Goal: Communication & Community: Ask a question

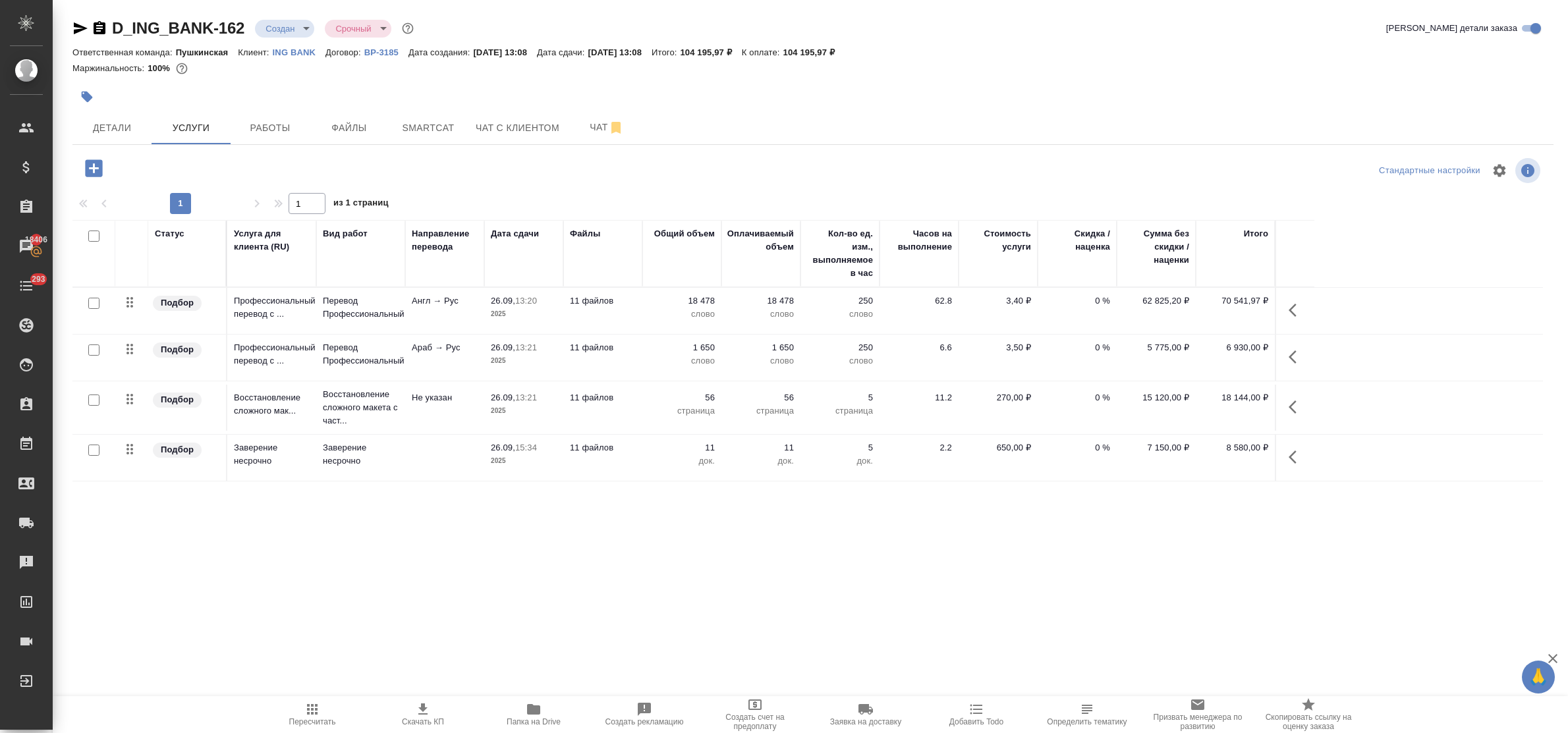
click at [293, 47] on link "ING BANK" at bounding box center [299, 52] width 53 height 11
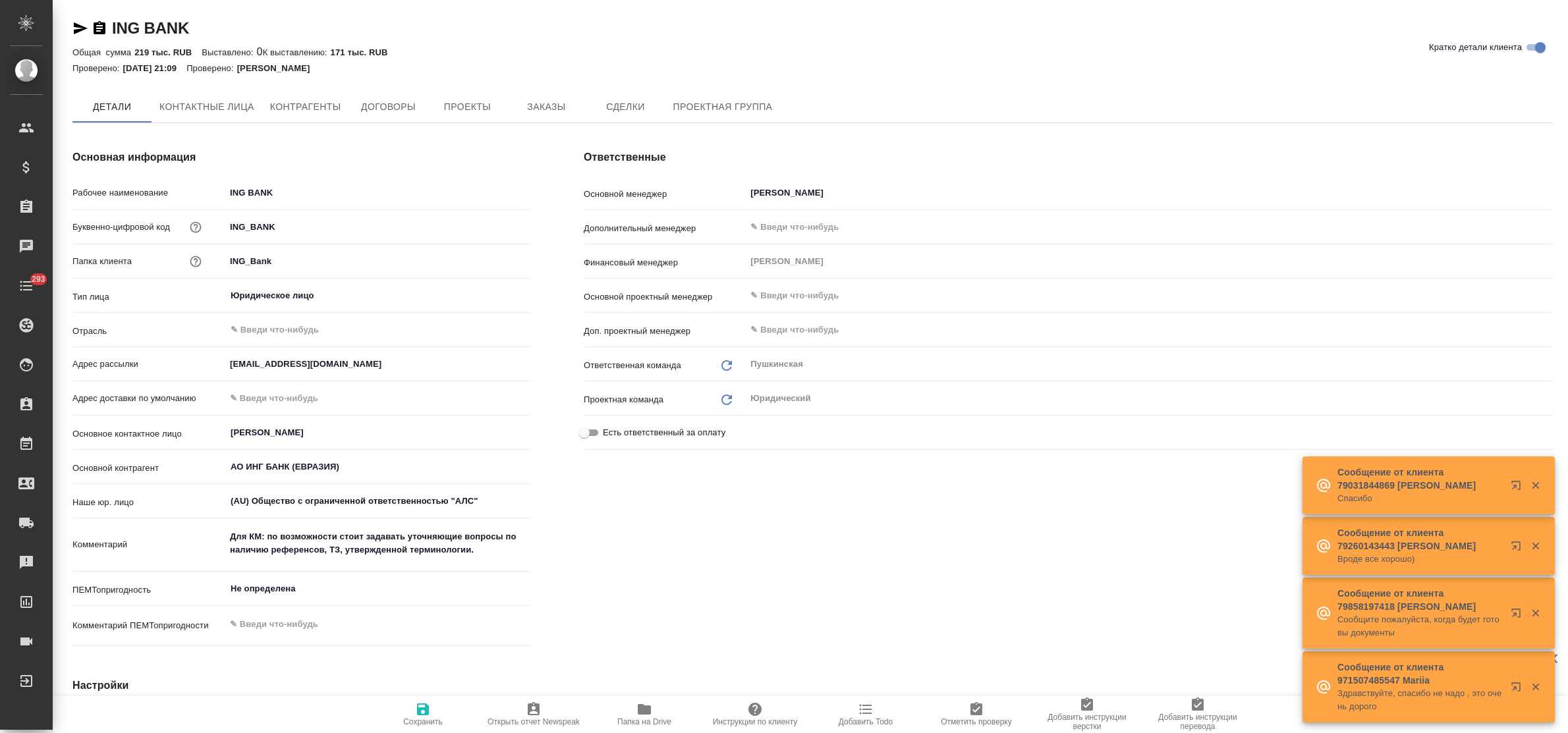
click at [547, 101] on span "Заказы" at bounding box center [546, 107] width 63 height 16
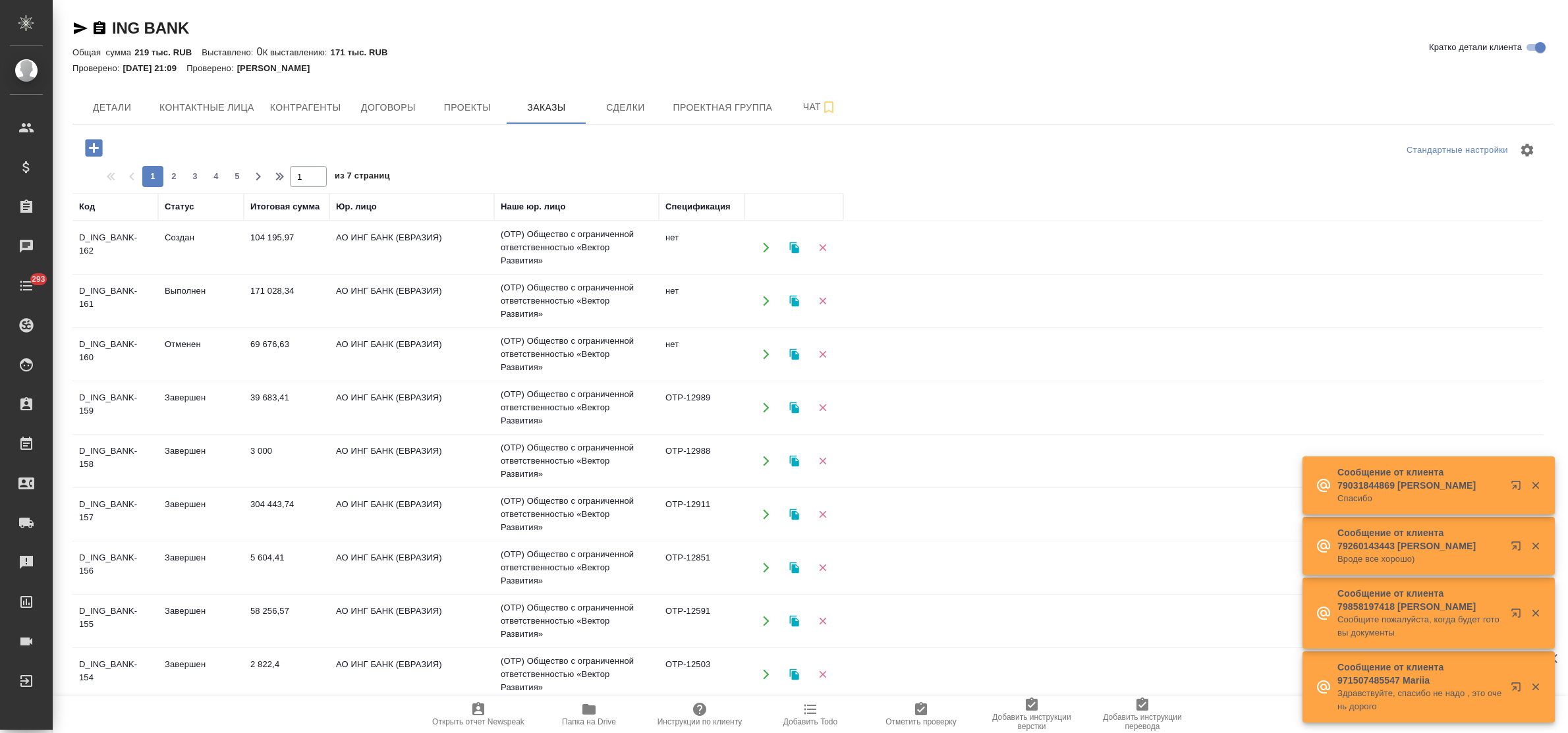
click at [267, 297] on td "171 028,34" at bounding box center [286, 301] width 86 height 46
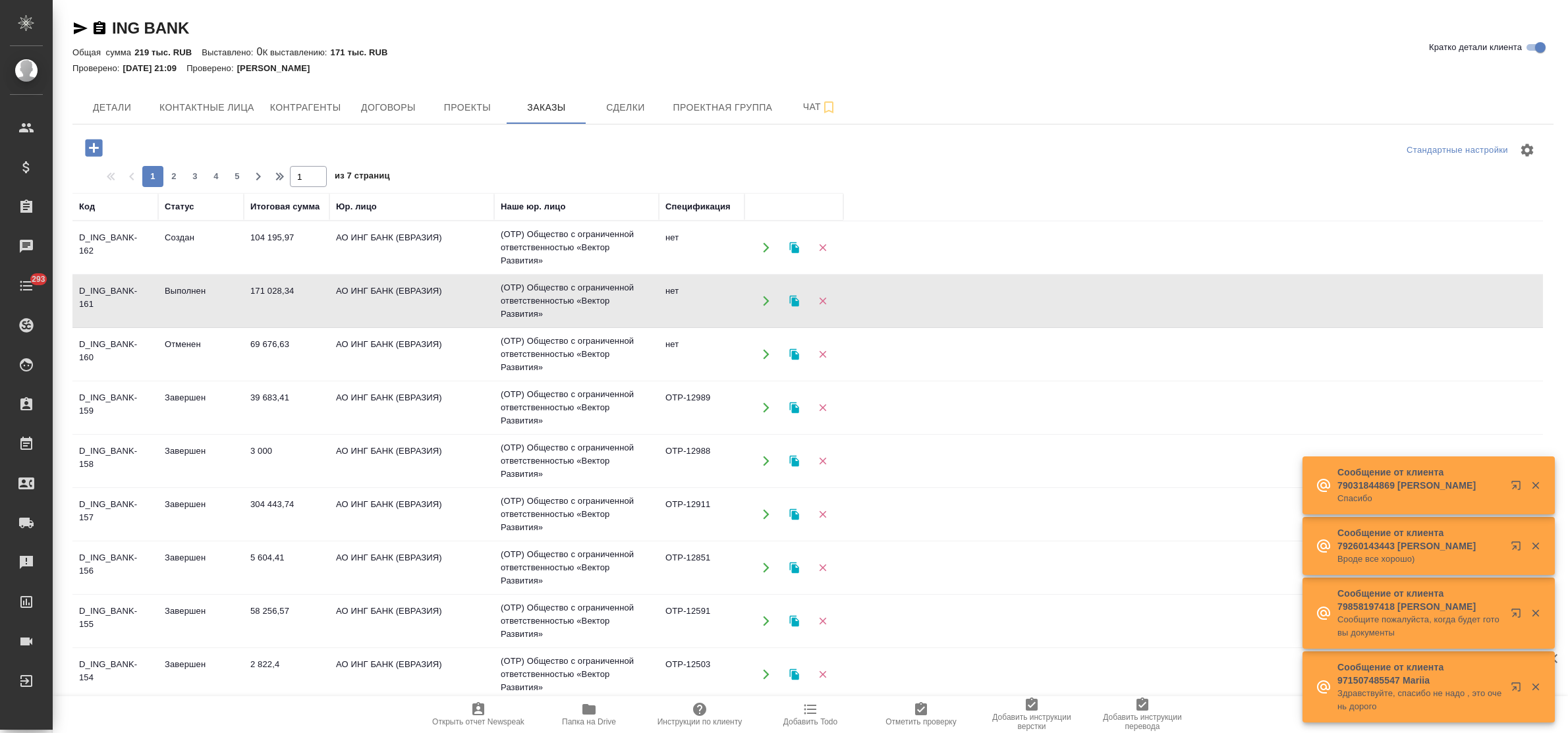
click at [267, 297] on td "171 028,34" at bounding box center [286, 301] width 86 height 46
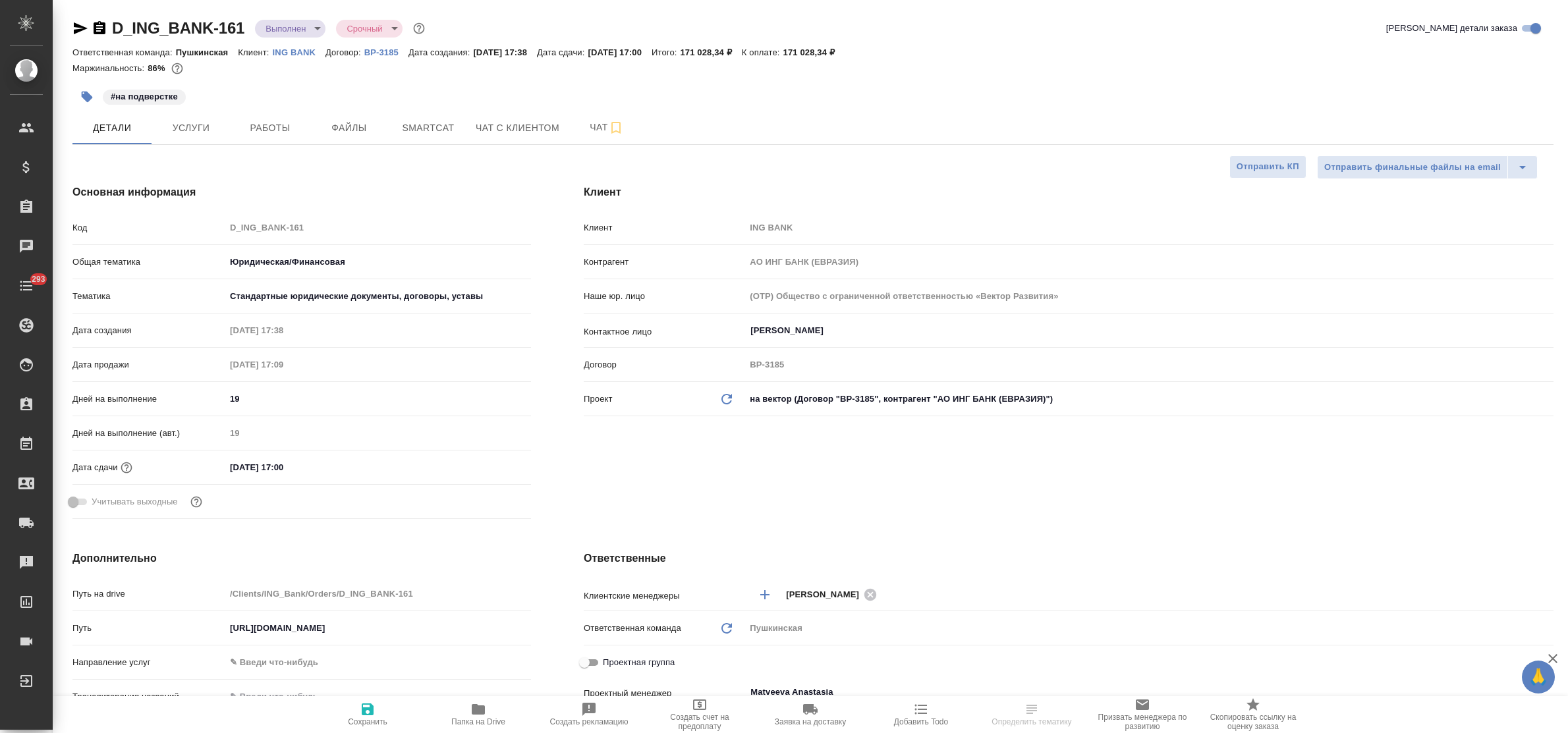
select select "RU"
click at [81, 29] on icon "button" at bounding box center [81, 28] width 14 height 12
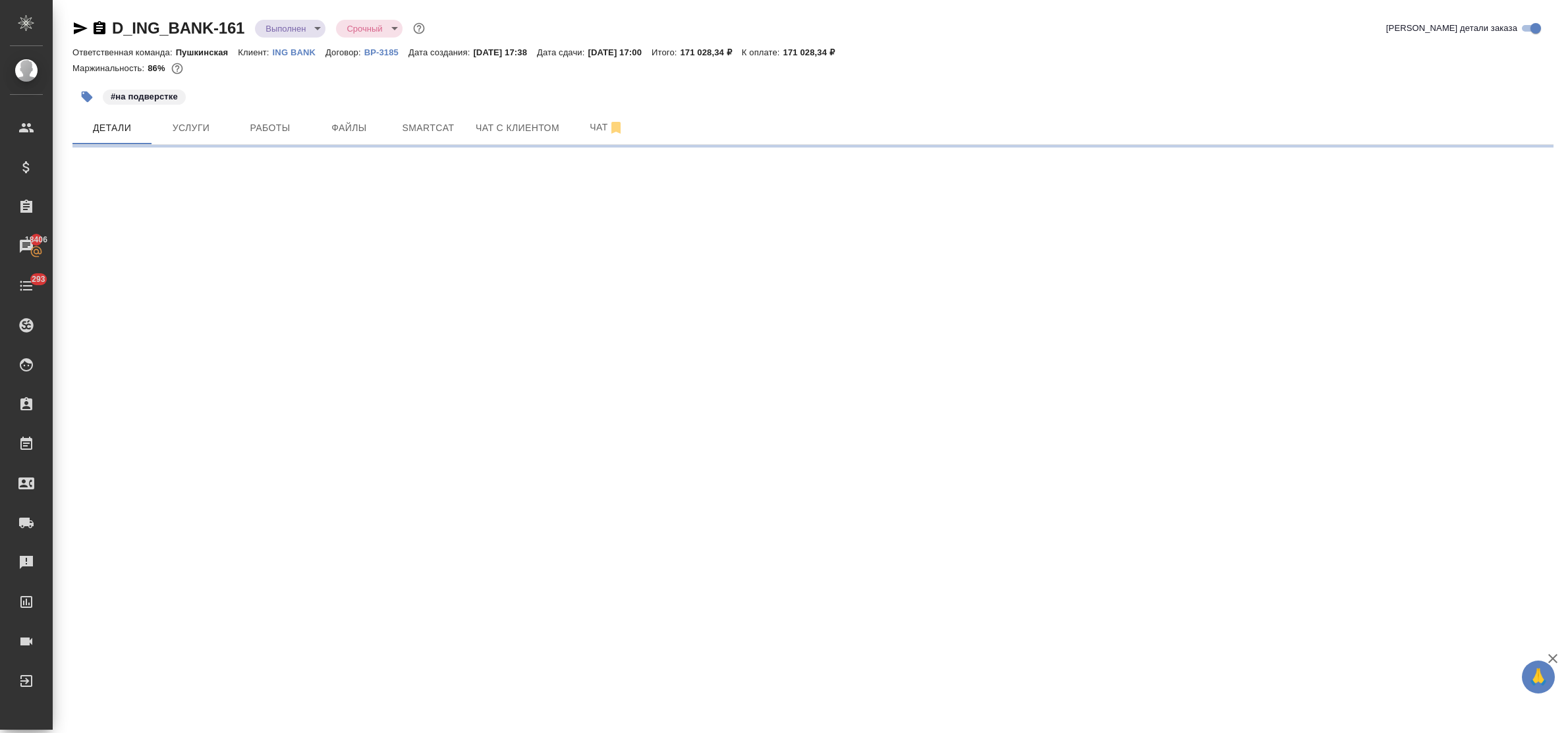
select select "RU"
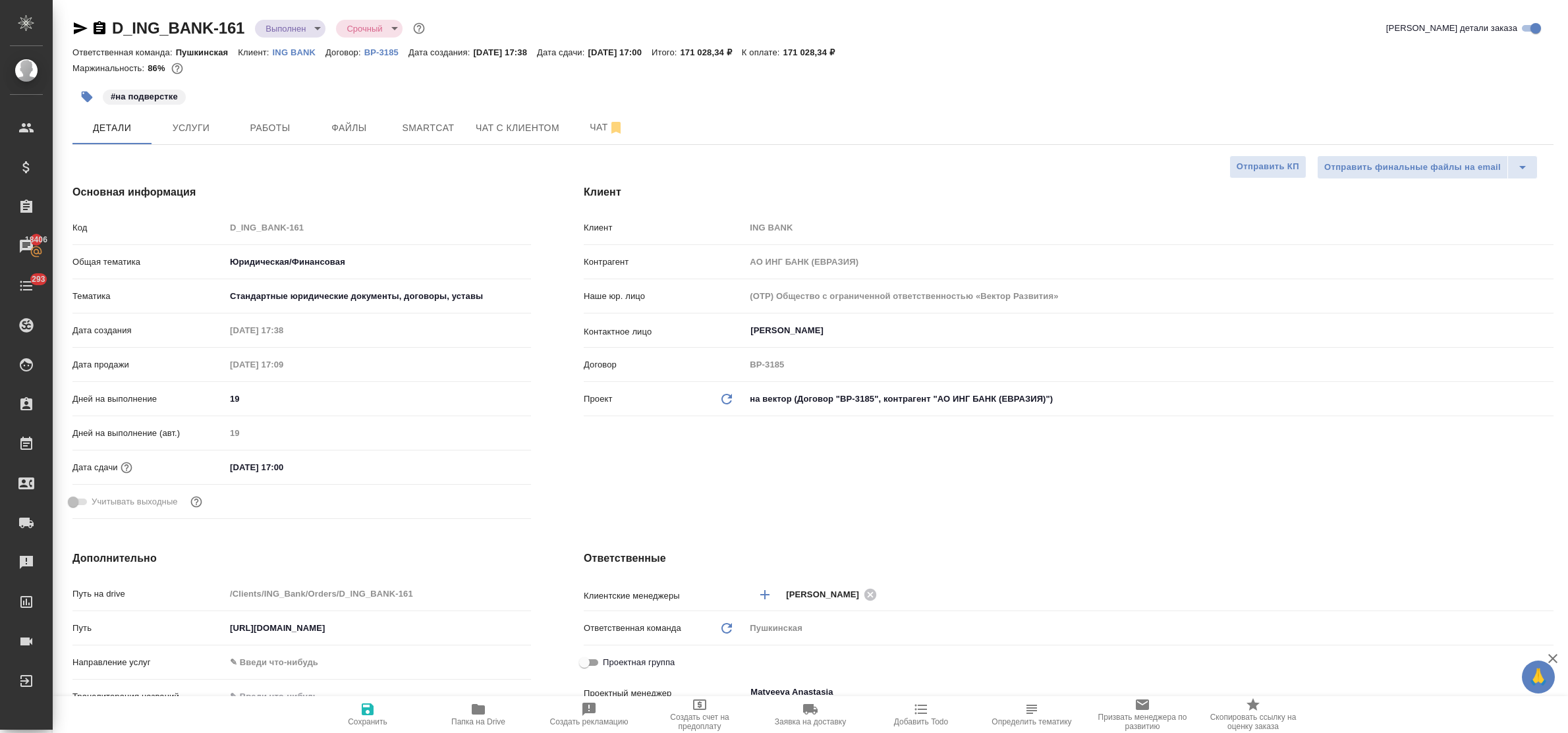
type textarea "x"
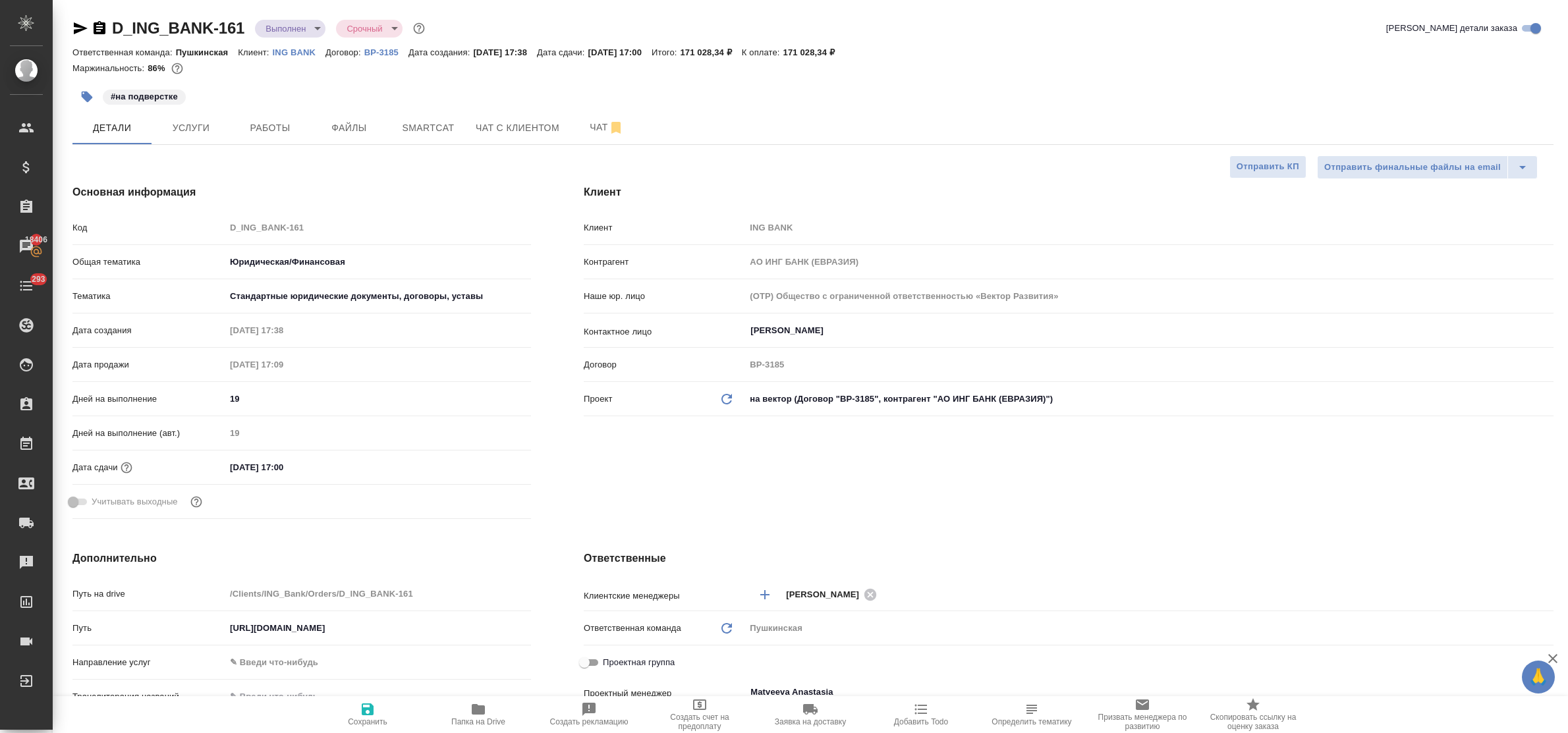
type textarea "x"
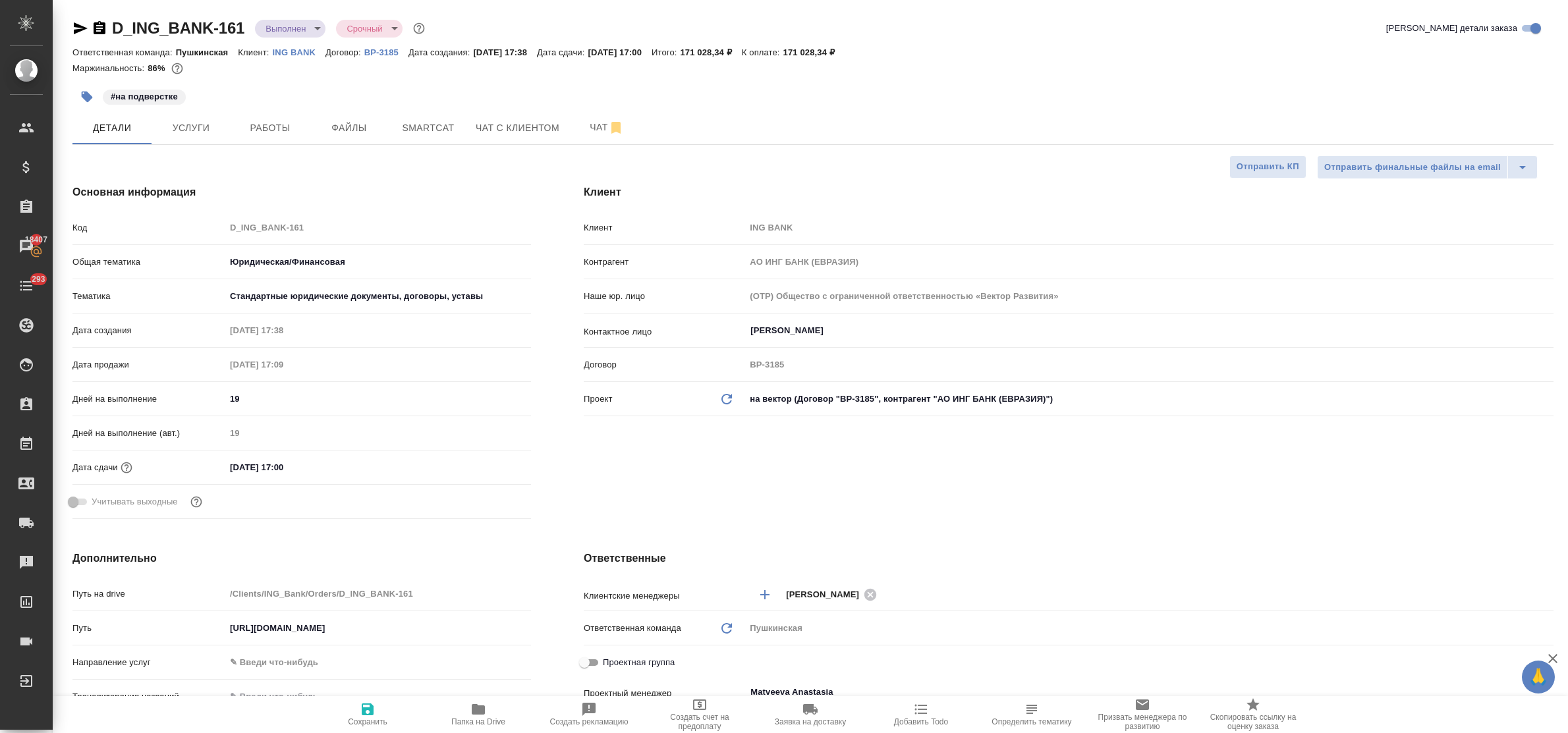
type textarea "x"
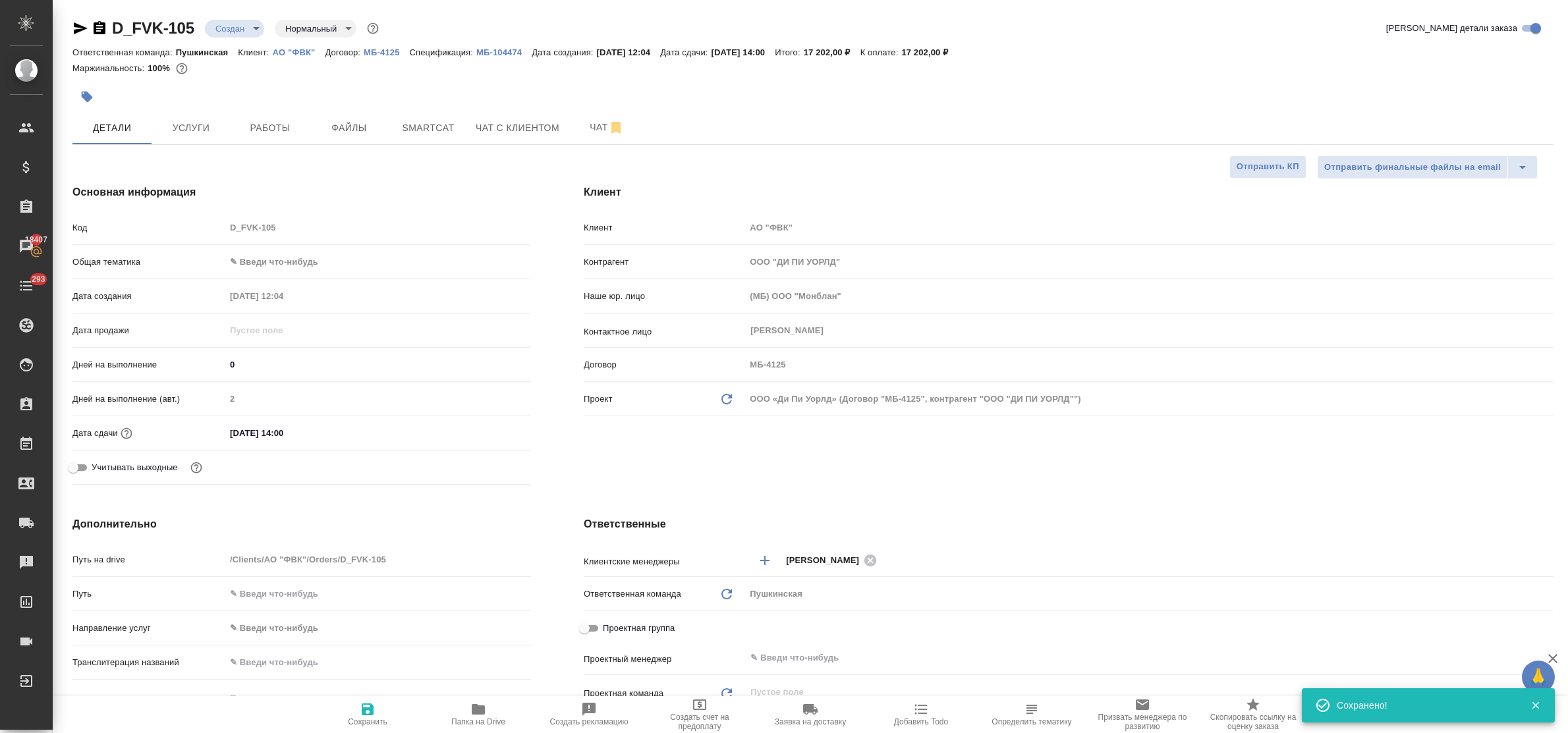
select select "RU"
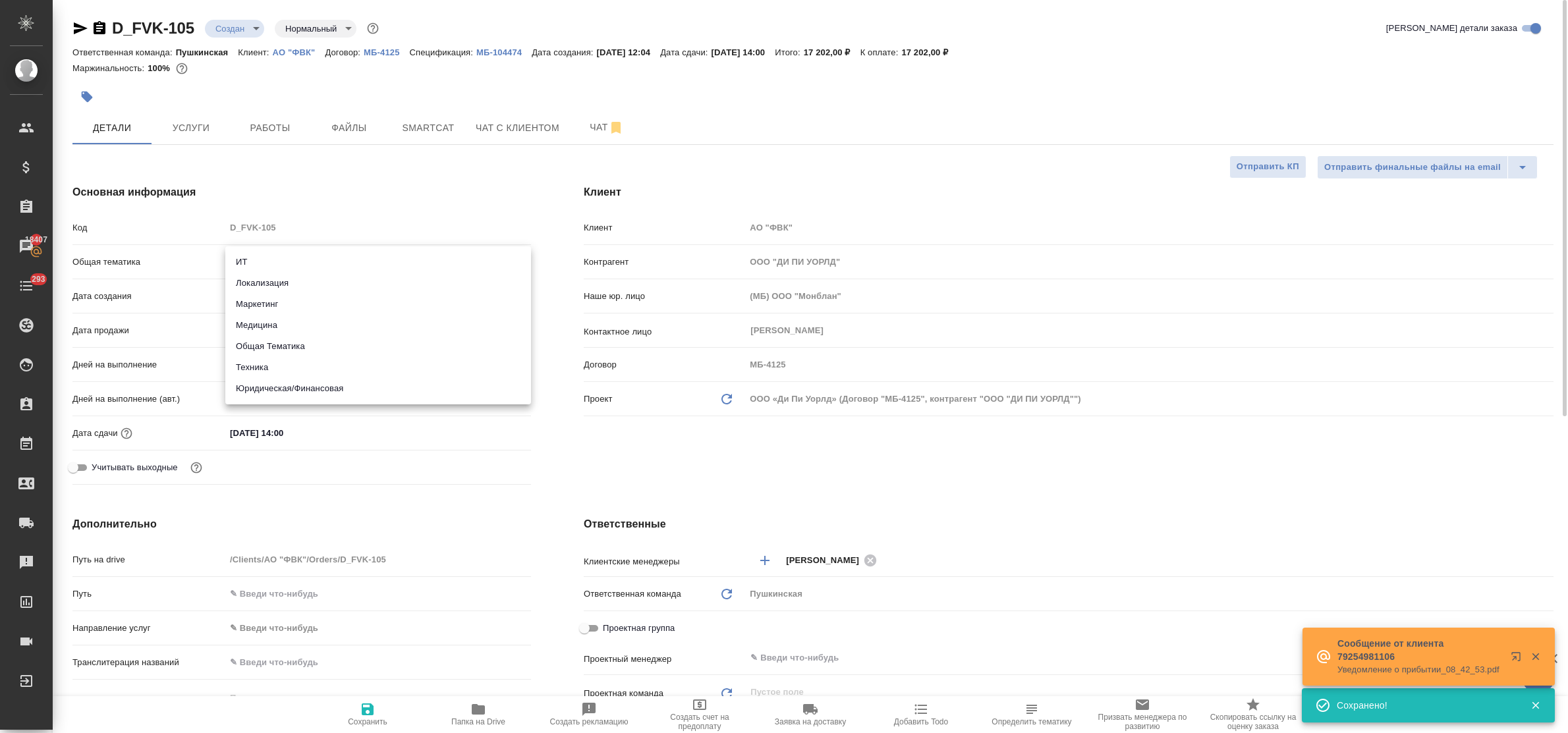
click at [280, 264] on body "🙏 .cls-1 fill:#fff; AWATERA Bulakhova Elena Клиенты Спецификации Заказы 18407 Ч…" at bounding box center [784, 366] width 1568 height 733
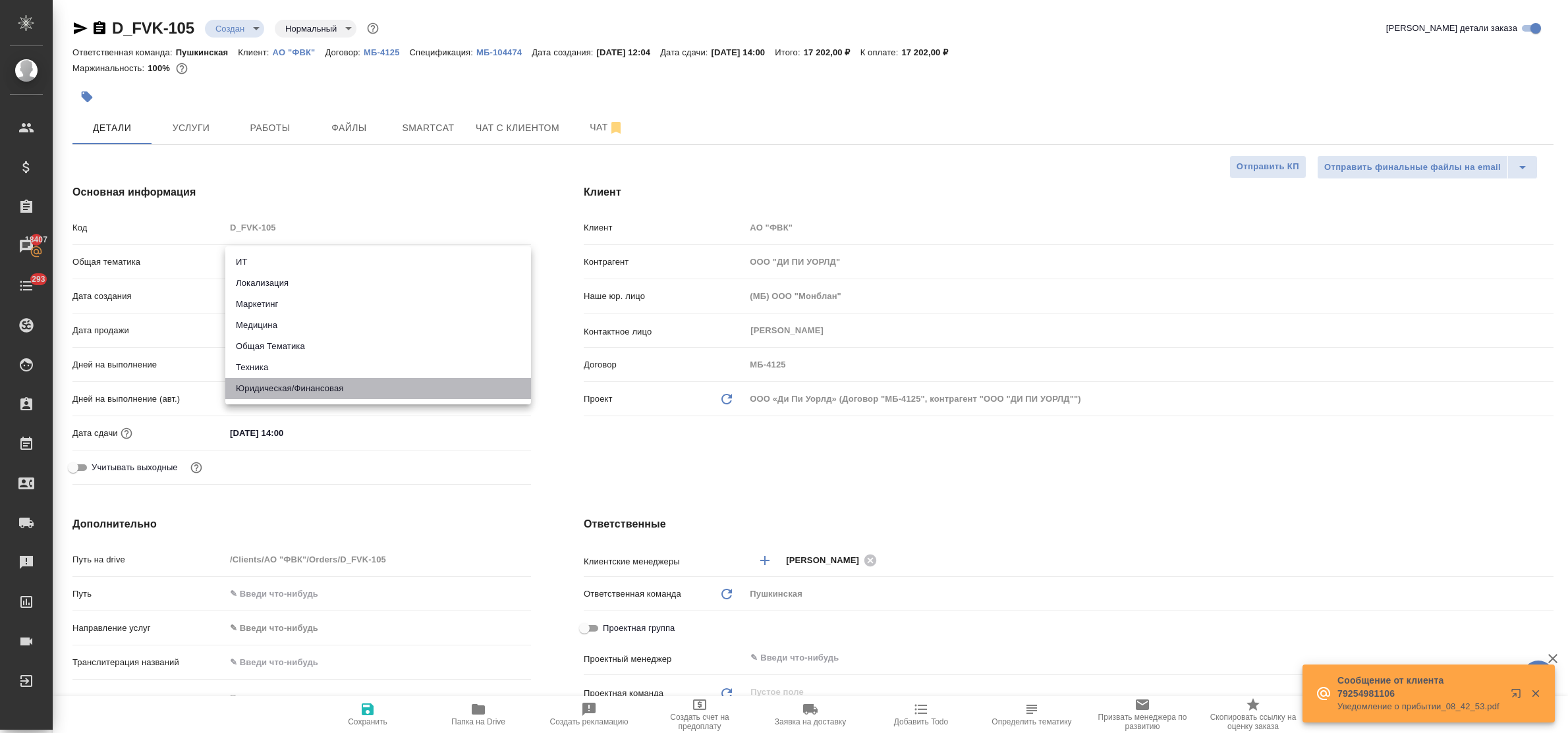
click at [304, 390] on li "Юридическая/Финансовая" at bounding box center [378, 388] width 306 height 21
type input "yr-fn"
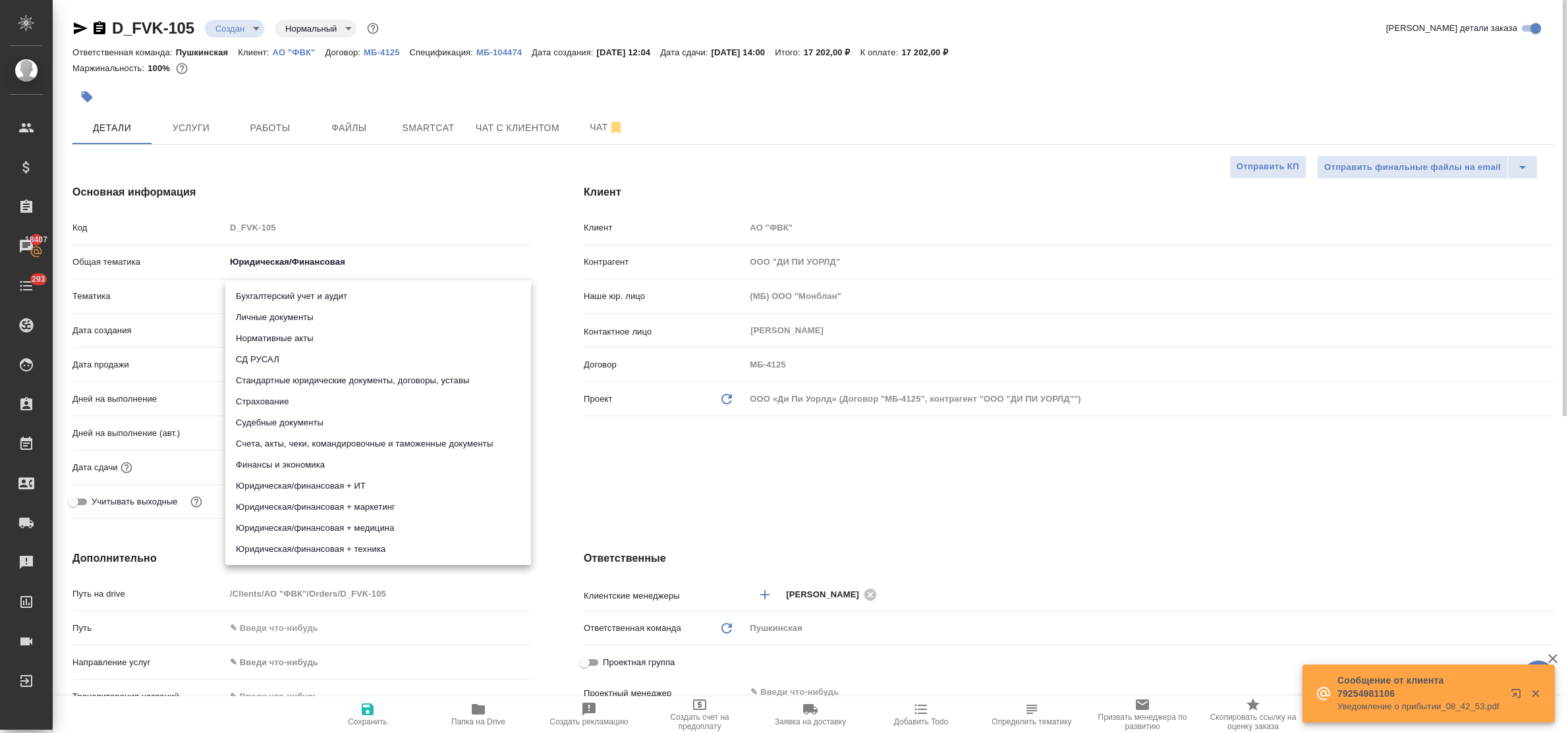
click at [269, 292] on body "🙏 .cls-1 fill:#fff; AWATERA Bulakhova Elena Клиенты Спецификации Заказы 18407 Ч…" at bounding box center [784, 366] width 1568 height 733
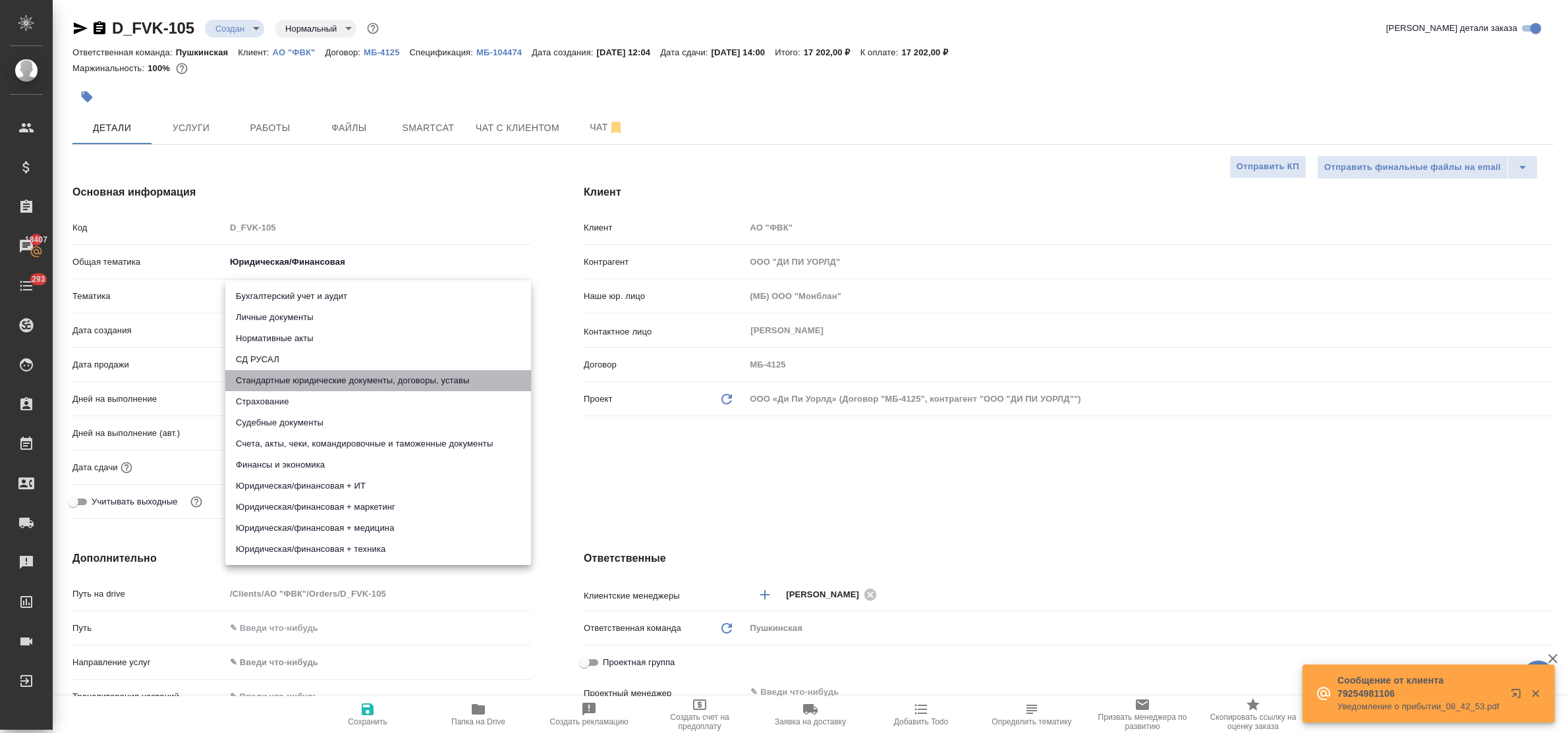
click at [308, 382] on li "Стандартные юридические документы, договоры, уставы" at bounding box center [378, 380] width 306 height 21
type input "5f647205b73bc97568ca66bf"
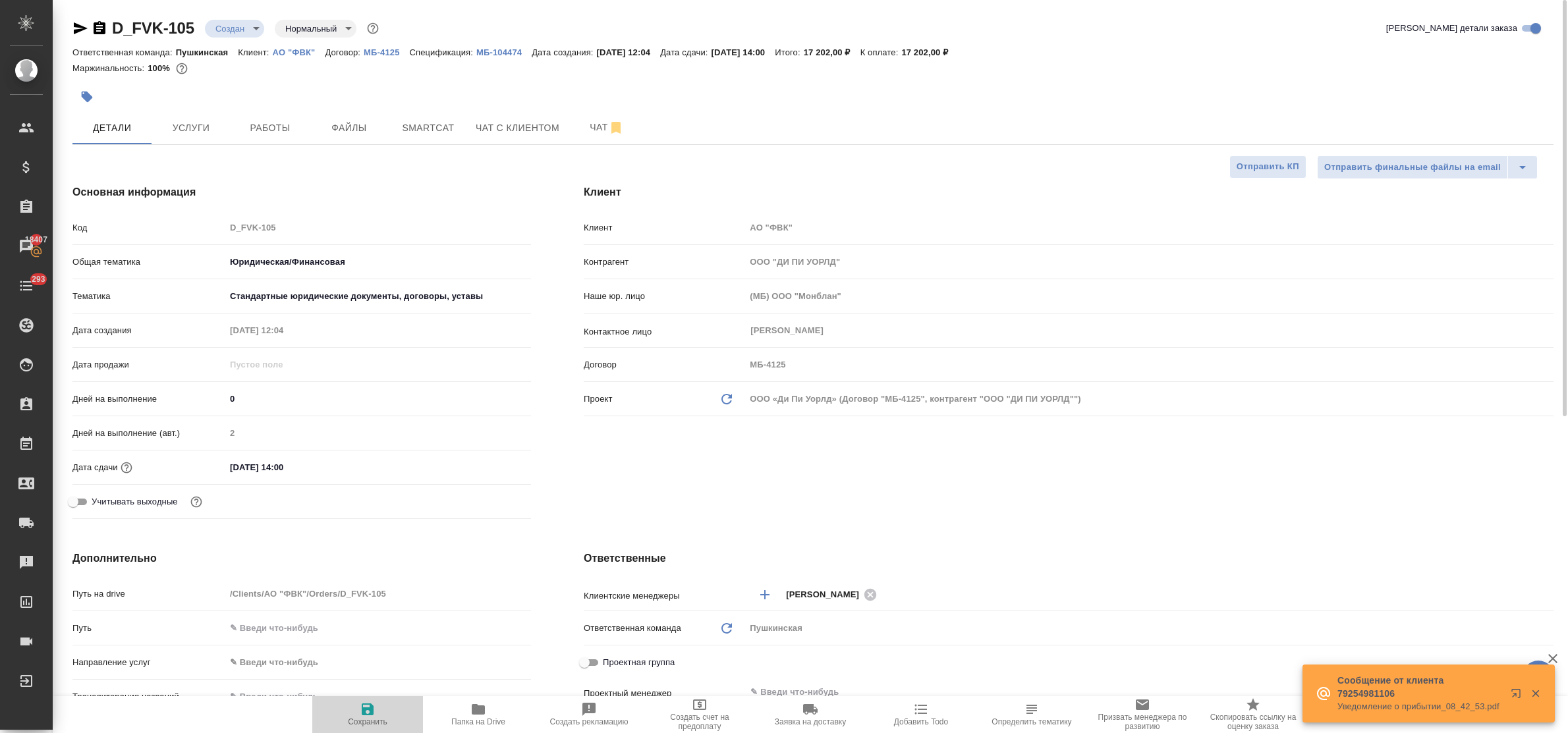
click at [367, 706] on icon "button" at bounding box center [368, 709] width 15 height 15
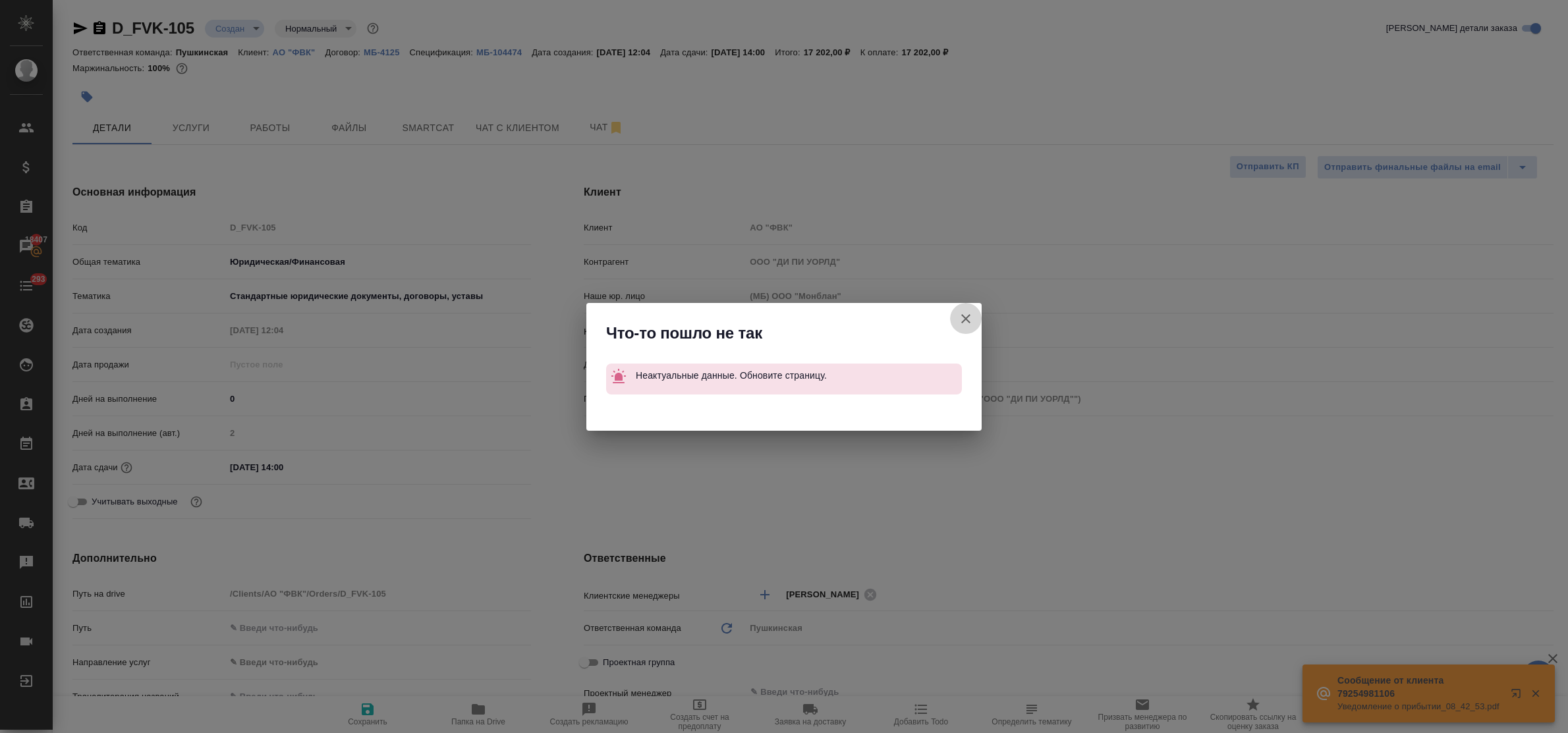
click at [976, 315] on button "Клиент не указал номер" at bounding box center [966, 318] width 32 height 32
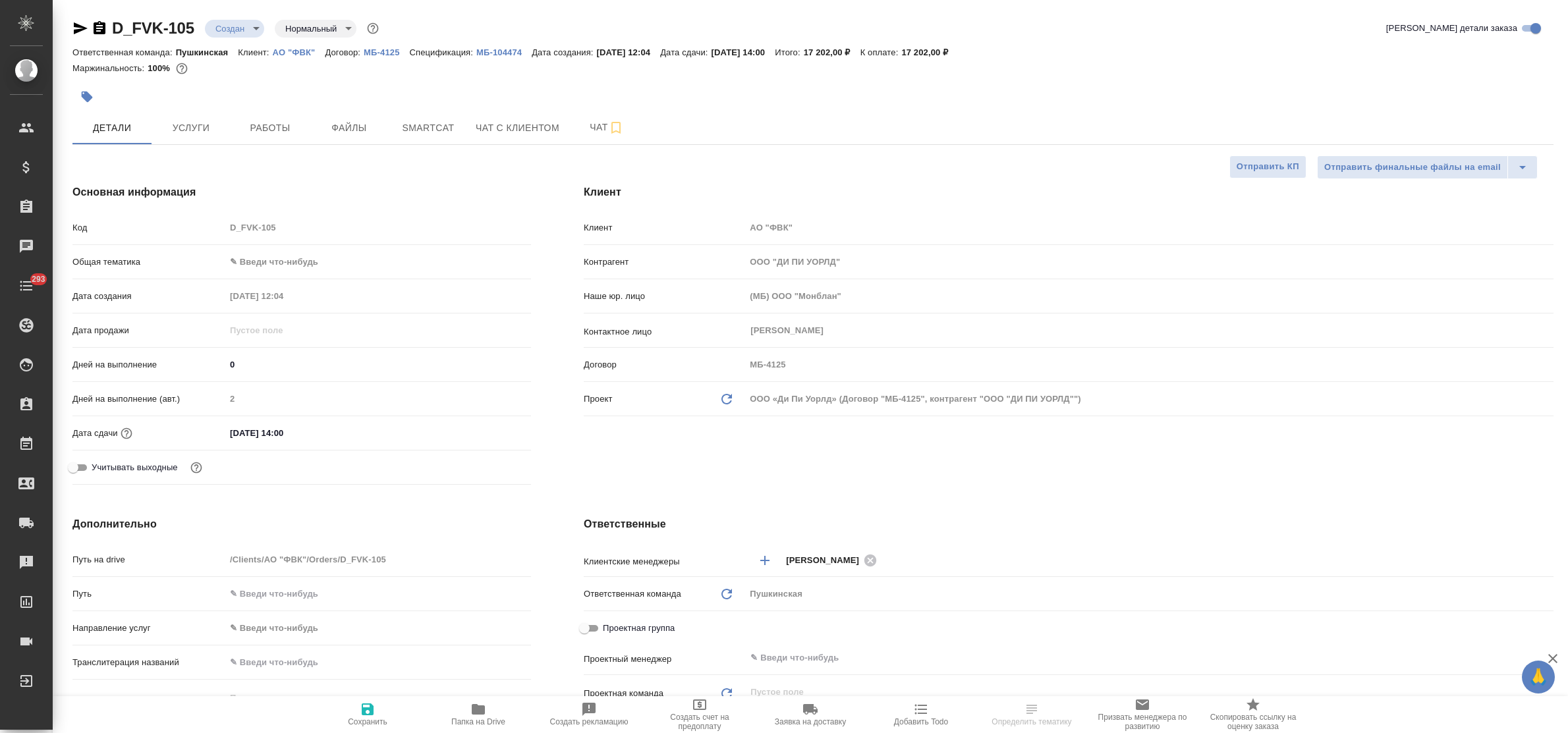
select select "RU"
click at [282, 265] on body "🙏 .cls-1 fill:#fff; AWATERA Bulakhova [PERSON_NAME] Спецификации Заказы Чаты 29…" at bounding box center [784, 366] width 1568 height 733
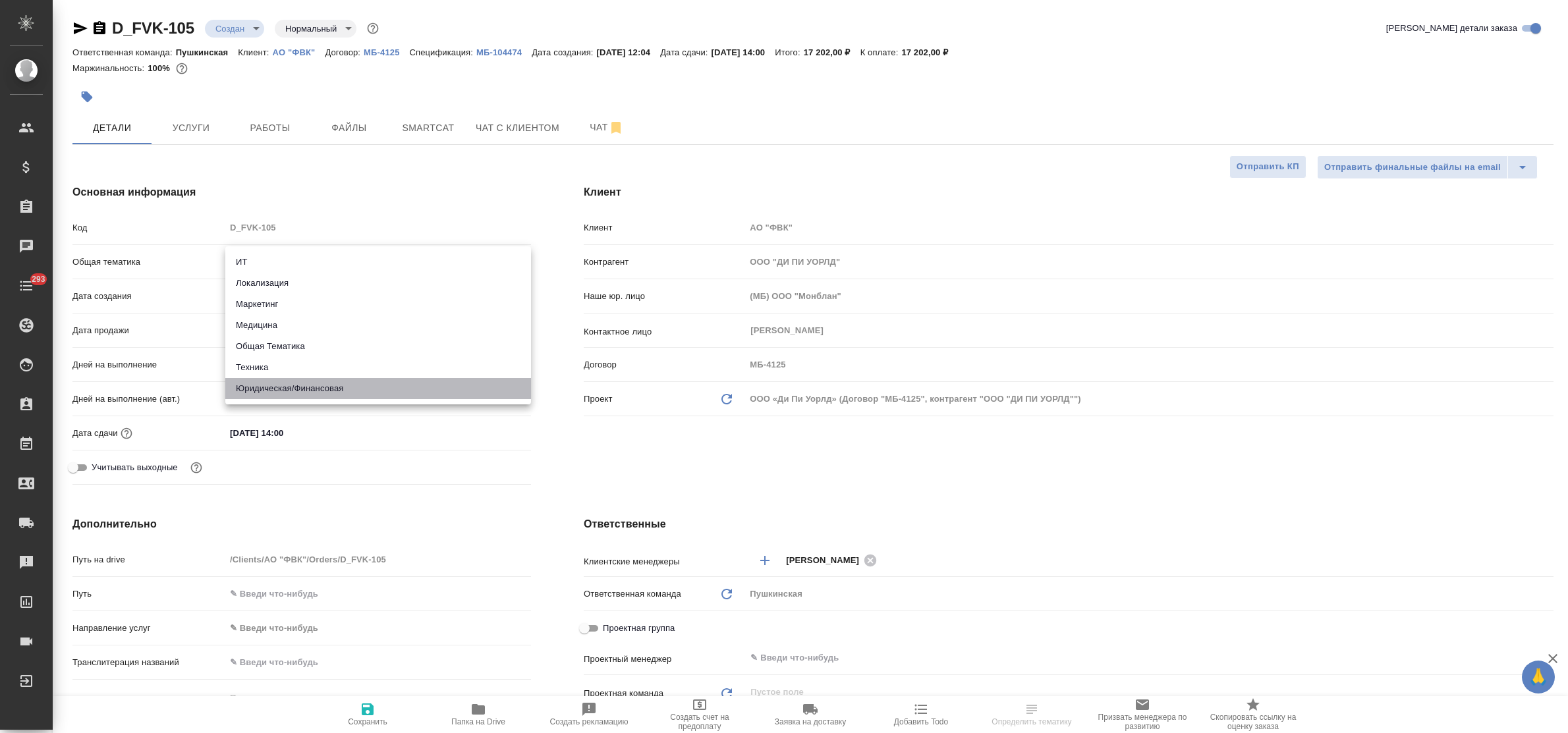
click at [324, 386] on li "Юридическая/Финансовая" at bounding box center [378, 388] width 306 height 21
type input "yr-fn"
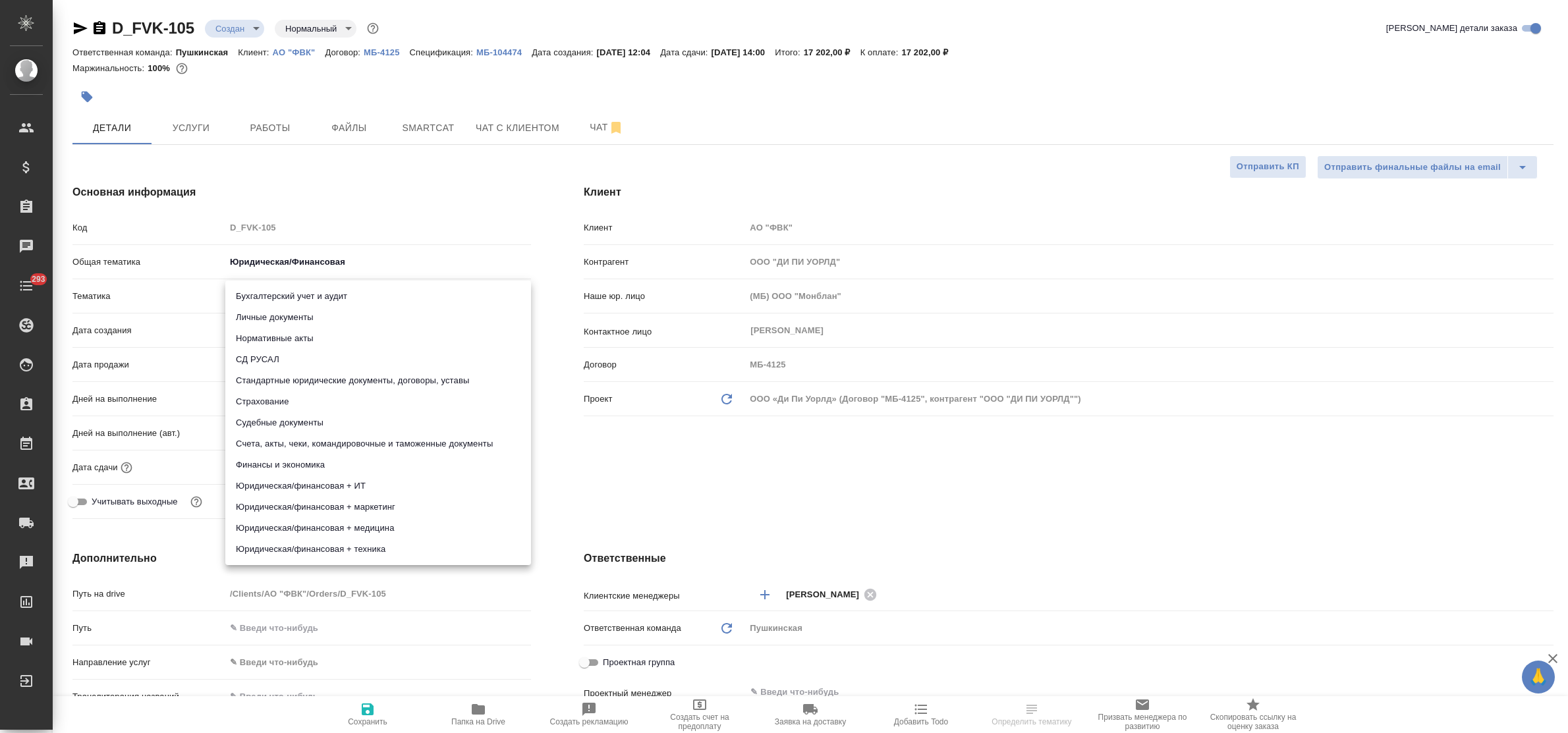
click at [288, 293] on body "🙏 .cls-1 fill:#fff; AWATERA Bulakhova [PERSON_NAME] Спецификации Заказы Чаты 29…" at bounding box center [784, 366] width 1568 height 733
click at [339, 380] on li "Стандартные юридические документы, договоры, уставы" at bounding box center [378, 380] width 306 height 21
type input "5f647205b73bc97568ca66bf"
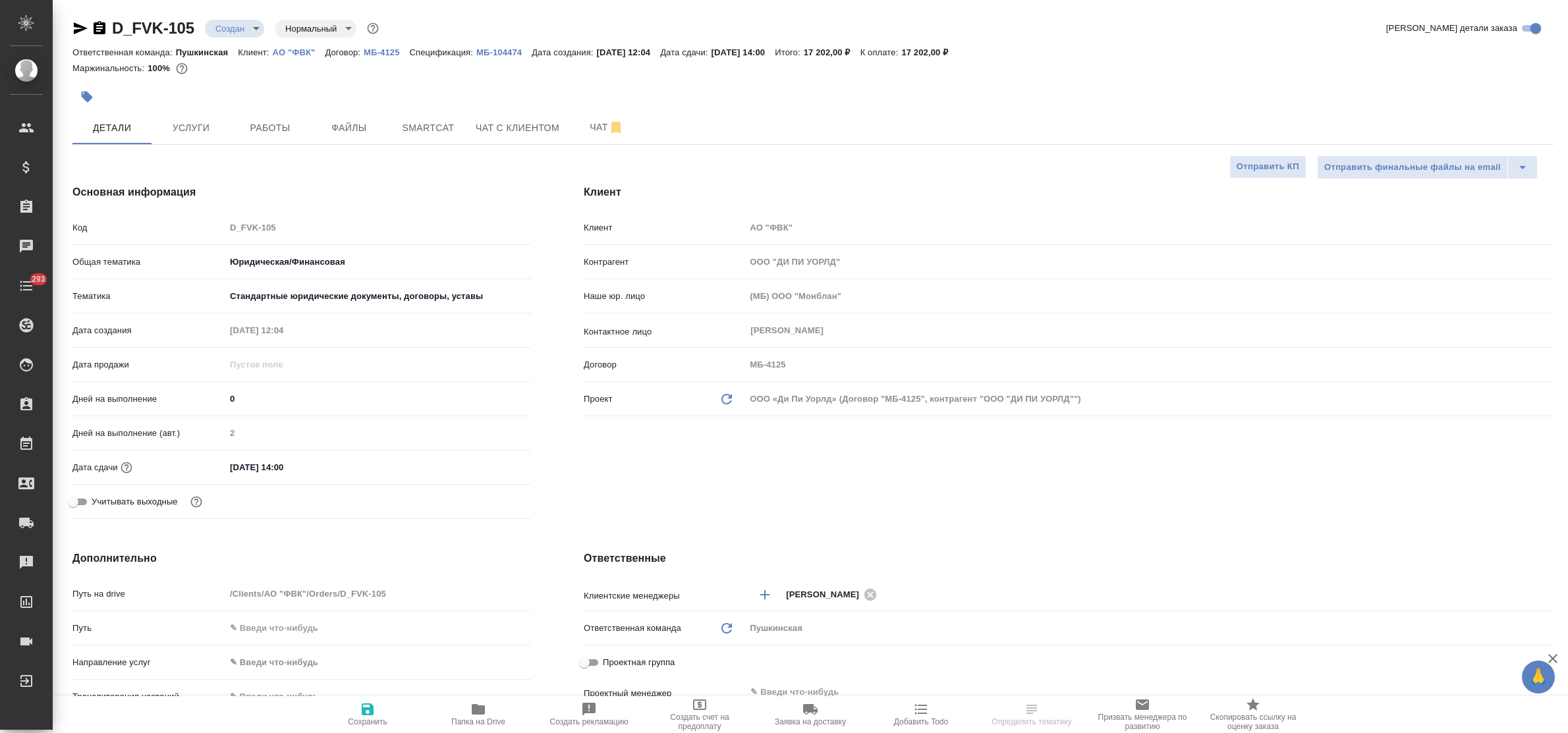
click at [363, 701] on icon "button" at bounding box center [368, 709] width 15 height 15
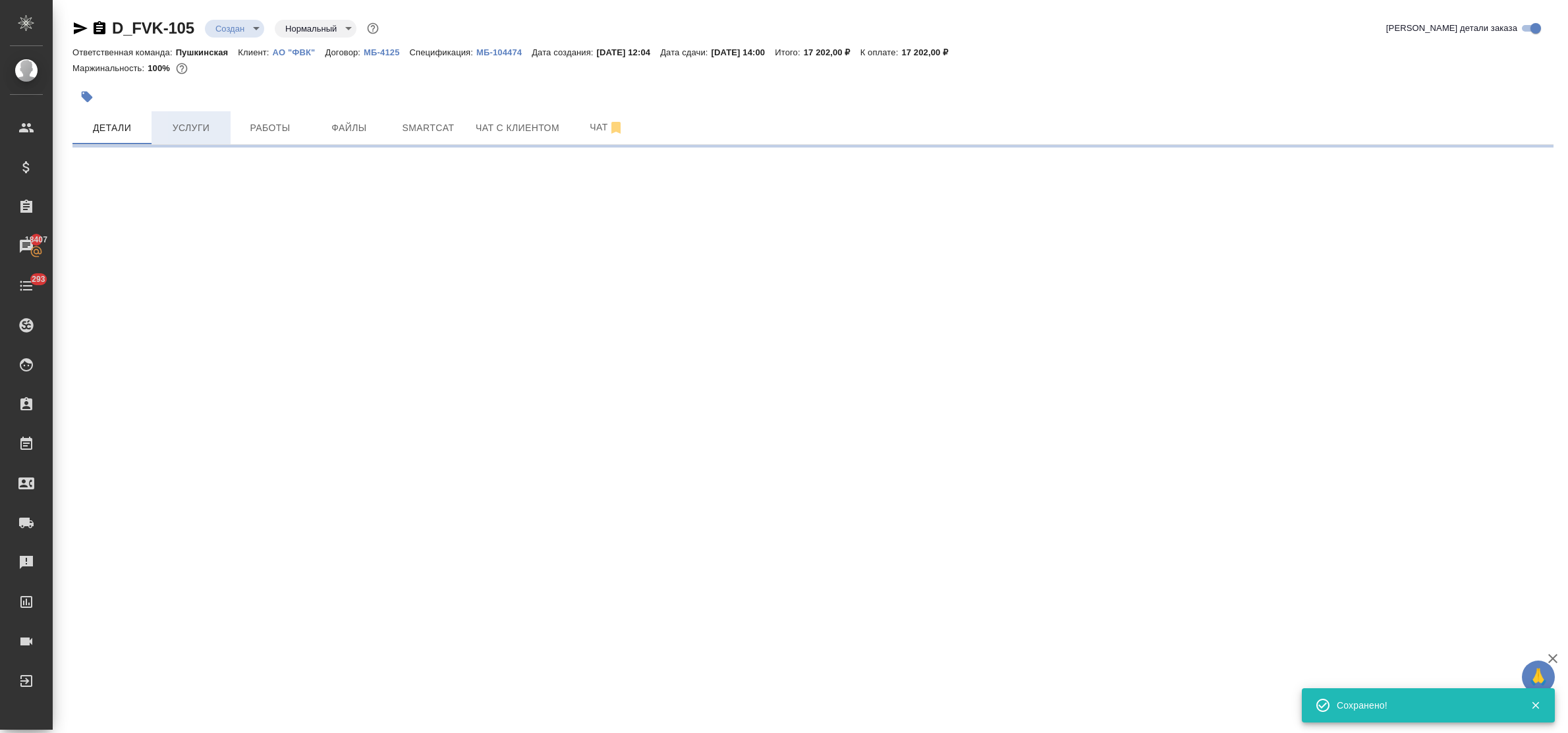
select select "RU"
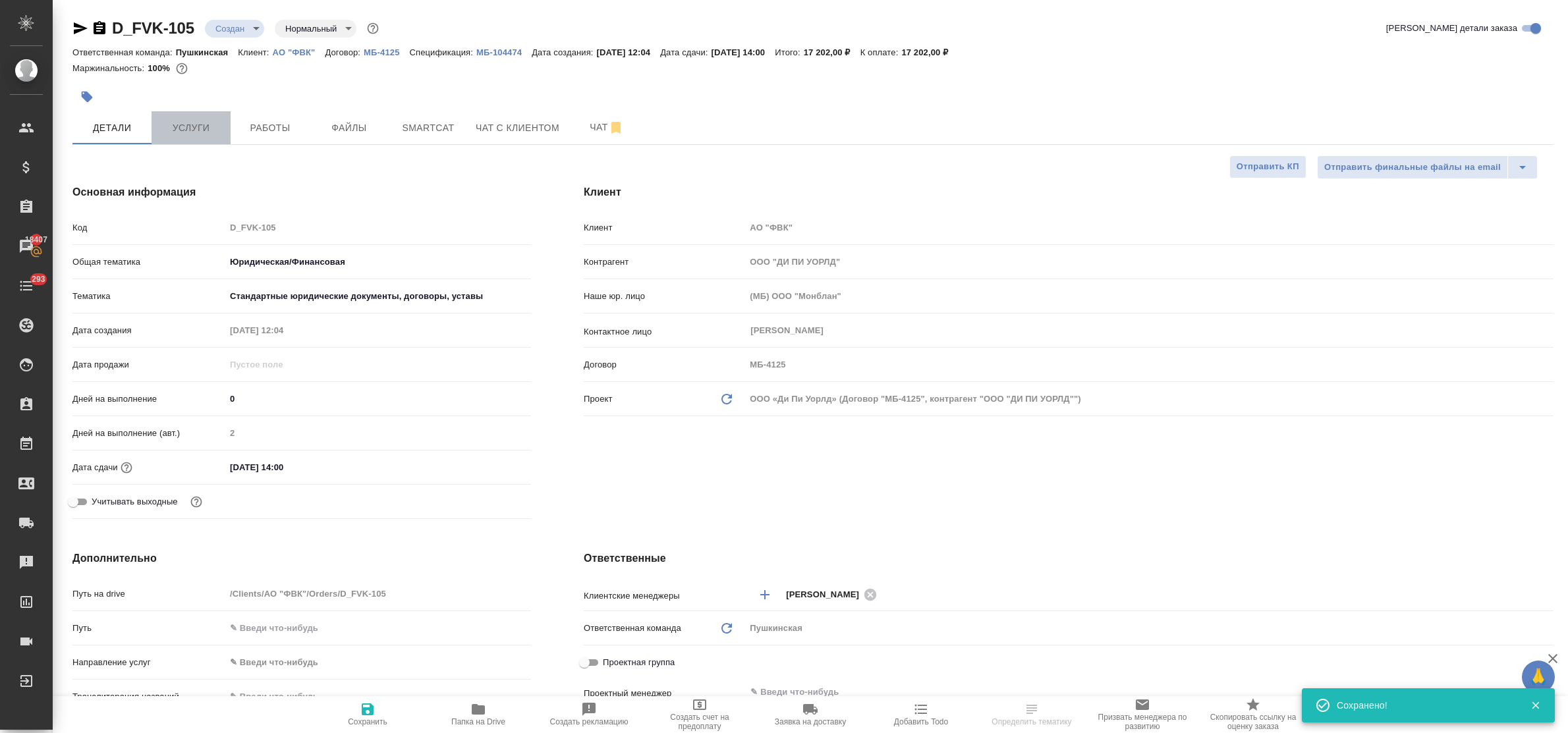
click at [184, 125] on span "Услуги" at bounding box center [191, 128] width 63 height 16
type textarea "x"
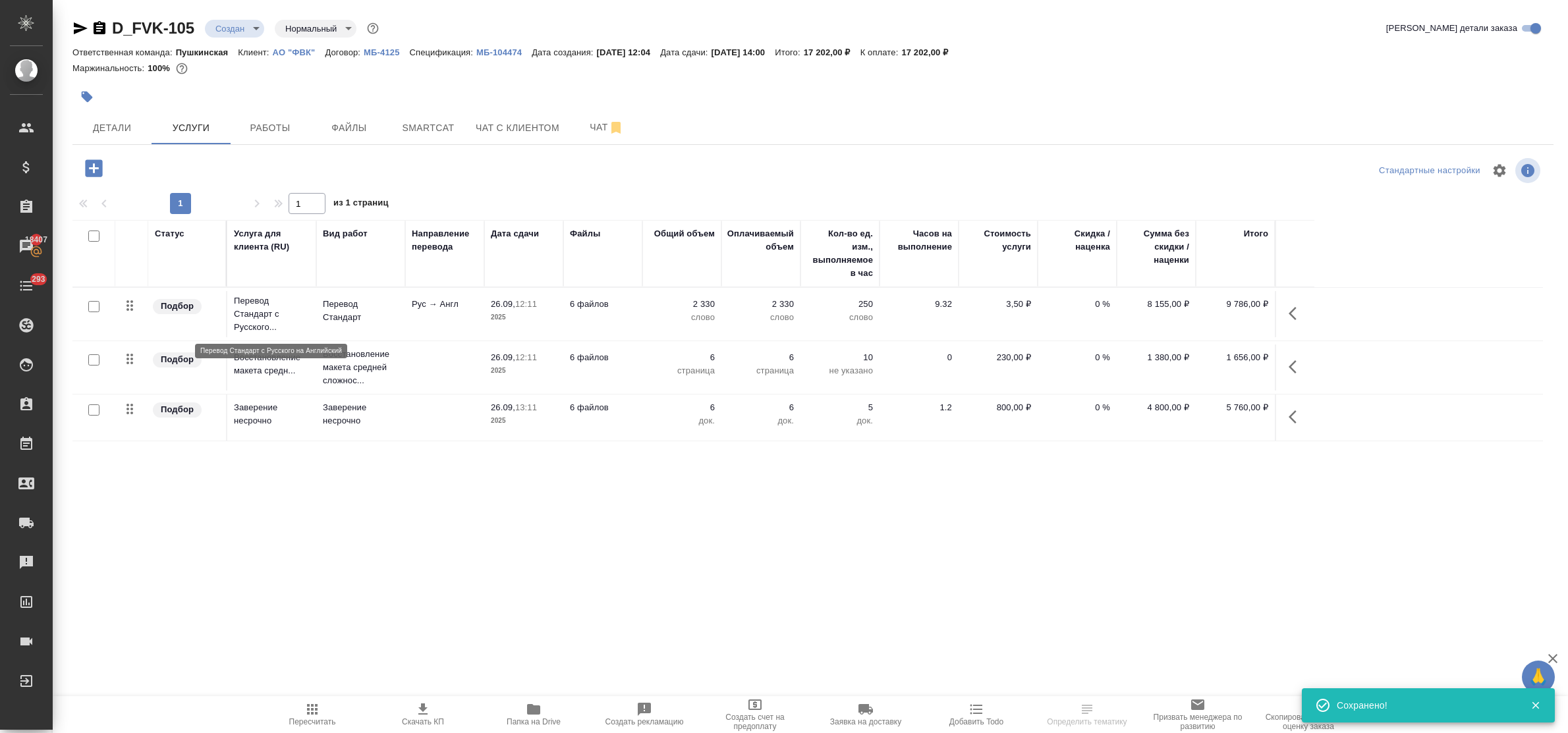
click at [266, 323] on p "Перевод Стандарт с Русского..." at bounding box center [272, 313] width 76 height 39
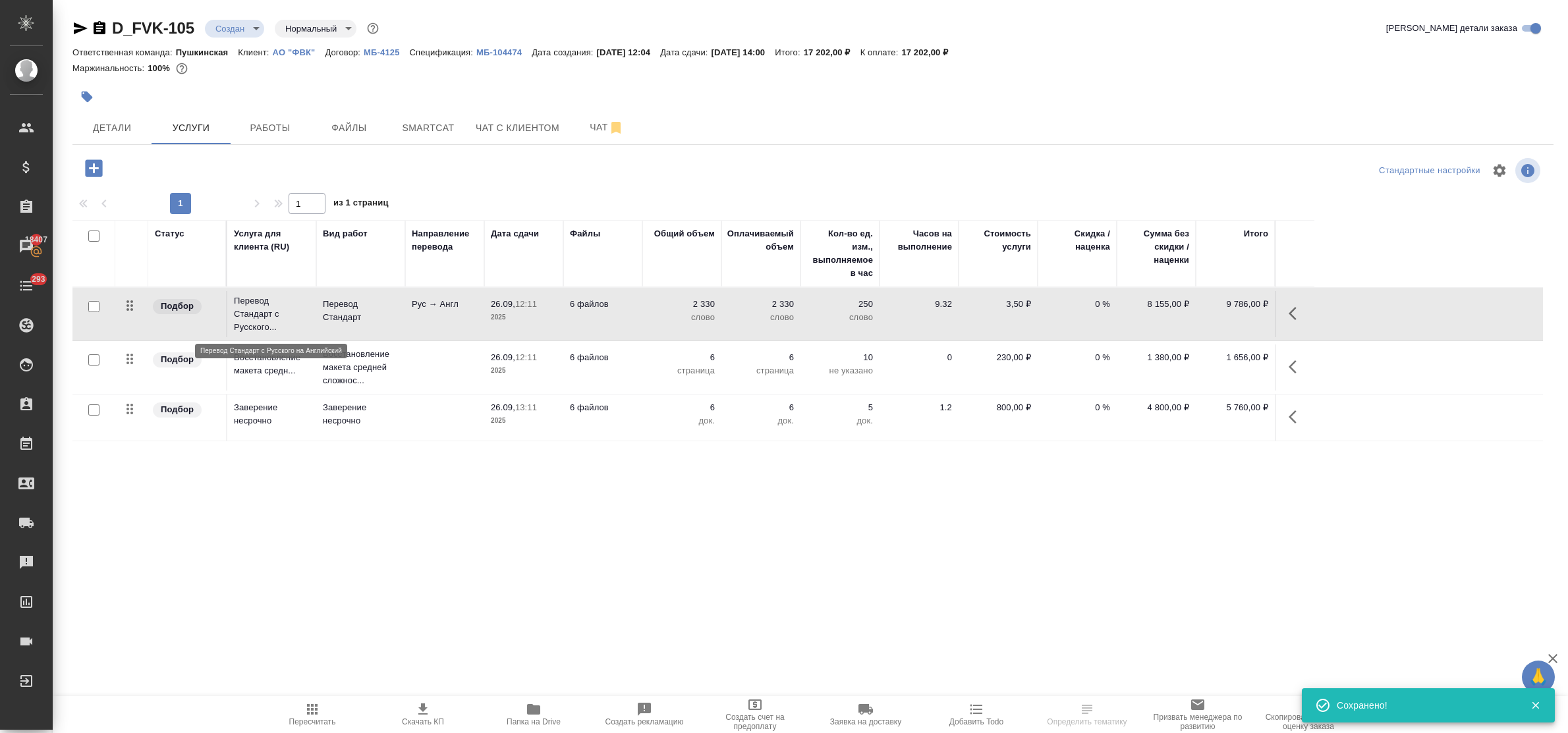
click at [266, 323] on p "Перевод Стандарт с Русского..." at bounding box center [272, 313] width 76 height 39
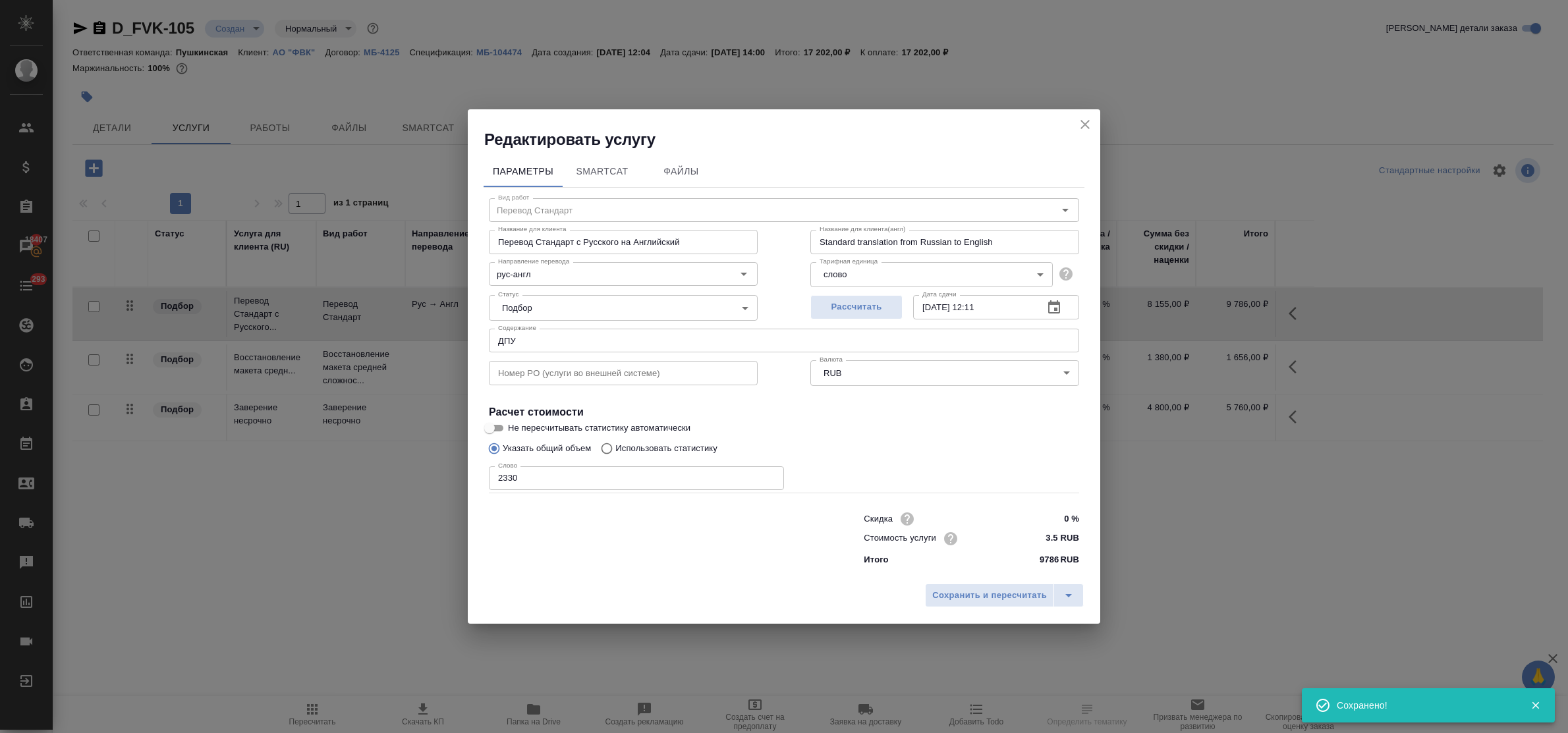
click at [1055, 307] on icon "button" at bounding box center [1054, 307] width 15 height 15
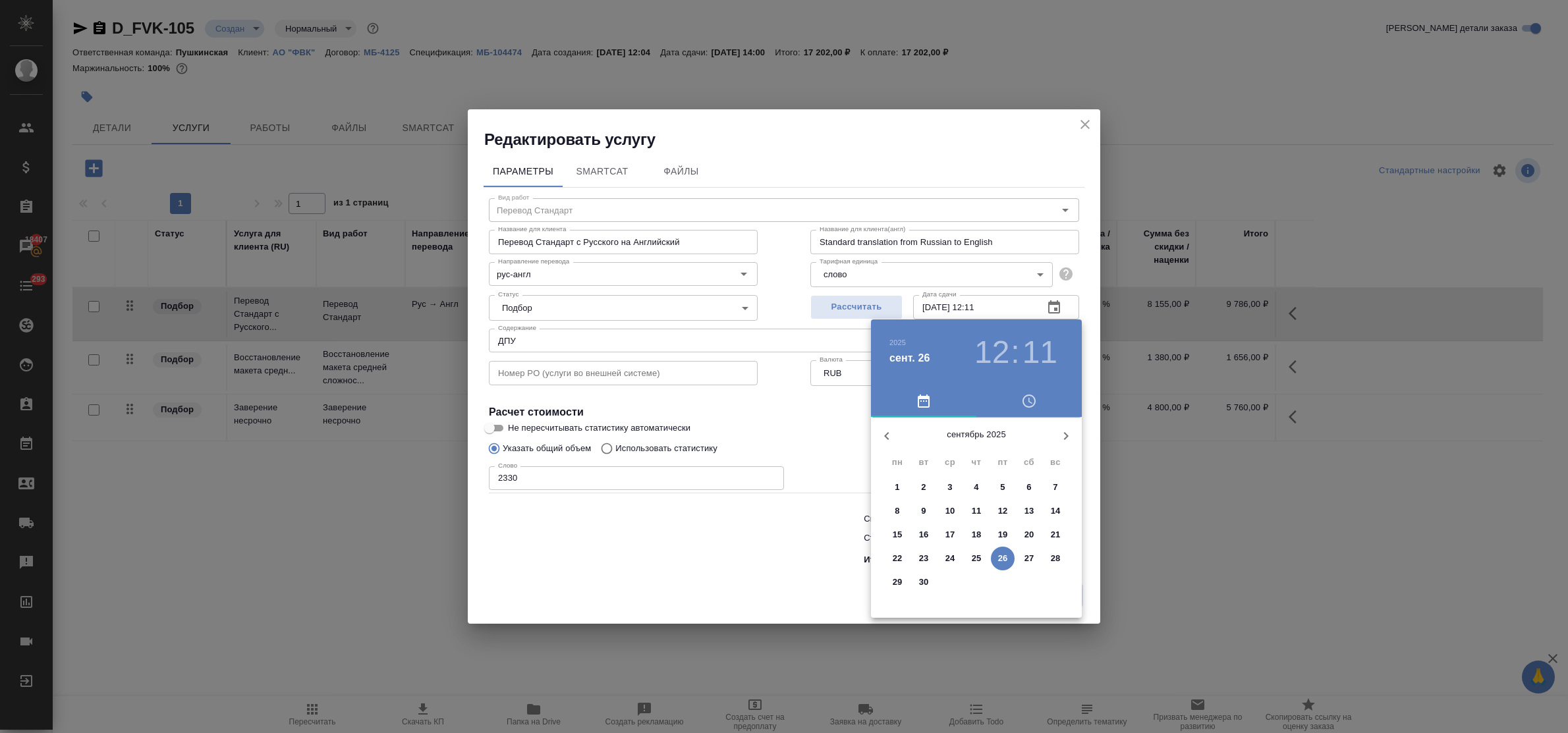
click at [1064, 435] on icon "button" at bounding box center [1065, 436] width 15 height 15
click at [954, 488] on span "1" at bounding box center [950, 487] width 24 height 13
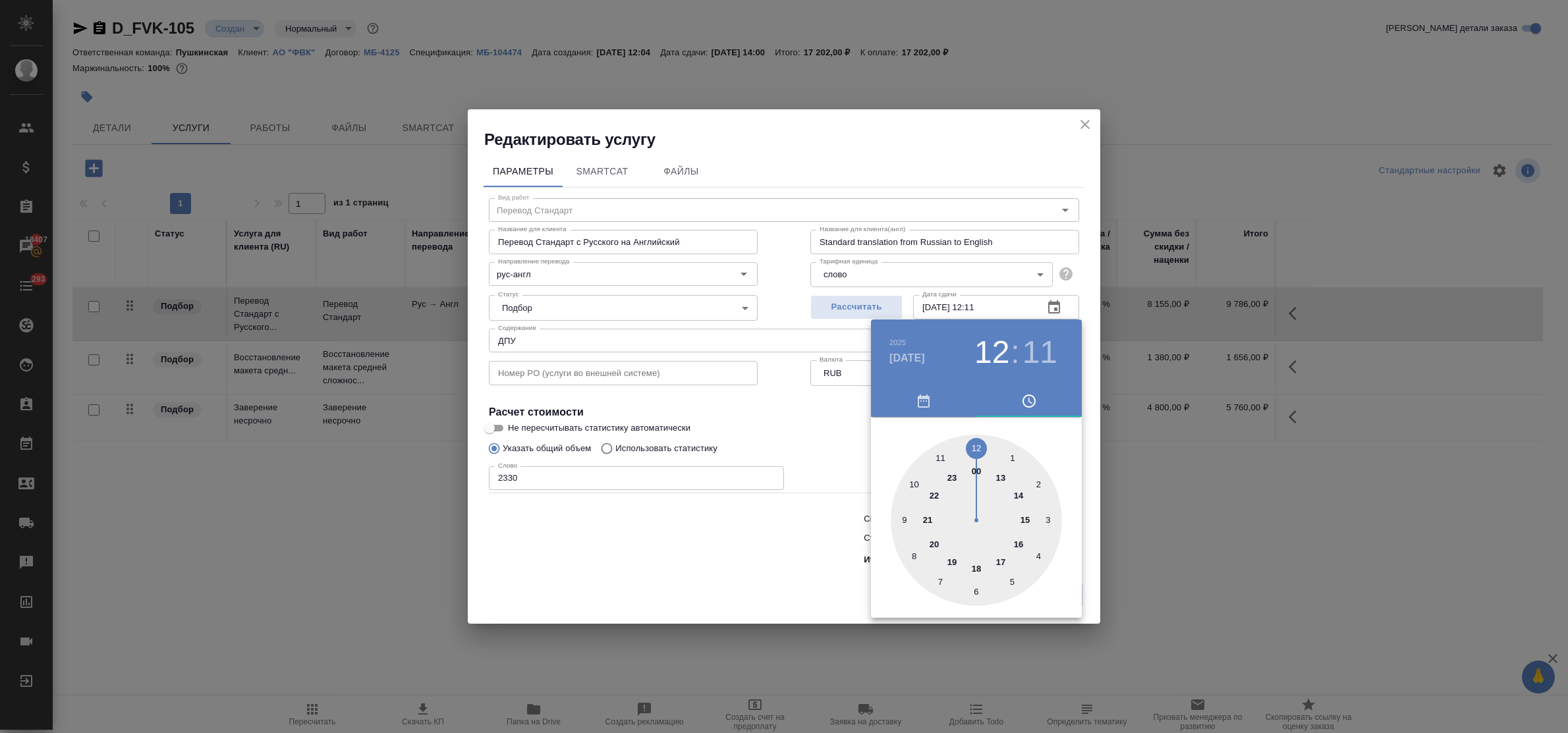
click at [970, 449] on div at bounding box center [976, 520] width 171 height 171
click at [973, 449] on div at bounding box center [976, 520] width 171 height 171
type input "01.10.2025 12:00"
click at [806, 554] on div at bounding box center [784, 366] width 1568 height 733
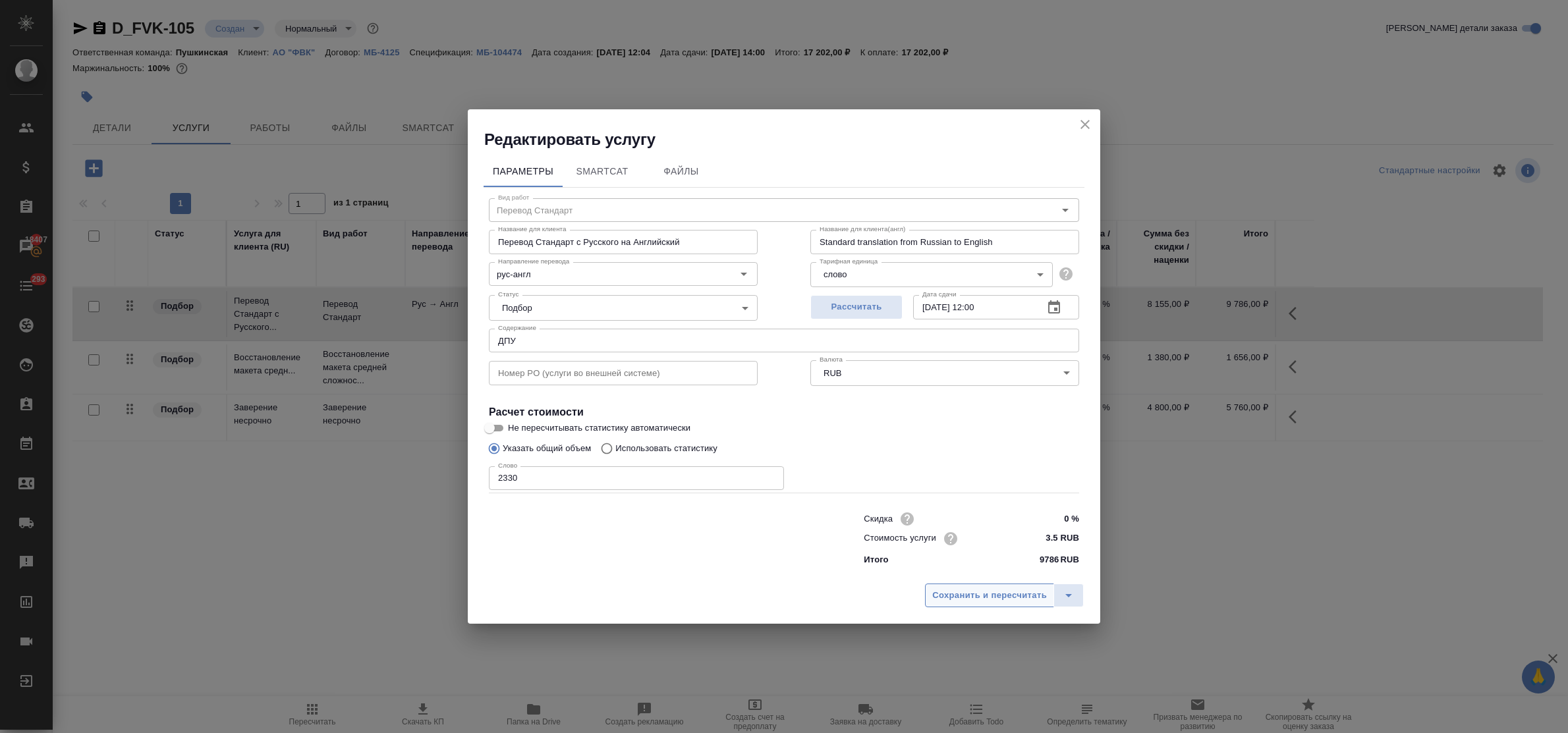
click at [986, 594] on span "Сохранить и пересчитать" at bounding box center [990, 596] width 115 height 15
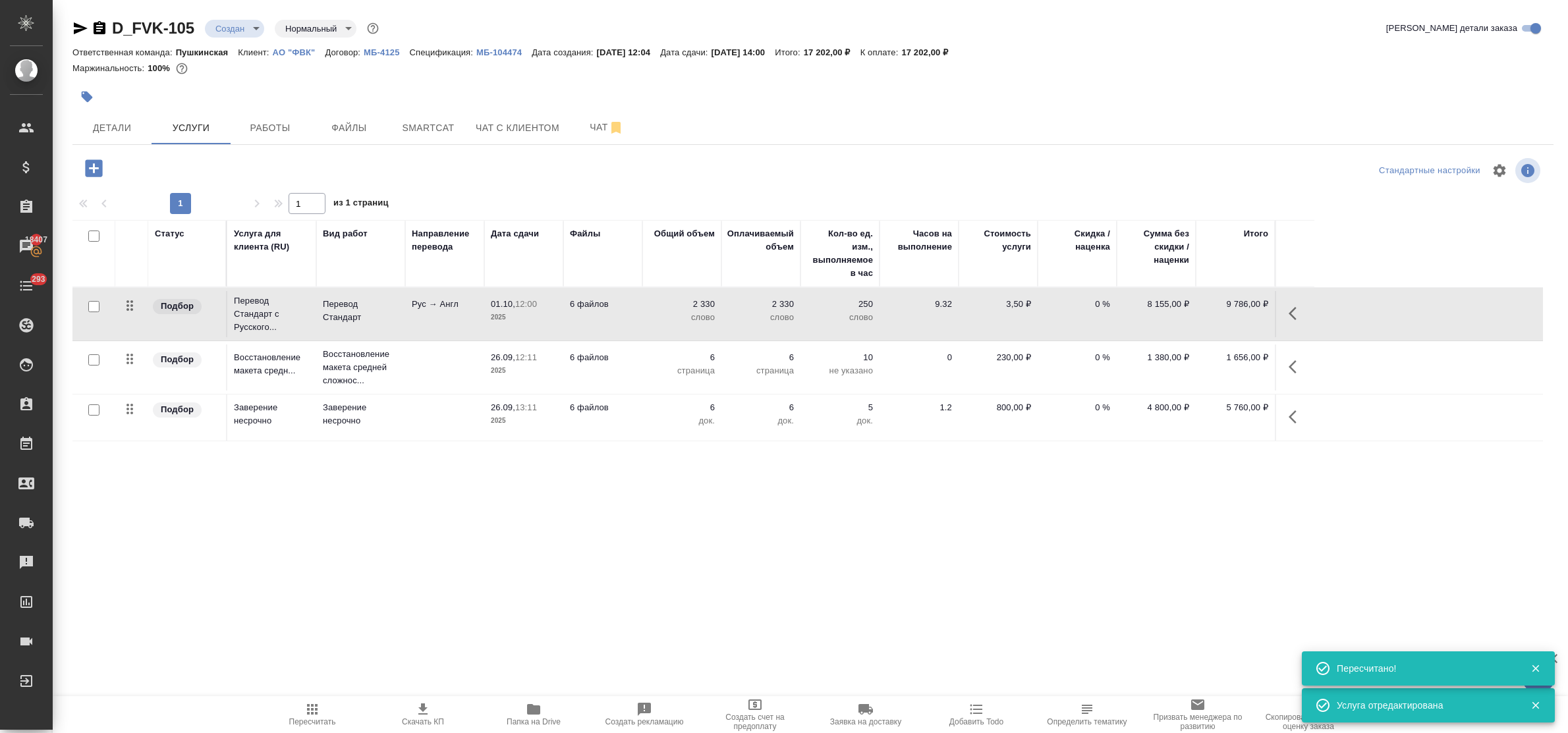
click at [1288, 368] on icon "button" at bounding box center [1296, 367] width 15 height 15
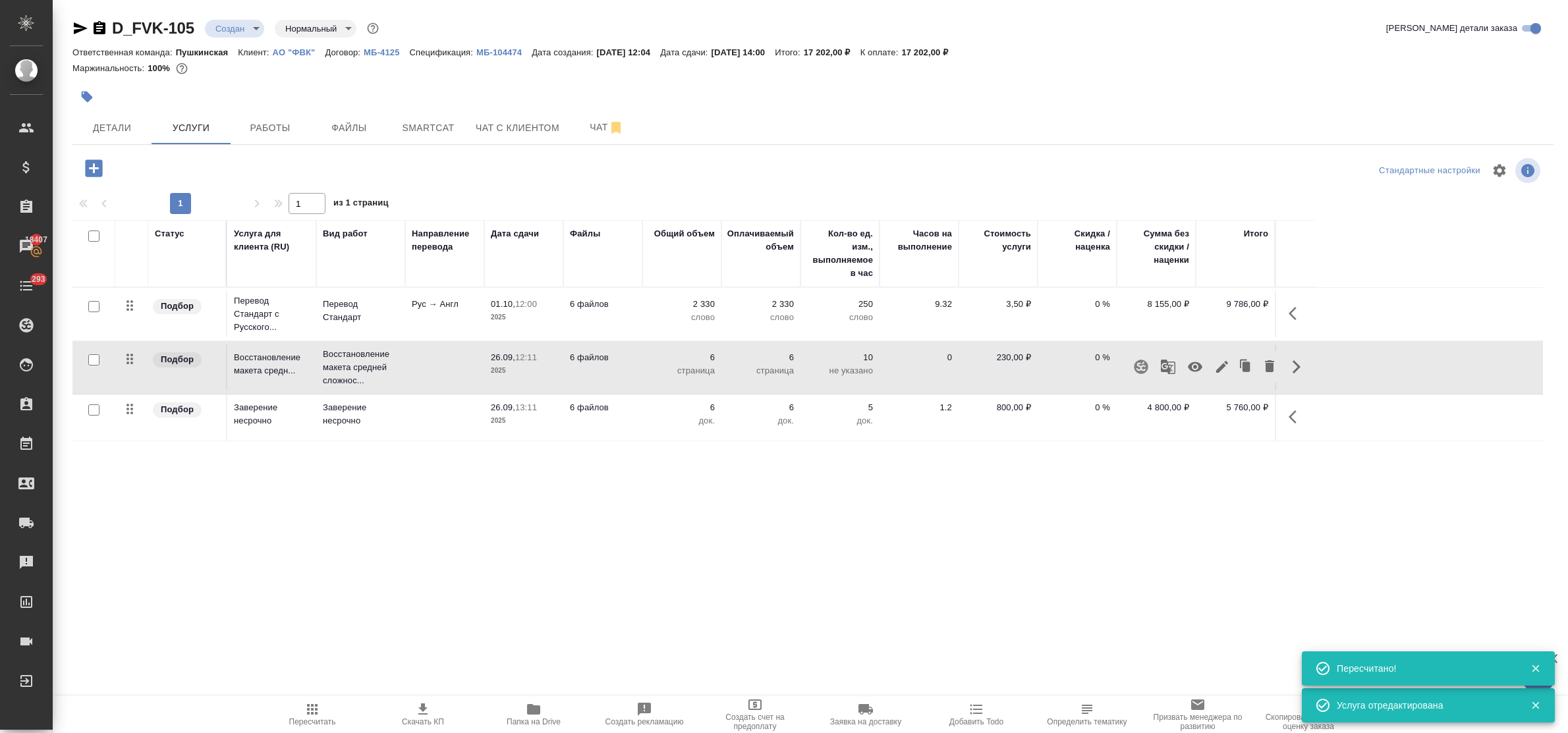
click at [1219, 363] on icon "button" at bounding box center [1222, 367] width 15 height 15
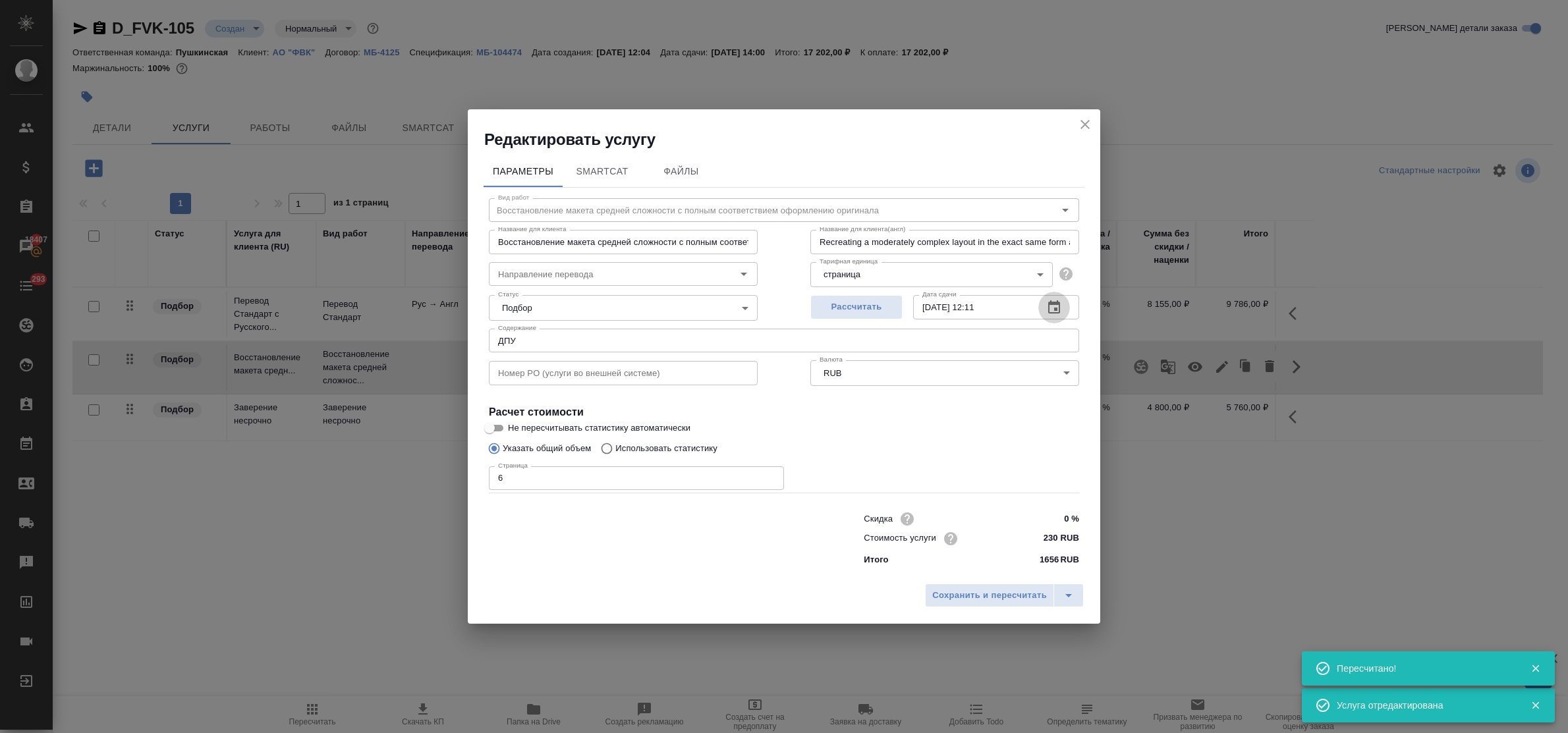
click at [1054, 308] on icon "button" at bounding box center [1054, 307] width 15 height 15
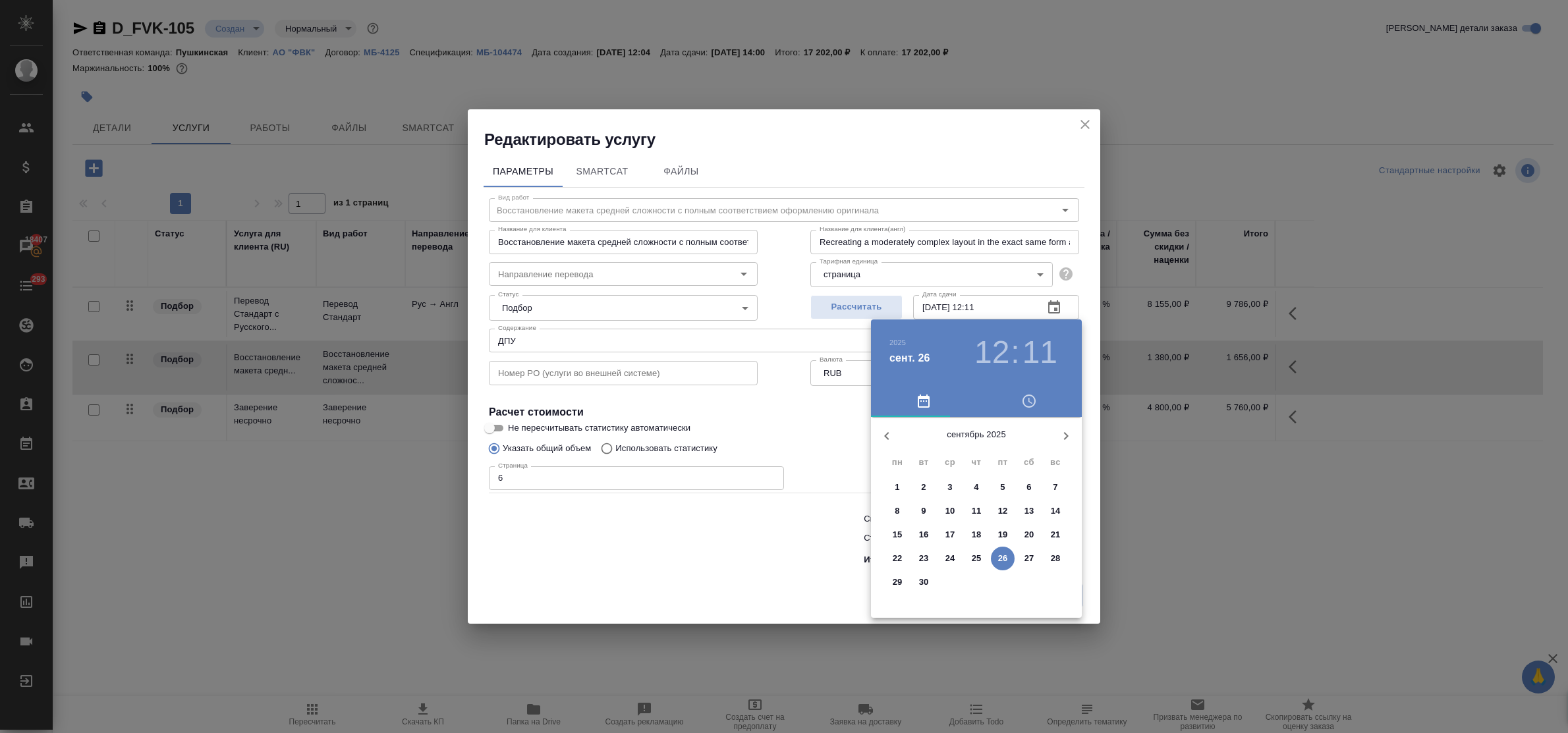
click at [1065, 432] on icon "button" at bounding box center [1066, 436] width 5 height 8
click at [950, 481] on p "1" at bounding box center [949, 487] width 5 height 13
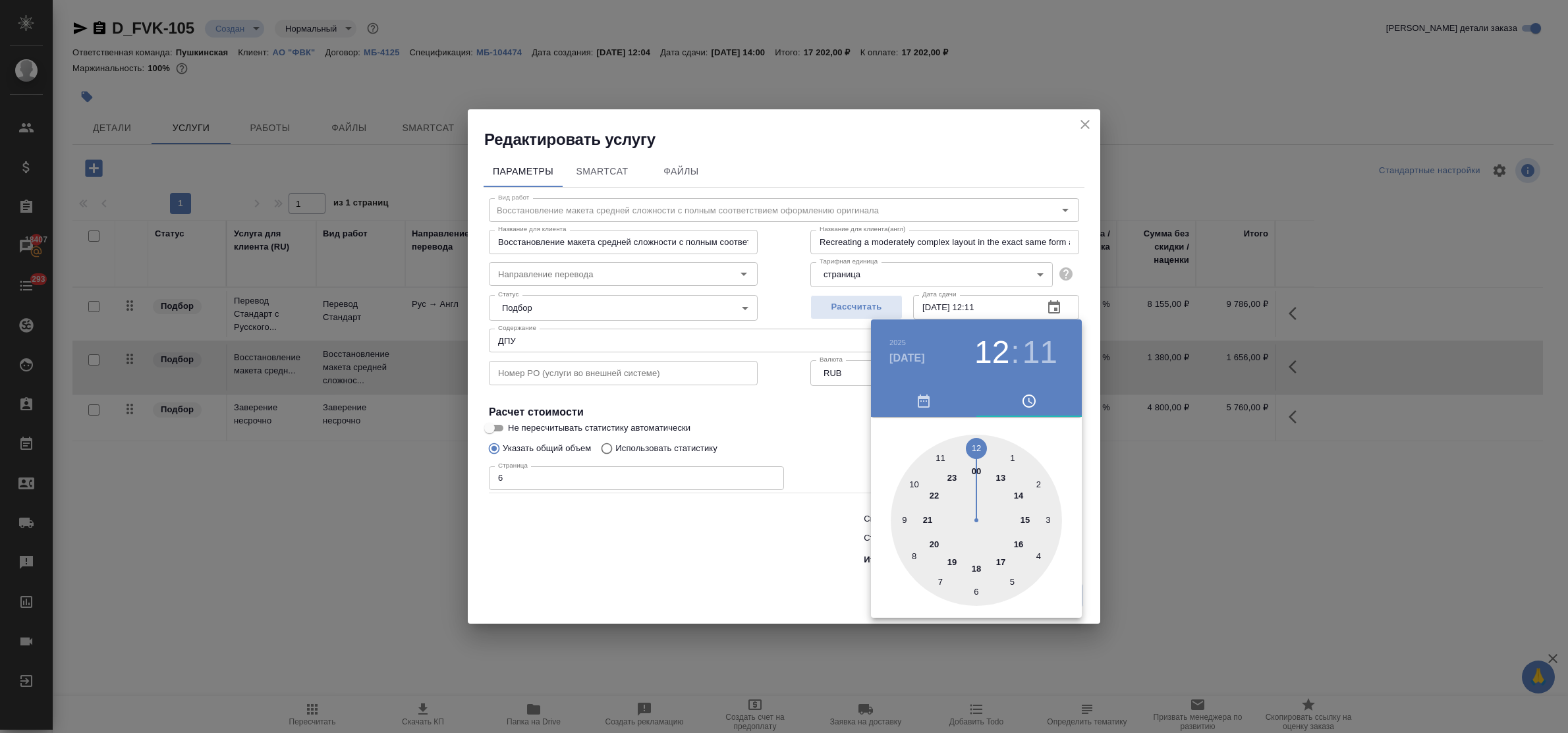
click at [973, 446] on div at bounding box center [976, 520] width 171 height 171
click at [976, 445] on div at bounding box center [976, 520] width 171 height 171
type input "01.10.2025 12:00"
click at [778, 535] on div at bounding box center [784, 366] width 1568 height 733
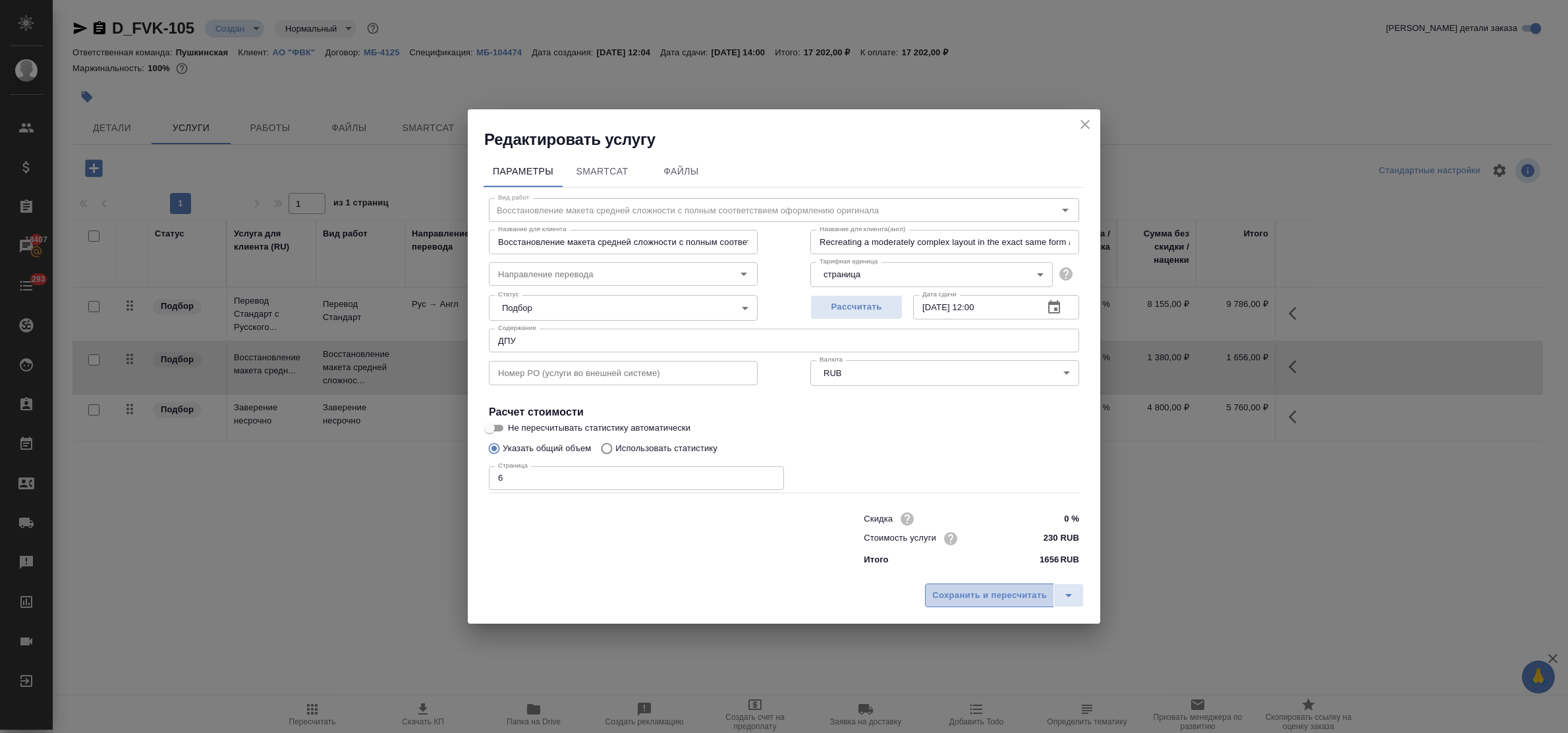
click at [957, 591] on span "Сохранить и пересчитать" at bounding box center [990, 596] width 115 height 15
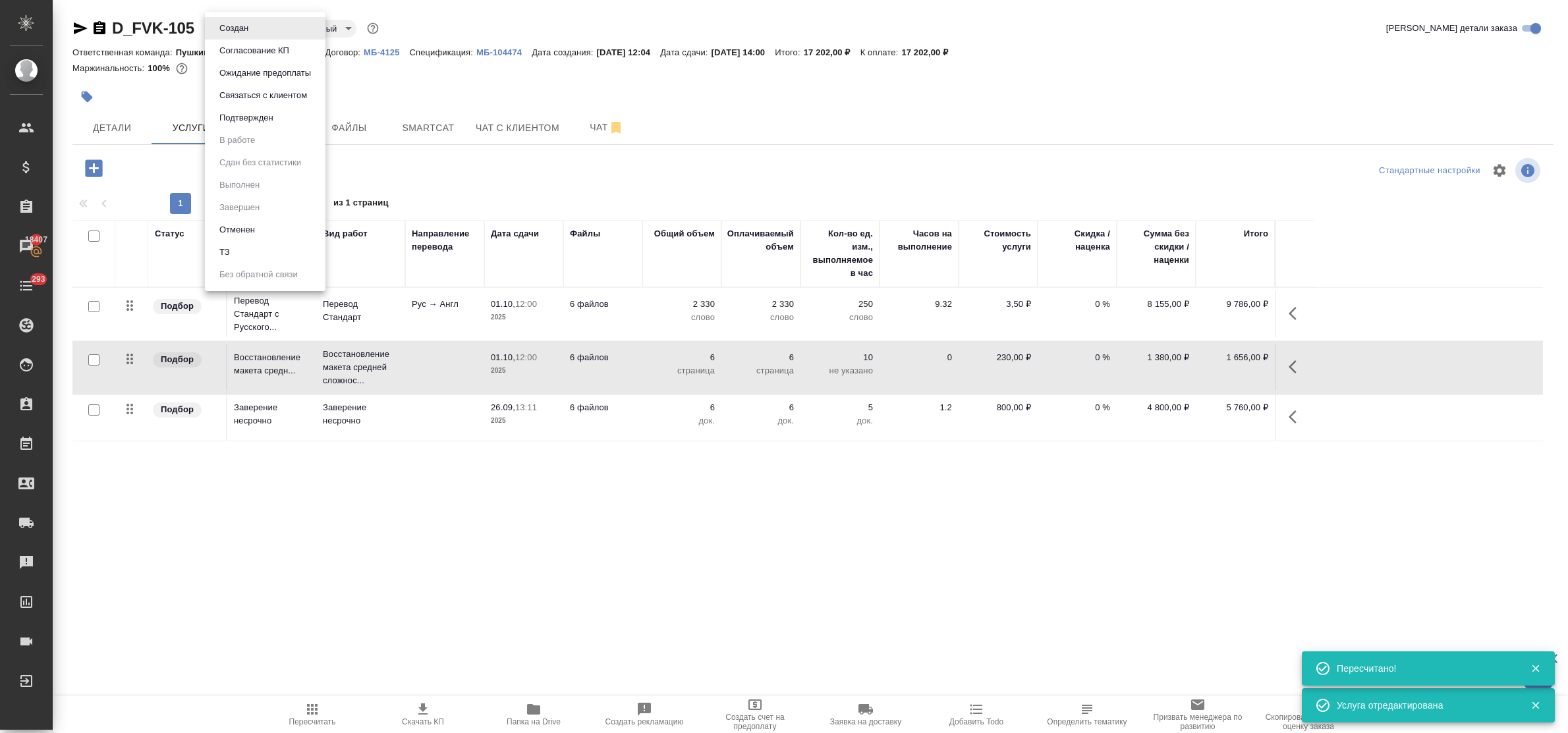
drag, startPoint x: 248, startPoint y: 31, endPoint x: 255, endPoint y: 86, distance: 55.4
click at [257, 80] on body "🙏 .cls-1 fill:#fff; AWATERA Bulakhova Elena Клиенты Спецификации Заказы 18407 Ч…" at bounding box center [784, 366] width 1568 height 733
click at [112, 130] on div at bounding box center [784, 366] width 1568 height 733
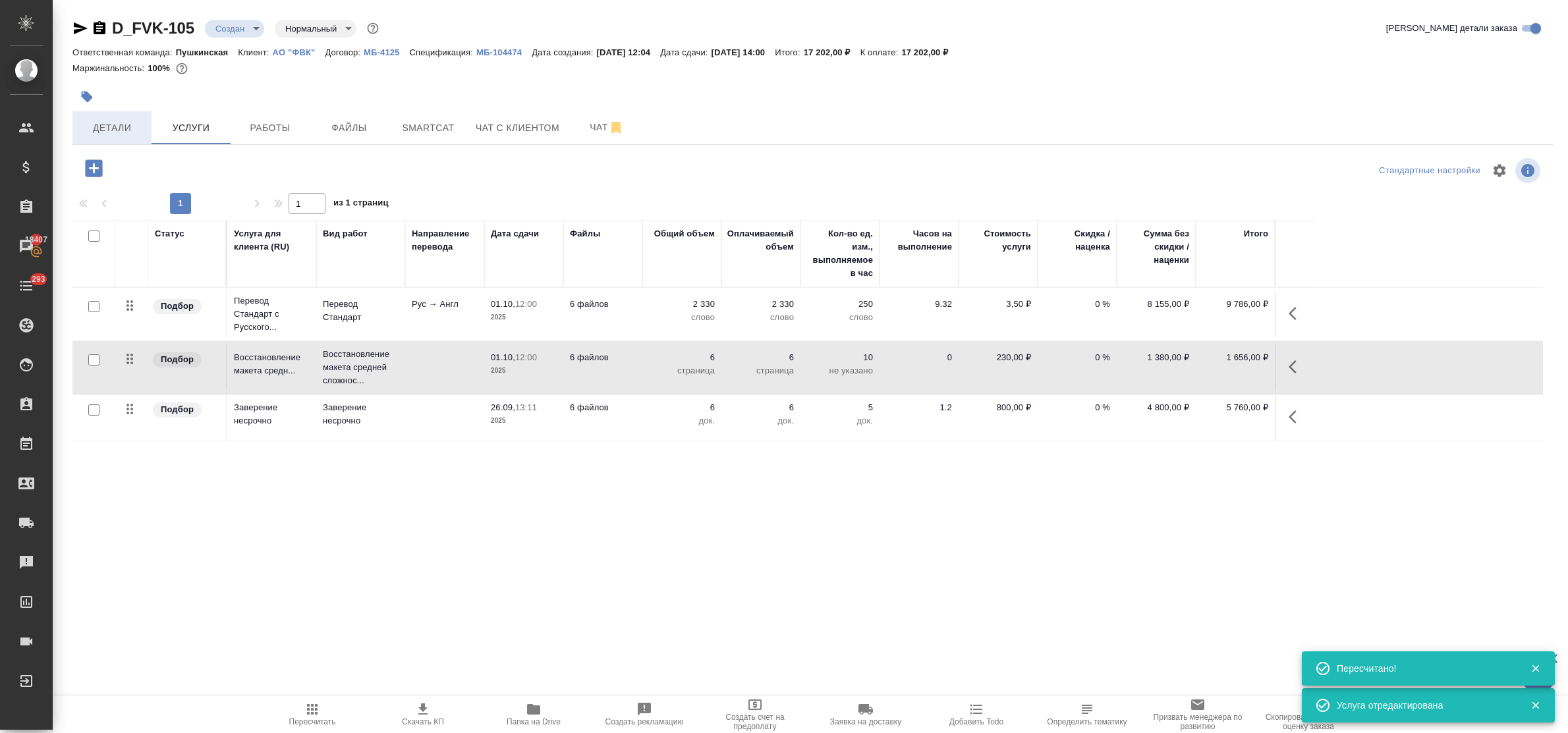
click at [111, 130] on span "Детали" at bounding box center [112, 128] width 63 height 16
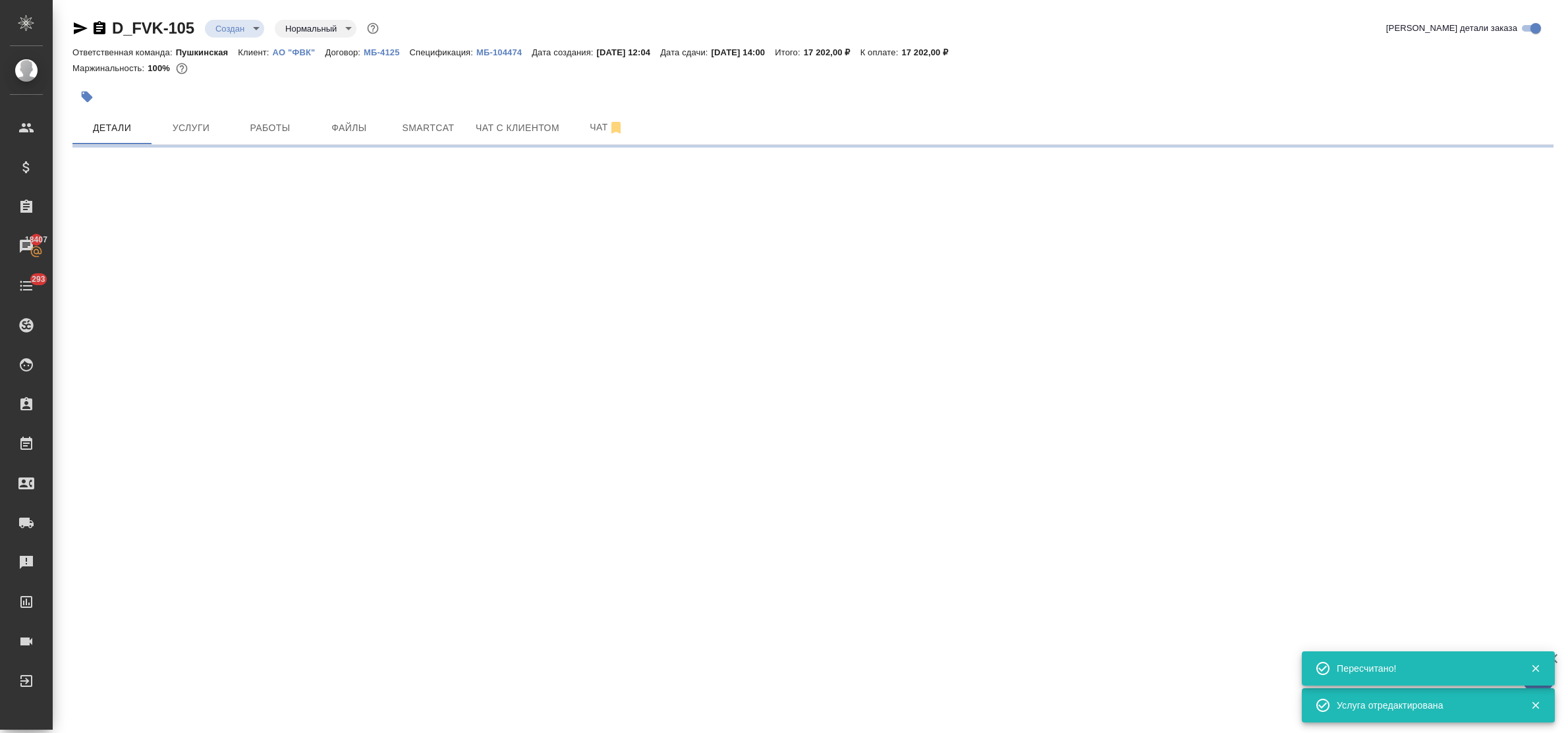
select select "RU"
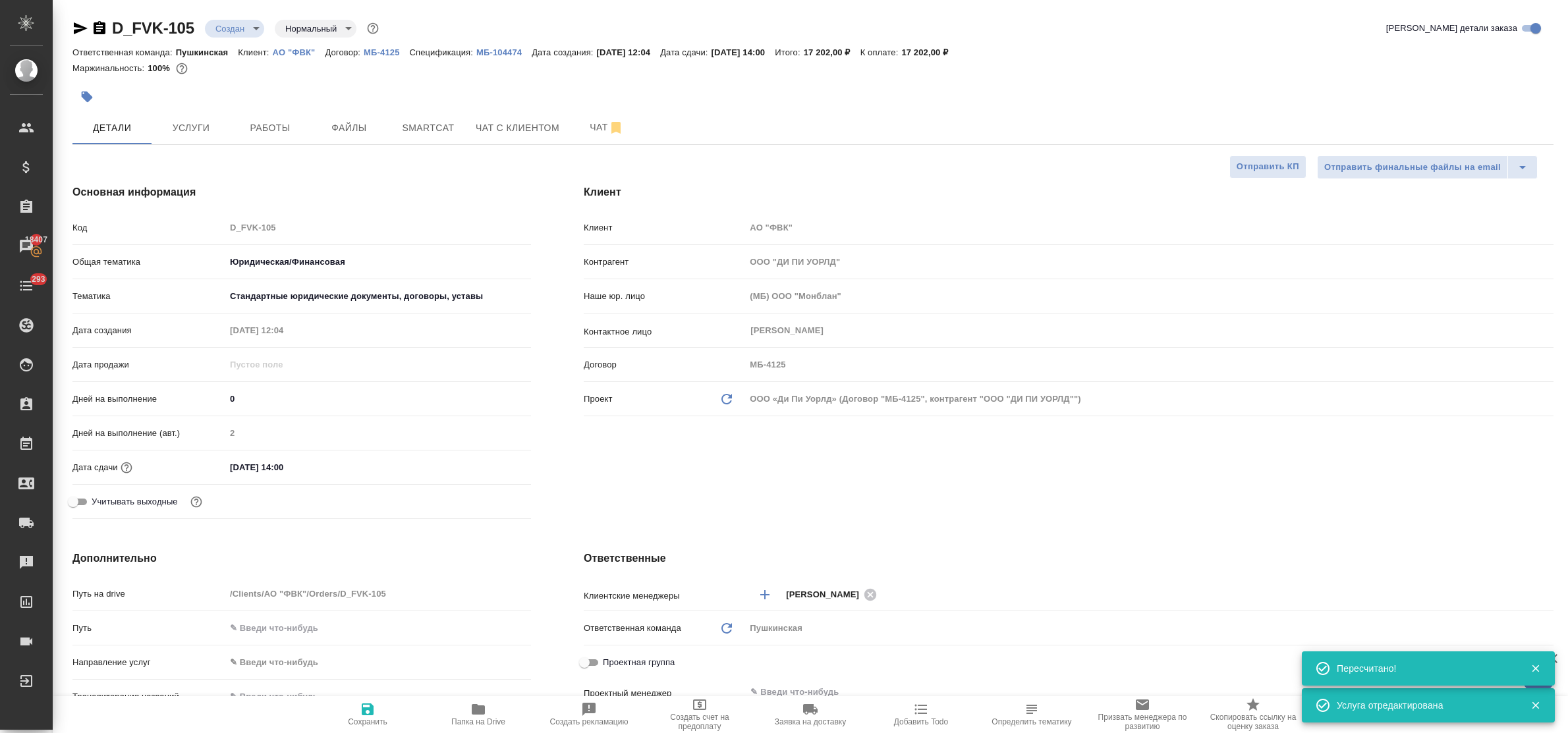
type textarea "x"
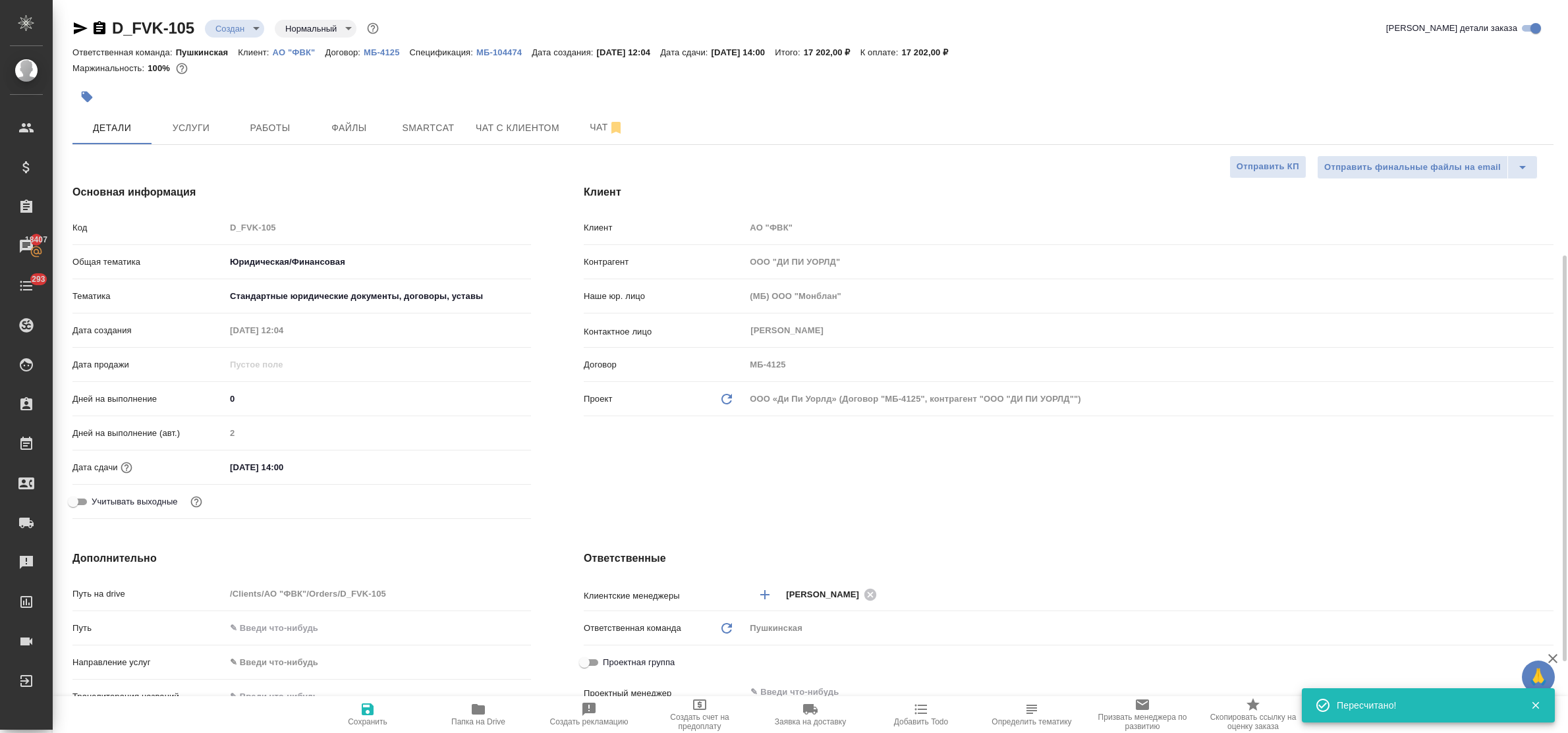
scroll to position [165, 0]
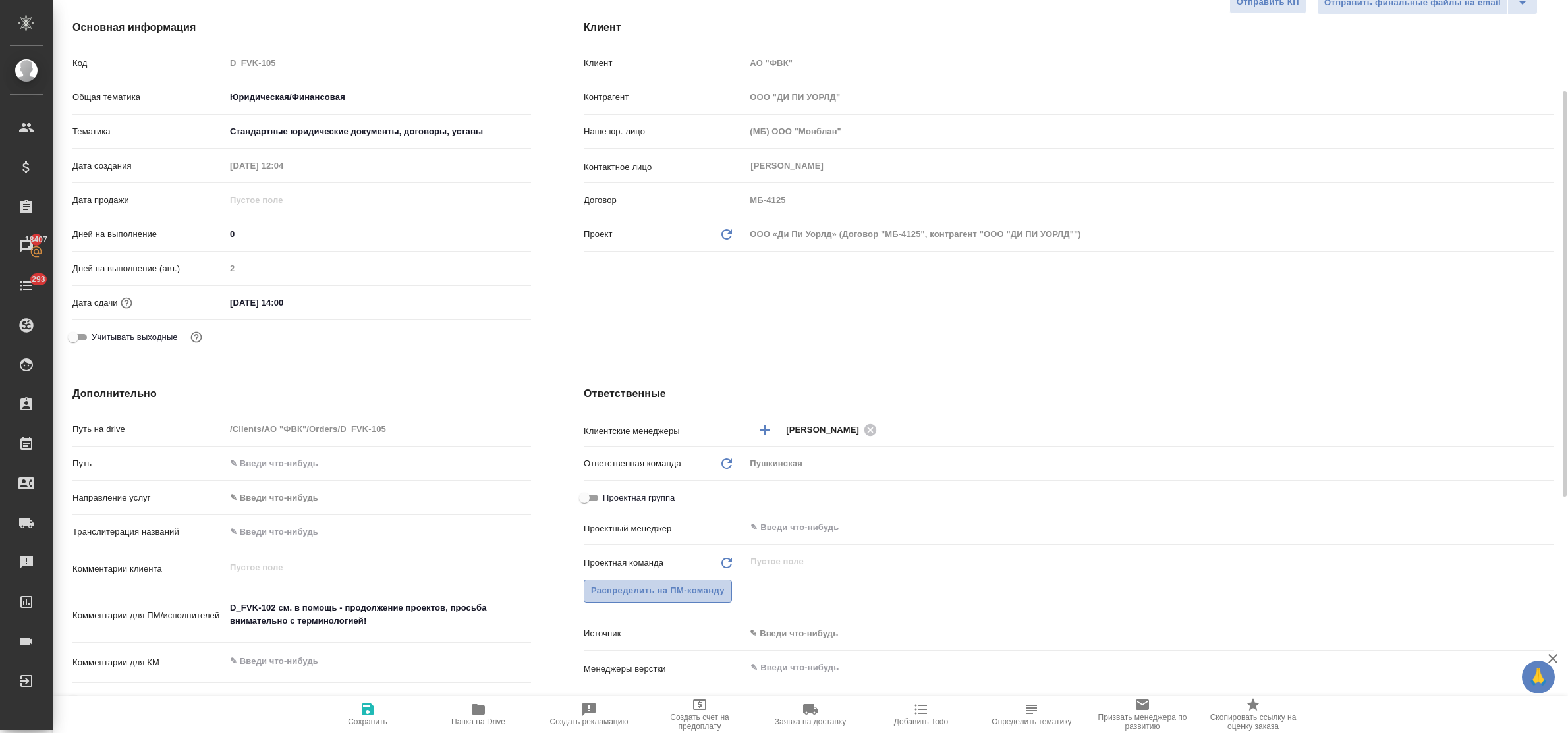
click at [682, 587] on span "Распределить на ПМ-команду" at bounding box center [657, 591] width 134 height 15
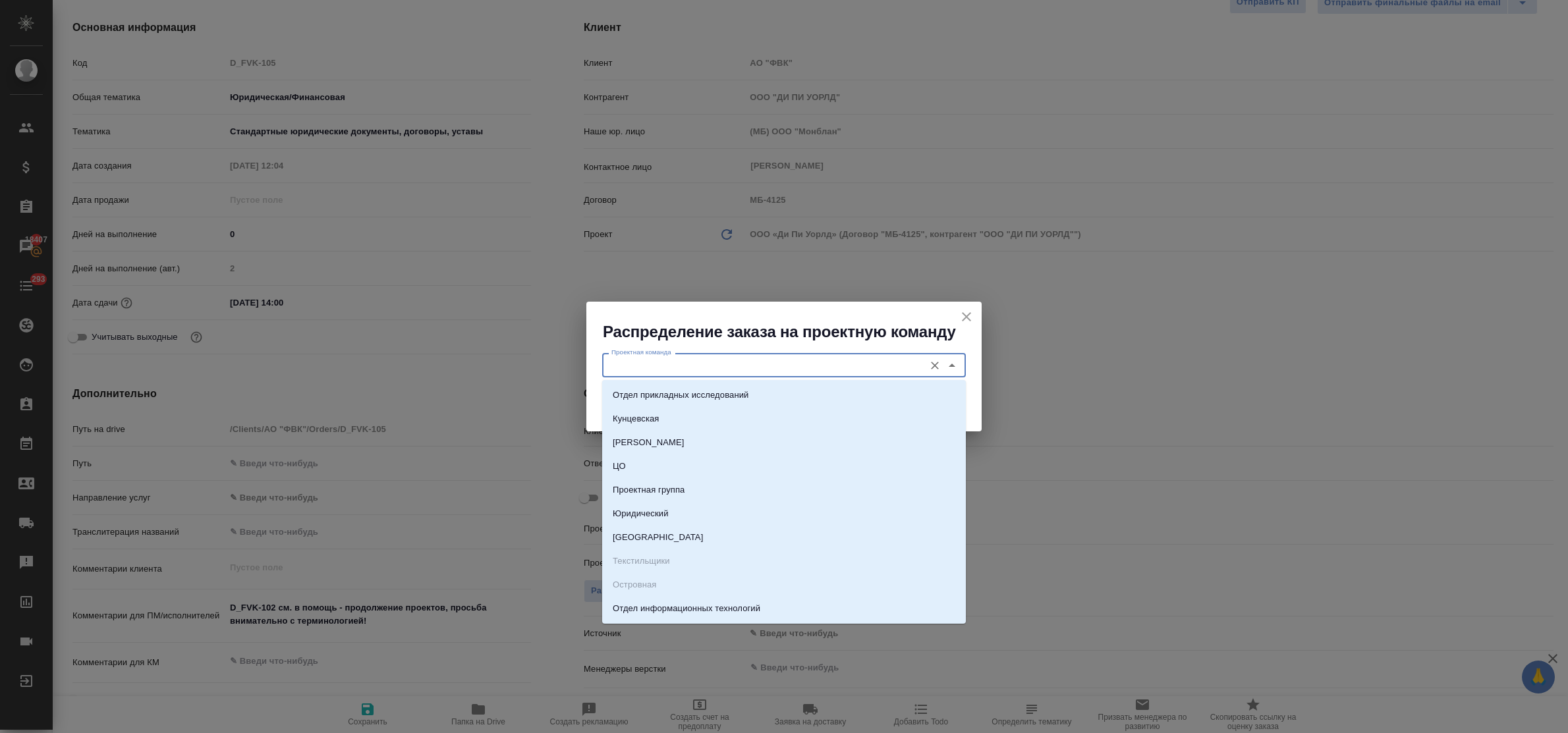
click at [636, 364] on input "Проектная команда" at bounding box center [762, 365] width 311 height 15
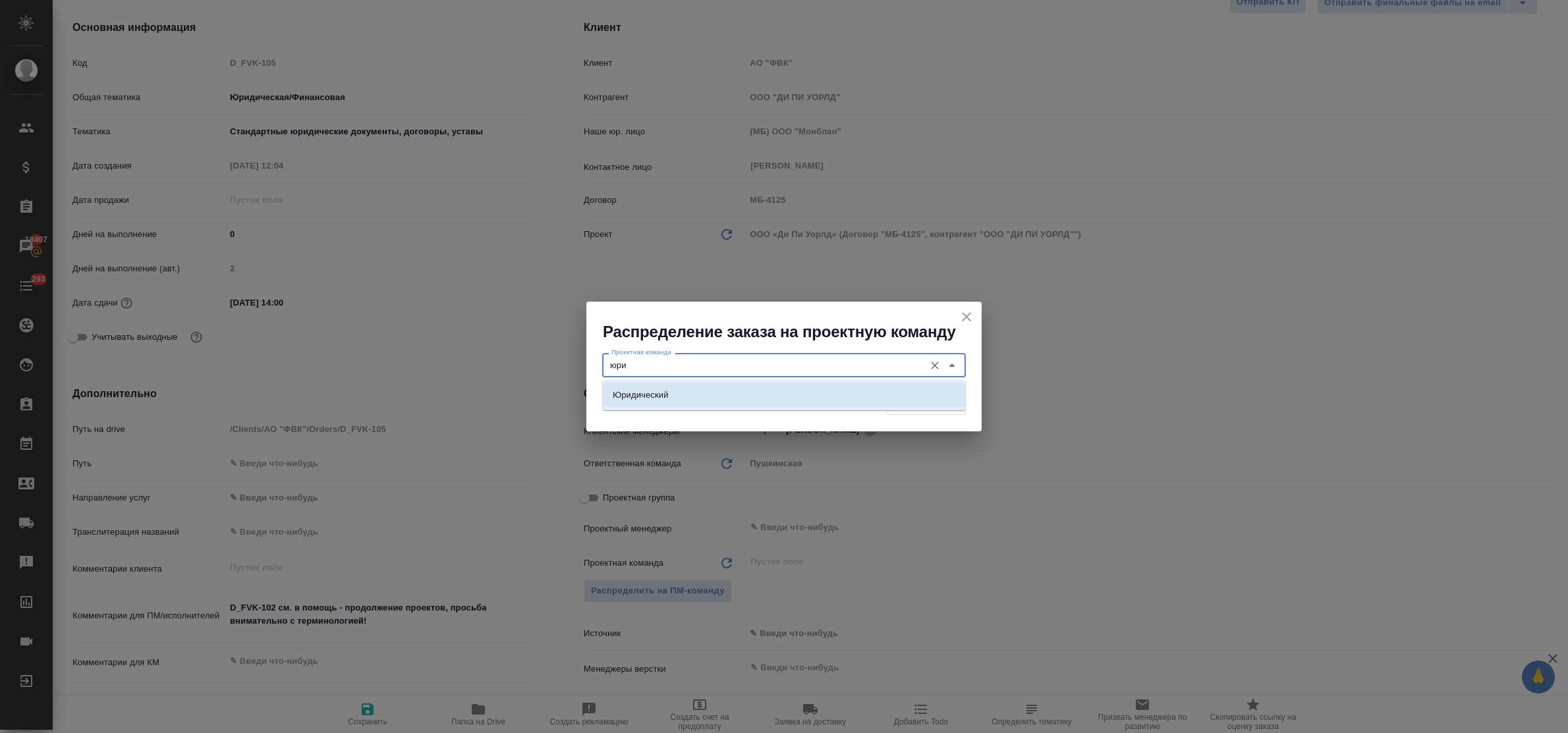
click at [652, 385] on li "Юридический" at bounding box center [784, 395] width 364 height 24
type input "Юридический"
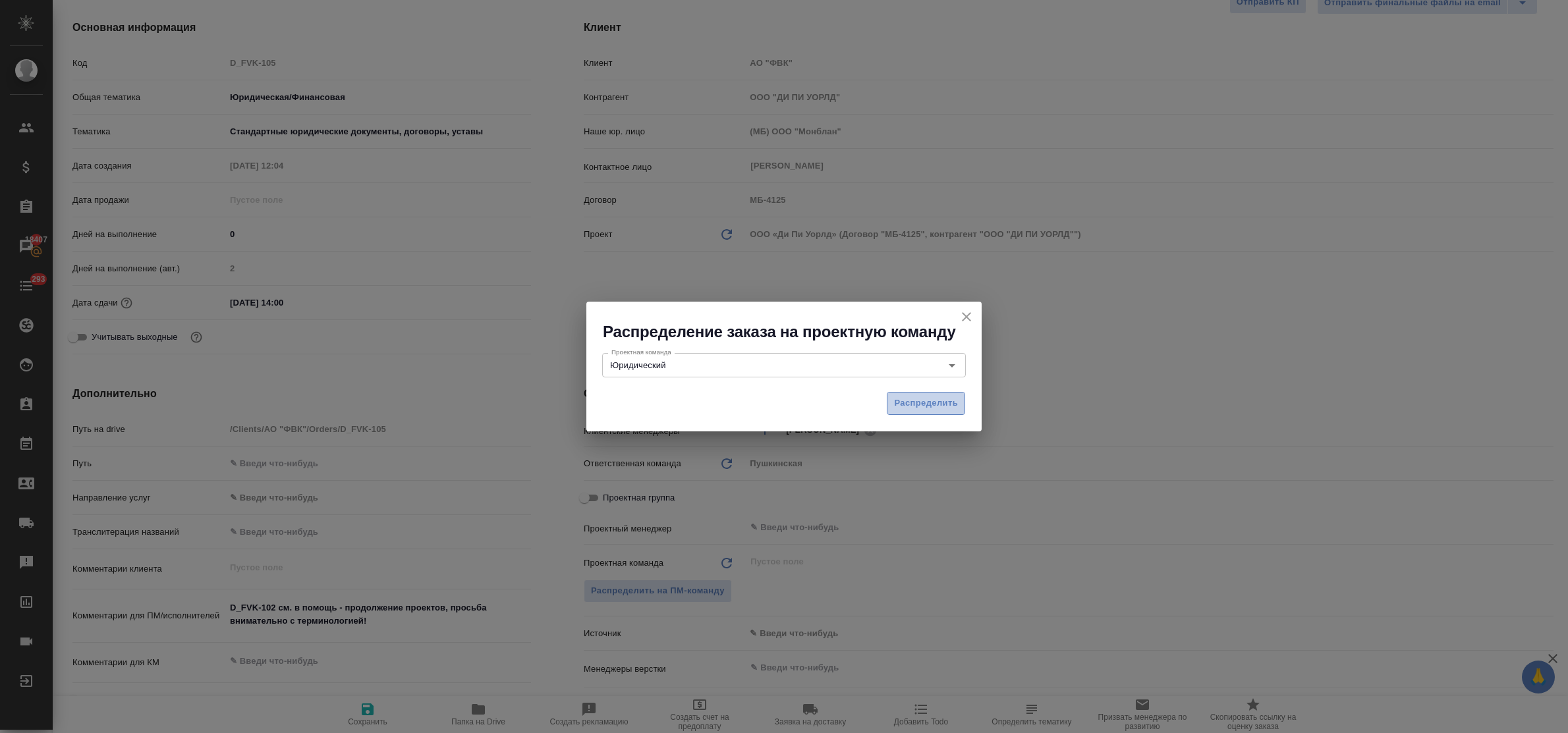
click at [937, 405] on span "Распределить" at bounding box center [926, 403] width 64 height 15
type textarea "x"
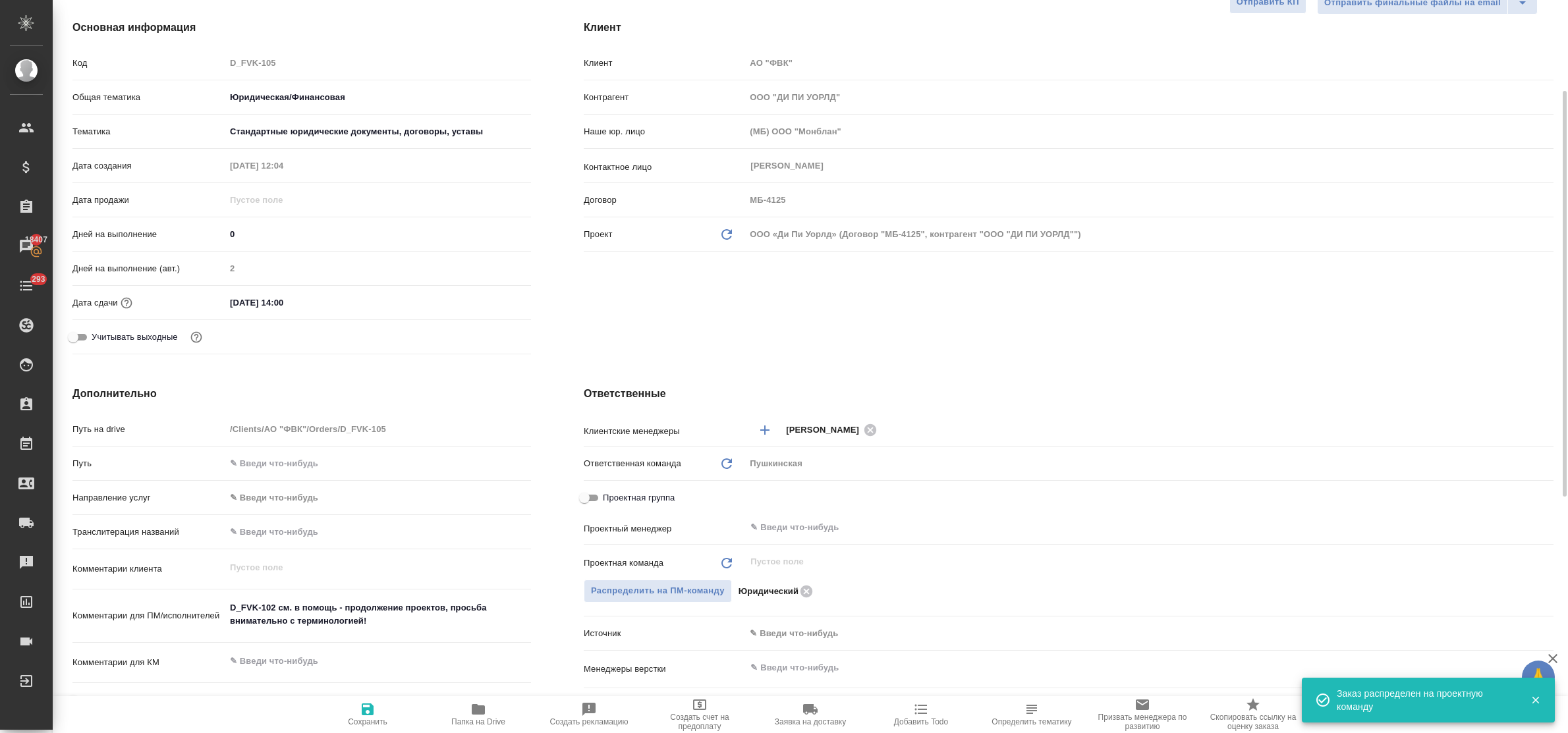
click at [354, 713] on span "Сохранить" at bounding box center [367, 714] width 95 height 25
type textarea "x"
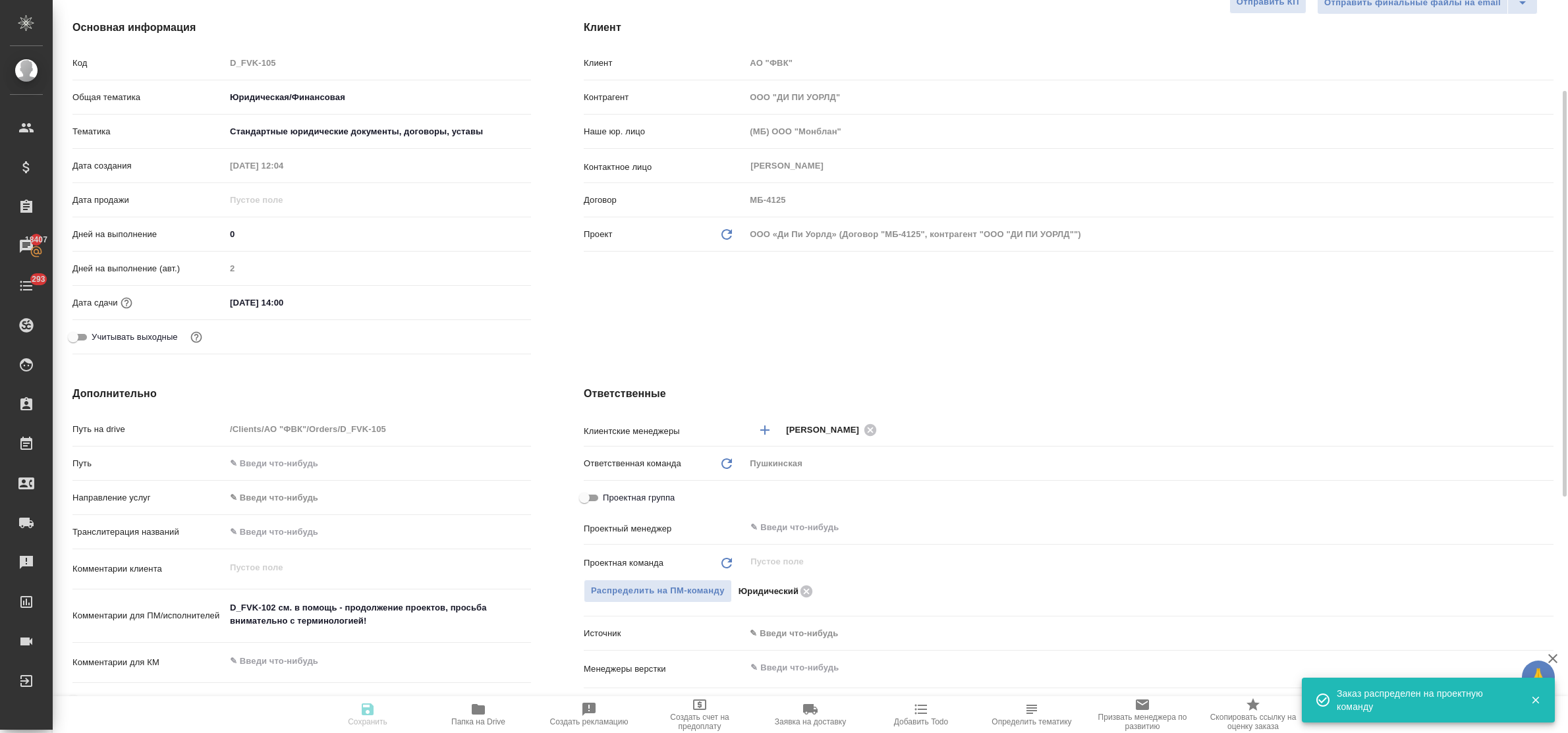
type textarea "x"
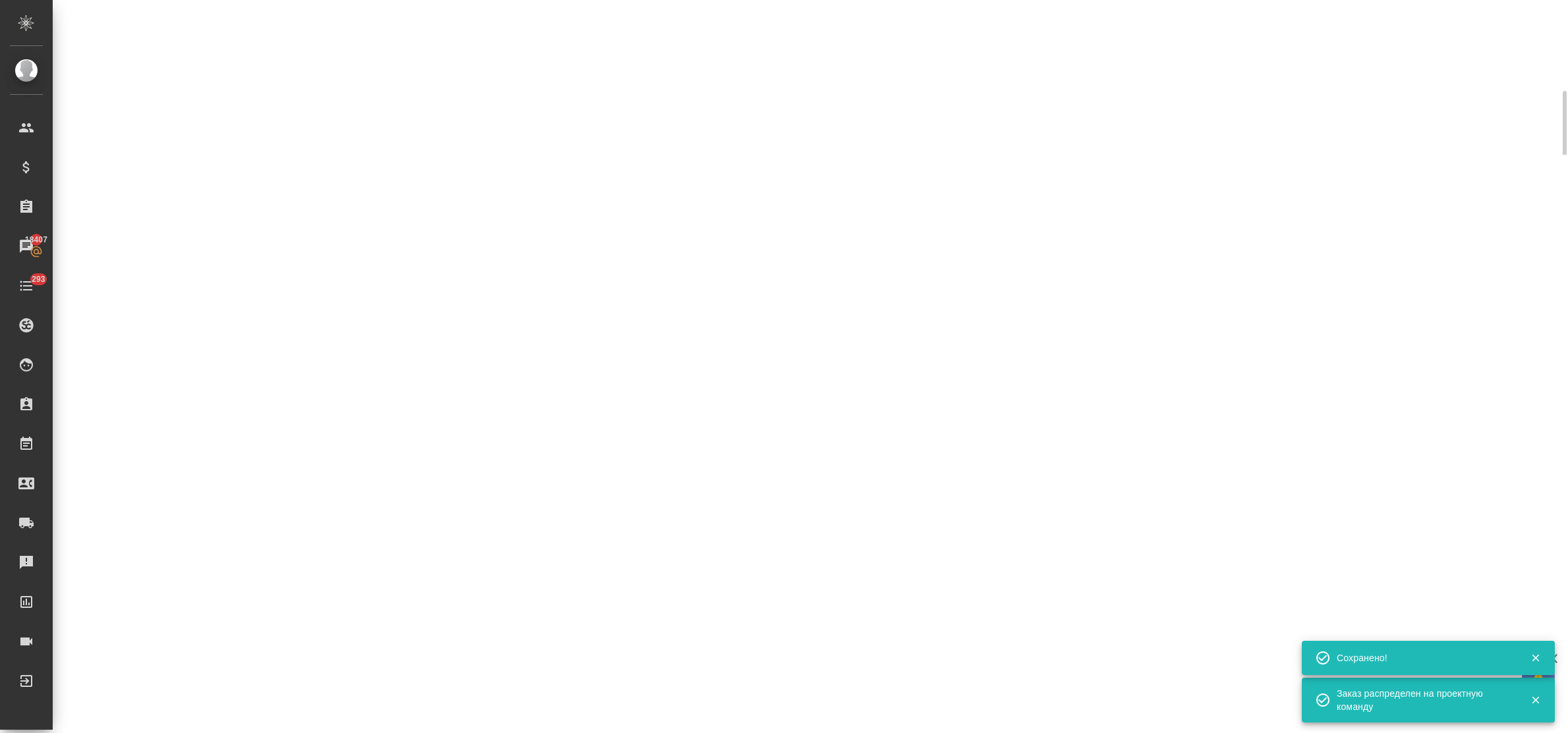
select select "RU"
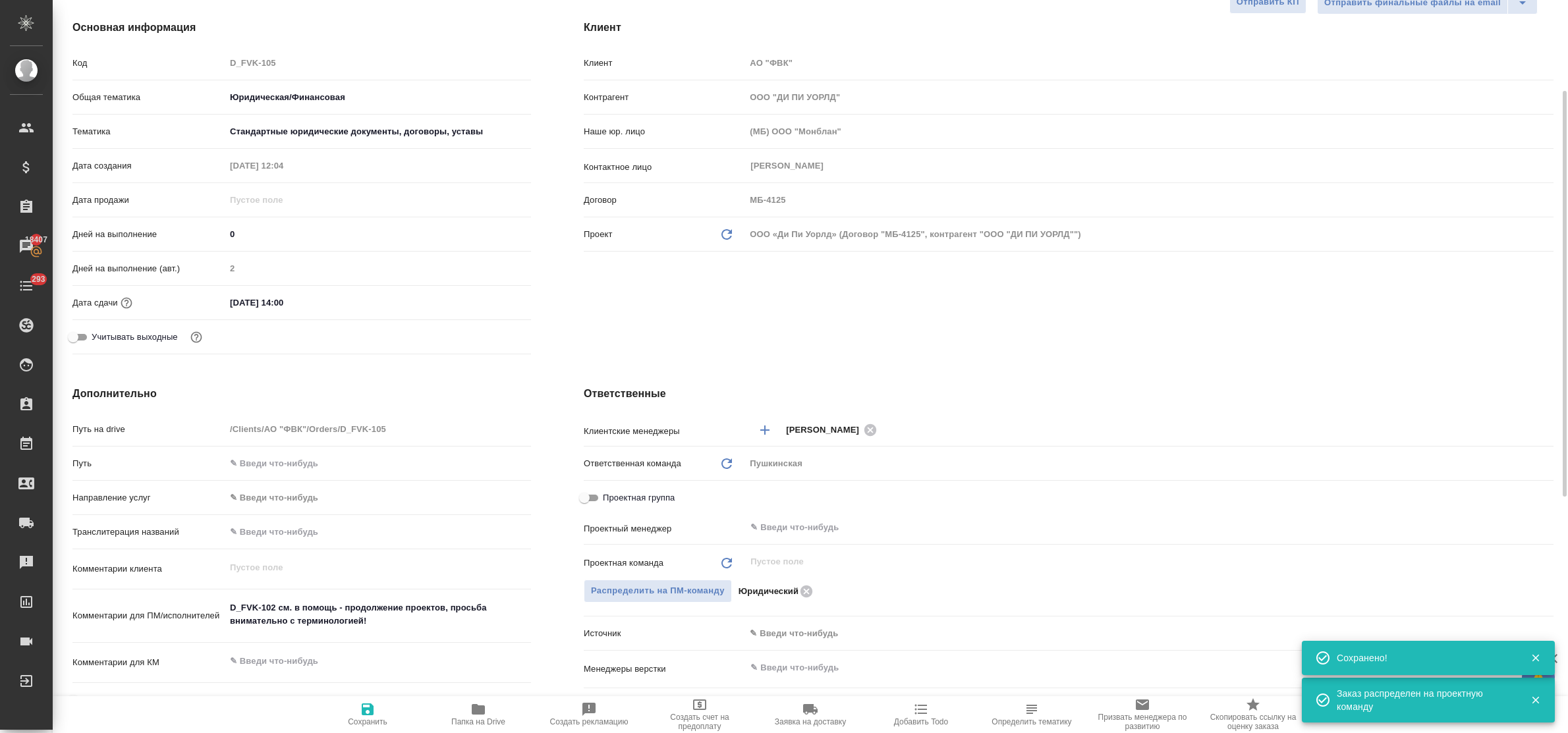
type textarea "x"
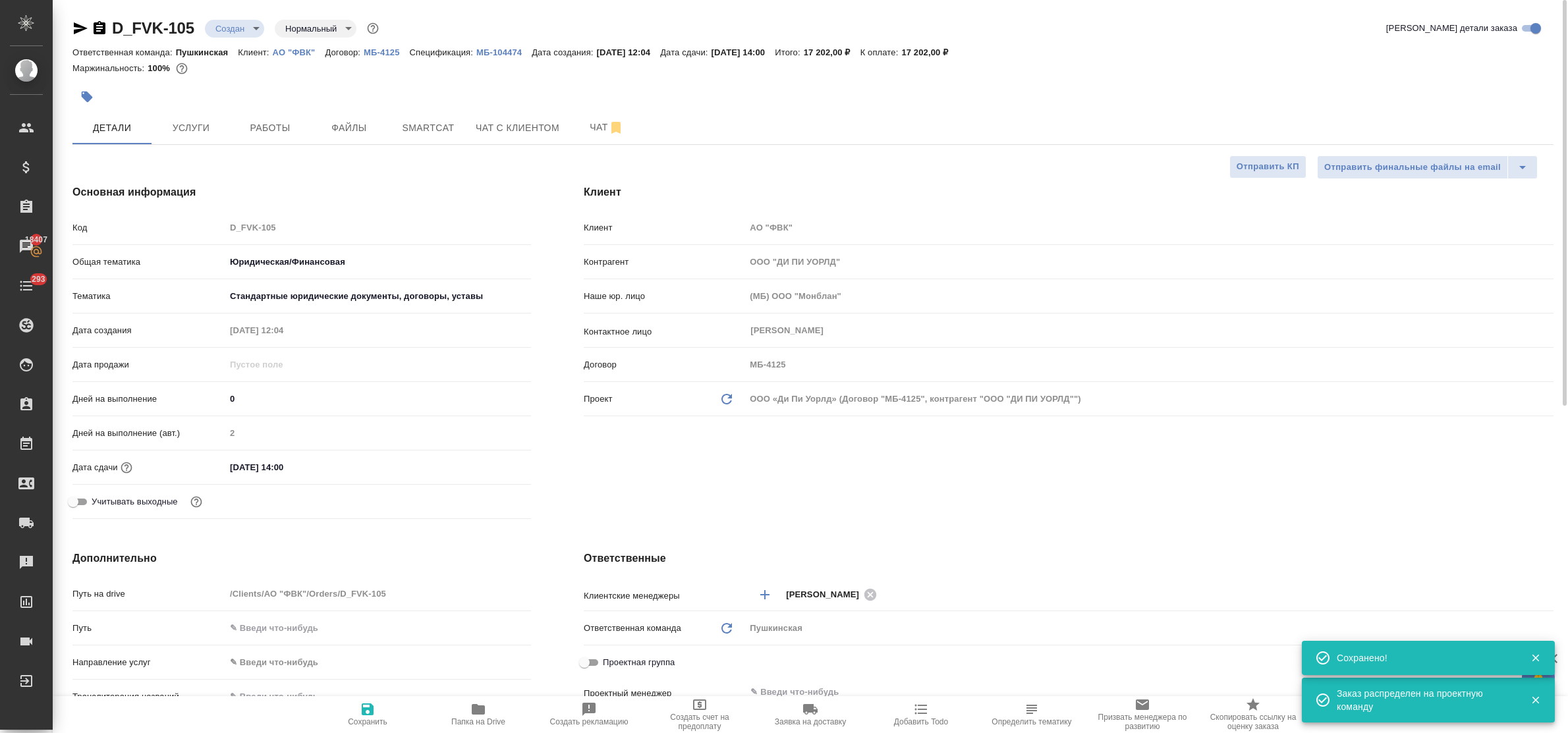
type textarea "x"
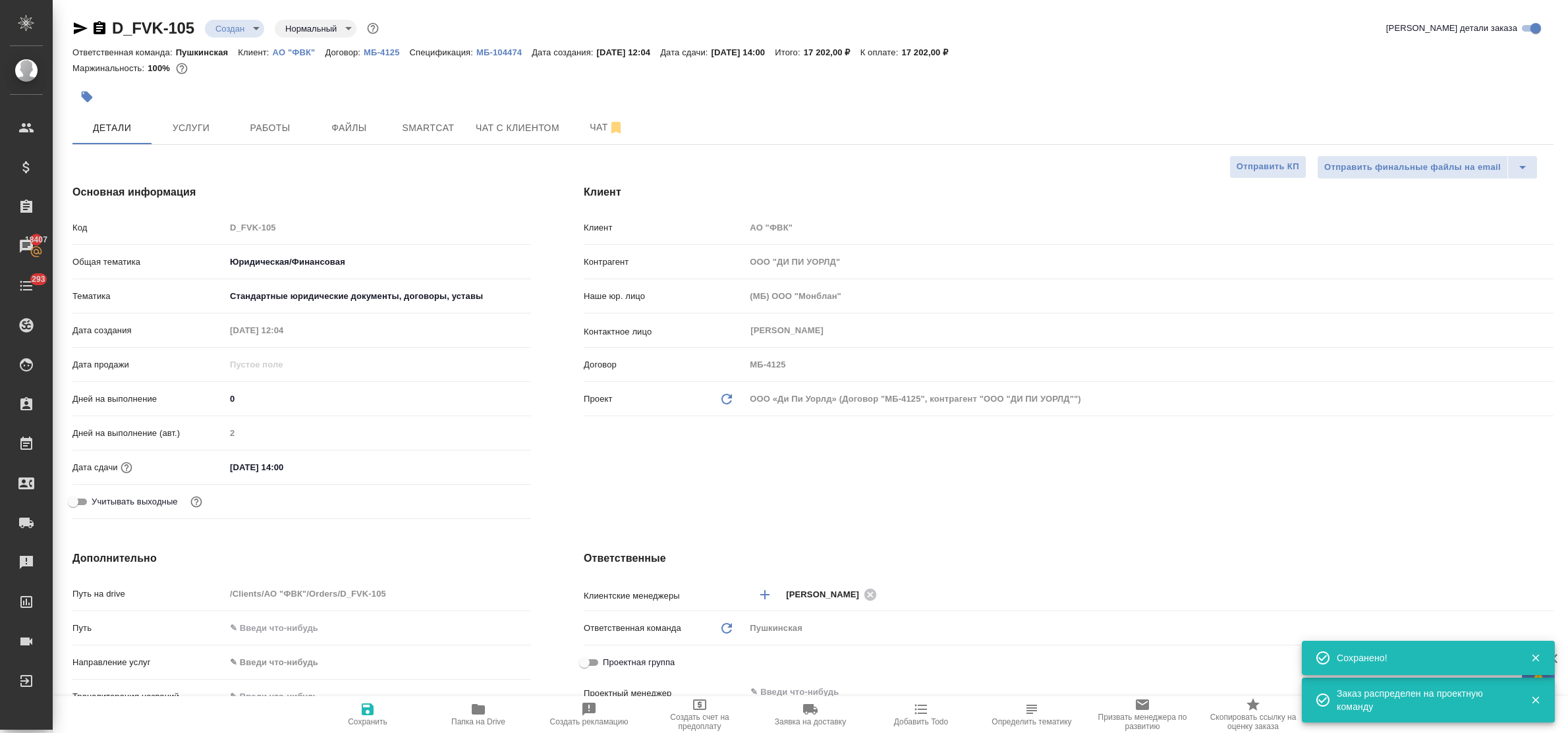
type textarea "x"
click at [228, 29] on body "🙏 .cls-1 fill:#fff; AWATERA Bulakhova Elena Клиенты Спецификации Заказы 18407 Ч…" at bounding box center [784, 366] width 1568 height 733
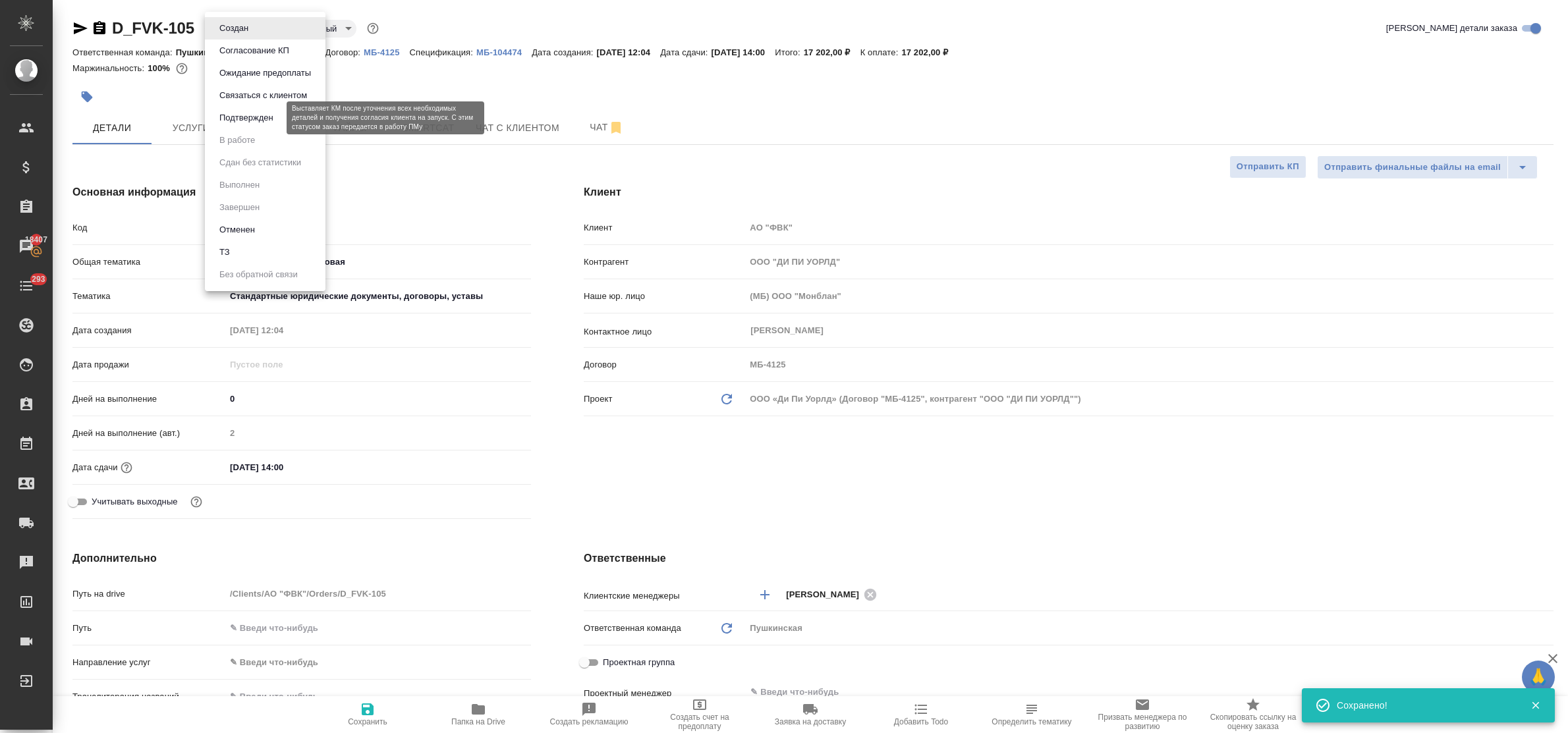
click at [229, 119] on button "Подтвержден" at bounding box center [246, 118] width 62 height 15
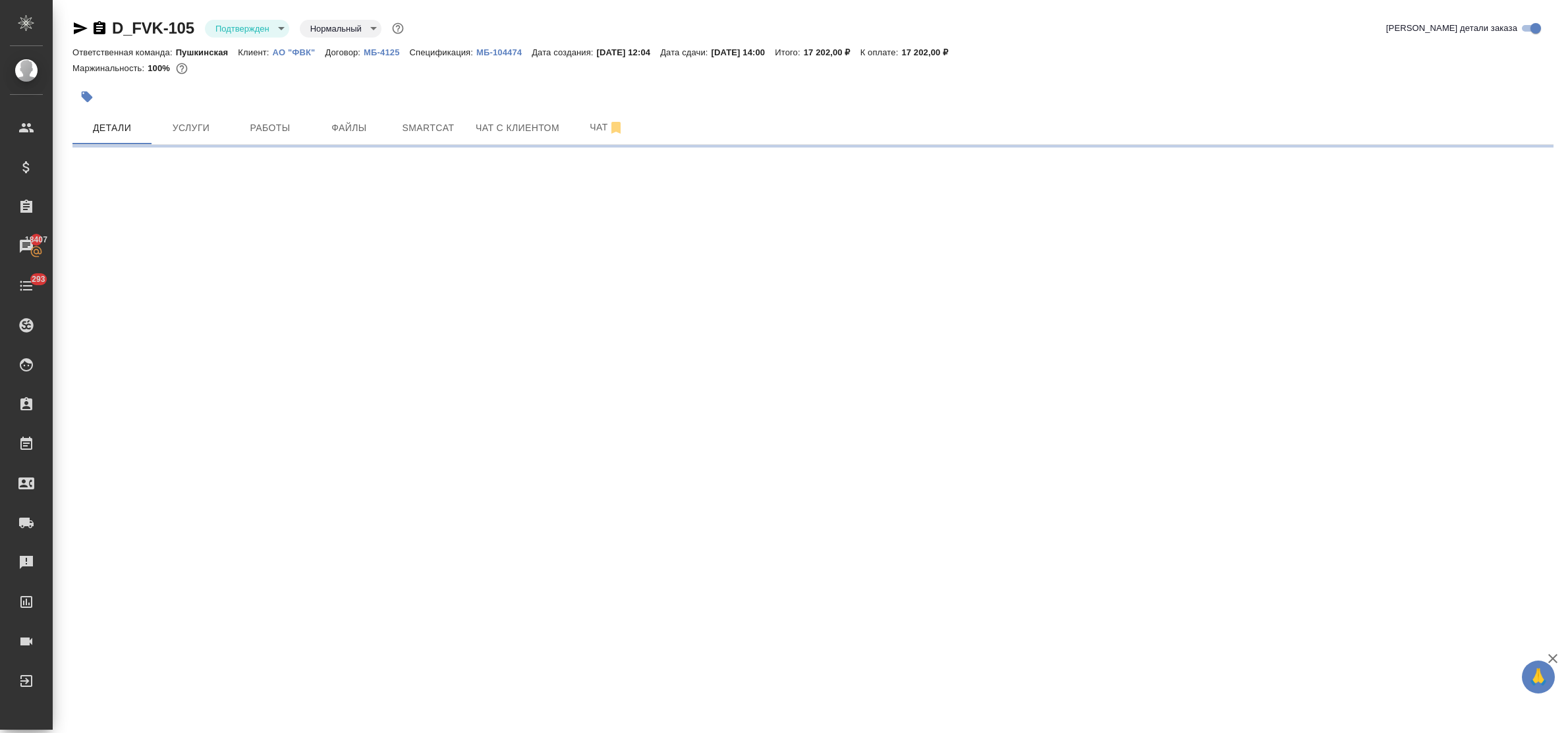
select select "RU"
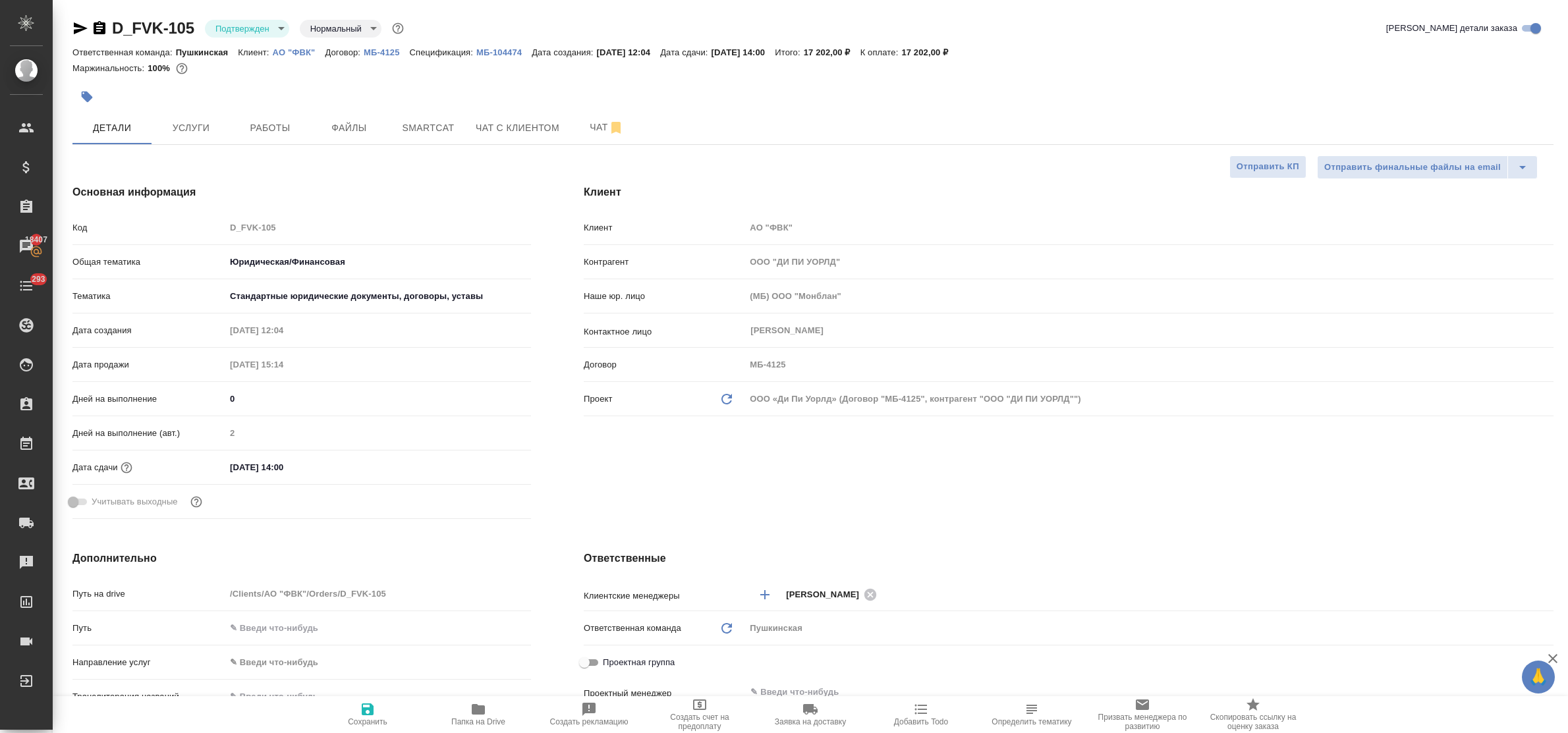
type textarea "x"
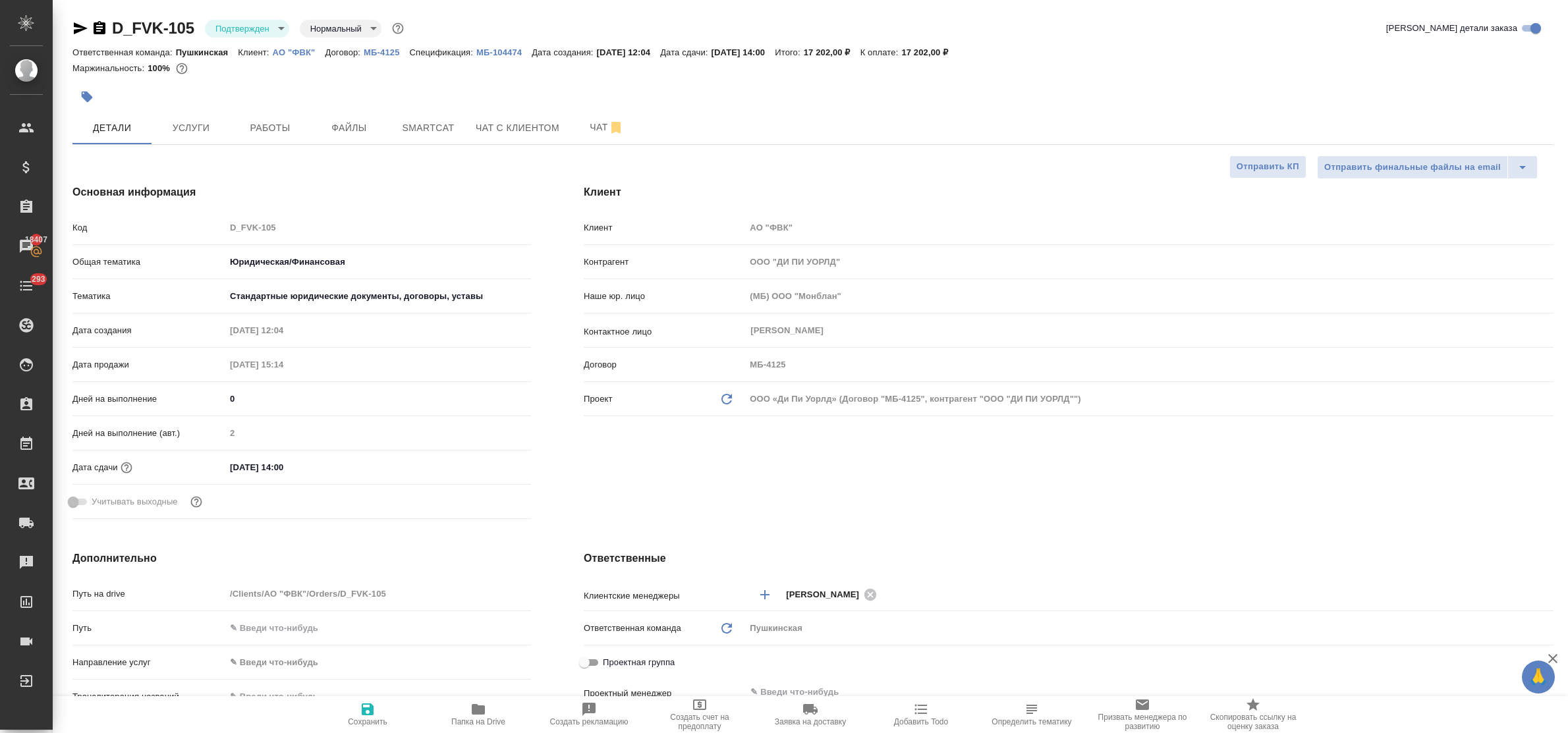
type textarea "x"
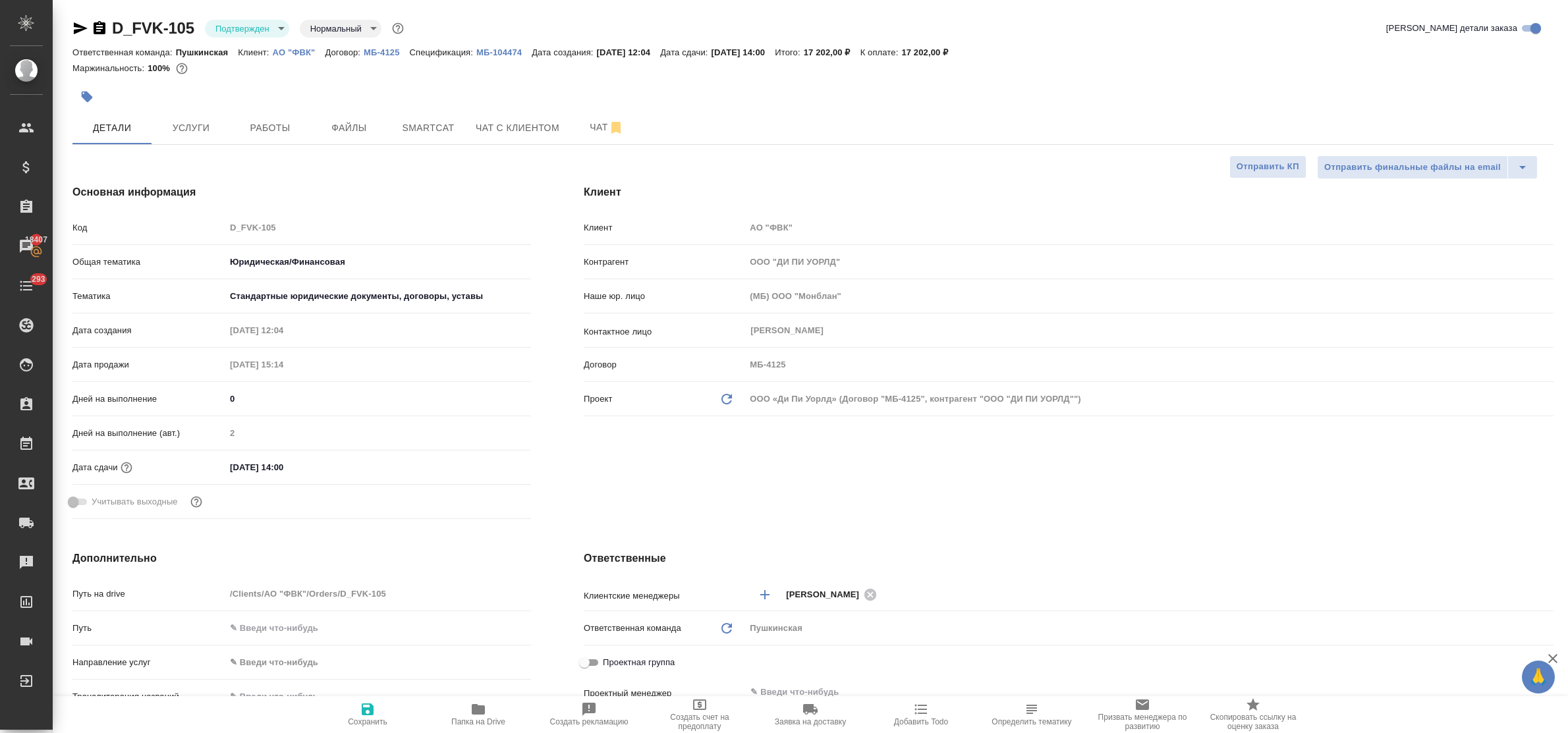
type textarea "x"
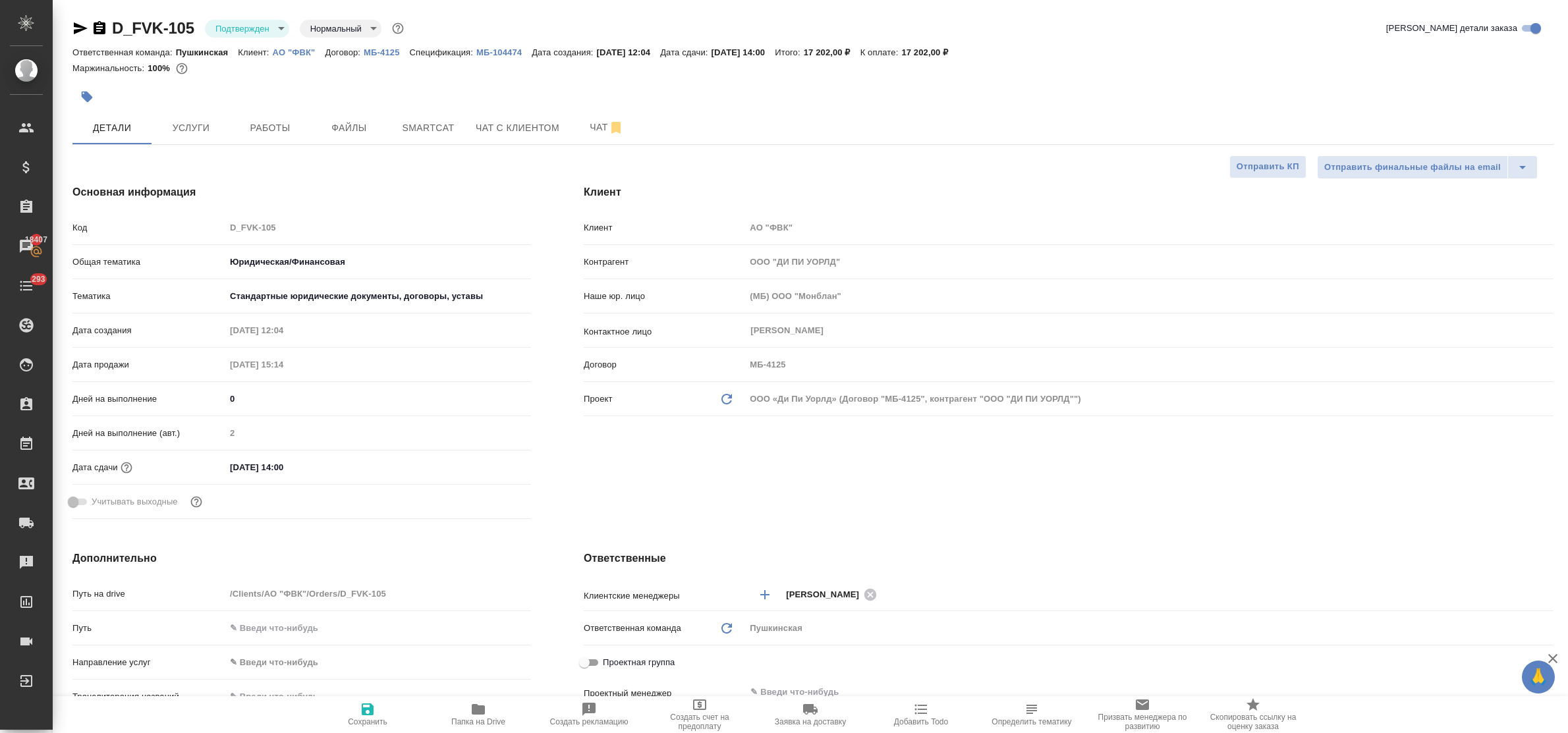
type textarea "x"
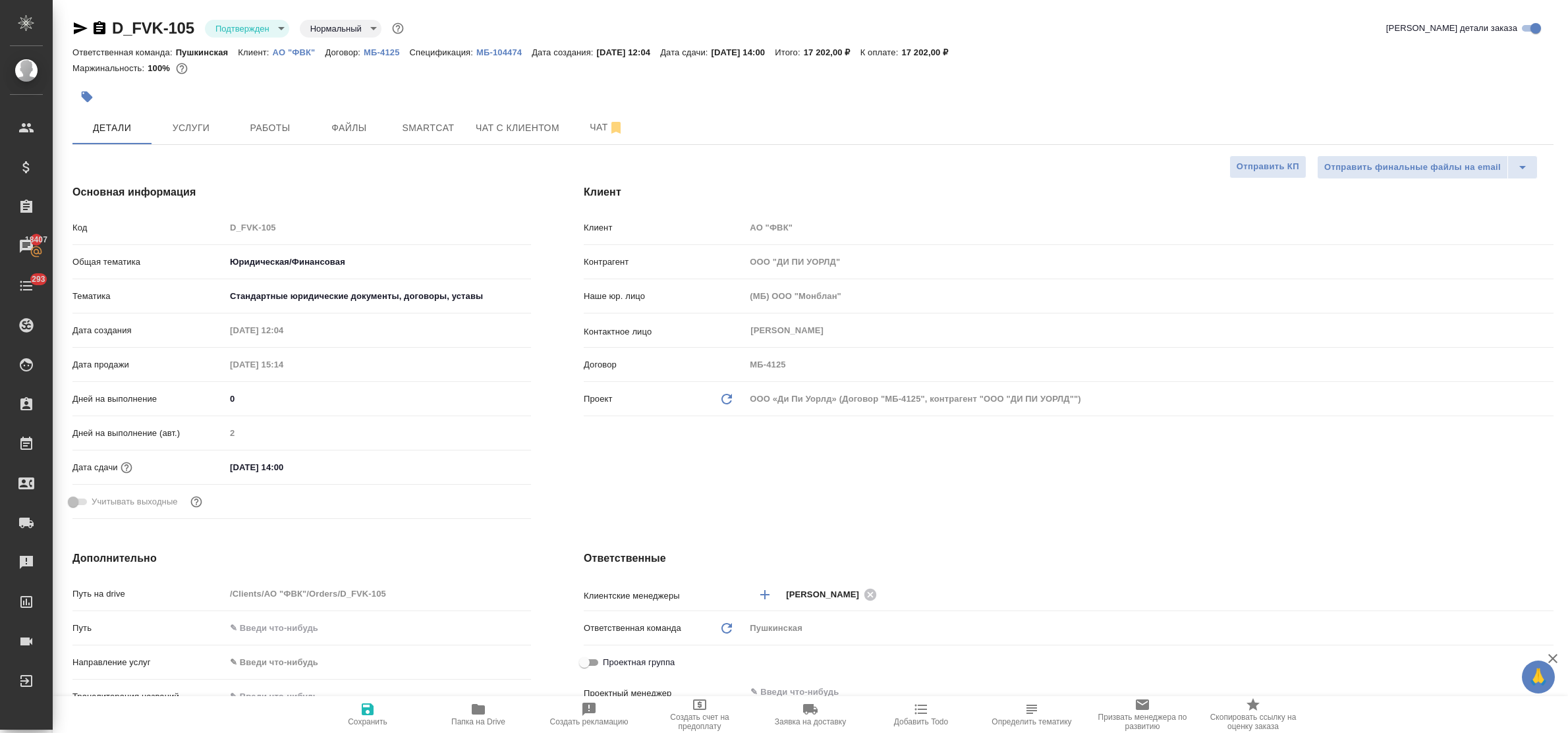
type textarea "x"
drag, startPoint x: 355, startPoint y: 124, endPoint x: 362, endPoint y: 129, distance: 8.6
click at [357, 125] on span "Файлы" at bounding box center [349, 128] width 63 height 16
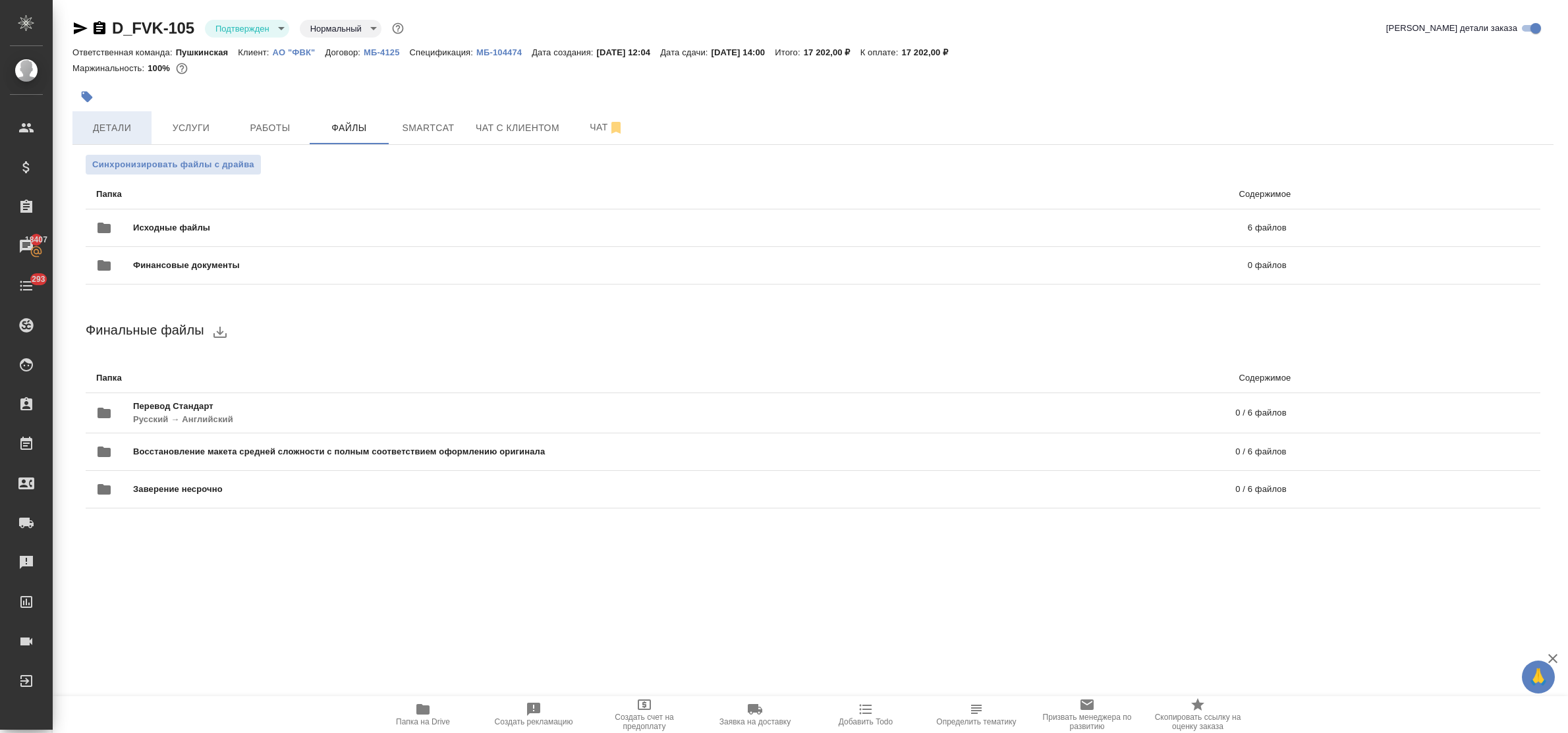
click at [94, 132] on span "Детали" at bounding box center [112, 128] width 63 height 16
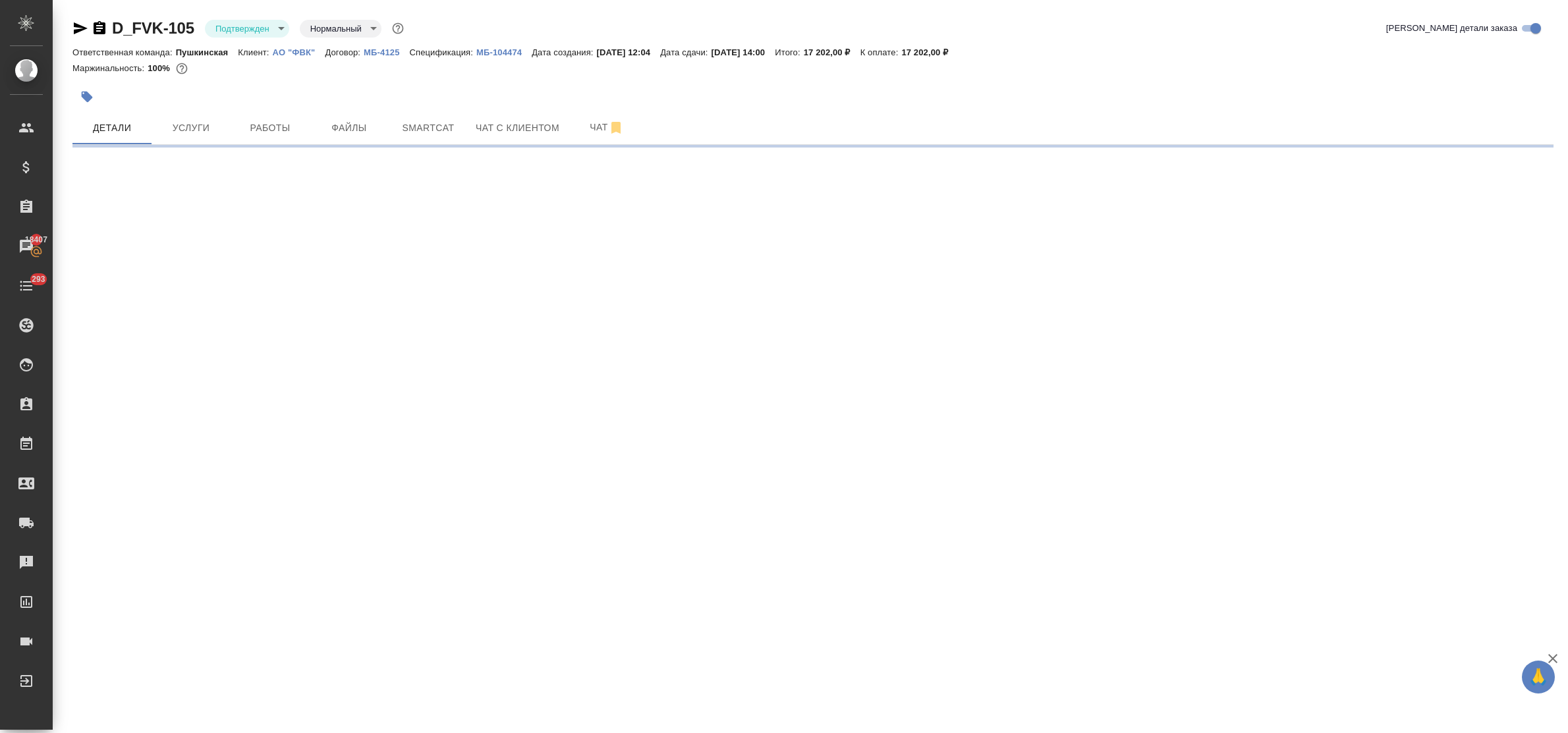
select select "RU"
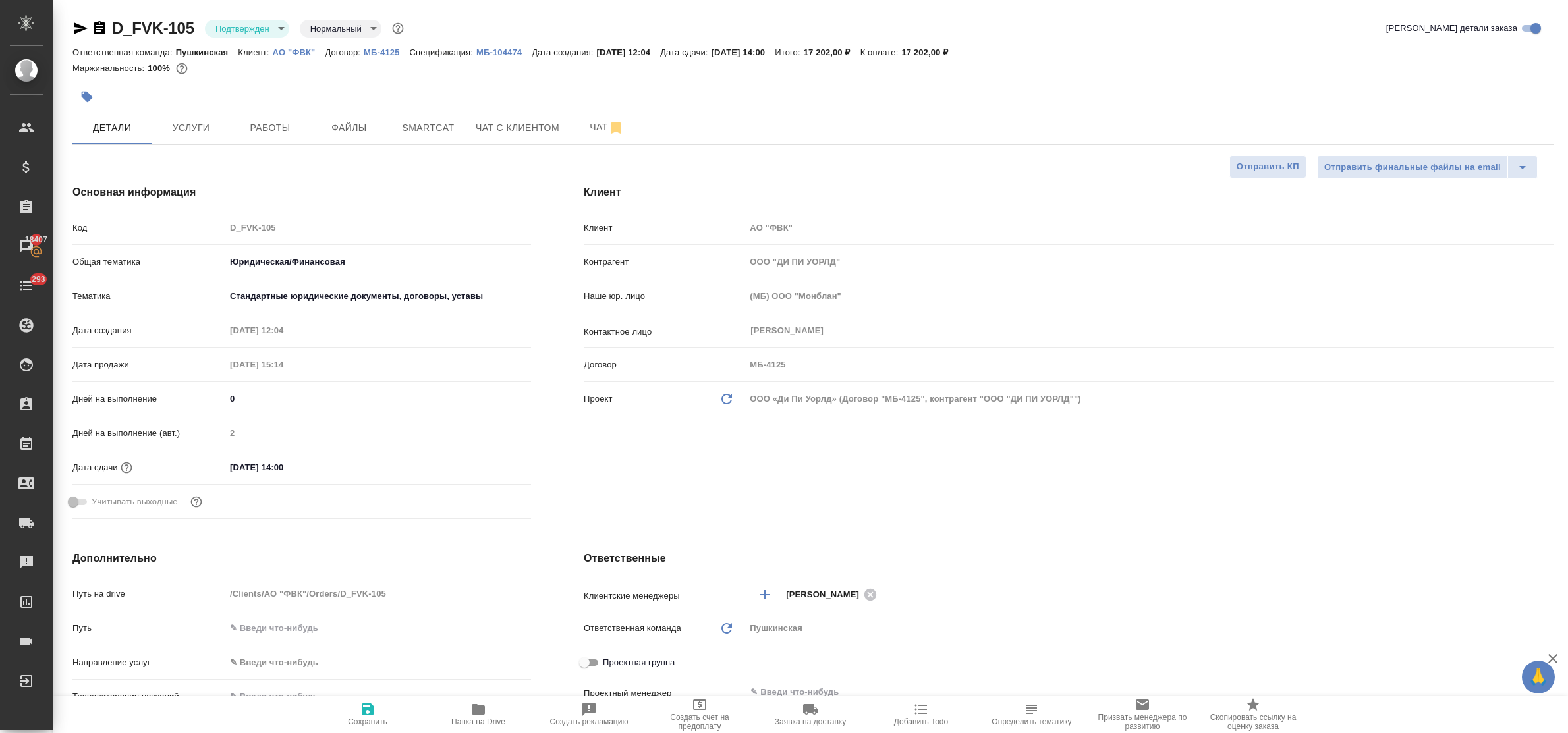
type textarea "x"
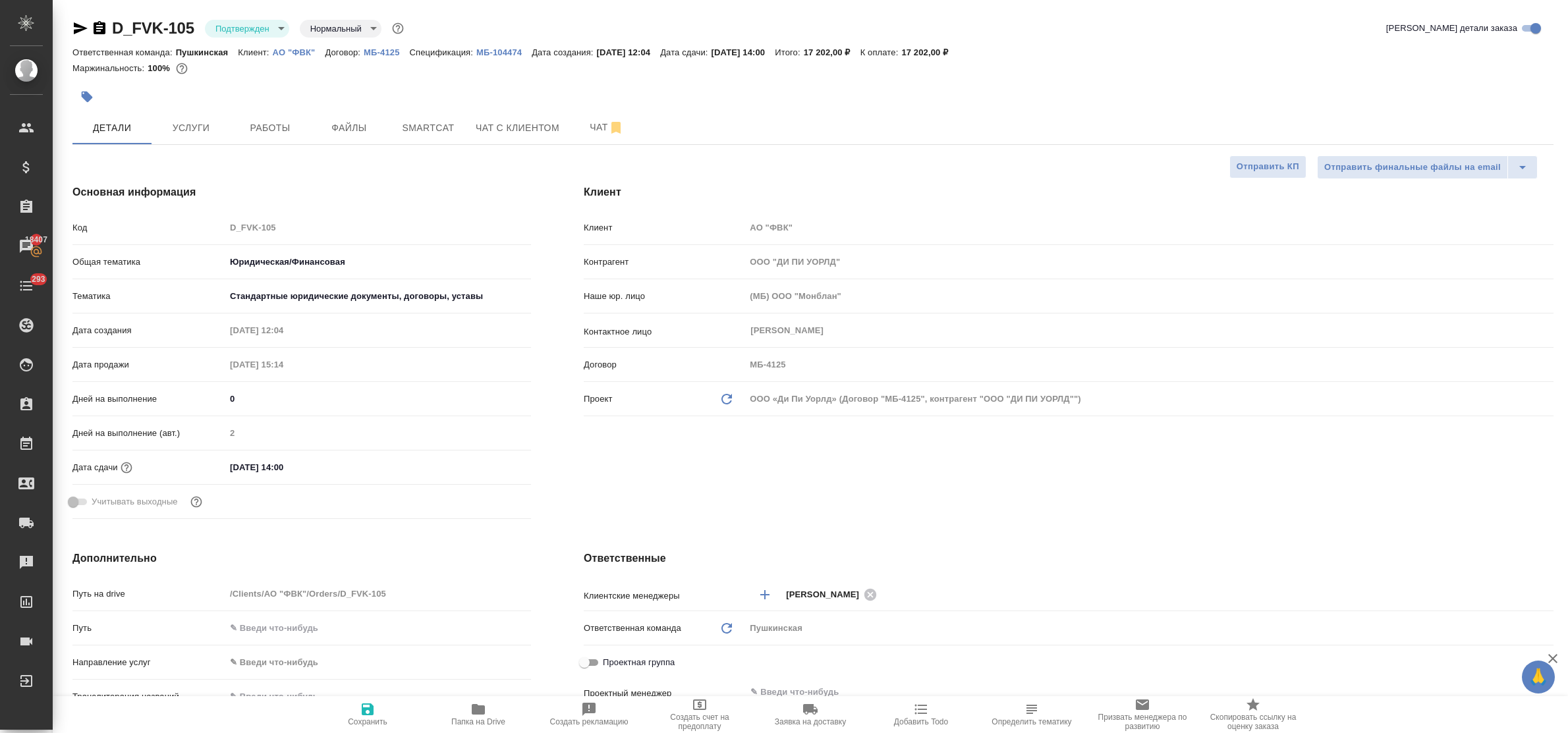
type textarea "x"
click at [254, 28] on body "🙏 .cls-1 fill:#fff; AWATERA Bulakhova Elena Клиенты Спецификации Заказы 18407 Ч…" at bounding box center [784, 366] width 1568 height 733
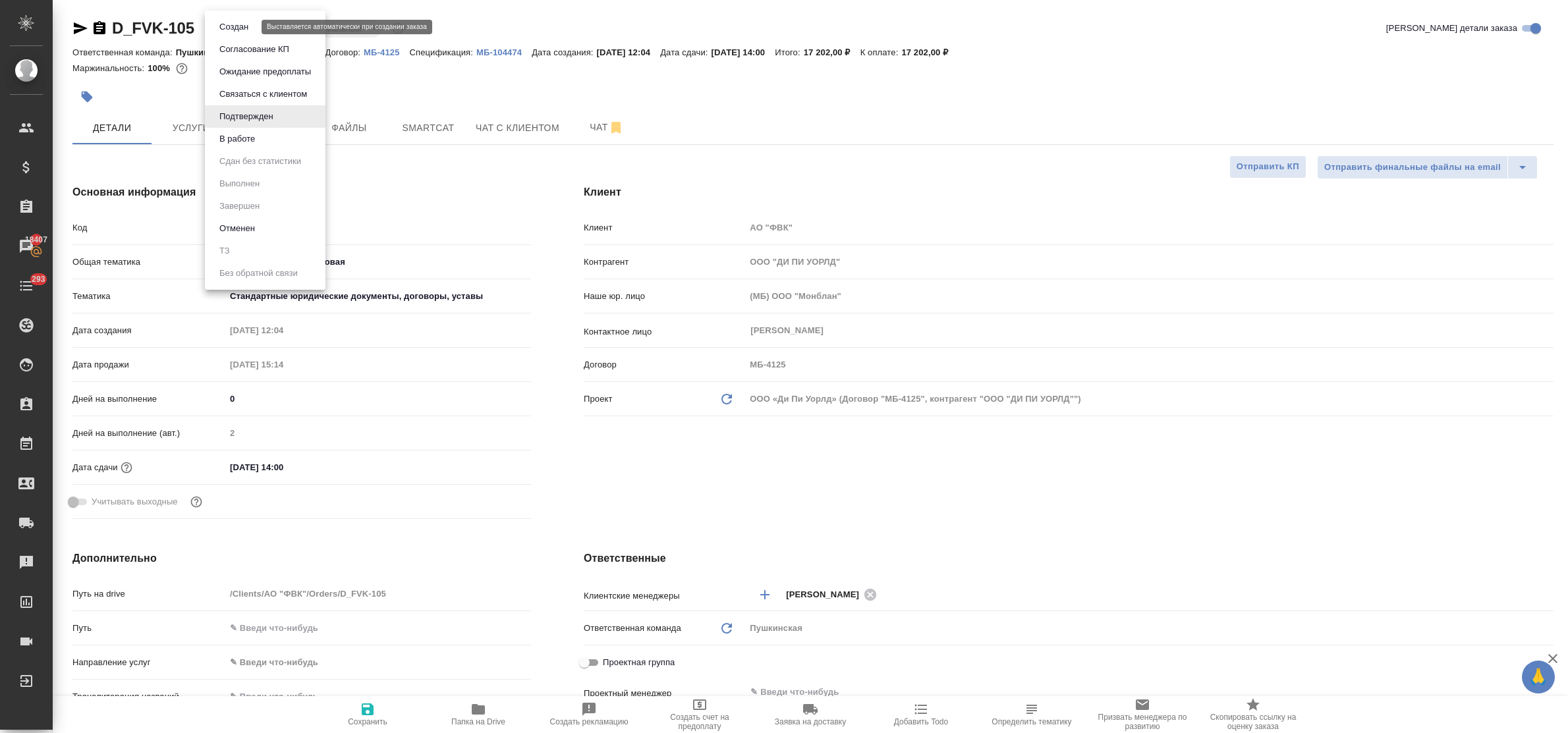
click at [251, 20] on button "Создан" at bounding box center [234, 27] width 37 height 15
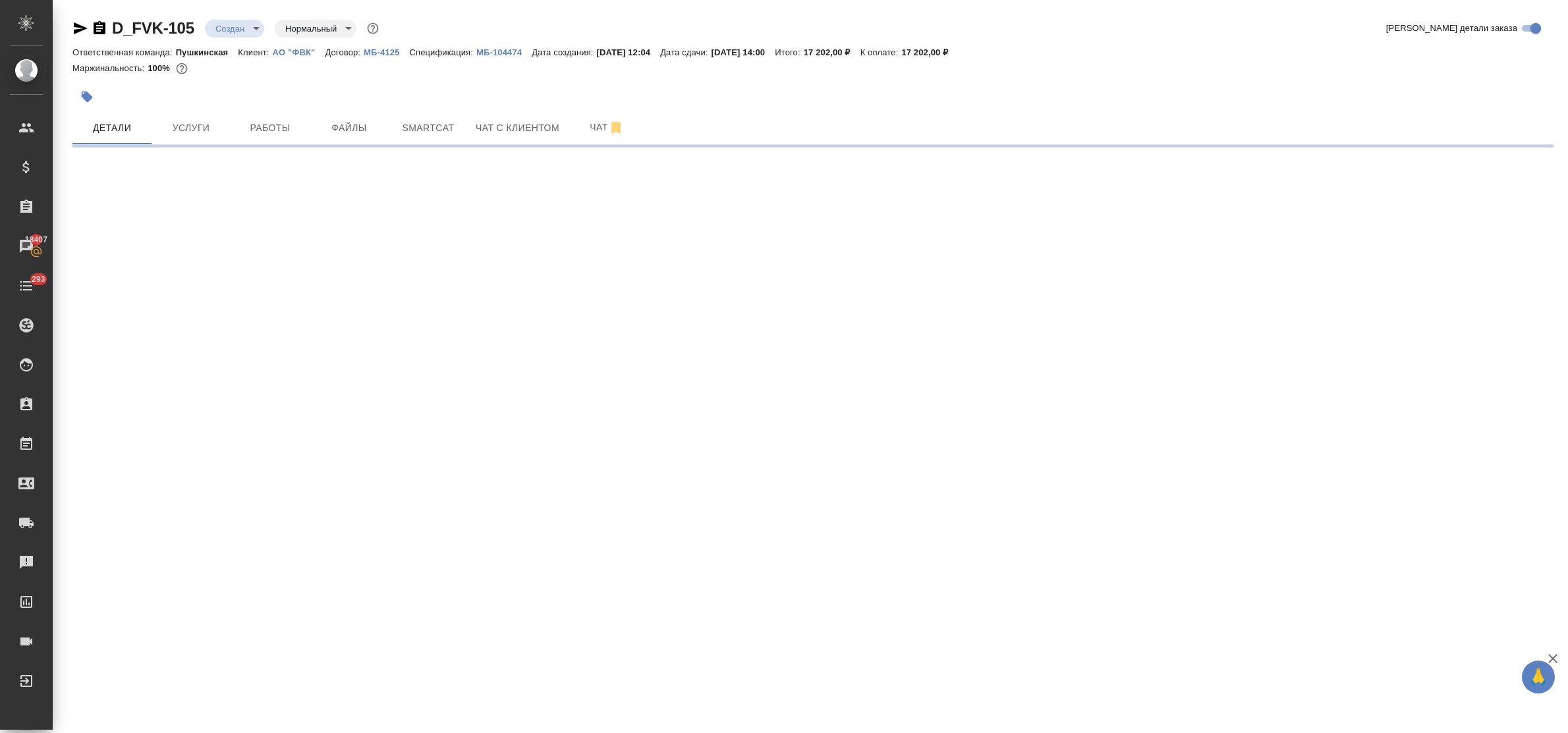
select select "RU"
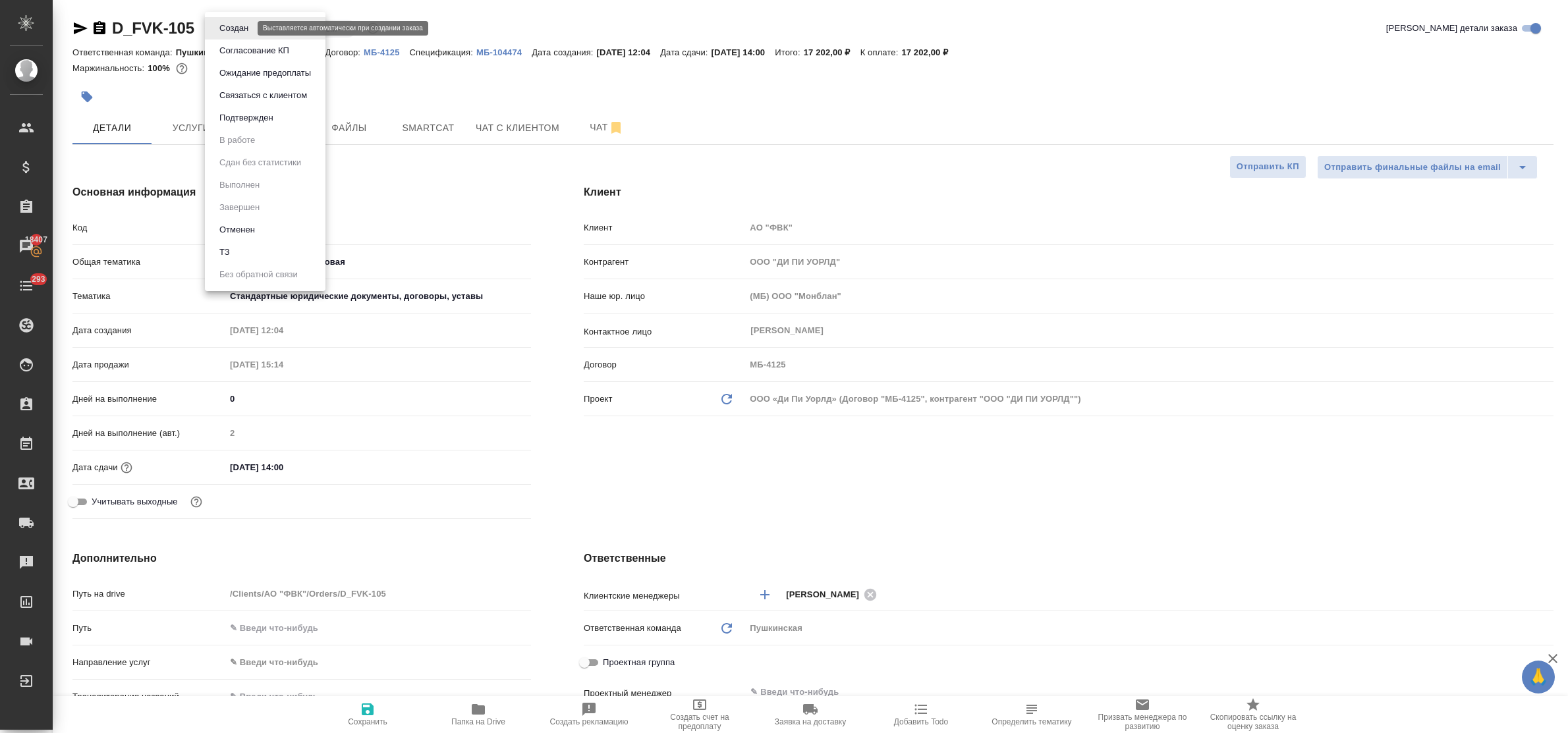
type textarea "x"
click at [248, 26] on body "🙏 .cls-1 fill:#fff; AWATERA Bulakhova Elena Клиенты Спецификации Заказы 18407 Ч…" at bounding box center [784, 366] width 1568 height 733
click at [249, 247] on li "ТЗ" at bounding box center [266, 252] width 121 height 22
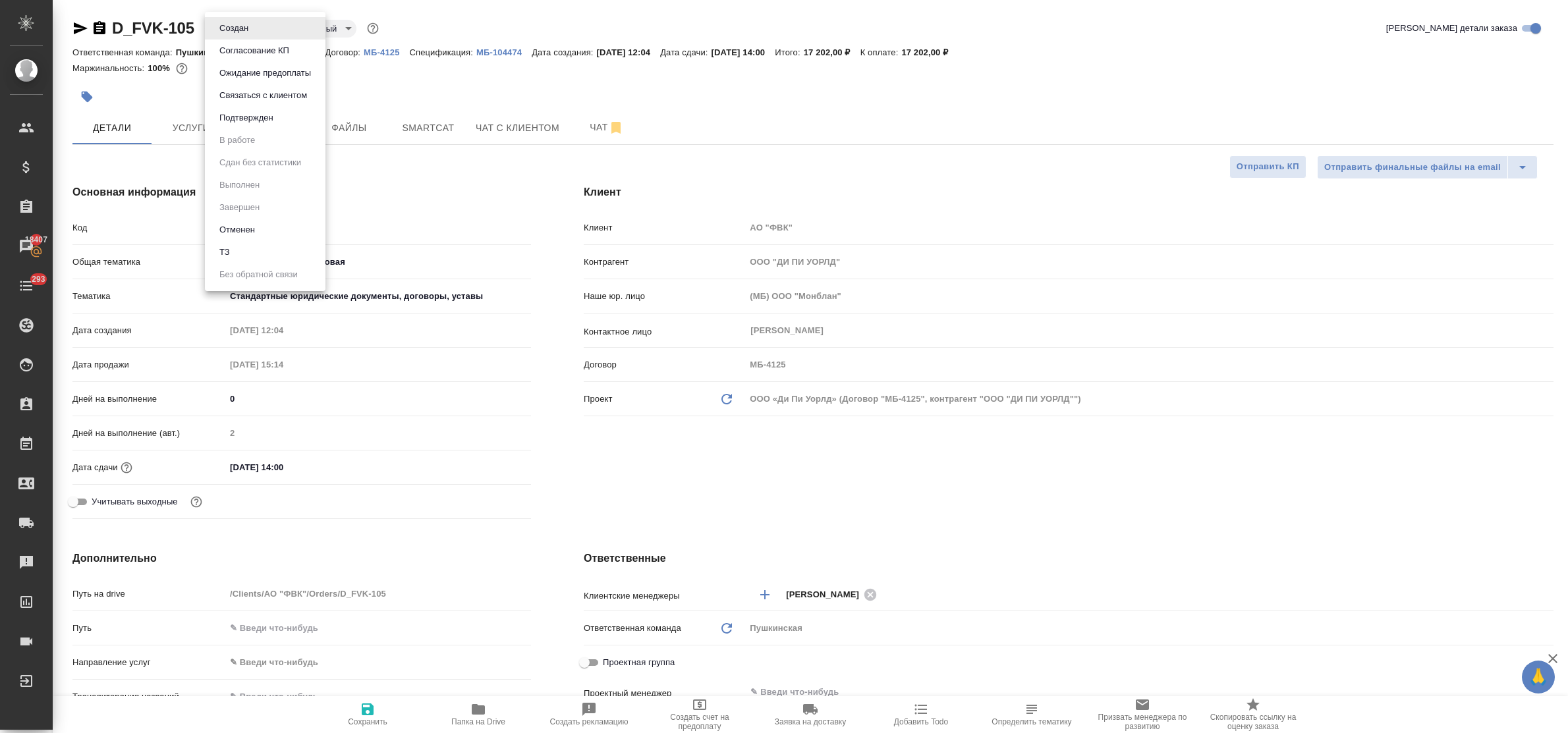
type textarea "x"
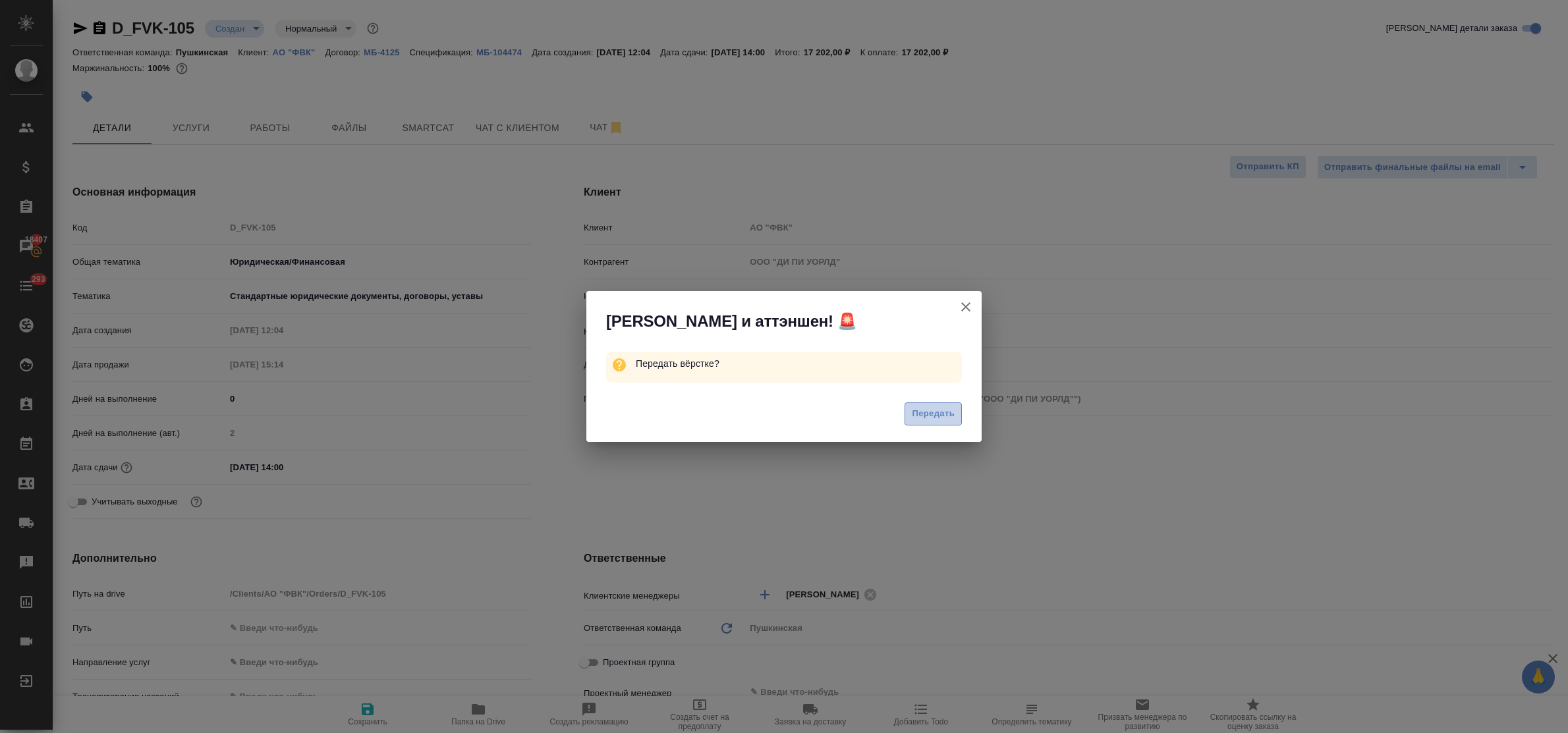
click at [921, 412] on span "Передать" at bounding box center [932, 414] width 43 height 15
type textarea "x"
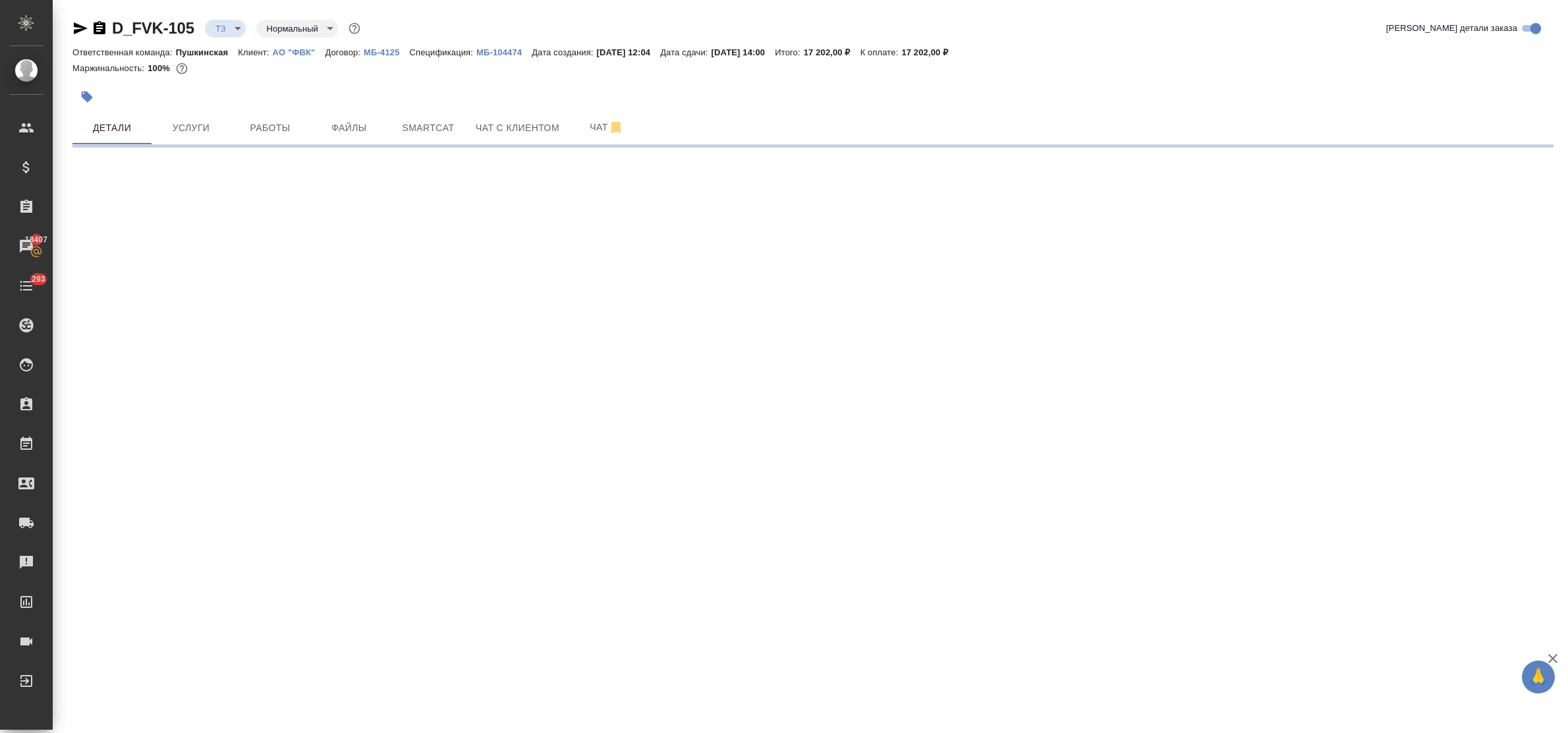
select select "RU"
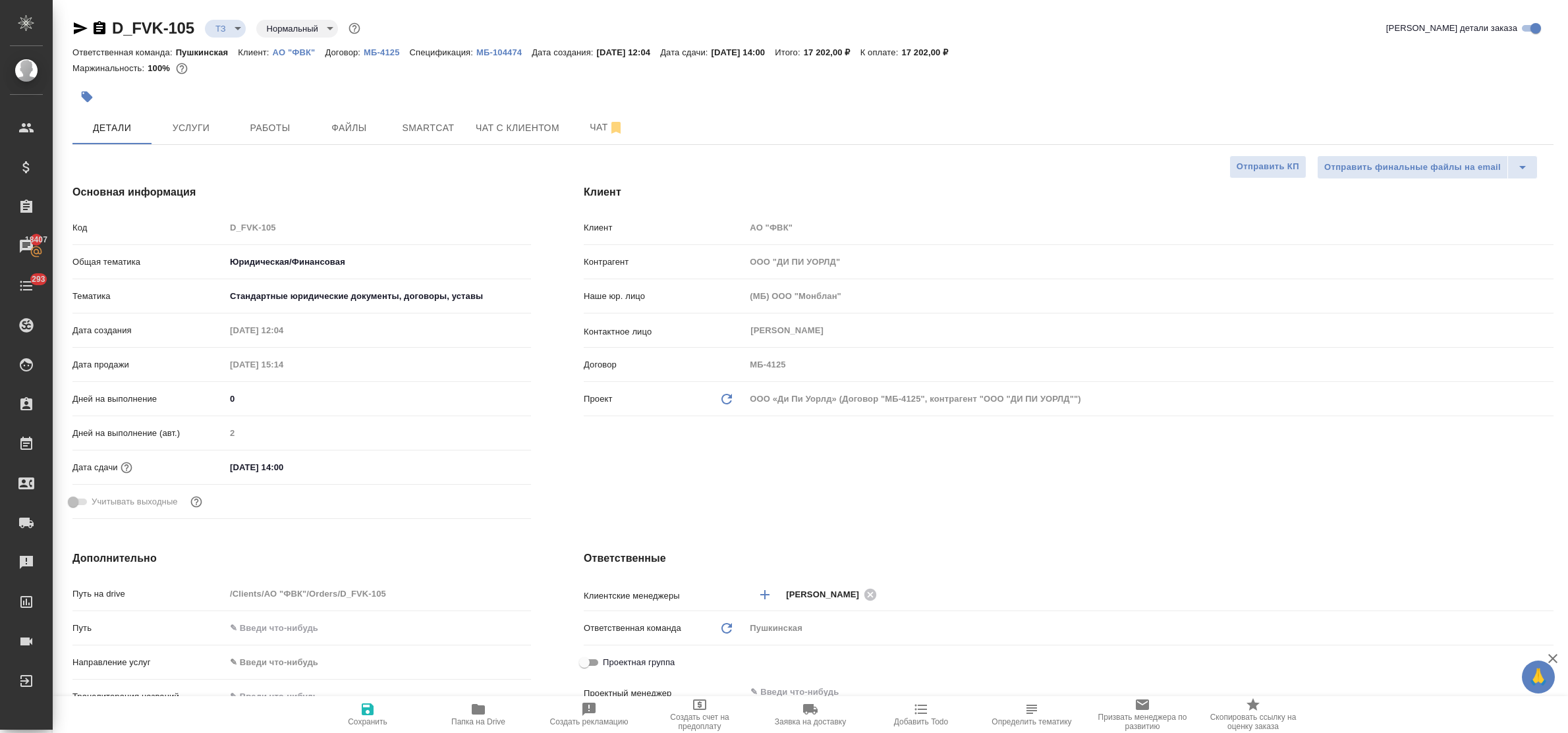
type textarea "x"
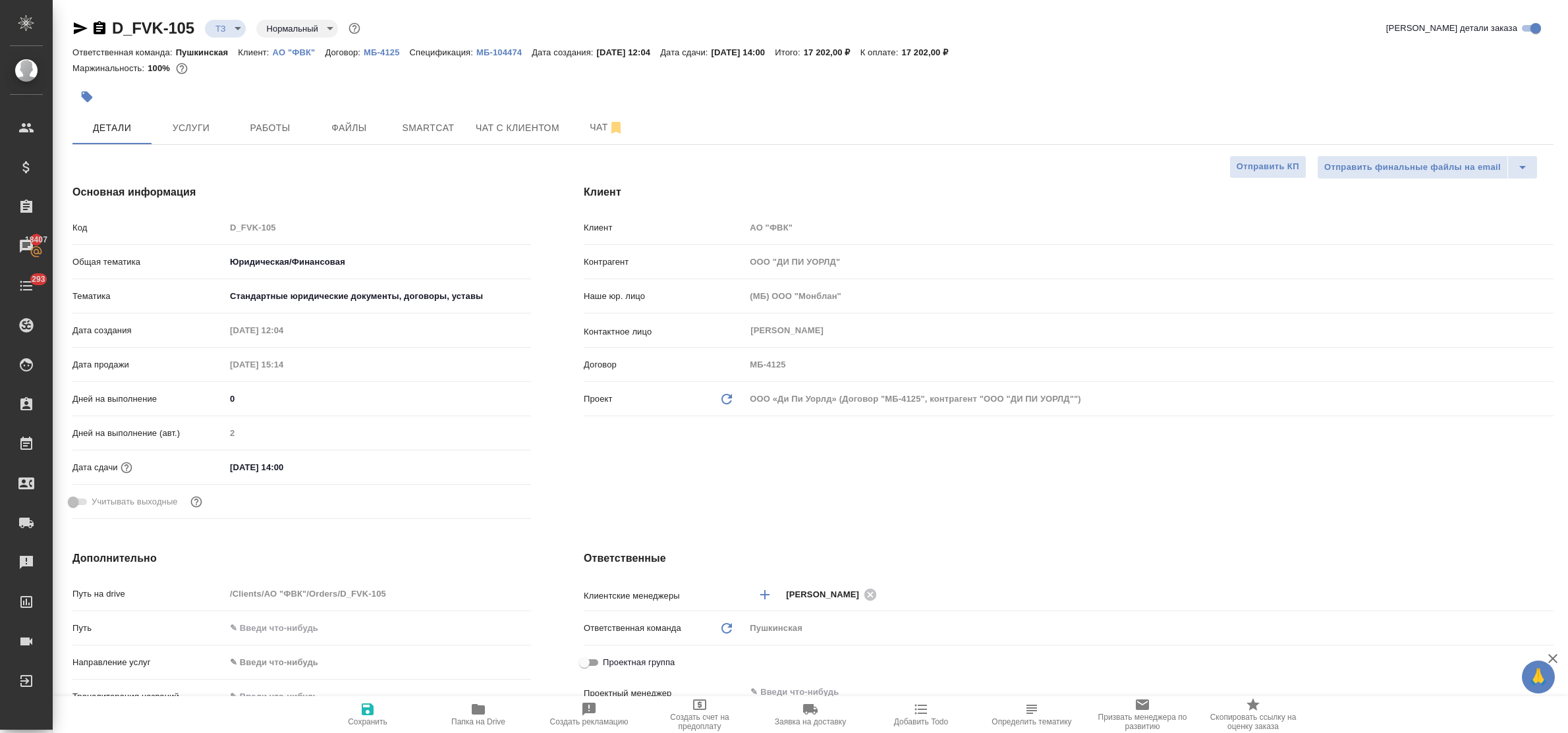
type textarea "x"
click at [588, 135] on button "Чат" at bounding box center [607, 128] width 79 height 33
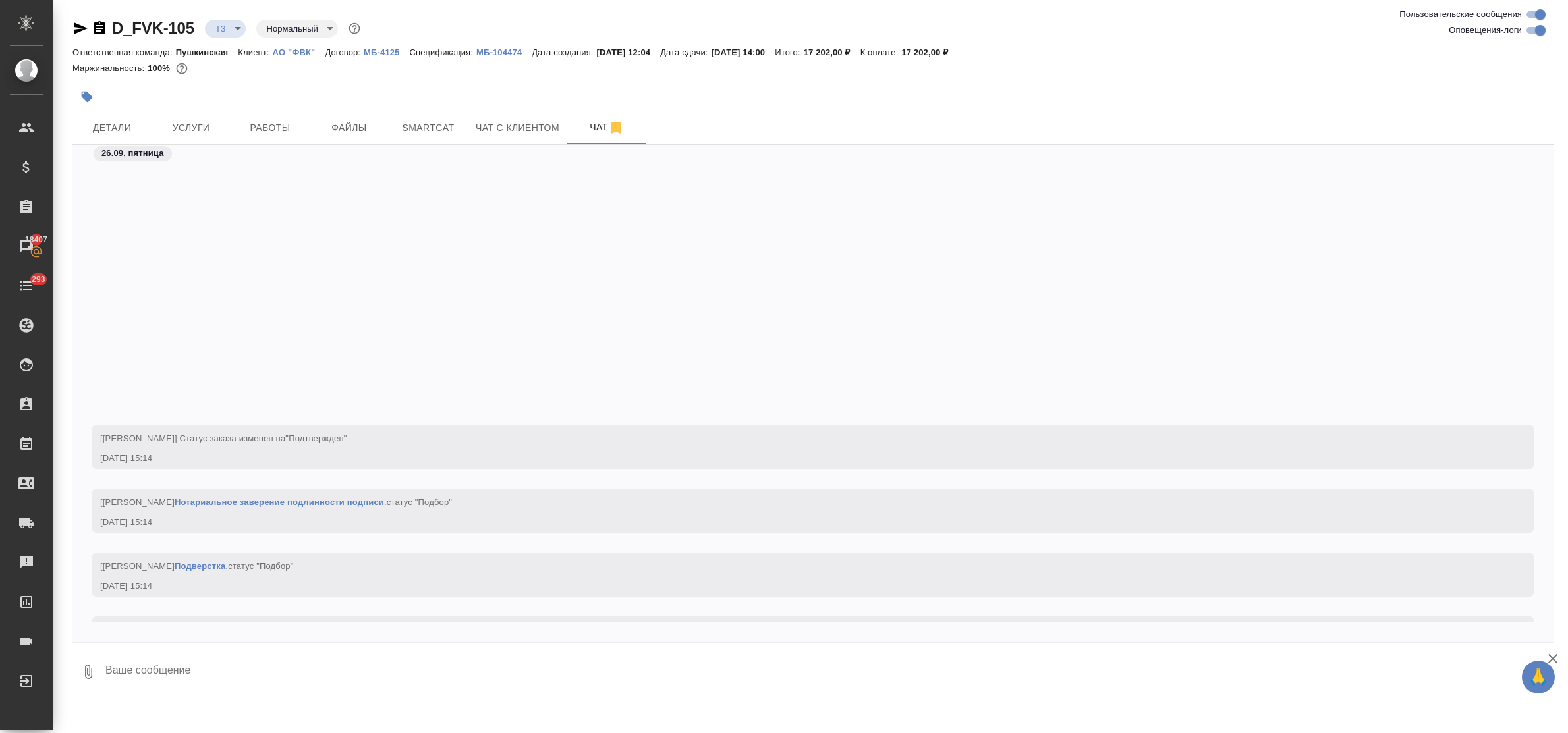
scroll to position [313, 0]
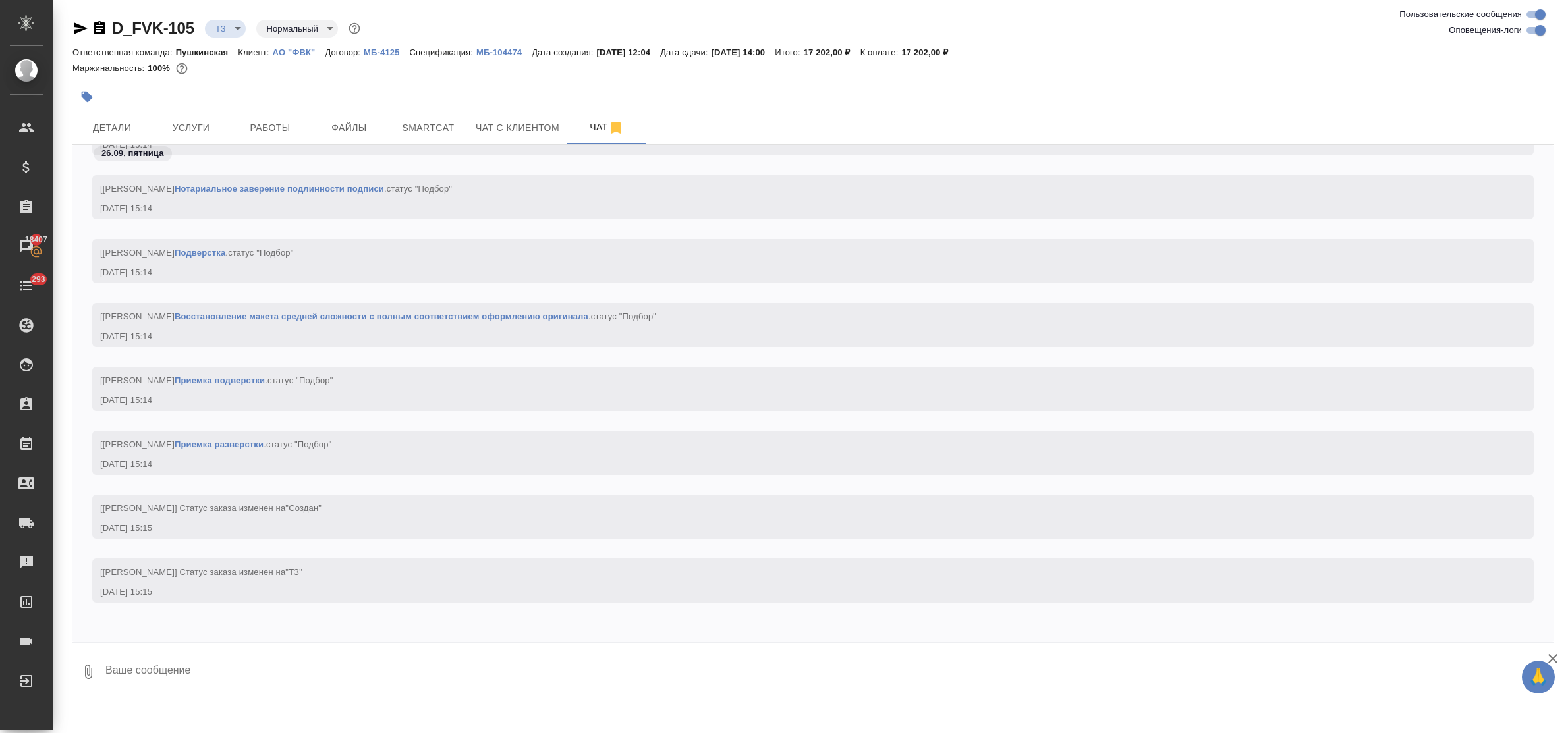
click at [198, 663] on textarea at bounding box center [829, 672] width 1450 height 45
paste textarea "приветик! просьба сделать тикет, спасибо!"
type textarea "приветик! просьба сделать тикет, спасибо!"
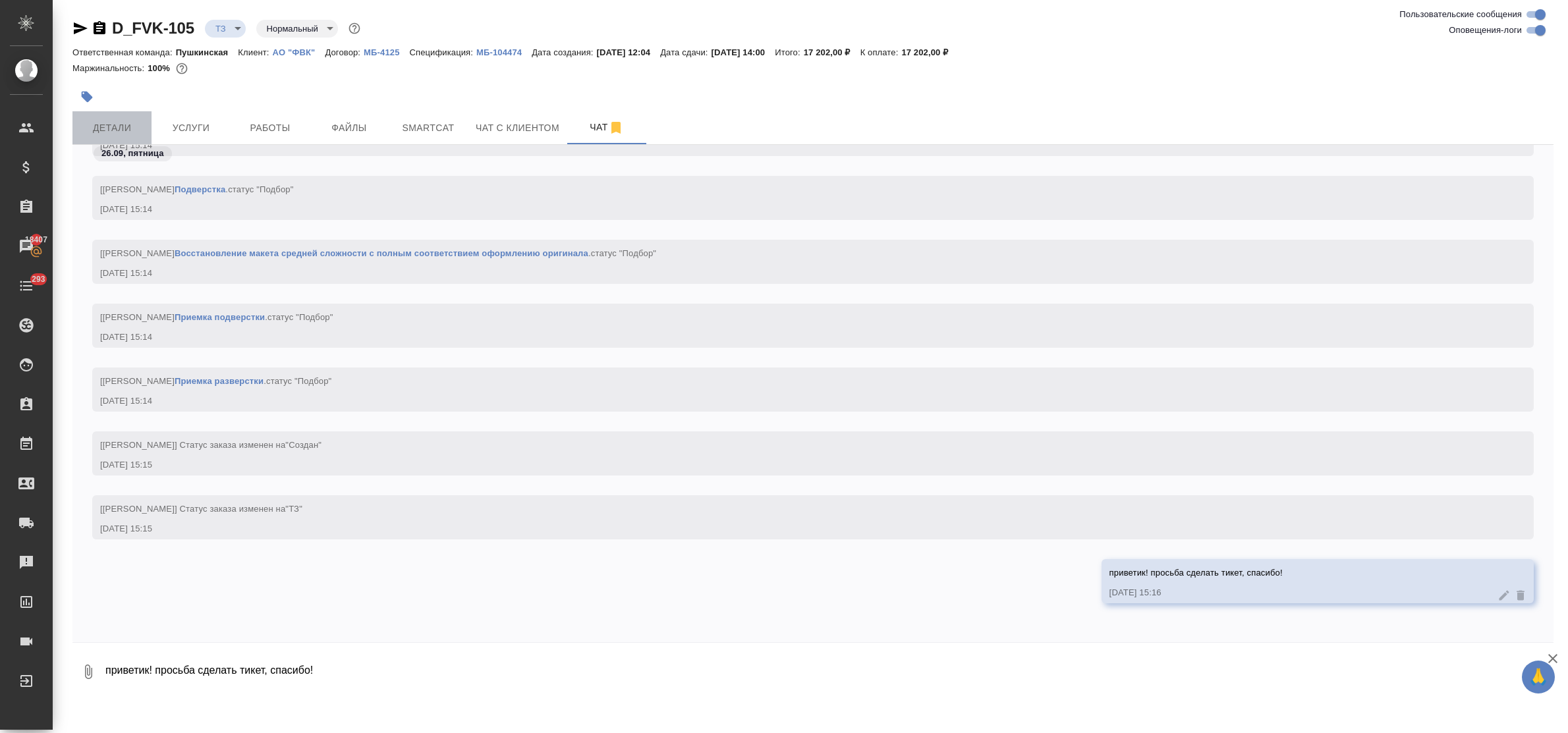
click at [117, 120] on span "Детали" at bounding box center [112, 128] width 63 height 16
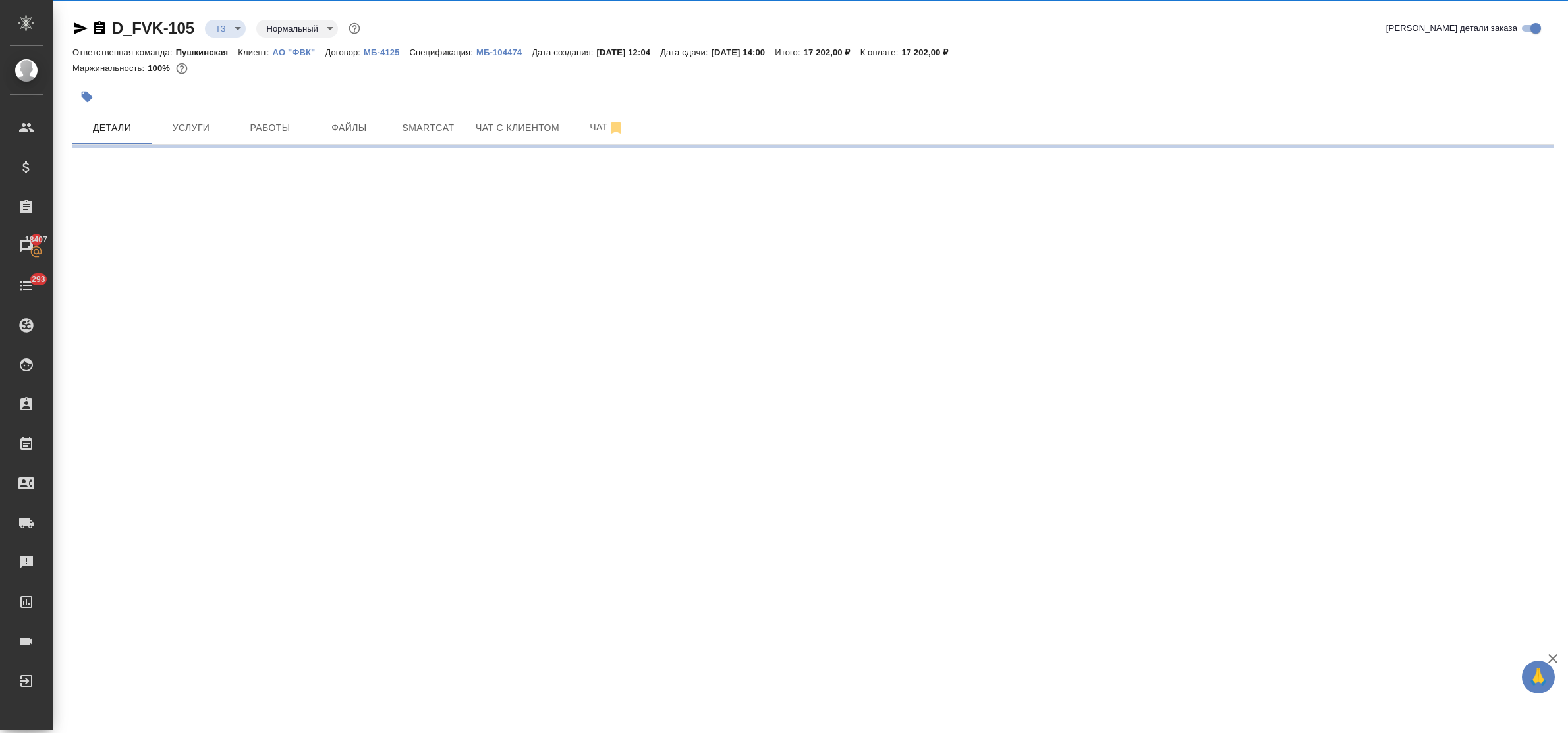
select select "RU"
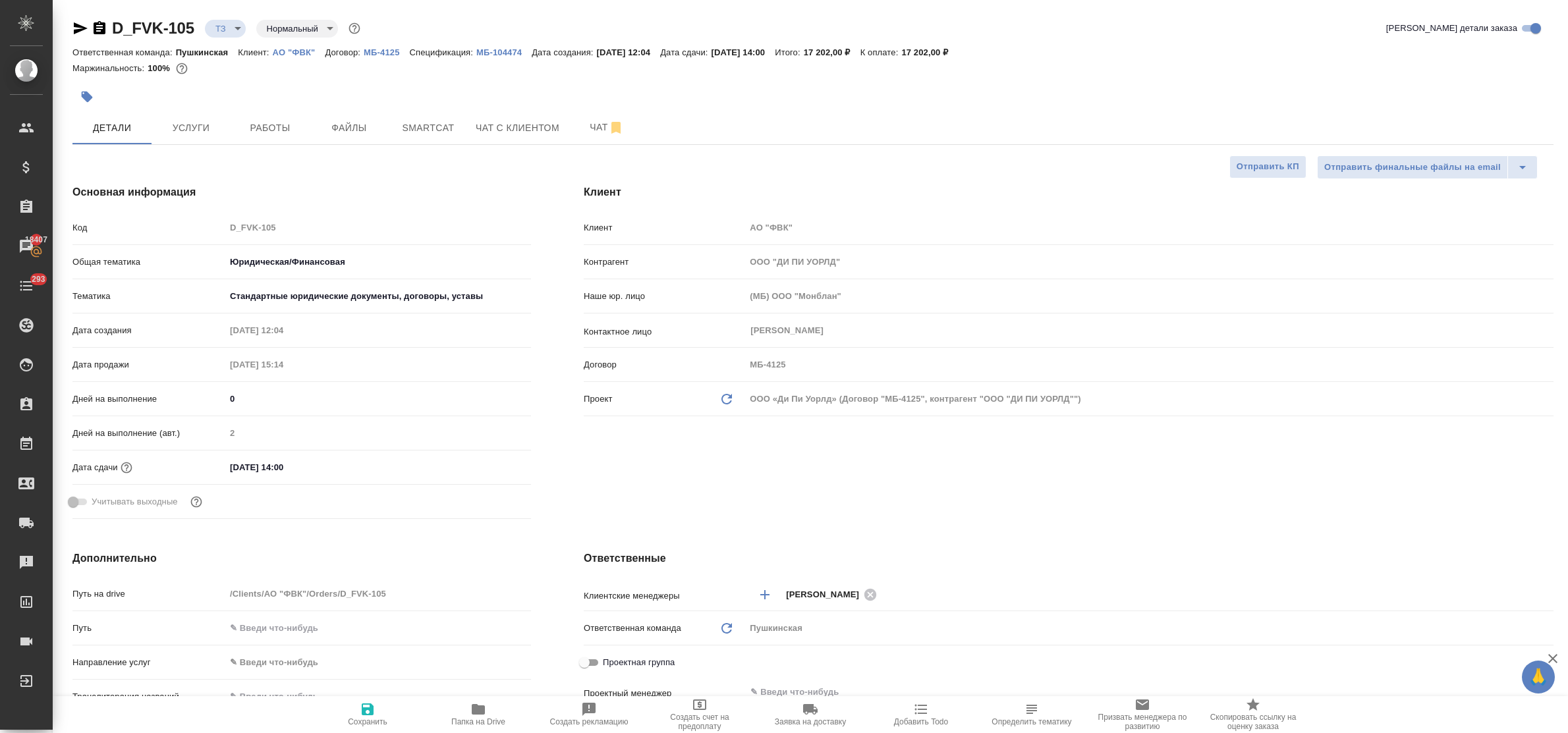
type textarea "x"
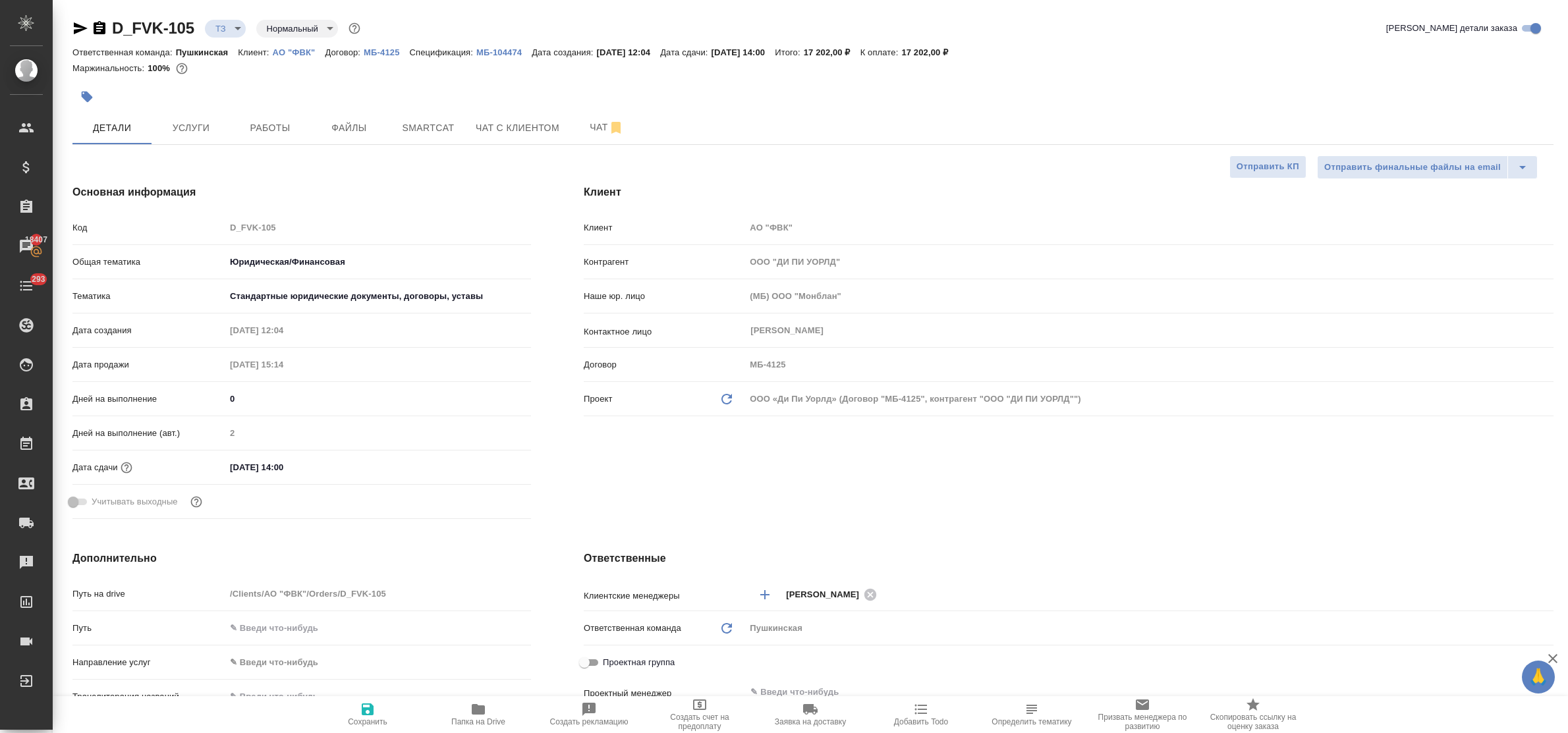
type textarea "x"
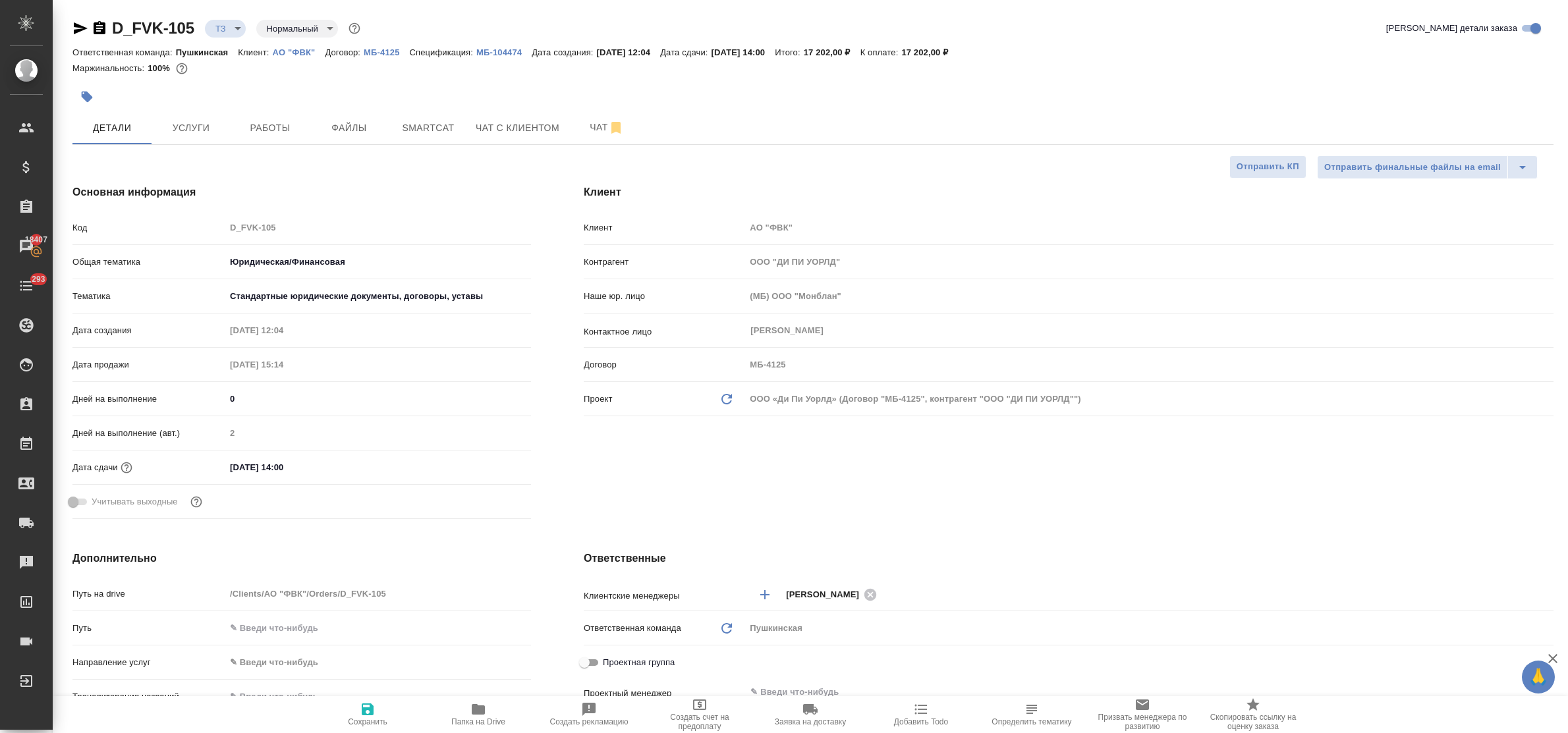
type textarea "x"
click at [297, 53] on p "АО "ФВК"" at bounding box center [299, 52] width 53 height 10
type textarea "x"
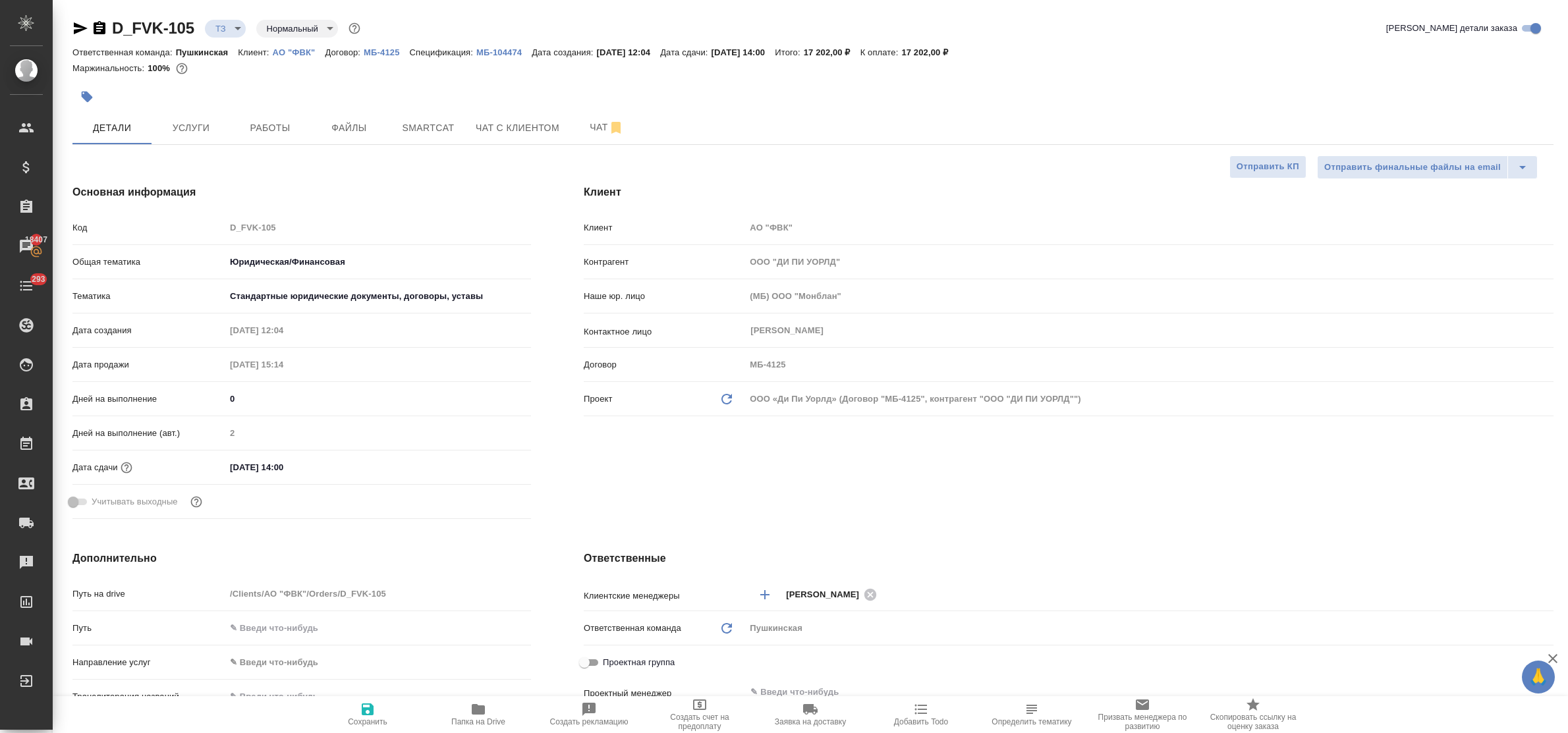
type textarea "x"
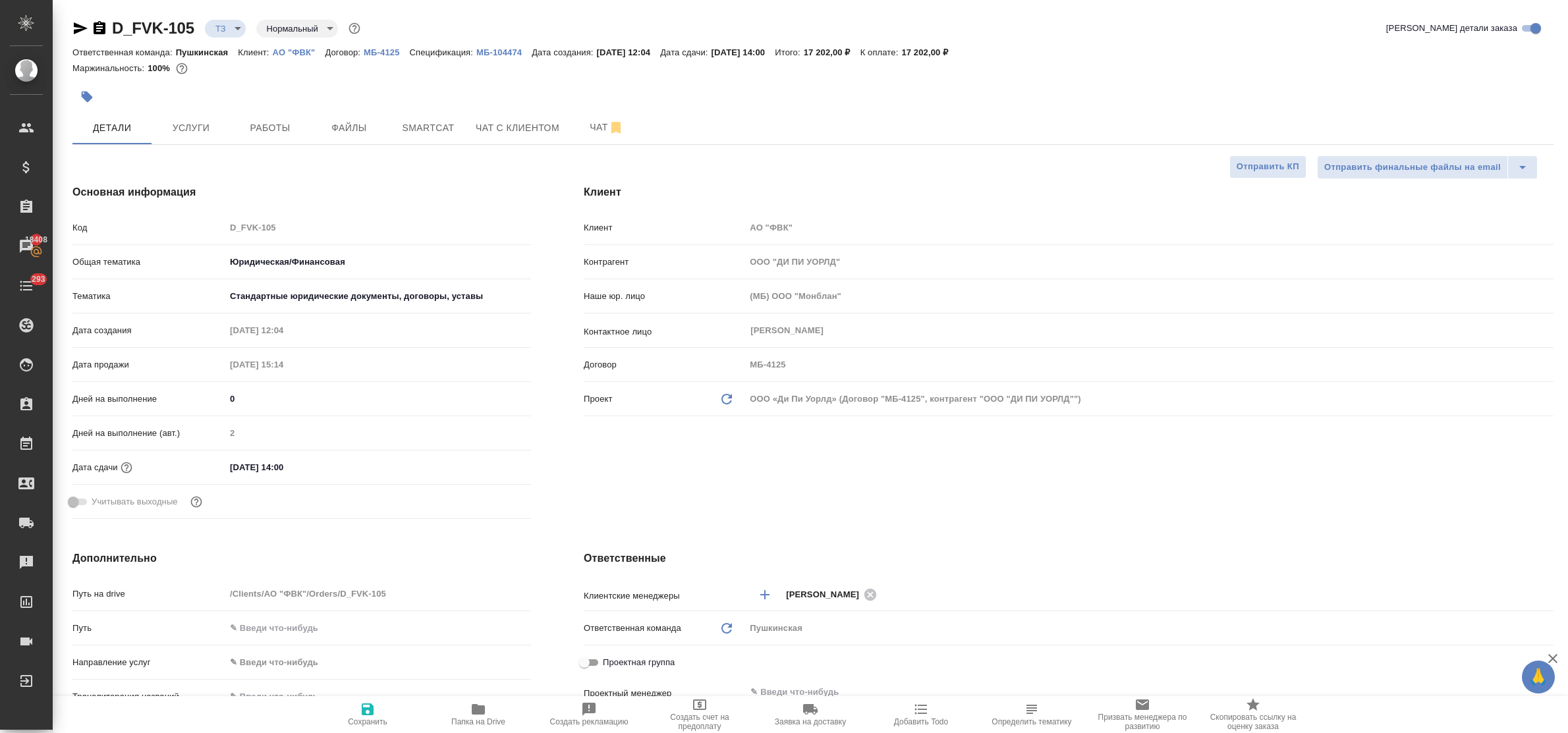
type textarea "x"
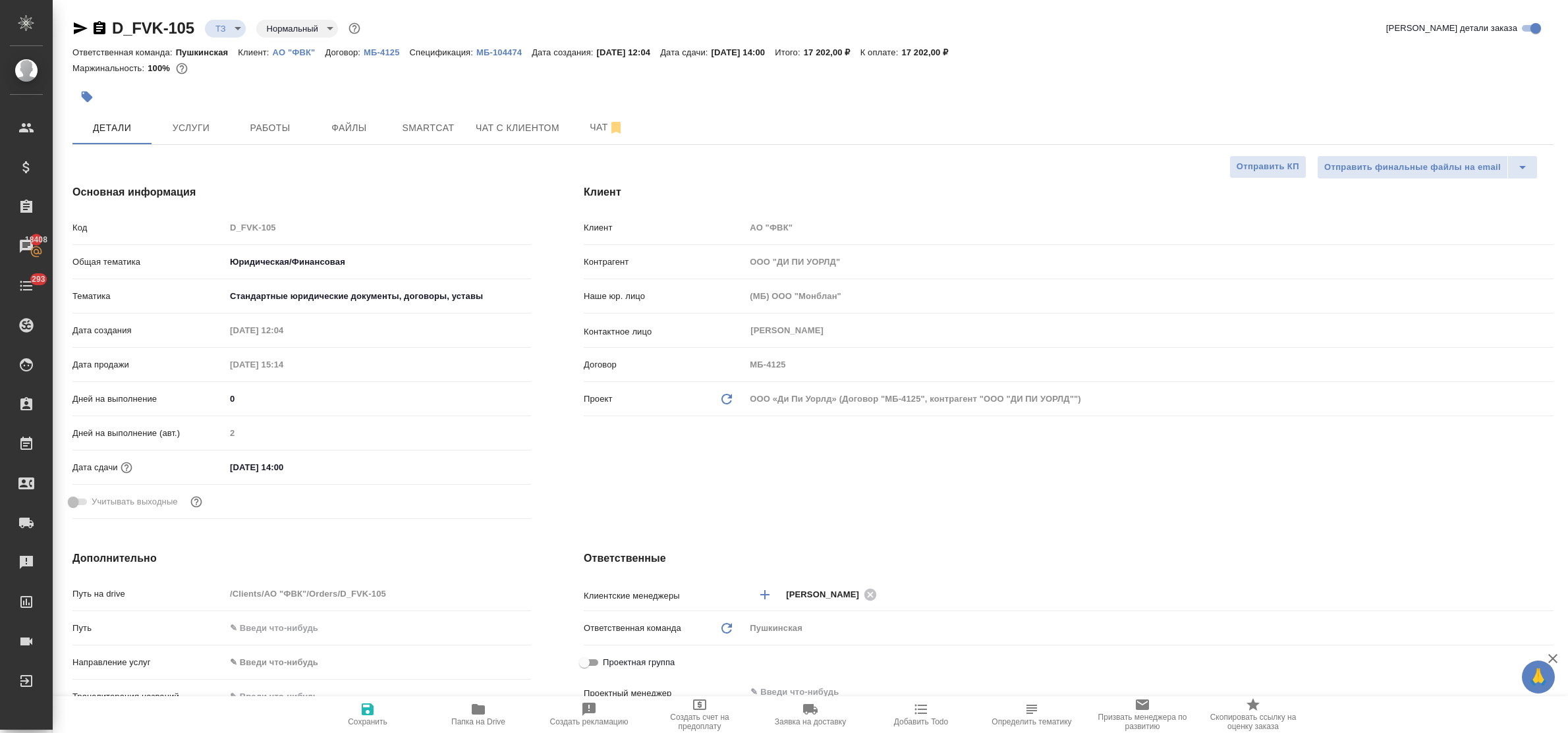
type textarea "x"
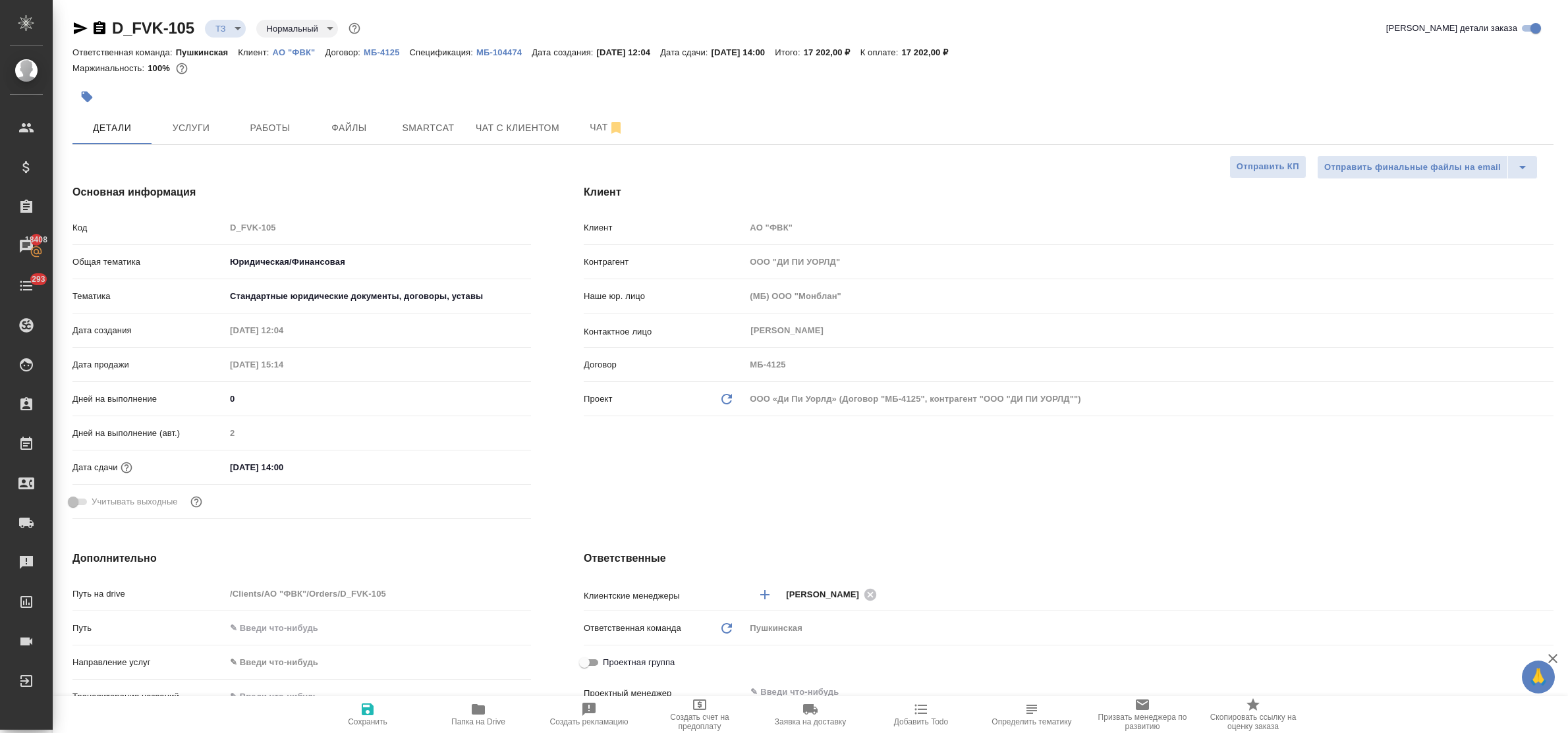
type textarea "x"
click at [413, 127] on span "Smartcat" at bounding box center [428, 128] width 63 height 16
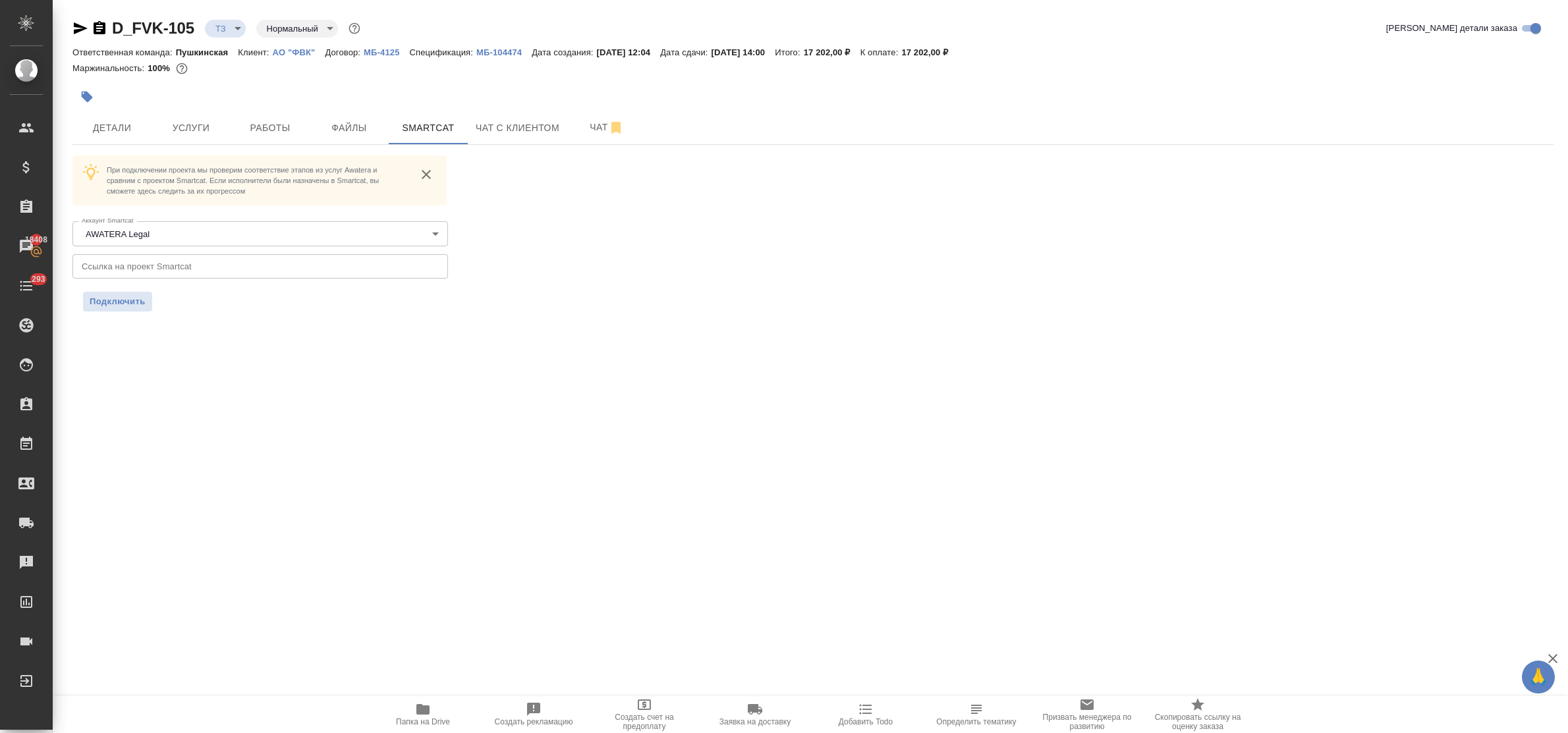
click at [231, 248] on div "При подключении проекта мы проверим соответствие этапов из услуг Awatera и срав…" at bounding box center [260, 218] width 376 height 125
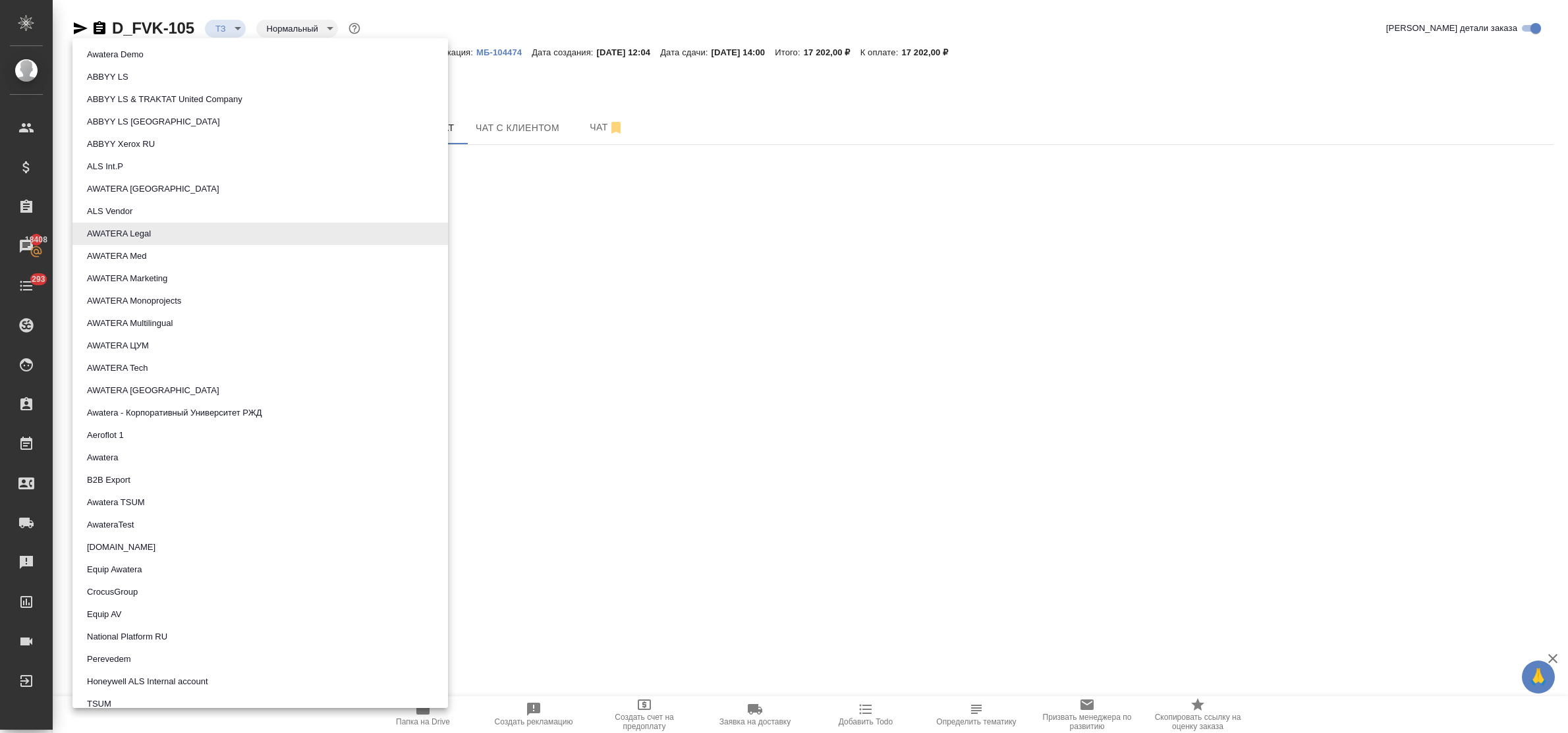
click at [229, 241] on body "🙏 .cls-1 fill:#fff; AWATERA Bulakhova Elena Клиенты Спецификации Заказы 18408 Ч…" at bounding box center [784, 366] width 1568 height 733
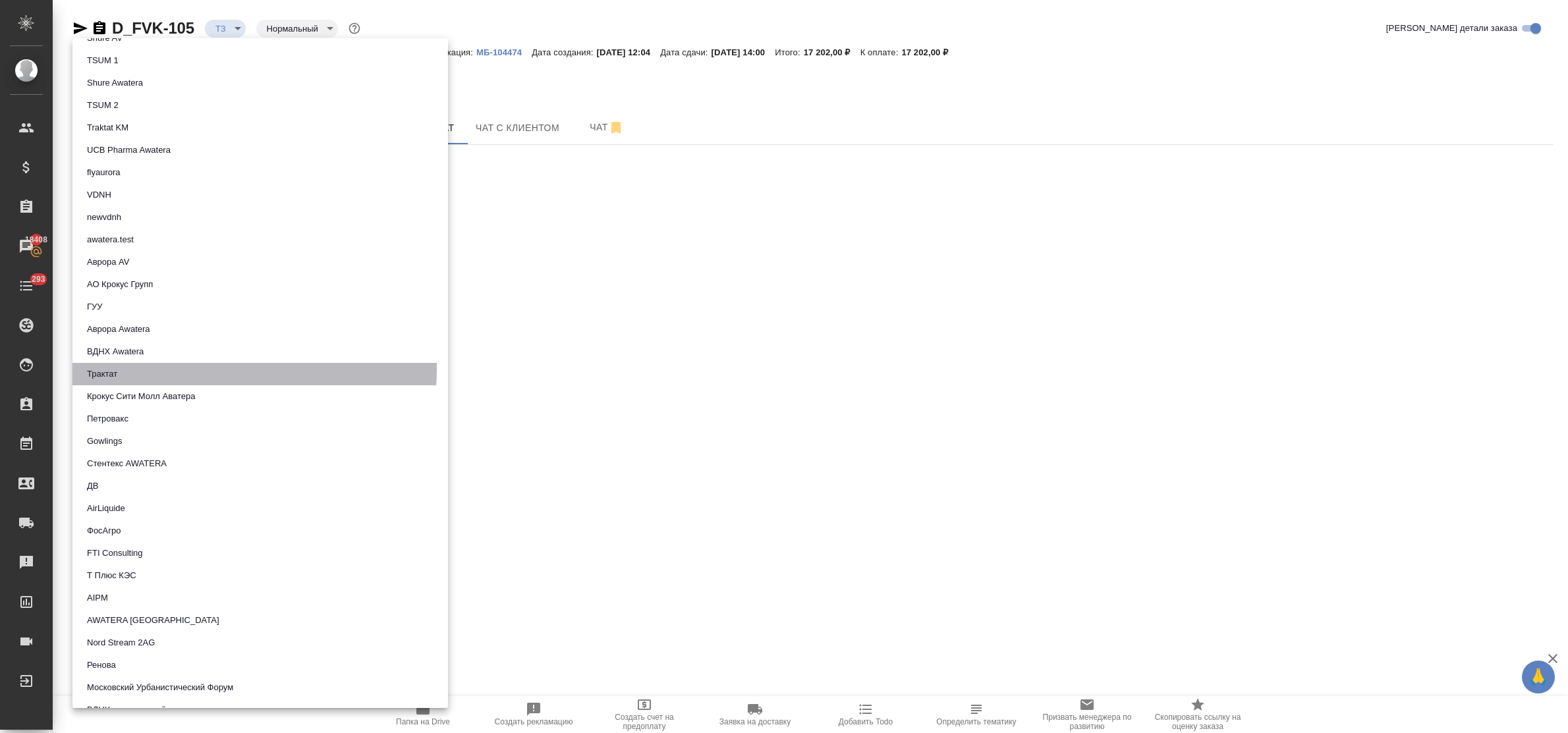
click at [191, 368] on li "Трактат" at bounding box center [260, 374] width 376 height 22
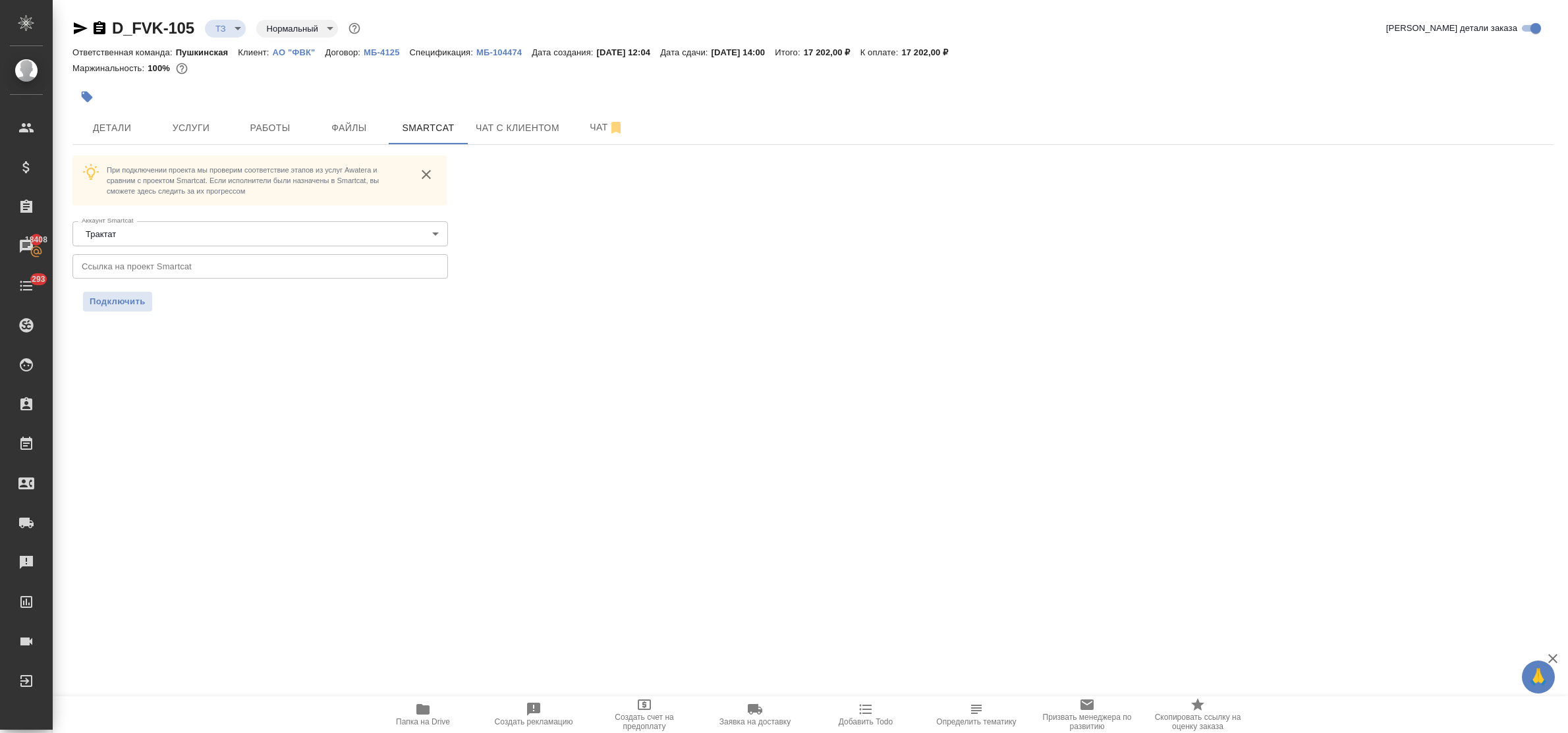
click at [160, 267] on input "text" at bounding box center [260, 265] width 376 height 24
click at [125, 305] on span "Подключить" at bounding box center [118, 301] width 56 height 13
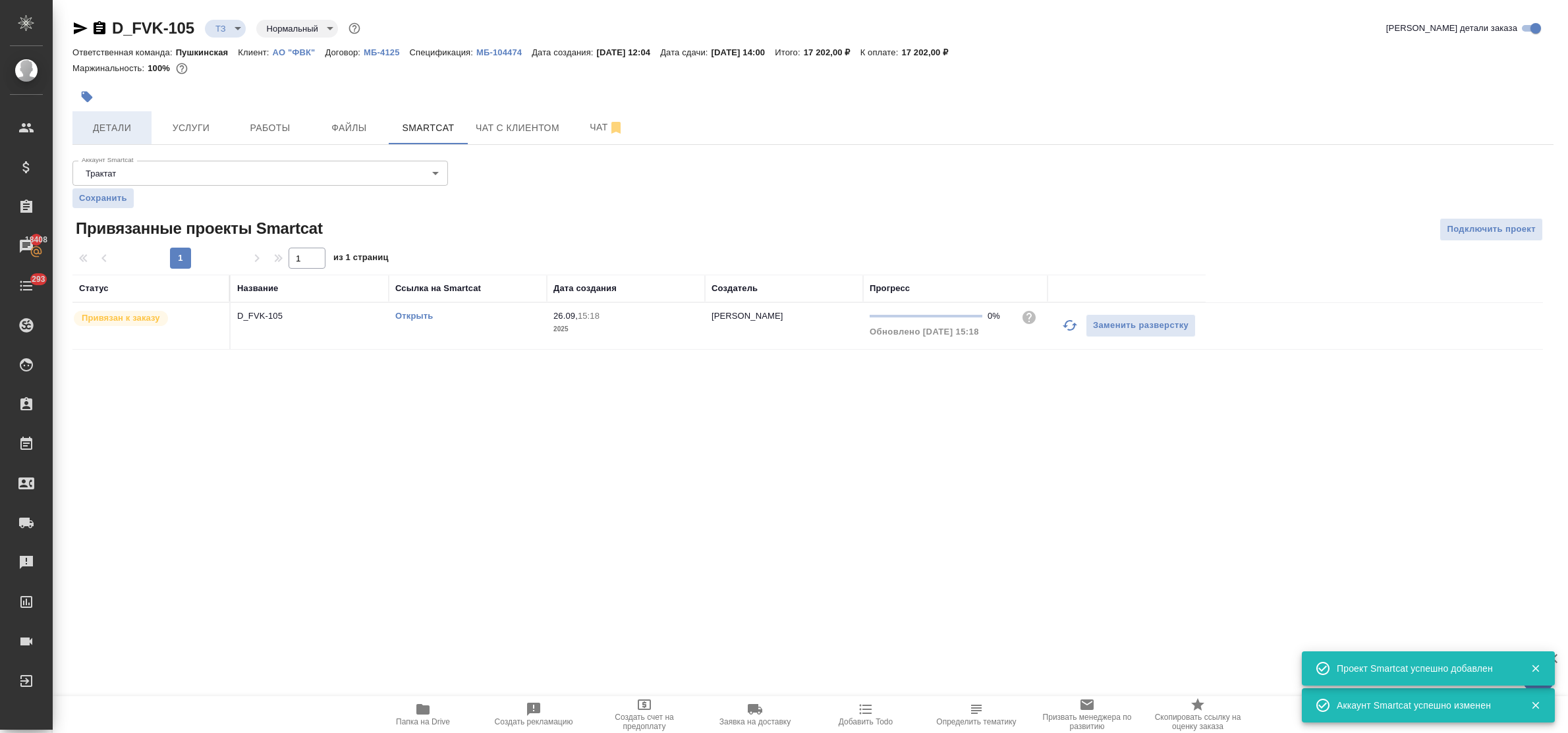
click at [120, 126] on span "Детали" at bounding box center [112, 128] width 63 height 16
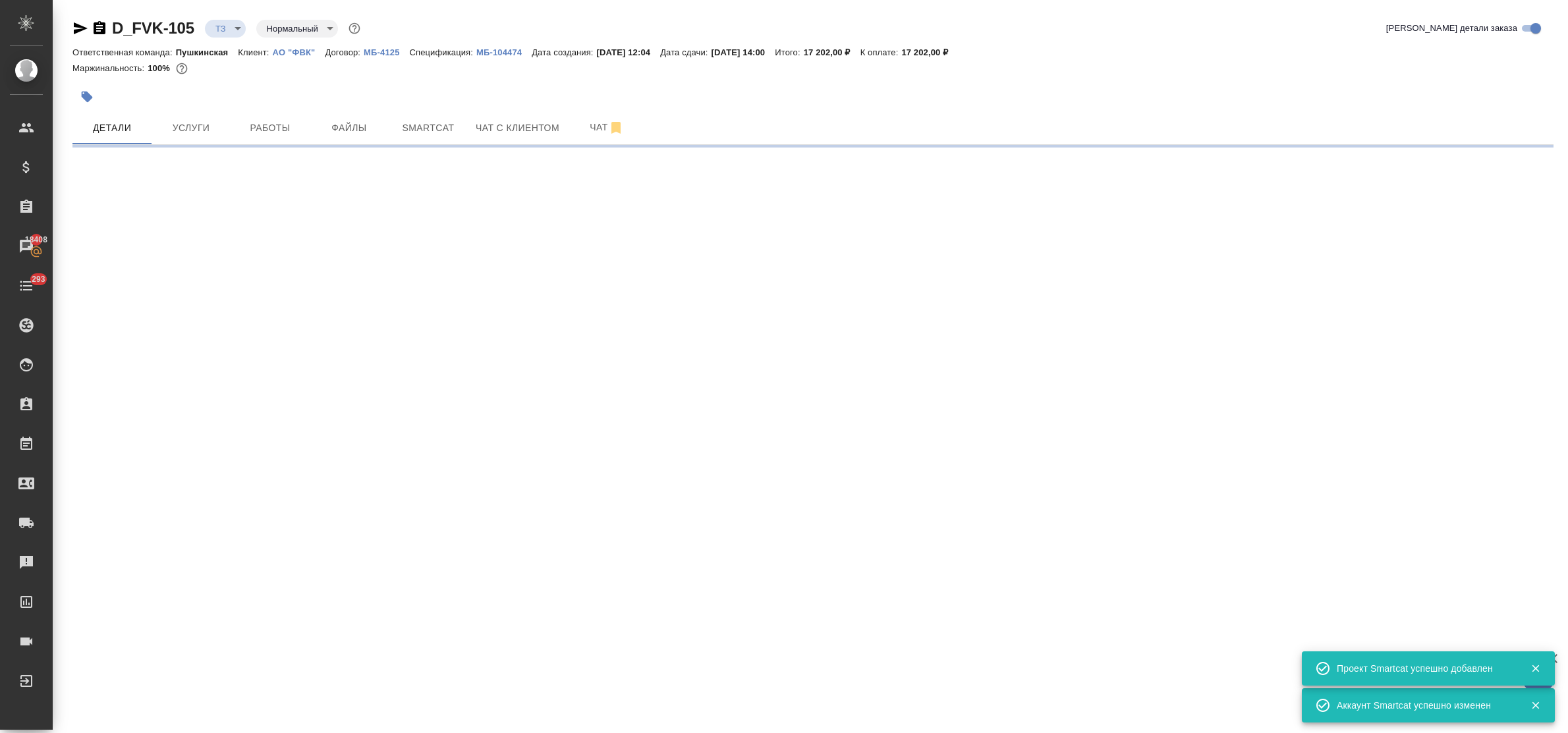
select select "RU"
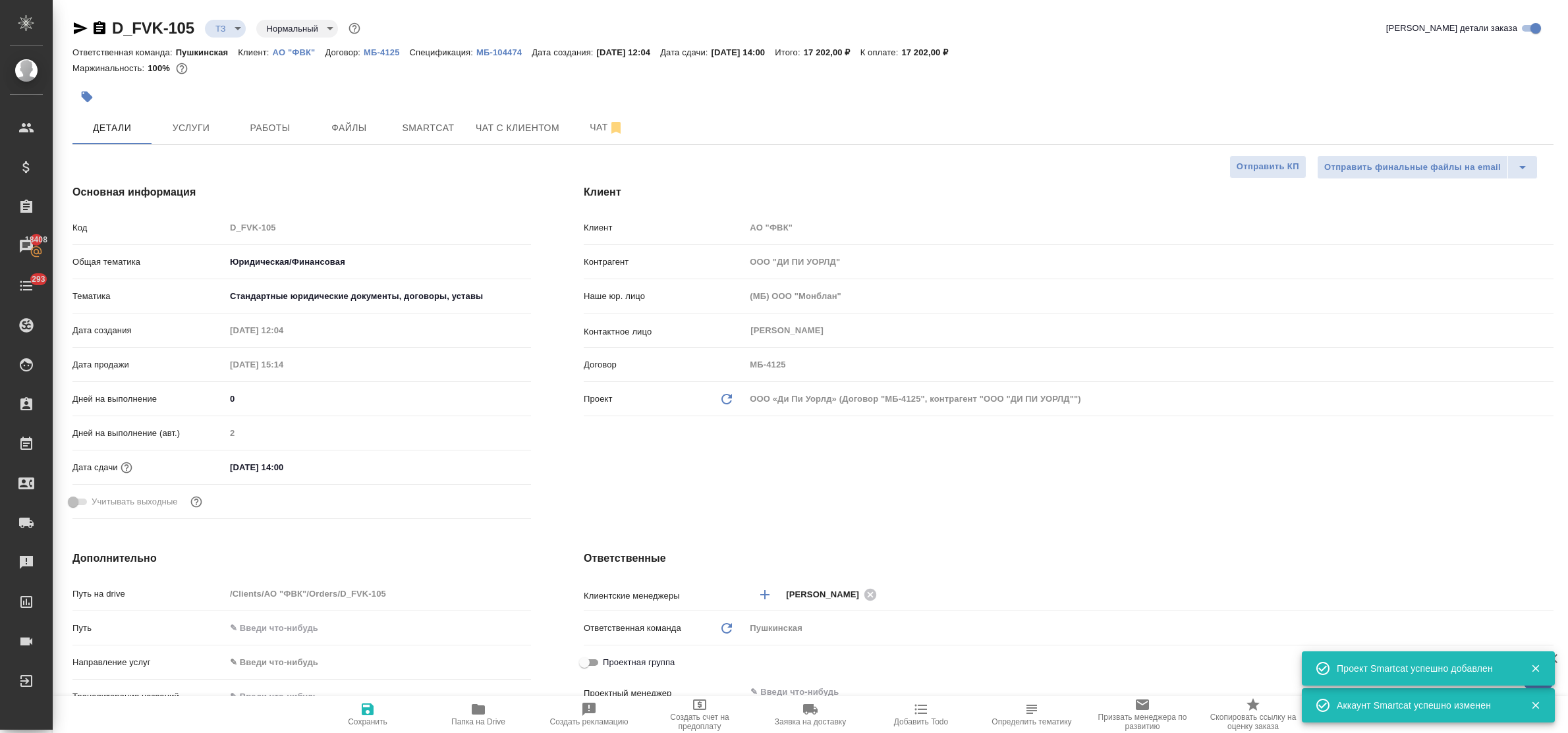
type textarea "x"
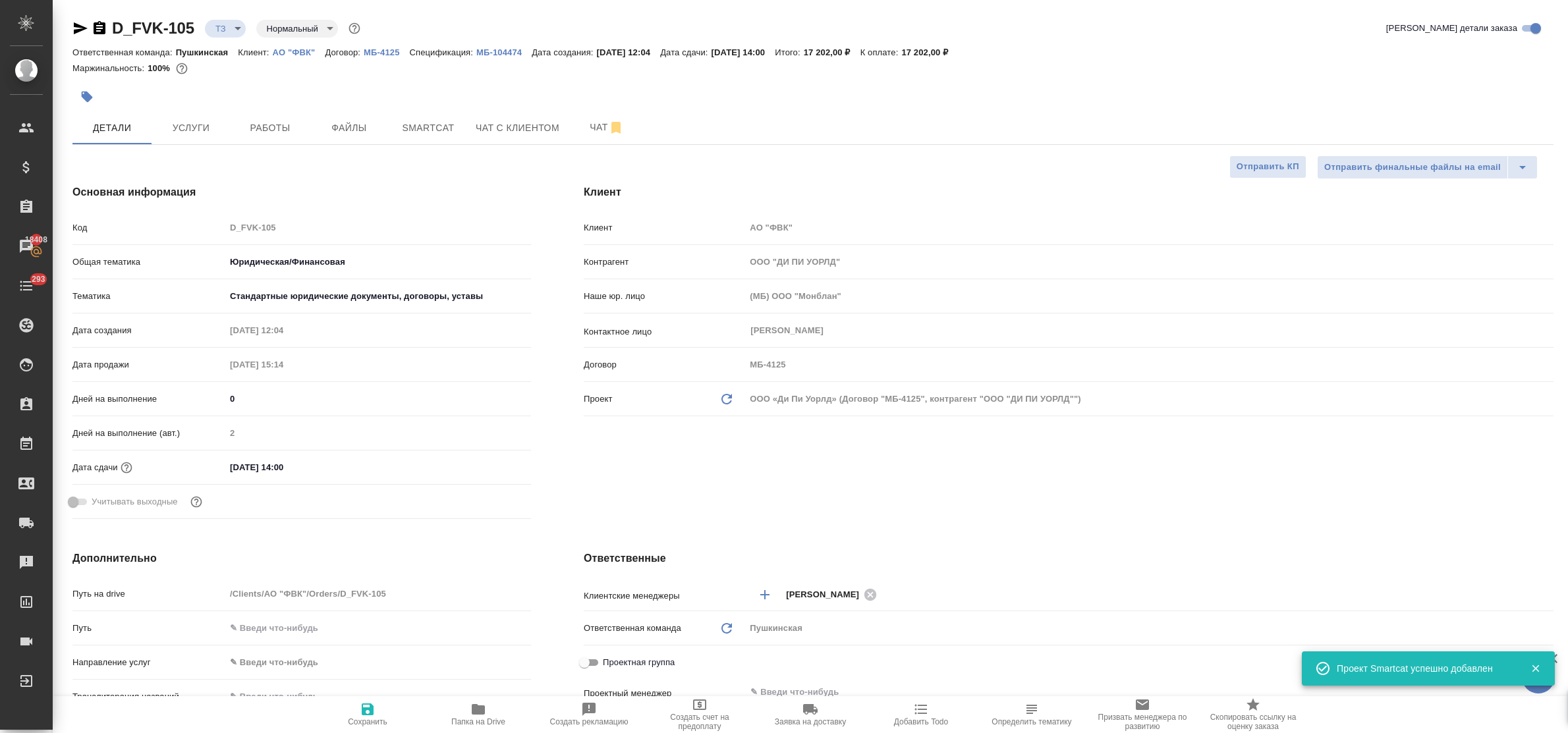
type textarea "x"
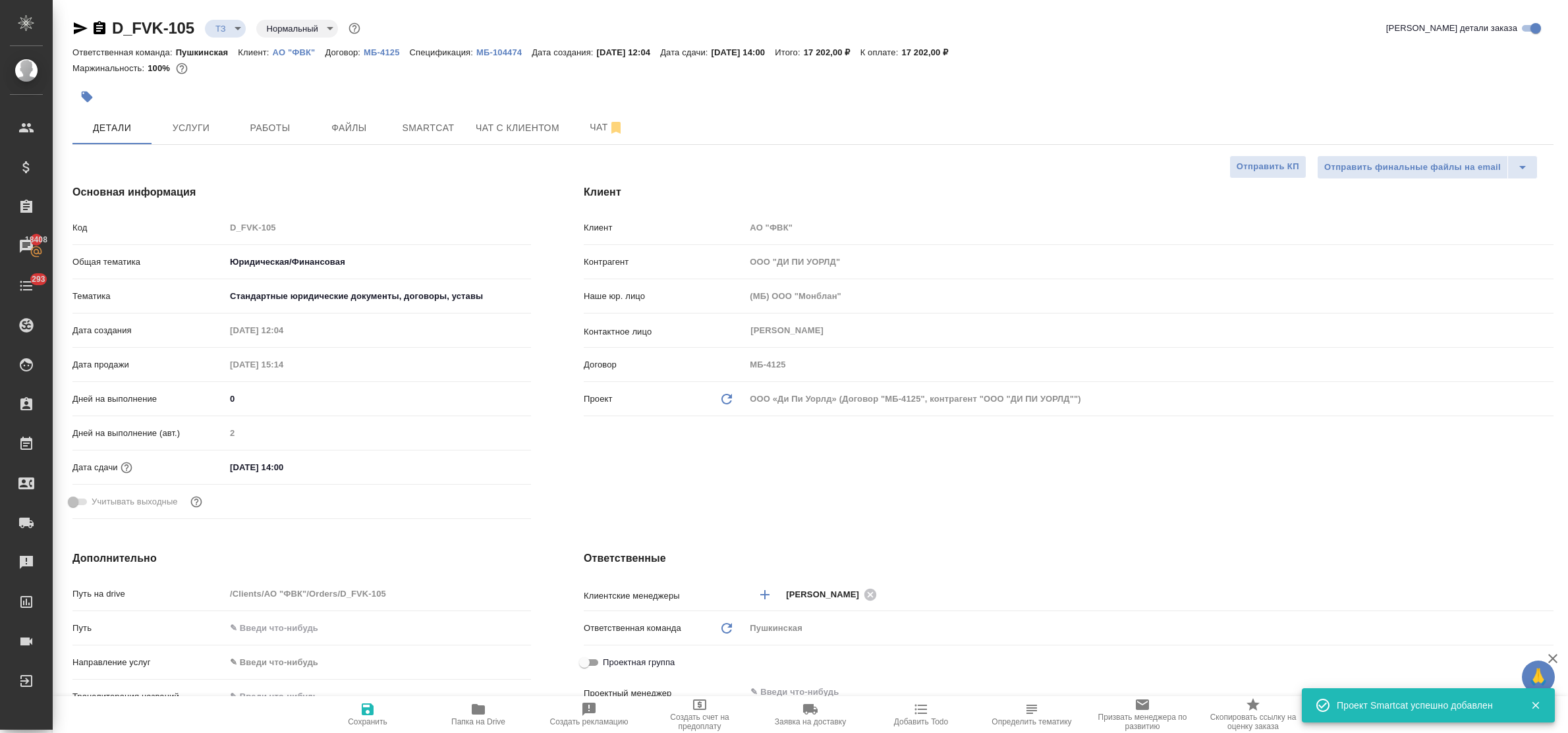
type textarea "x"
click at [594, 129] on span "Чат" at bounding box center [607, 127] width 63 height 16
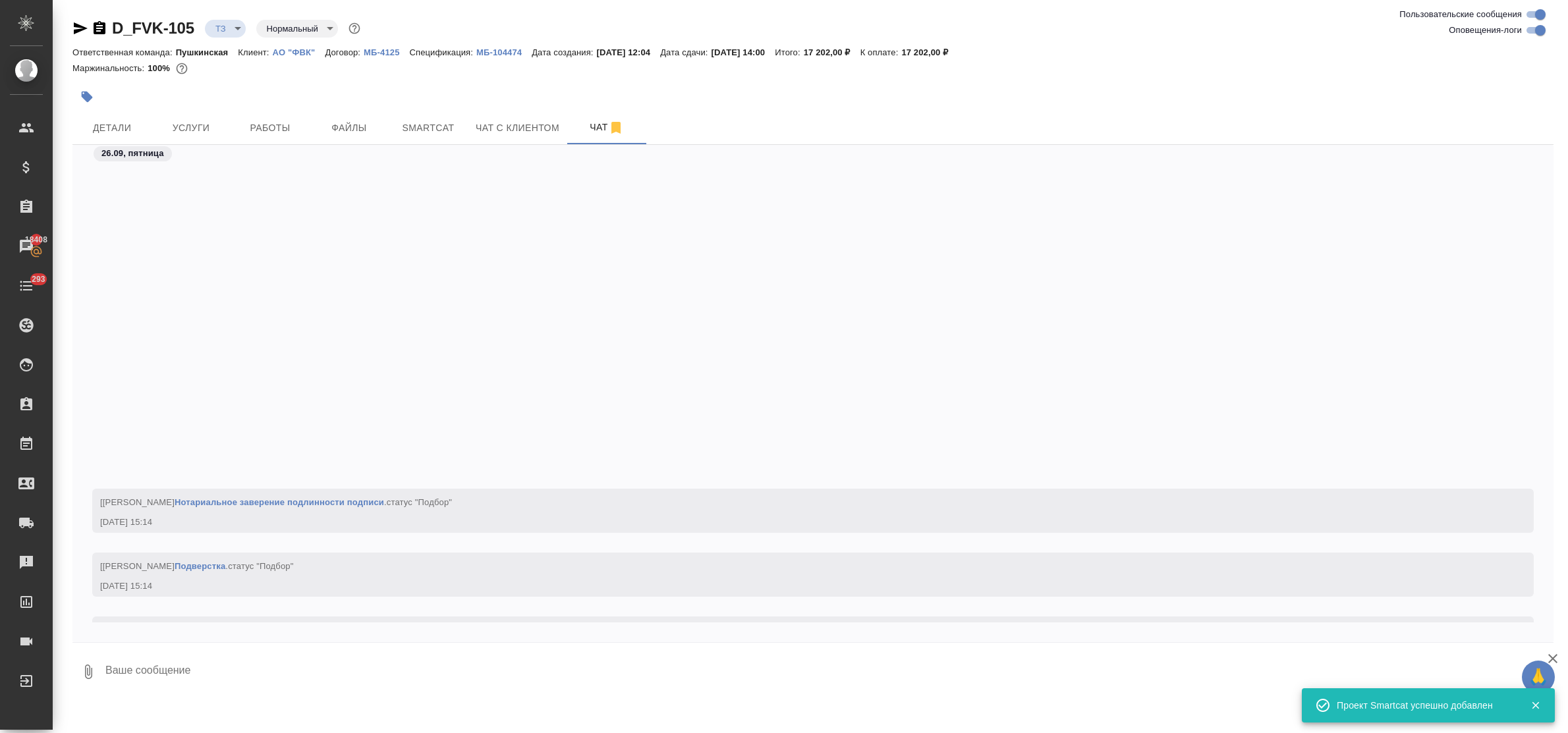
scroll to position [377, 0]
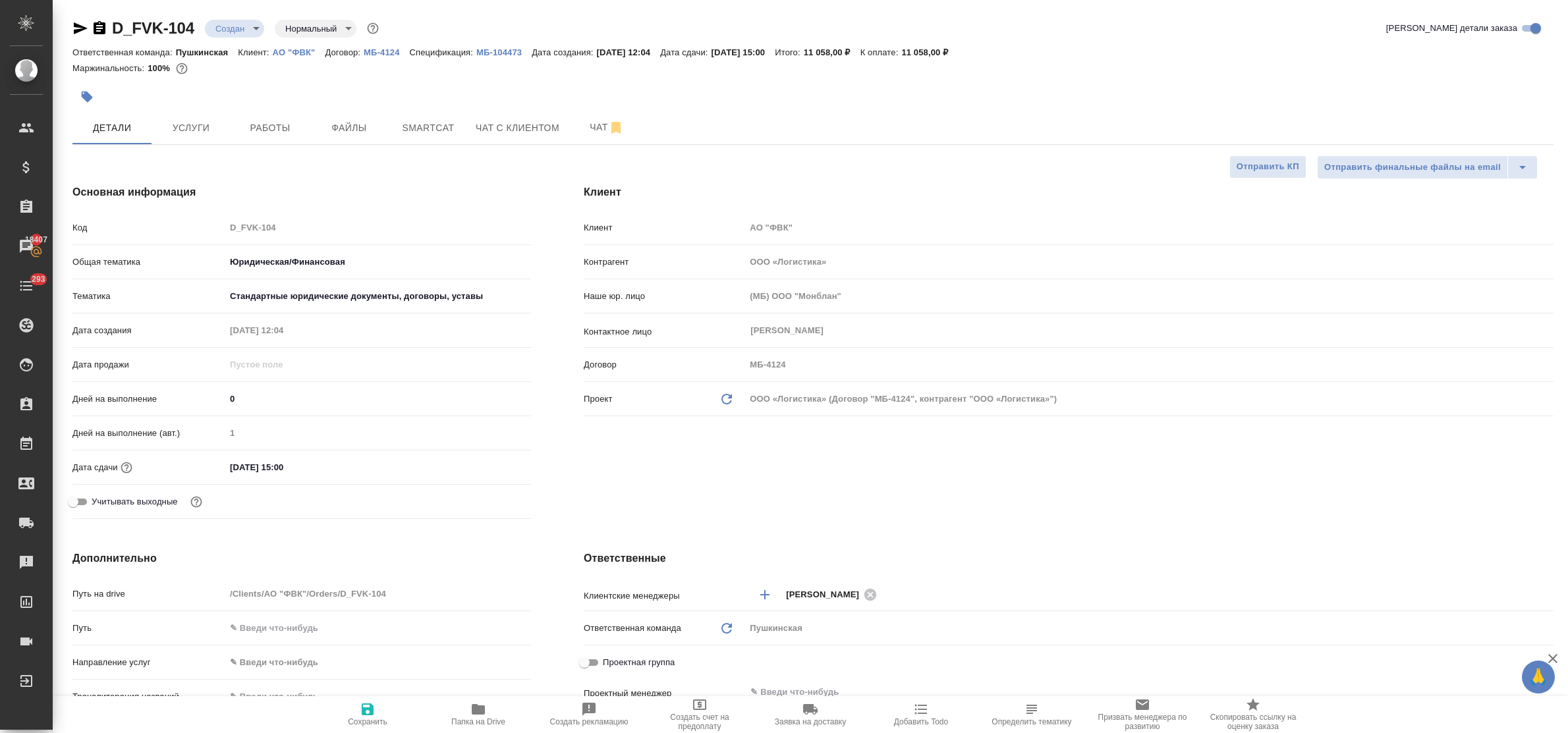
select select "RU"
click at [187, 129] on span "Услуги" at bounding box center [191, 128] width 63 height 16
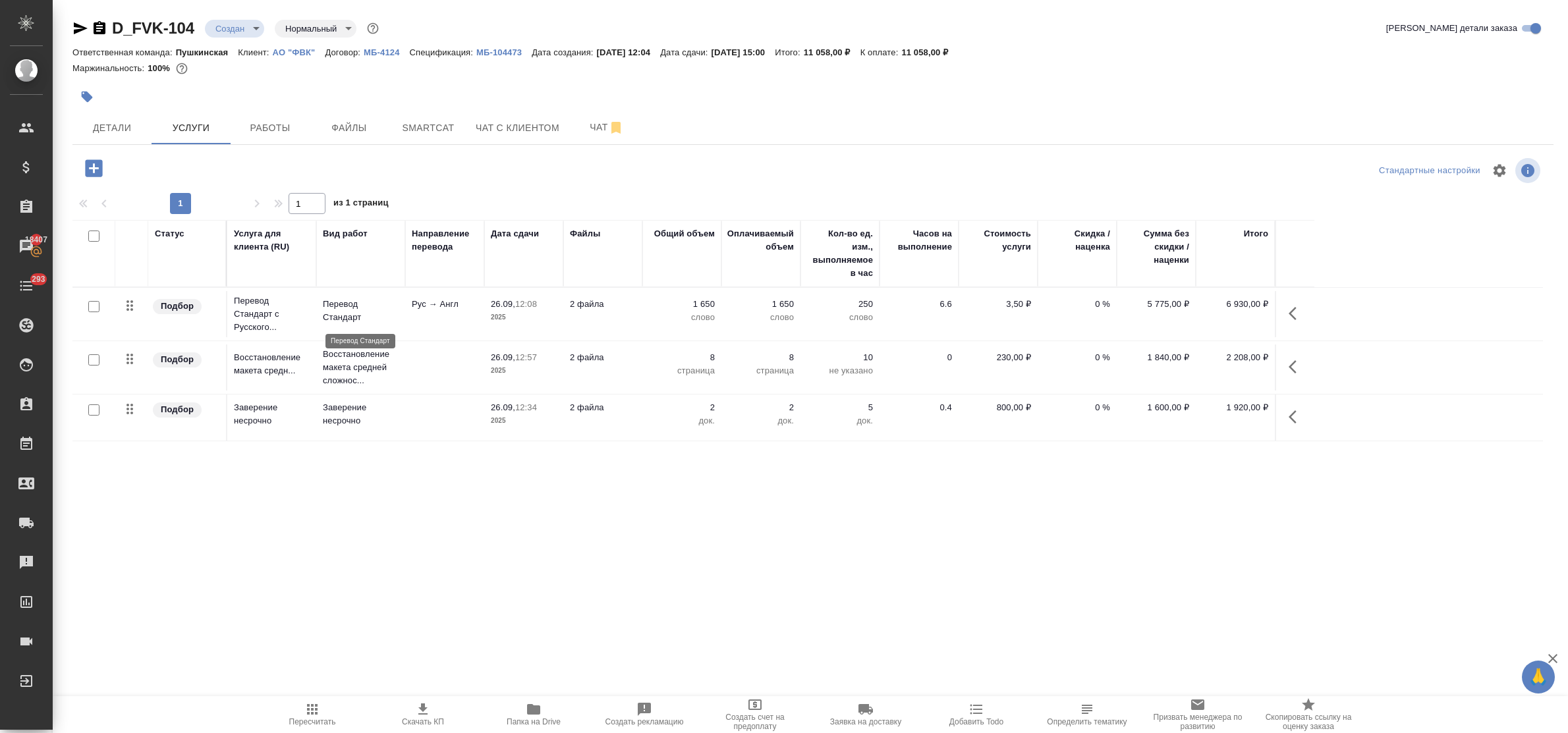
click at [340, 314] on p "Перевод Стандарт" at bounding box center [361, 311] width 76 height 26
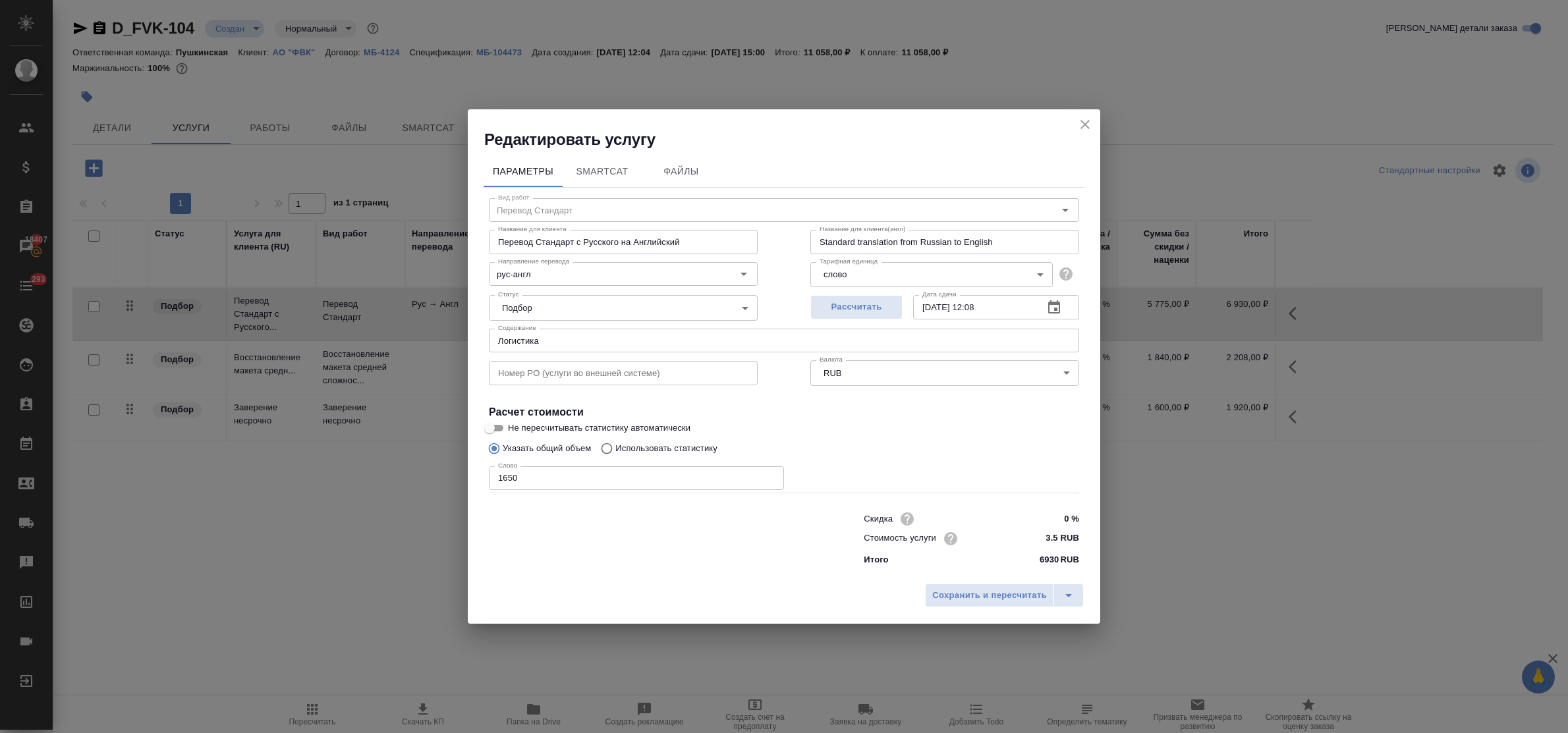
click at [1046, 307] on icon "button" at bounding box center [1054, 307] width 15 height 15
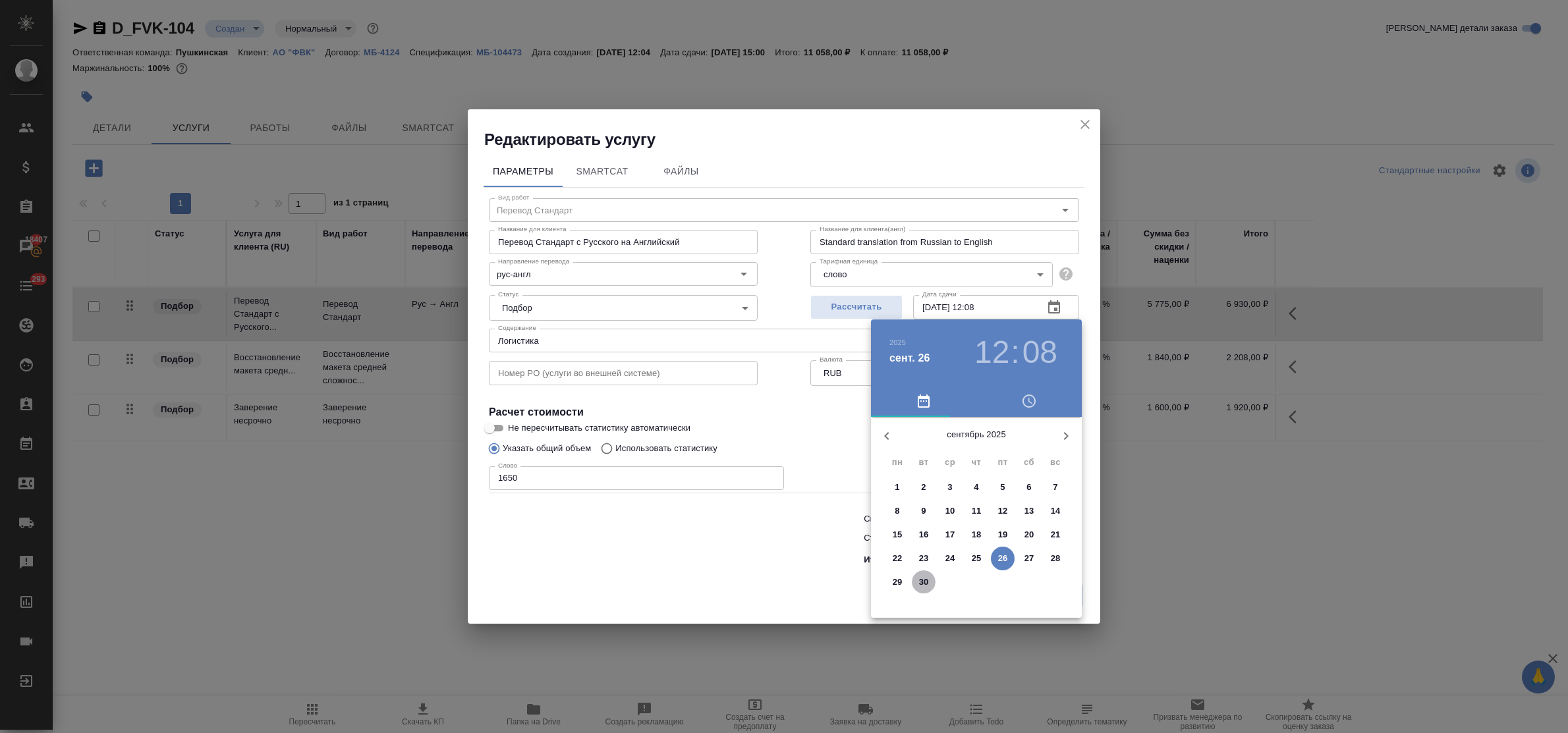
click at [920, 581] on p "30" at bounding box center [924, 582] width 10 height 13
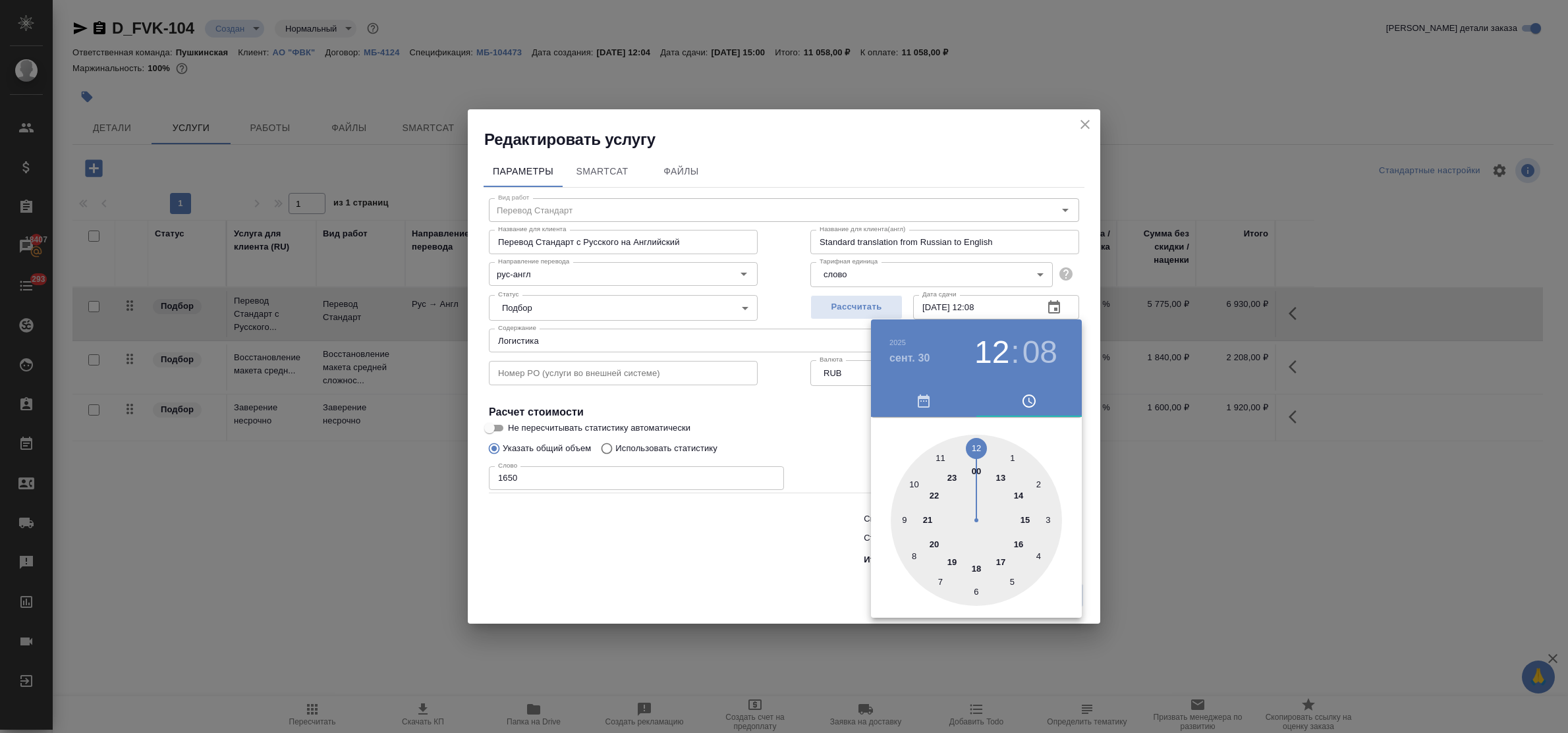
click at [977, 449] on div at bounding box center [976, 520] width 171 height 171
type input "30.09.2025 12:00"
drag, startPoint x: 792, startPoint y: 562, endPoint x: 991, endPoint y: 594, distance: 201.6
click at [795, 563] on div at bounding box center [784, 366] width 1568 height 733
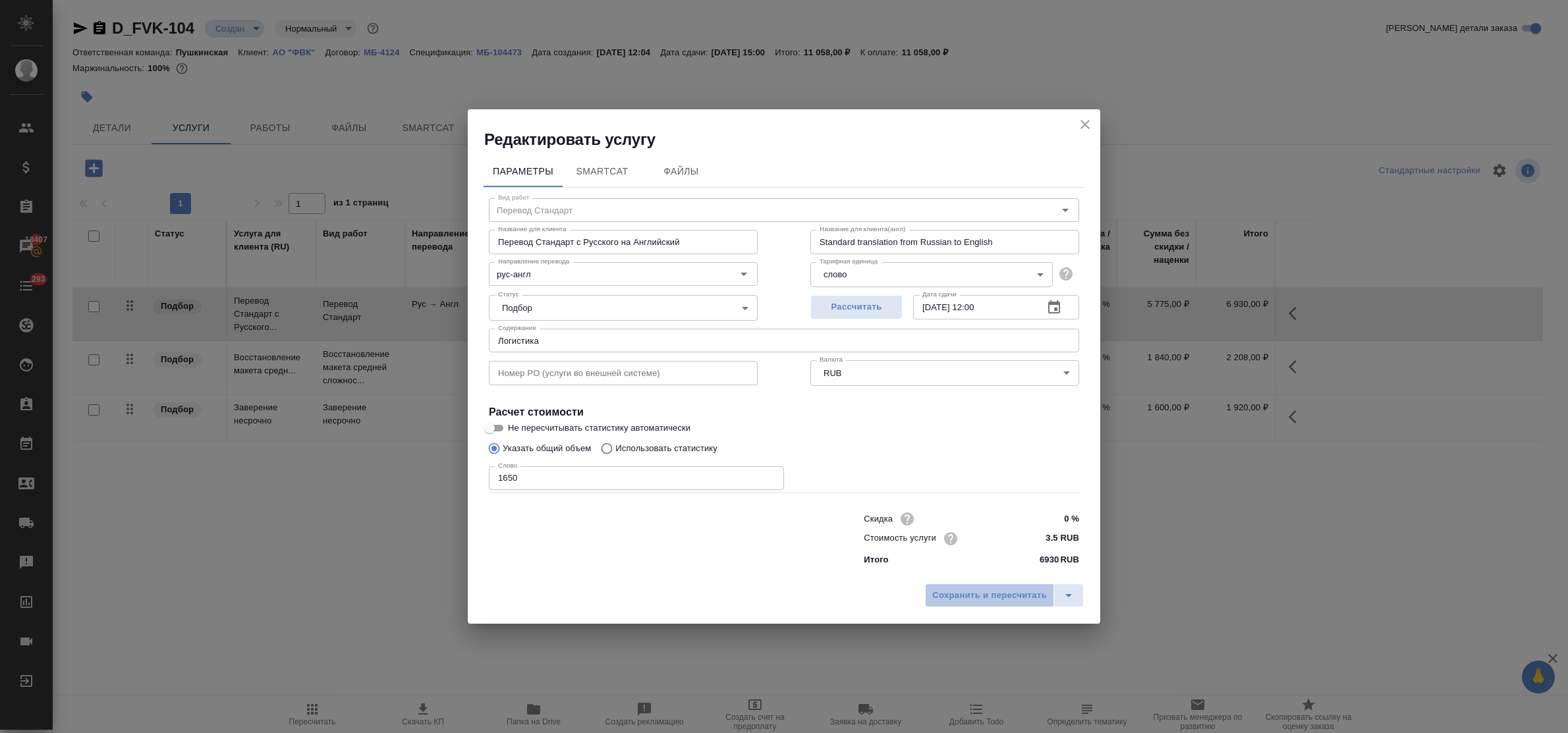
click at [998, 597] on span "Сохранить и пересчитать" at bounding box center [990, 596] width 115 height 15
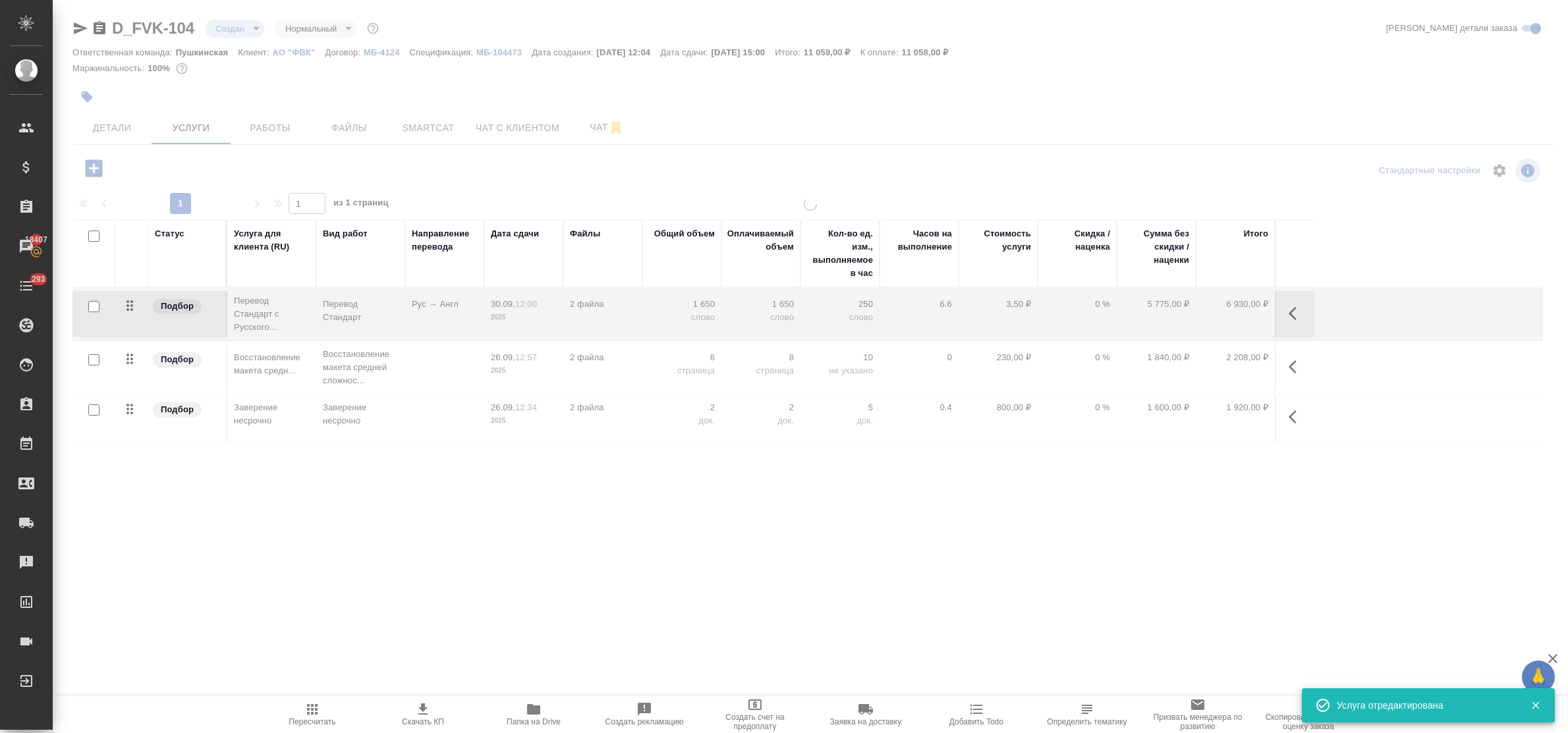
click at [354, 376] on div at bounding box center [810, 367] width 1515 height 339
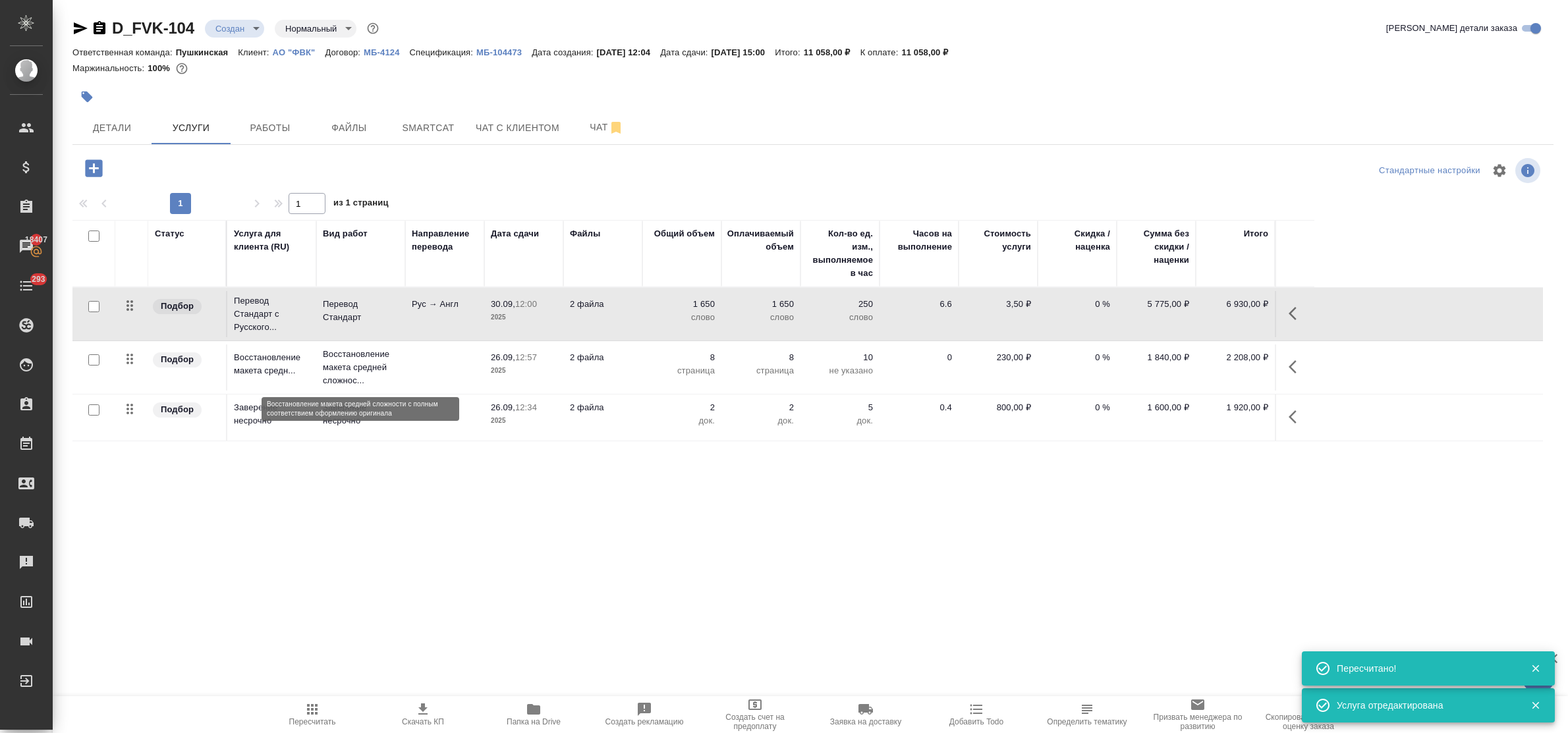
click at [347, 371] on p "Восстановление макета средней сложнос..." at bounding box center [361, 367] width 76 height 39
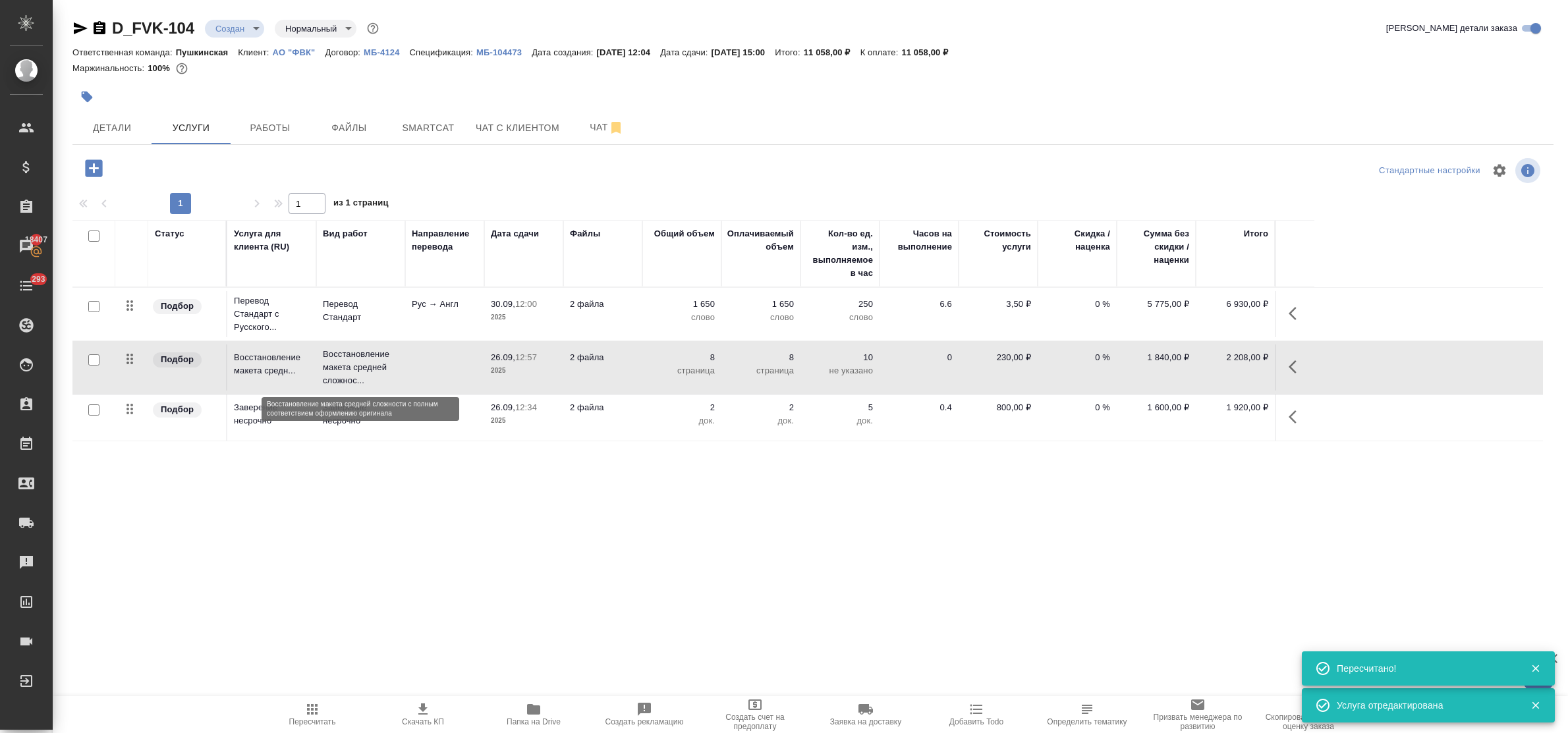
click at [347, 371] on p "Восстановление макета средней сложнос..." at bounding box center [361, 367] width 76 height 39
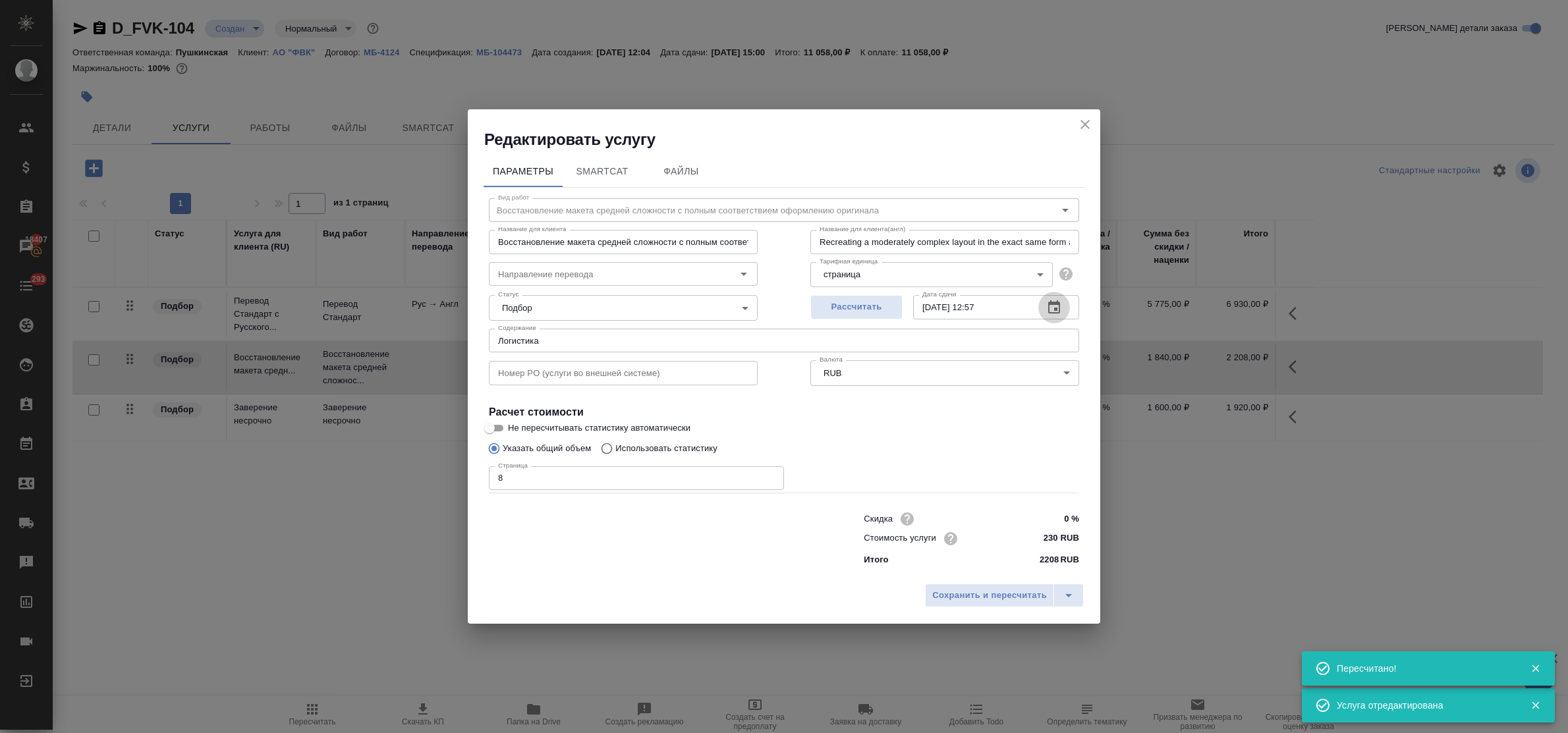
click at [1052, 303] on icon "button" at bounding box center [1054, 307] width 12 height 13
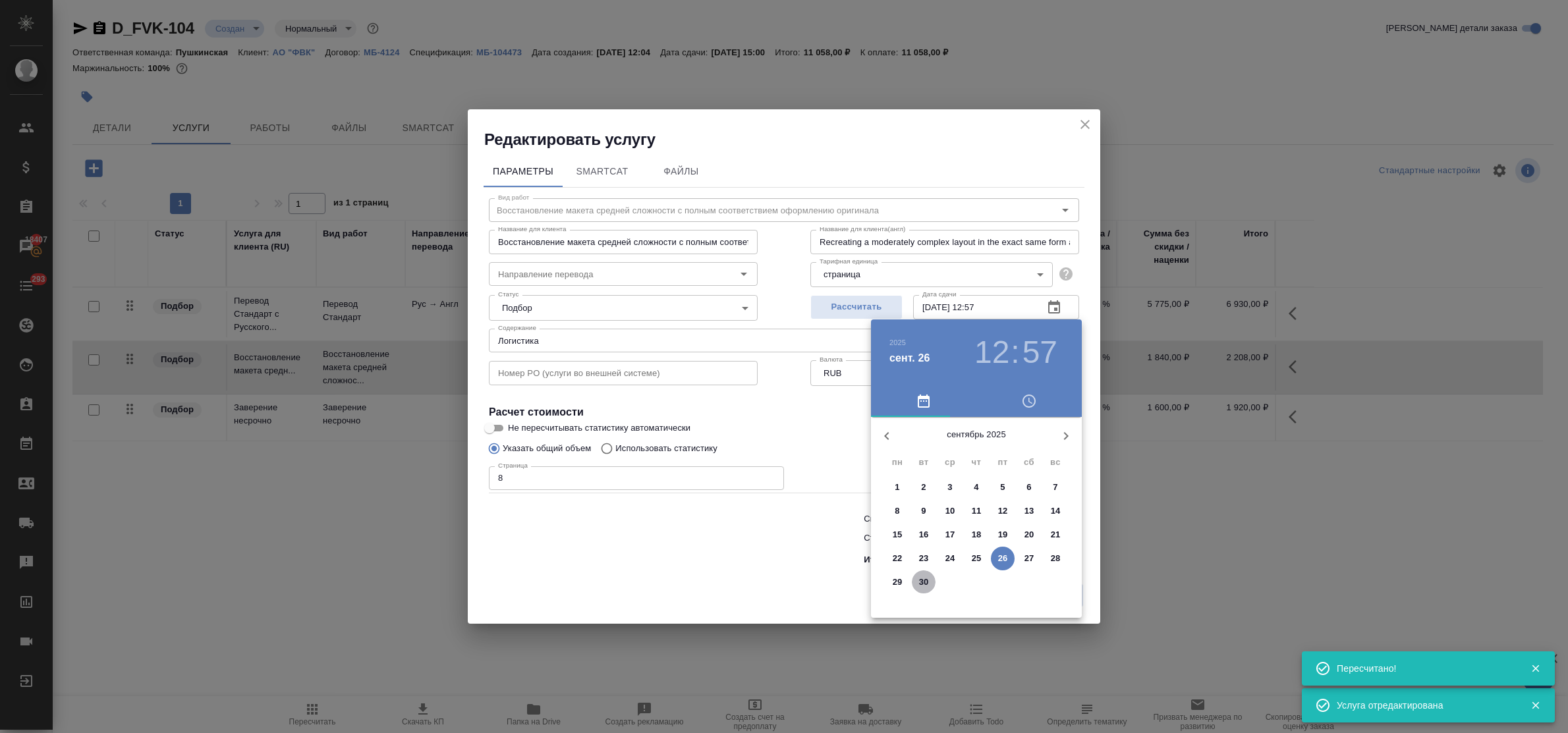
click at [920, 577] on p "30" at bounding box center [924, 582] width 10 height 13
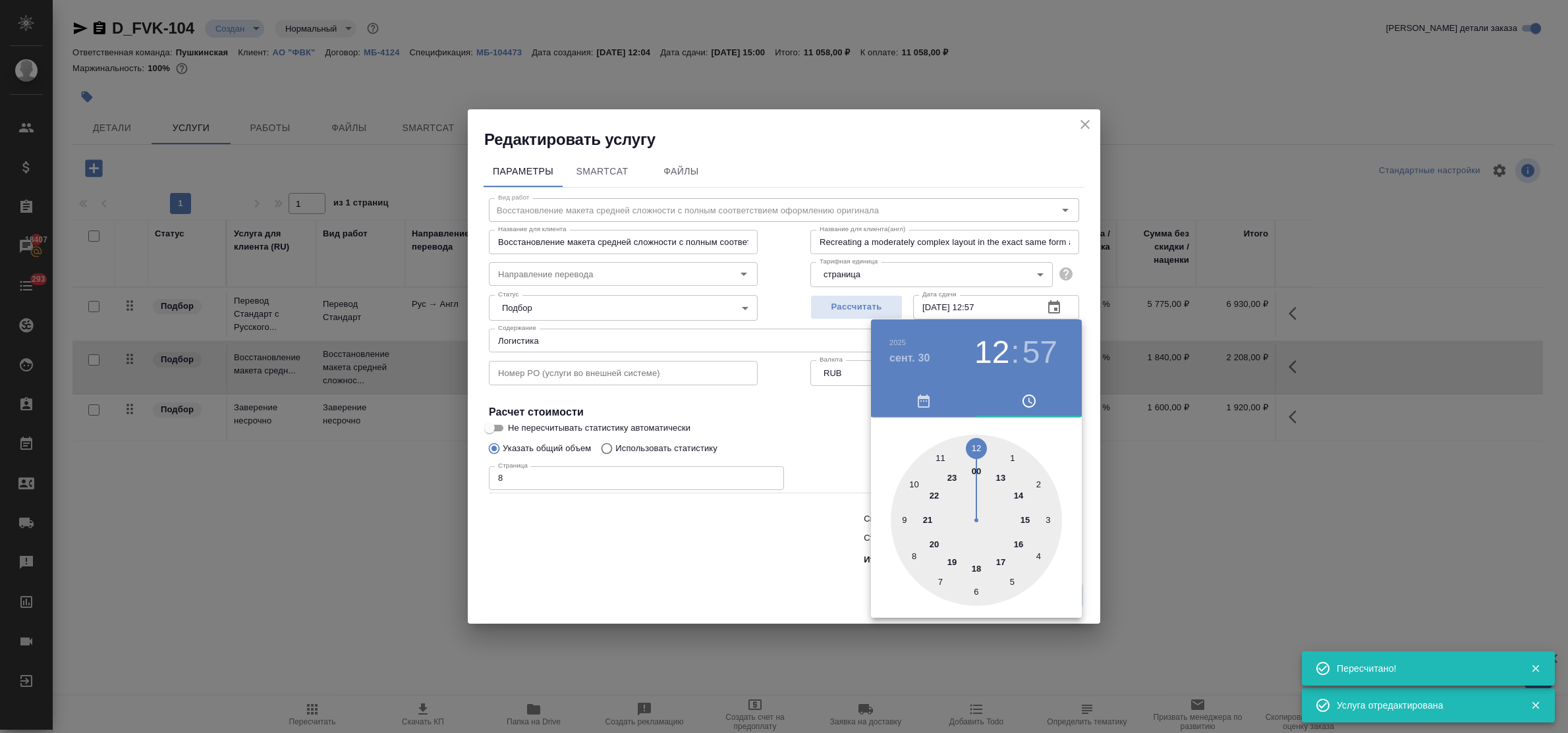
click at [976, 443] on div at bounding box center [976, 520] width 171 height 171
type input "30.09.2025 12:00"
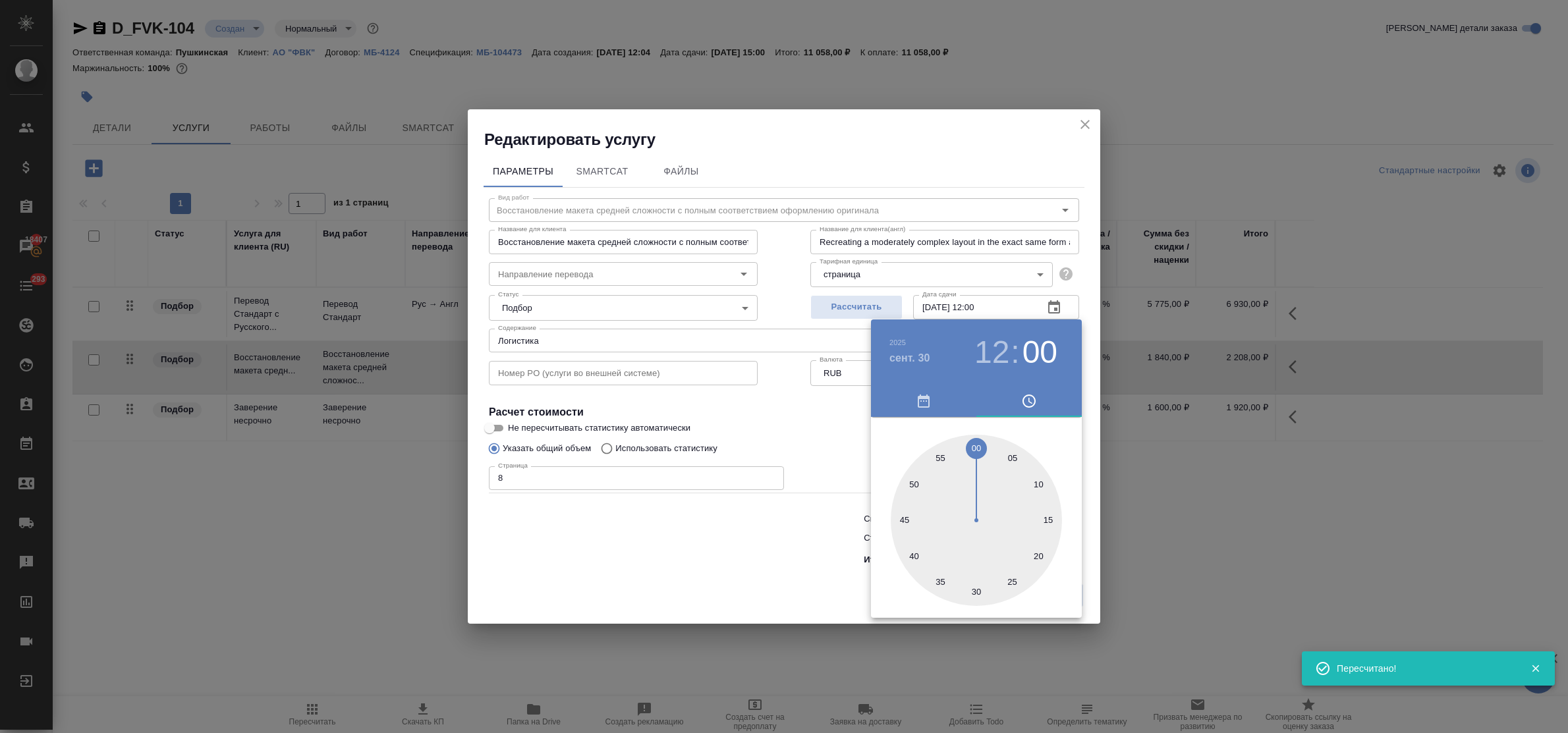
click at [753, 537] on div at bounding box center [784, 366] width 1568 height 733
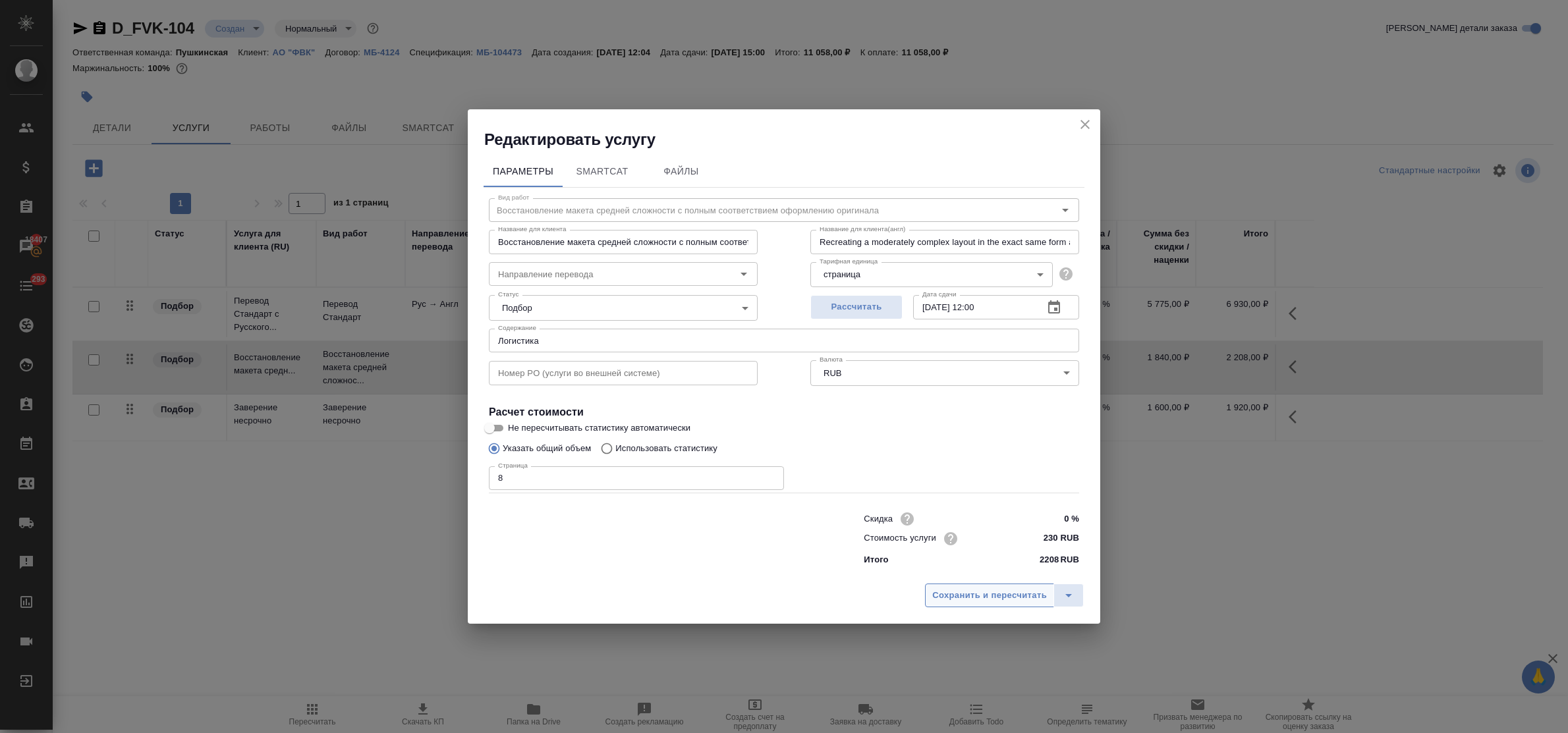
click at [949, 598] on span "Сохранить и пересчитать" at bounding box center [990, 596] width 115 height 15
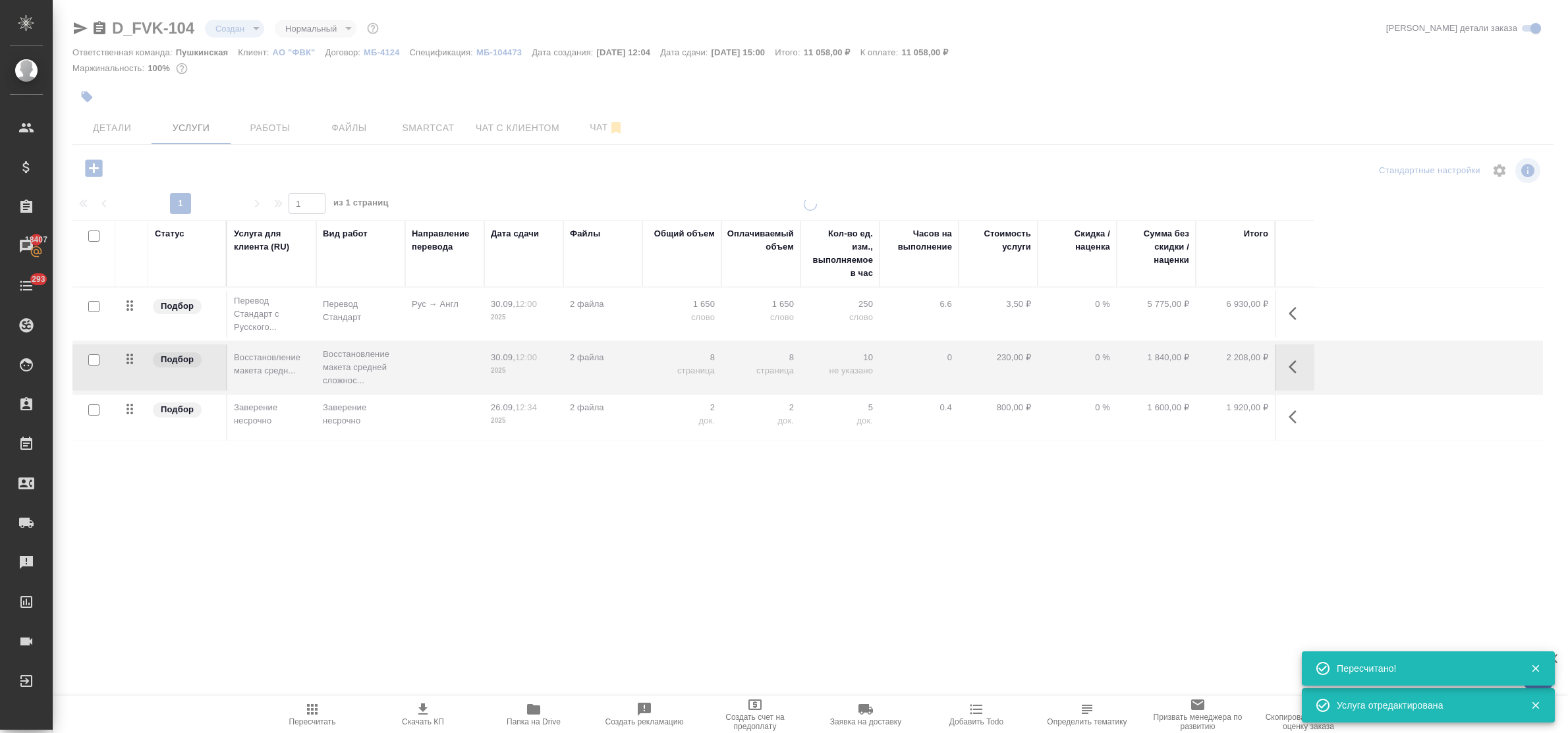
click at [104, 130] on span "Детали" at bounding box center [112, 128] width 63 height 16
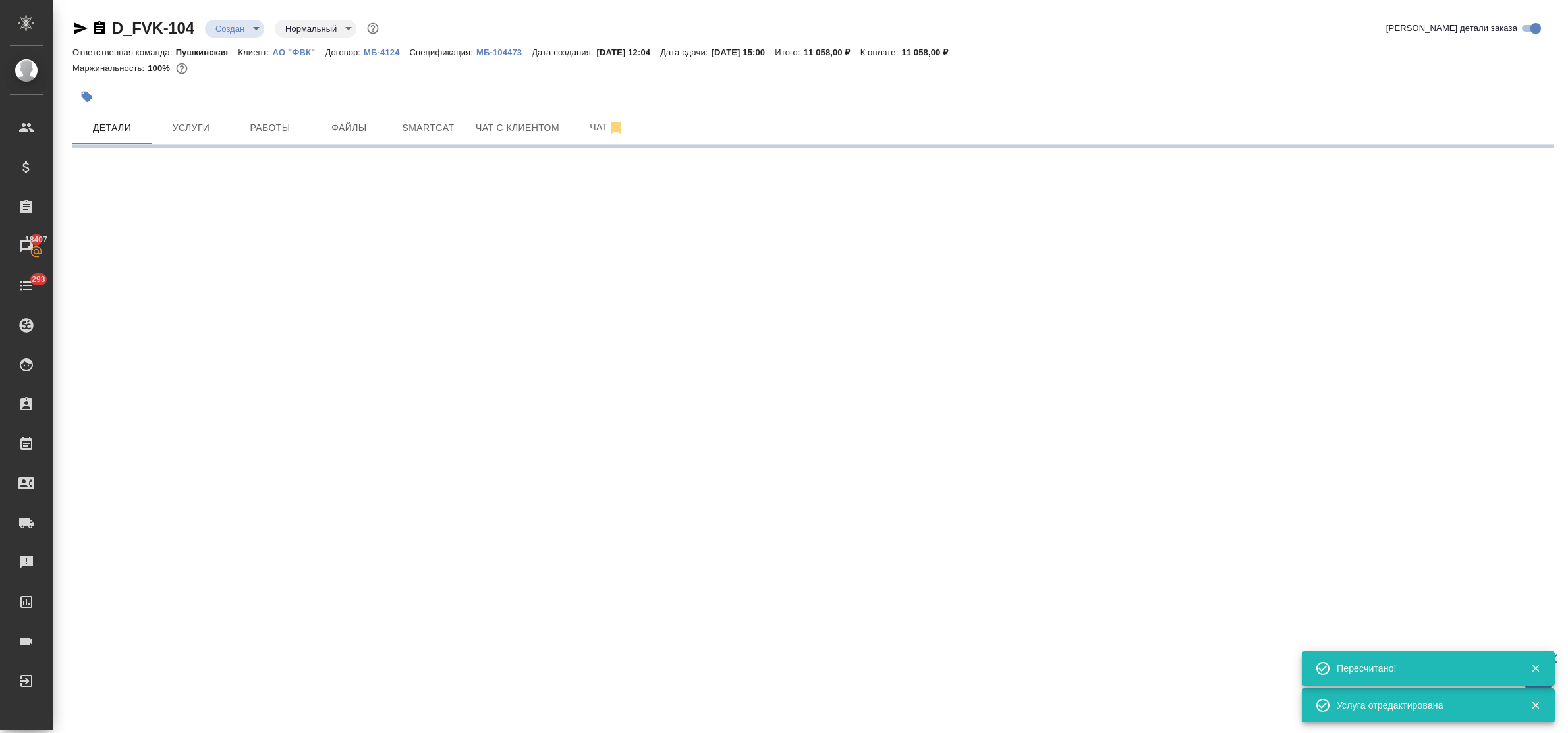
select select "RU"
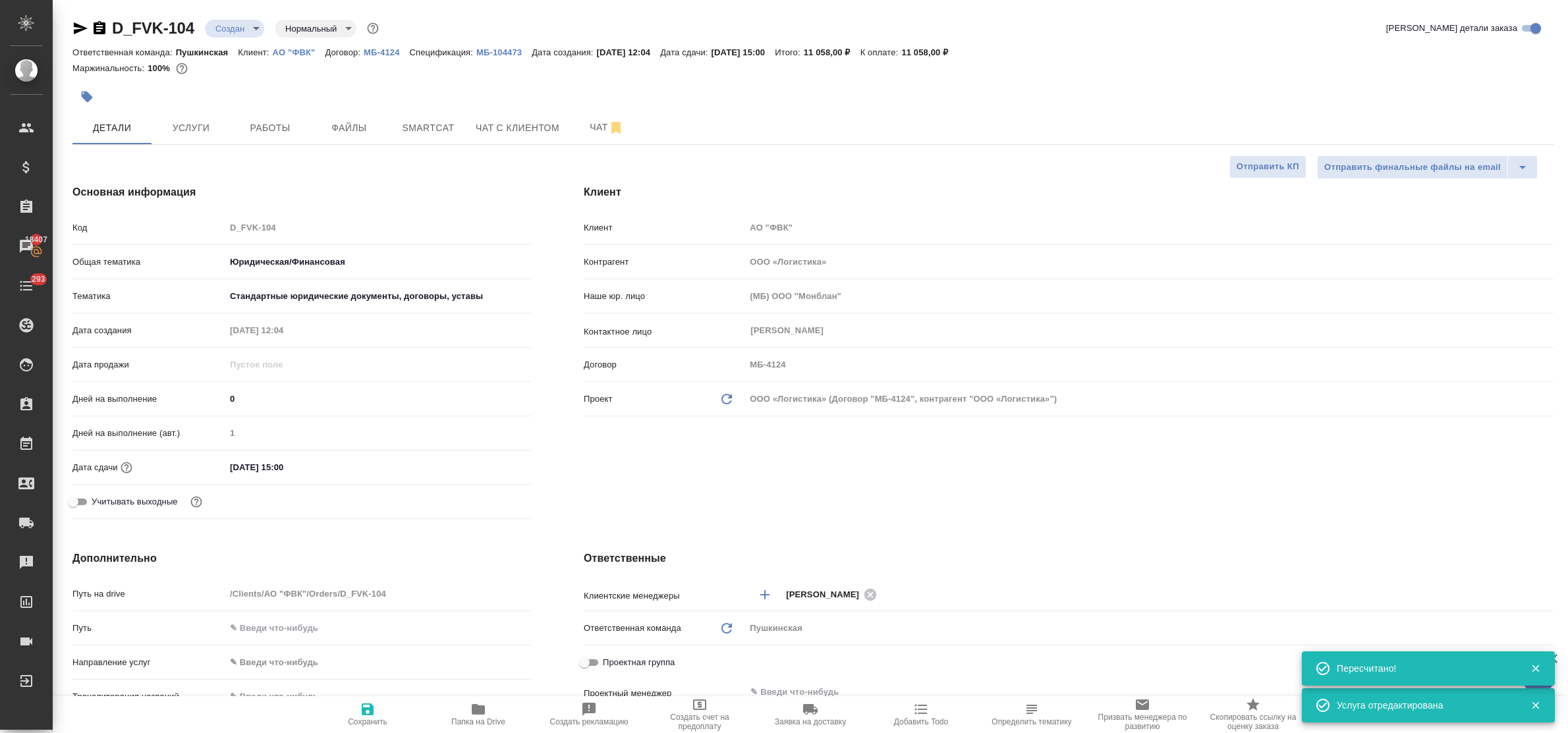
type textarea "x"
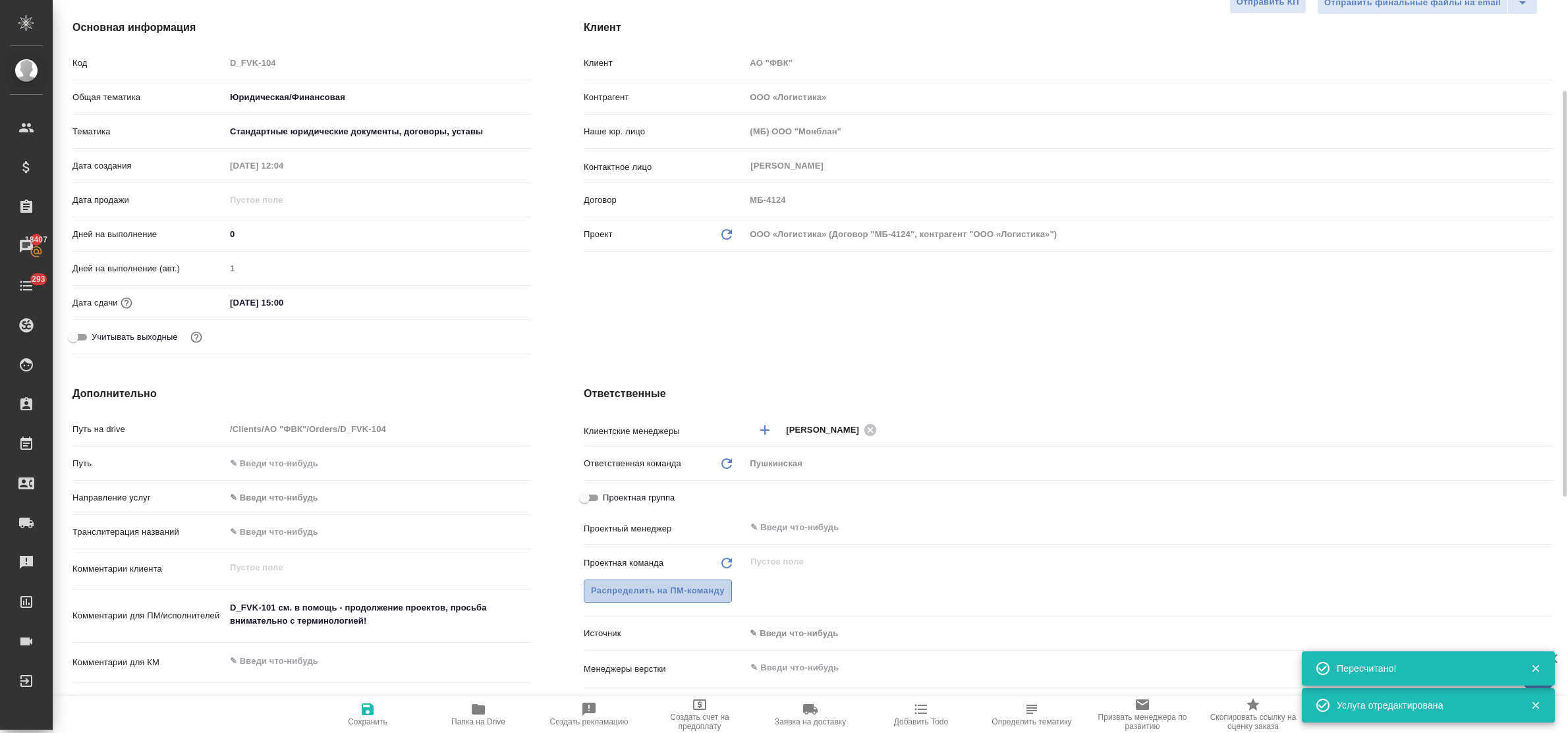
click at [640, 589] on span "Распределить на ПМ-команду" at bounding box center [657, 591] width 134 height 15
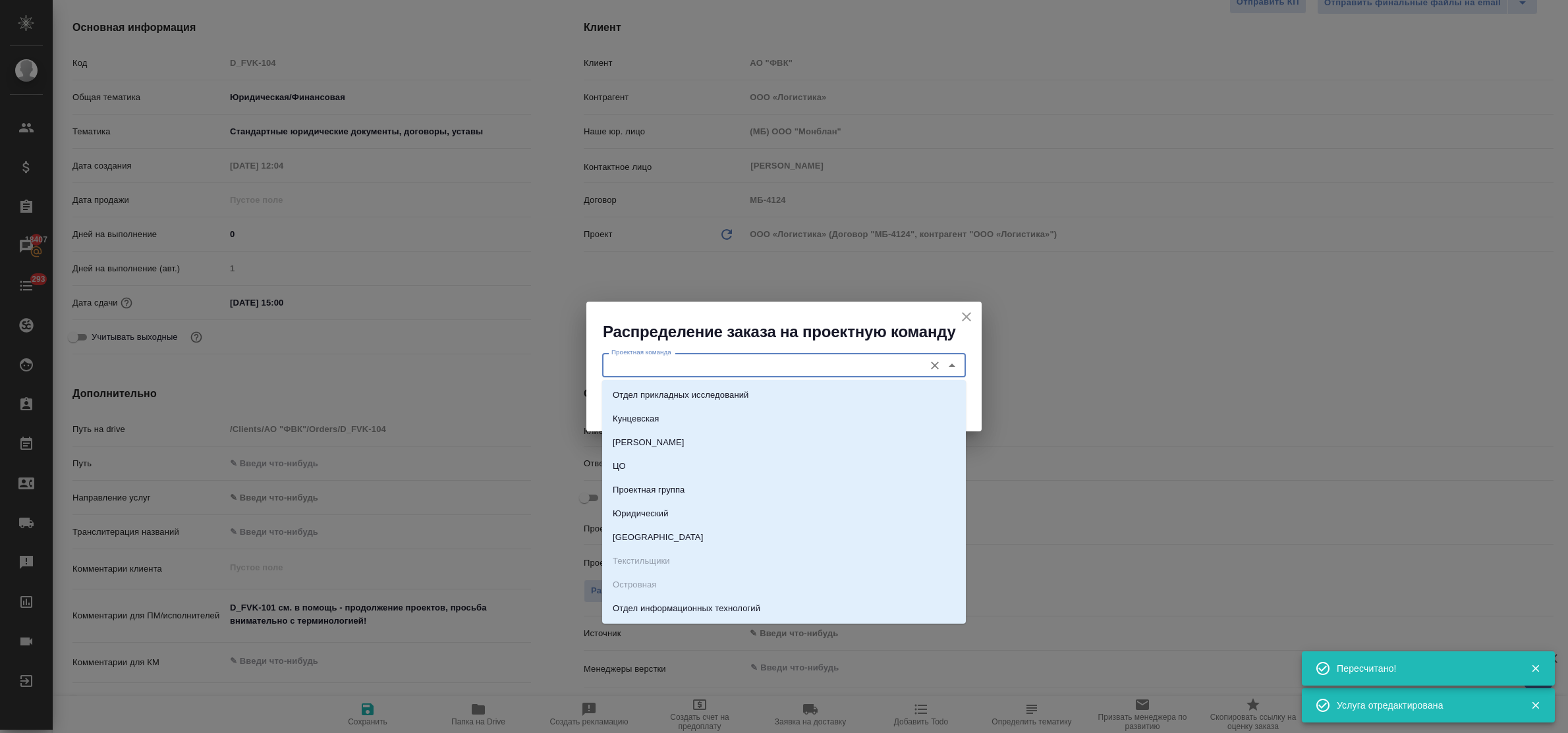
click at [641, 368] on input "Проектная команда" at bounding box center [762, 365] width 311 height 15
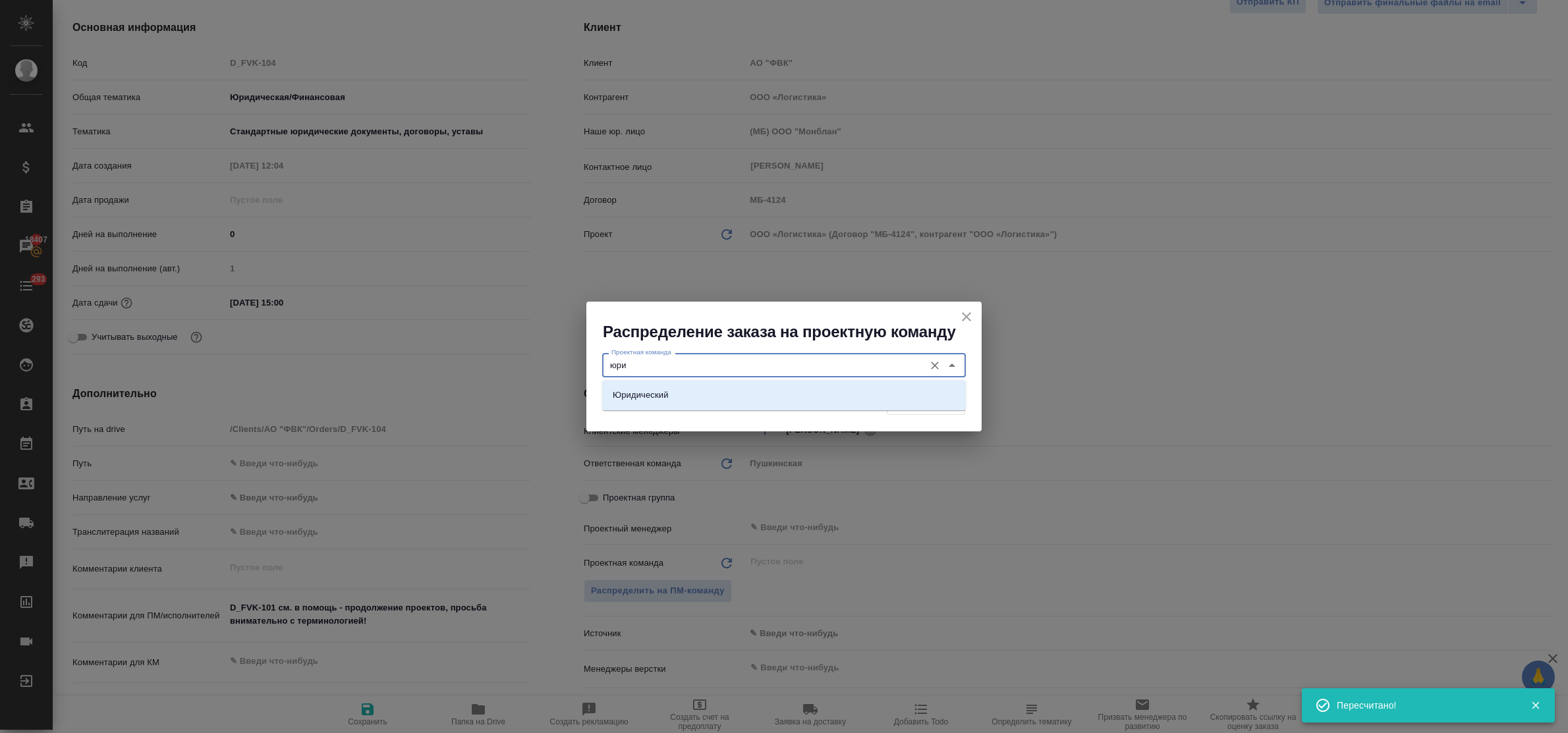
click at [656, 392] on p "Юридический" at bounding box center [640, 395] width 56 height 13
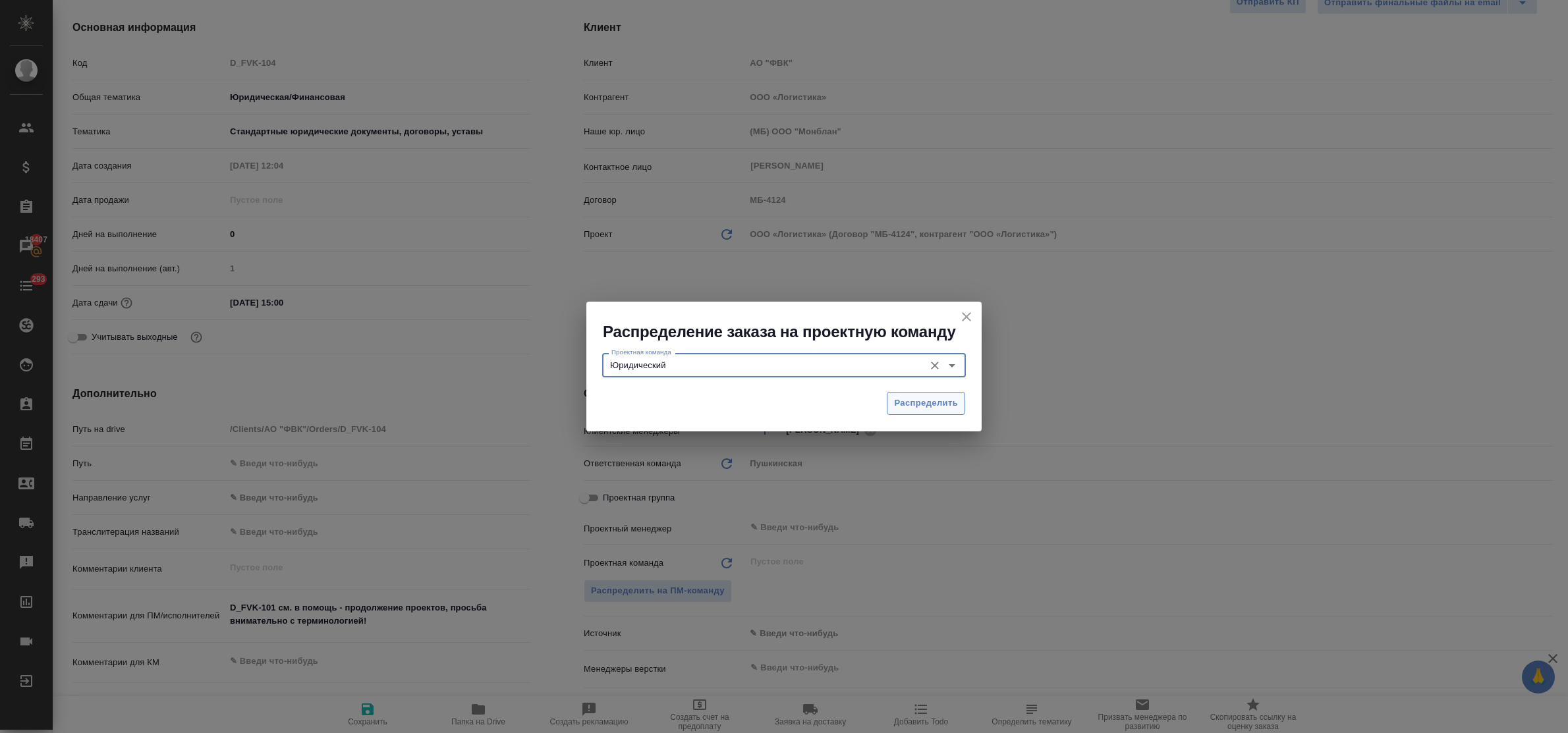
type input "Юридический"
click at [914, 413] on button "Распределить" at bounding box center [925, 403] width 78 height 23
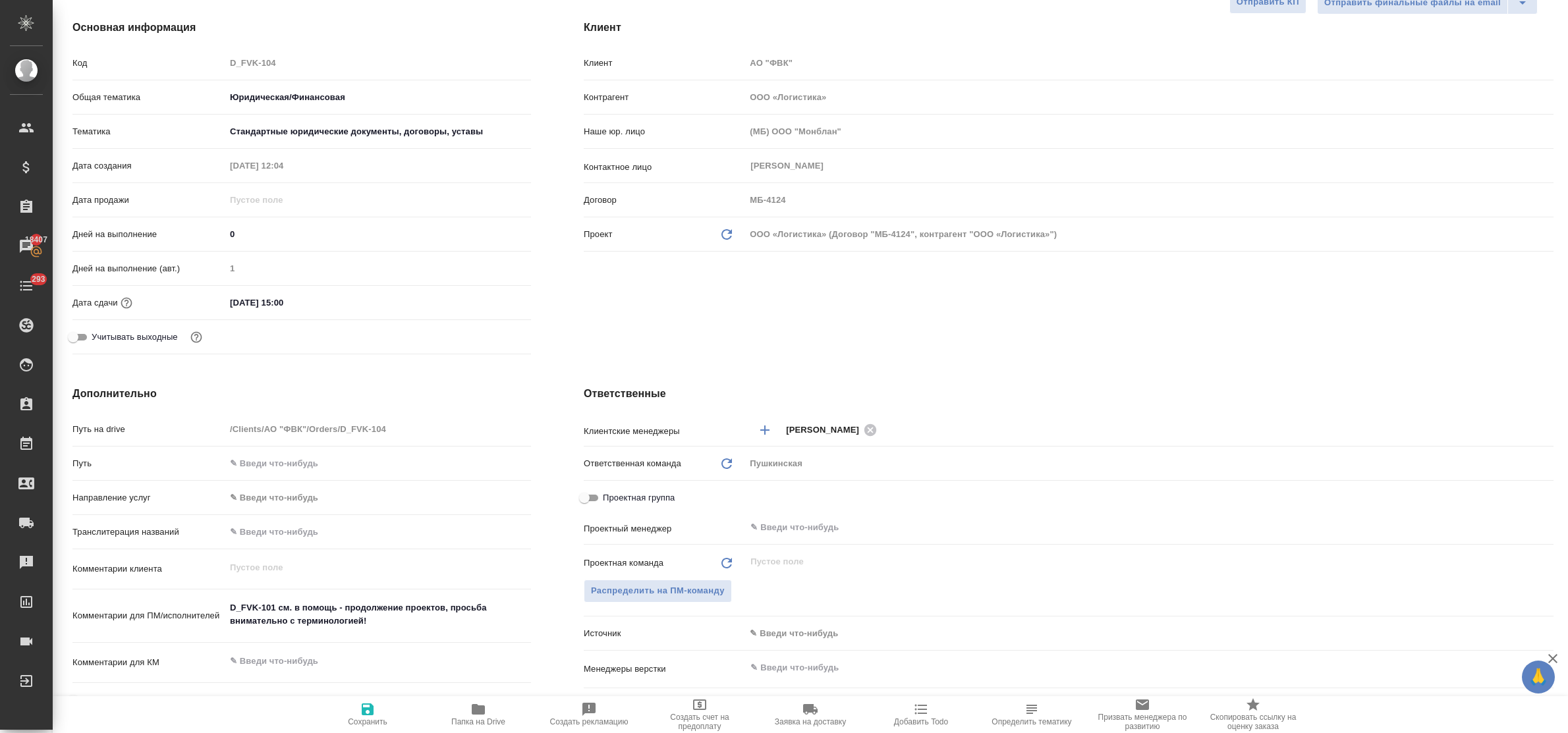
type textarea "x"
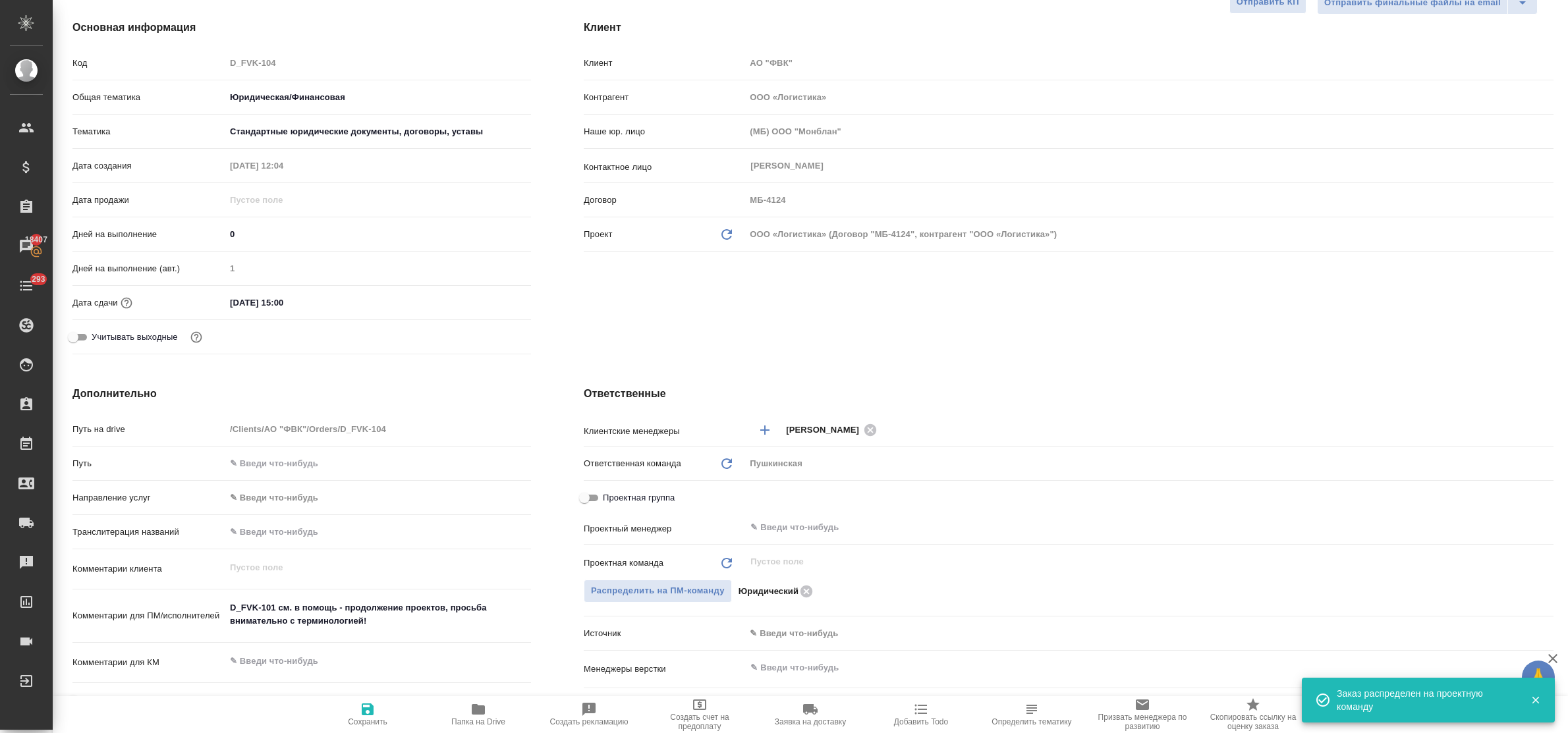
drag, startPoint x: 377, startPoint y: 707, endPoint x: 374, endPoint y: 643, distance: 64.1
click at [377, 707] on span "Сохранить" at bounding box center [367, 714] width 95 height 25
type textarea "x"
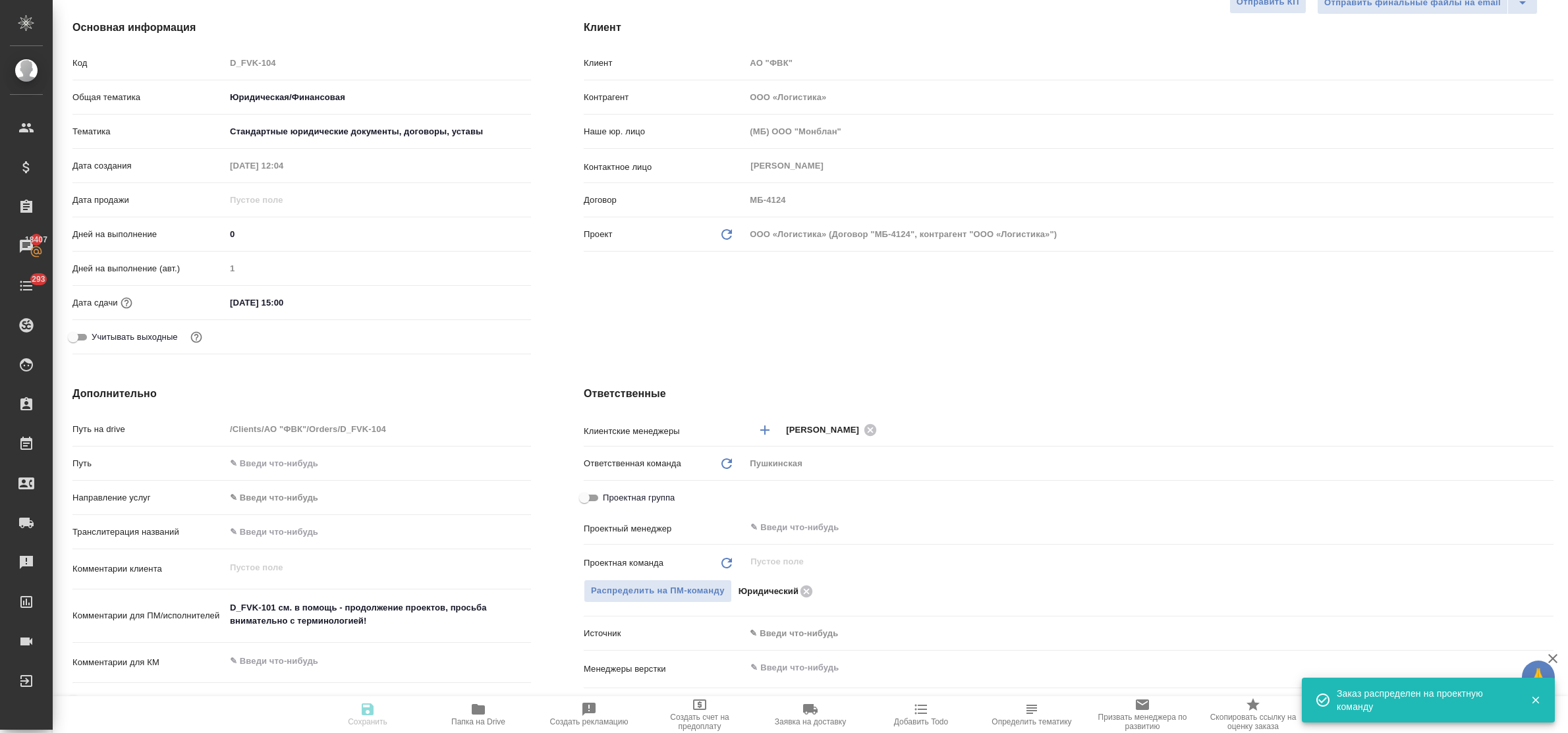
type textarea "x"
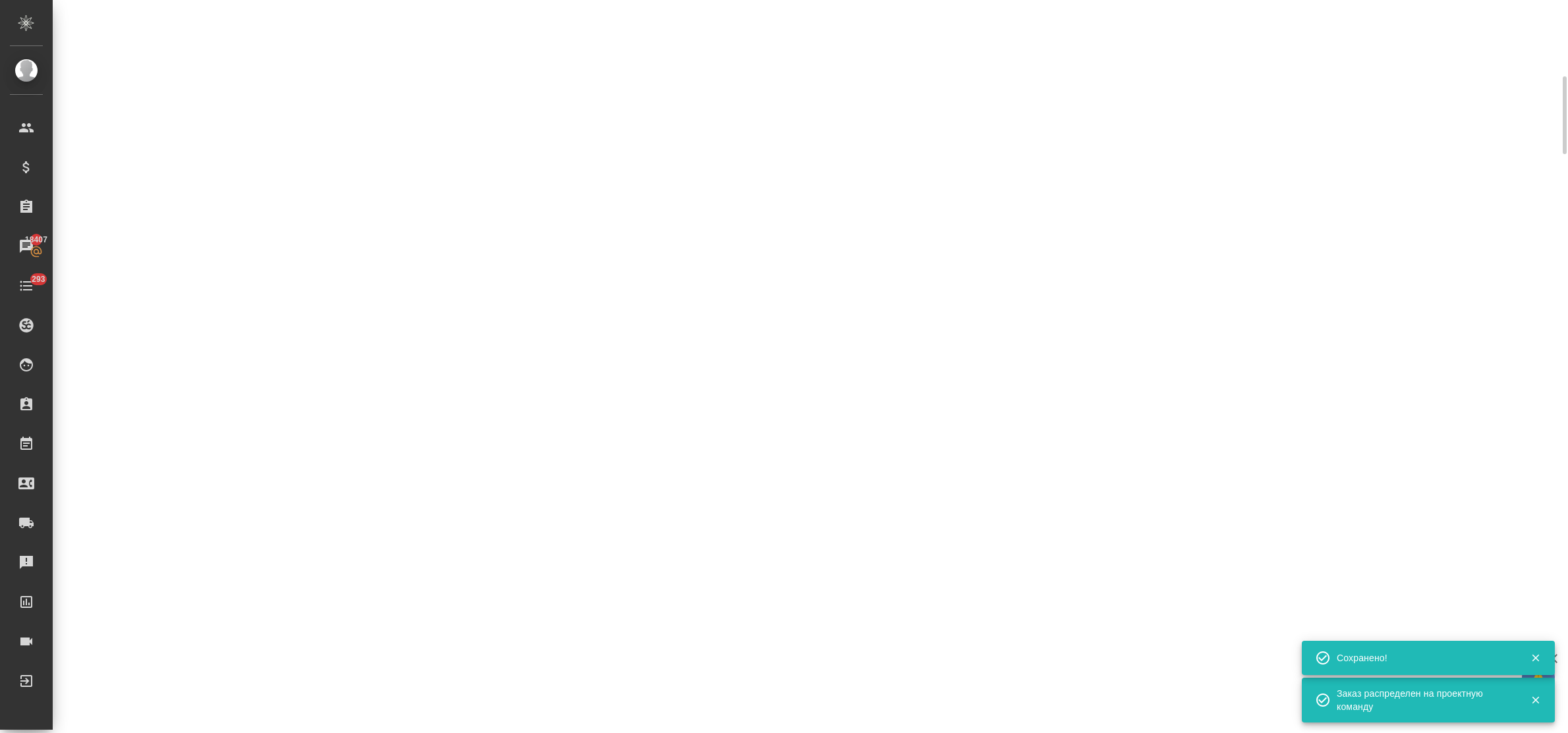
select select "RU"
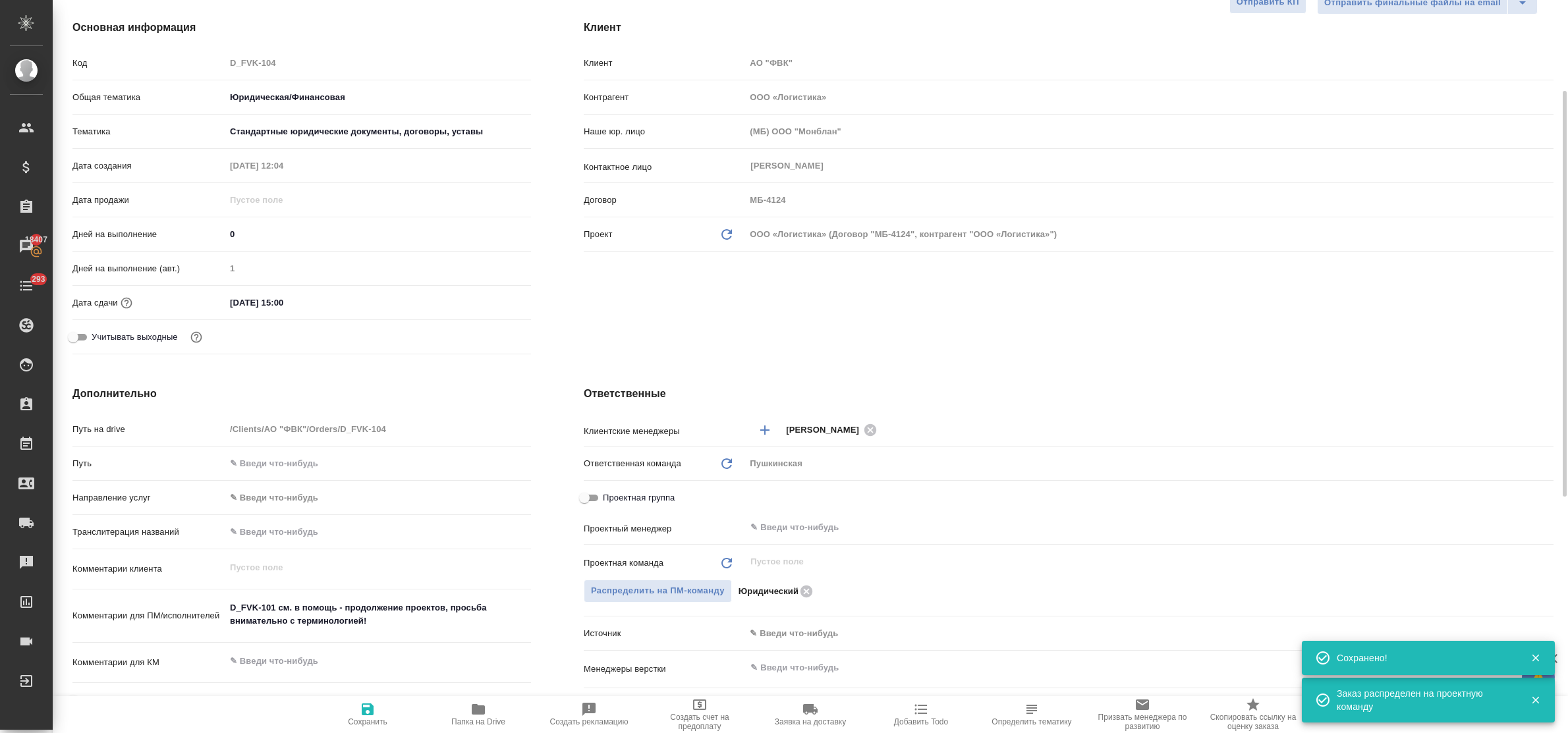
type textarea "x"
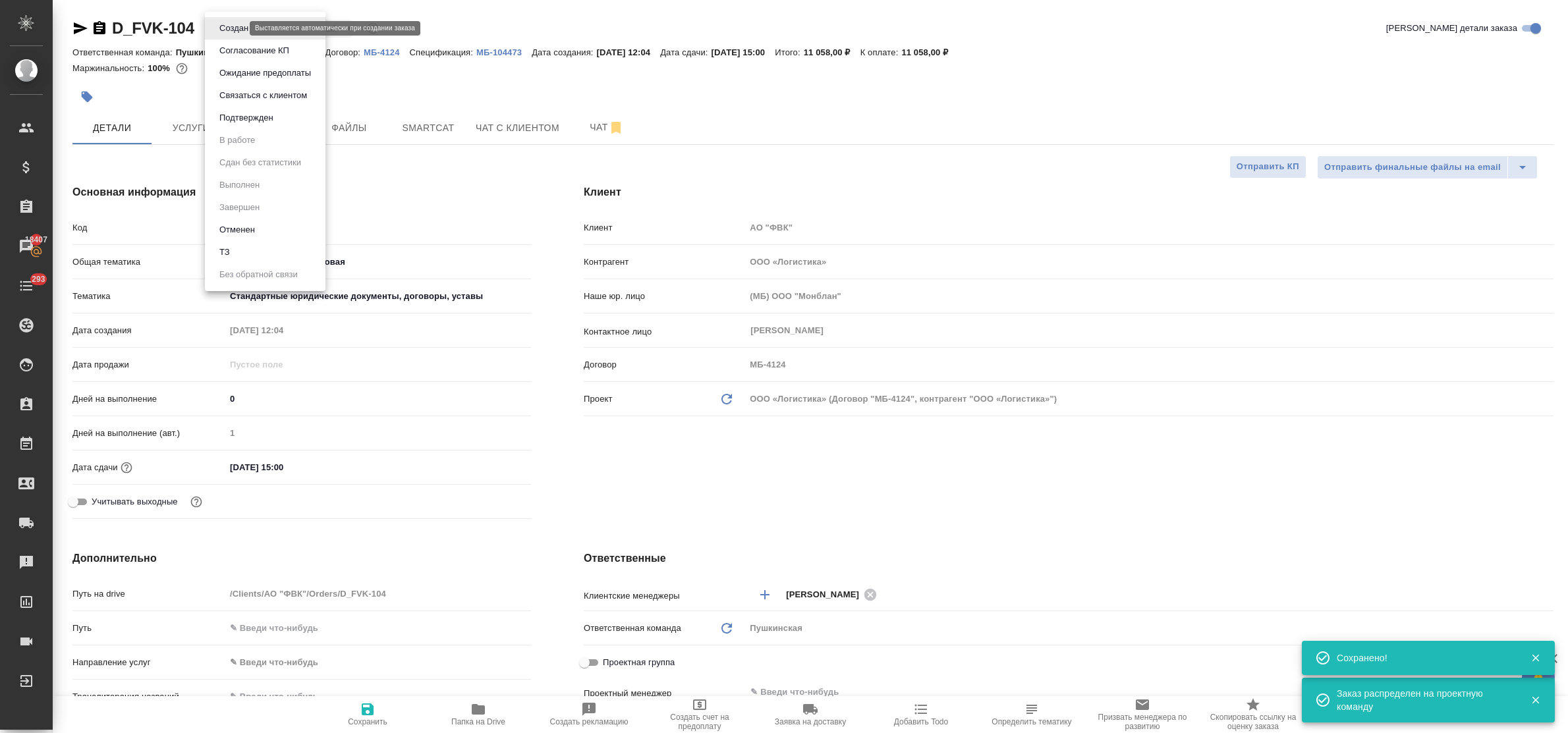
click at [232, 31] on body "🙏 .cls-1 fill:#fff; AWATERA Bulakhova Elena Клиенты Спецификации Заказы 18407 Ч…" at bounding box center [784, 366] width 1568 height 733
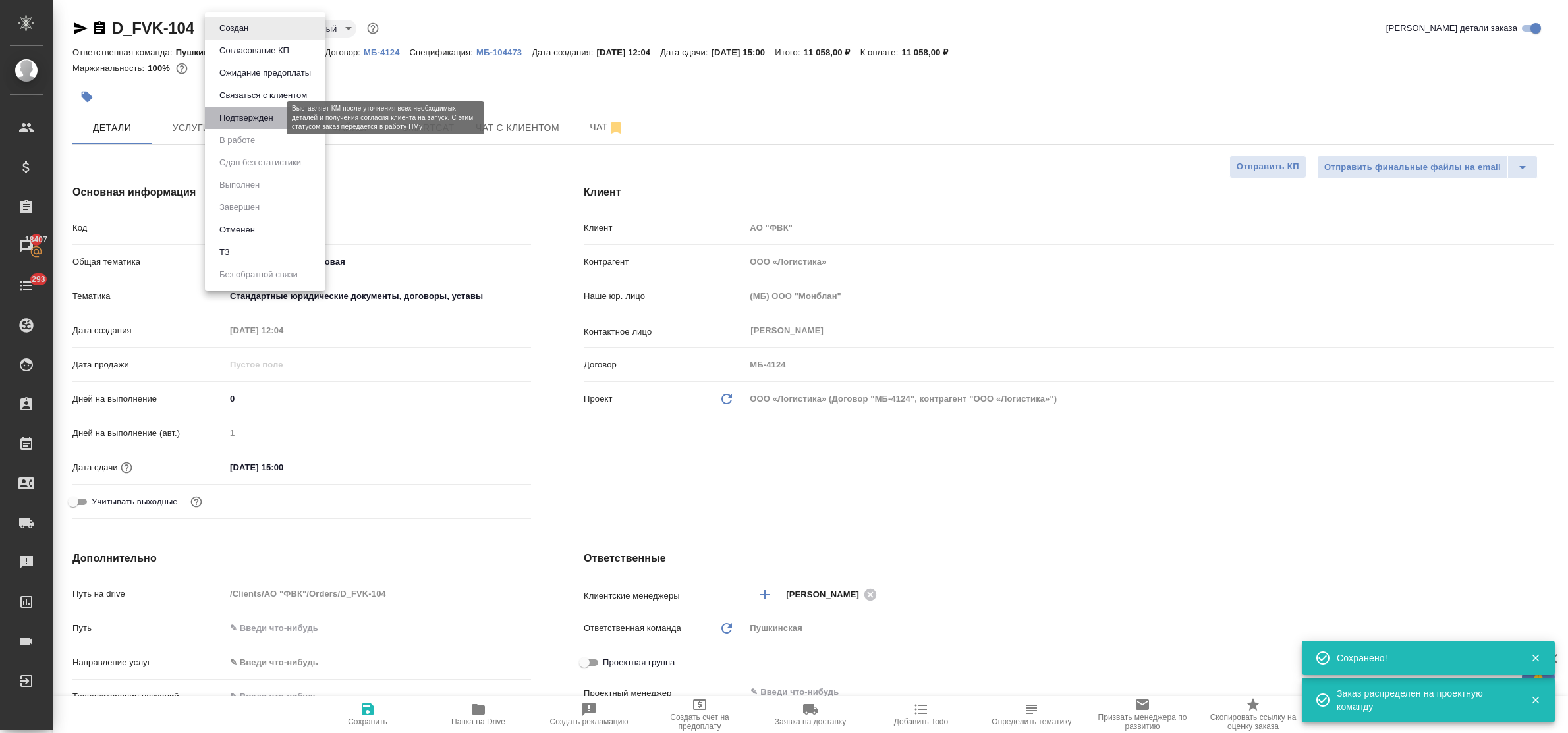
click at [235, 113] on button "Подтвержден" at bounding box center [246, 118] width 62 height 15
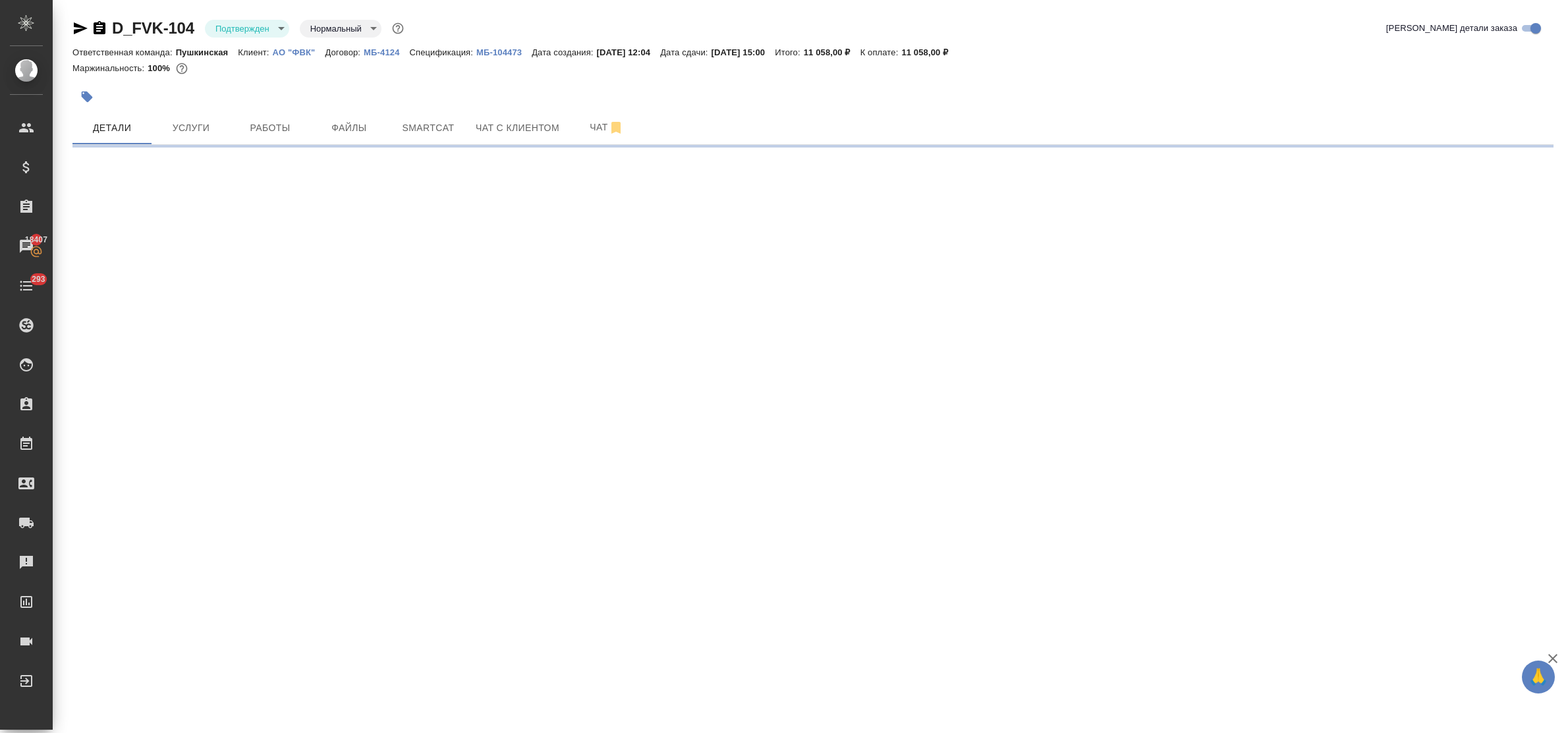
select select "RU"
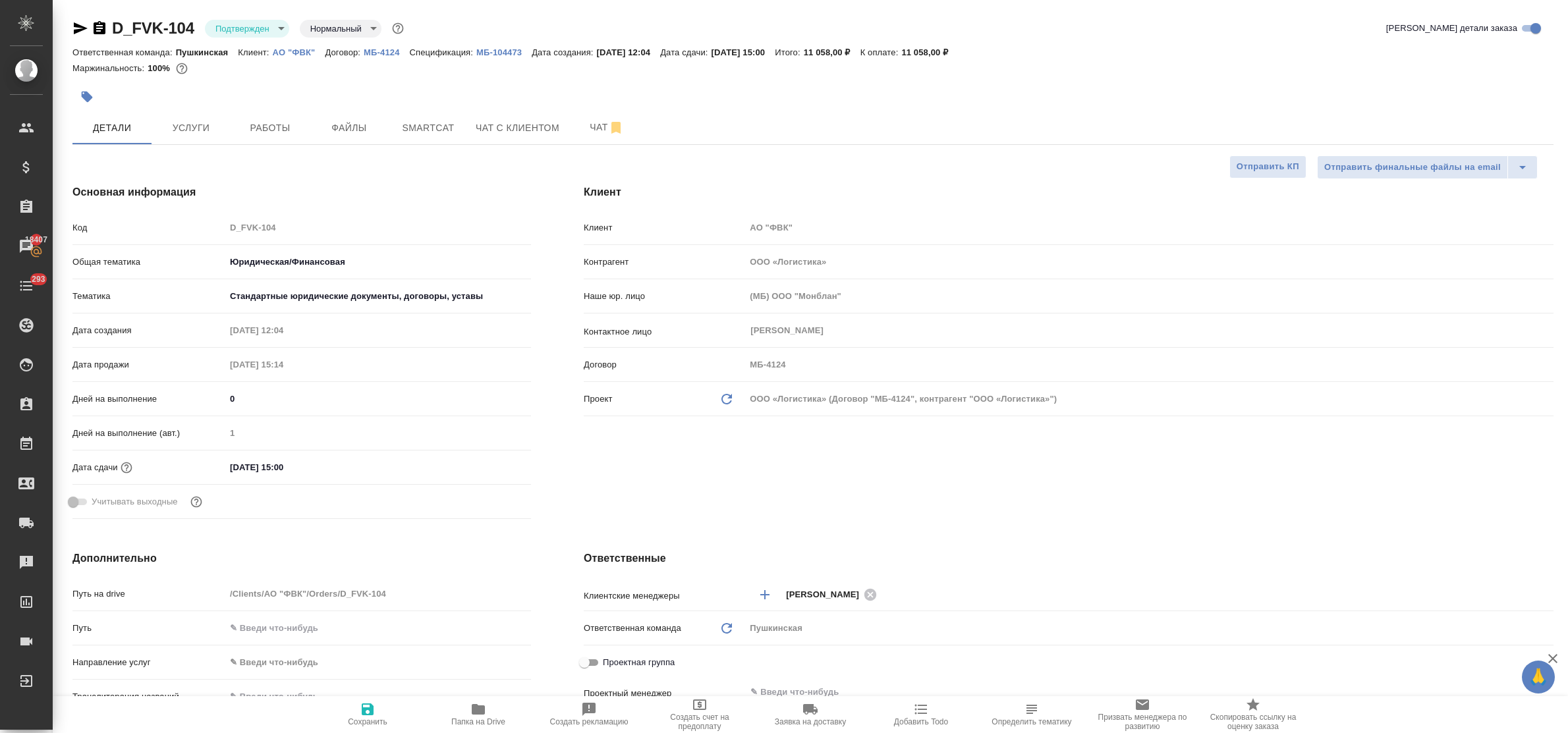
type textarea "x"
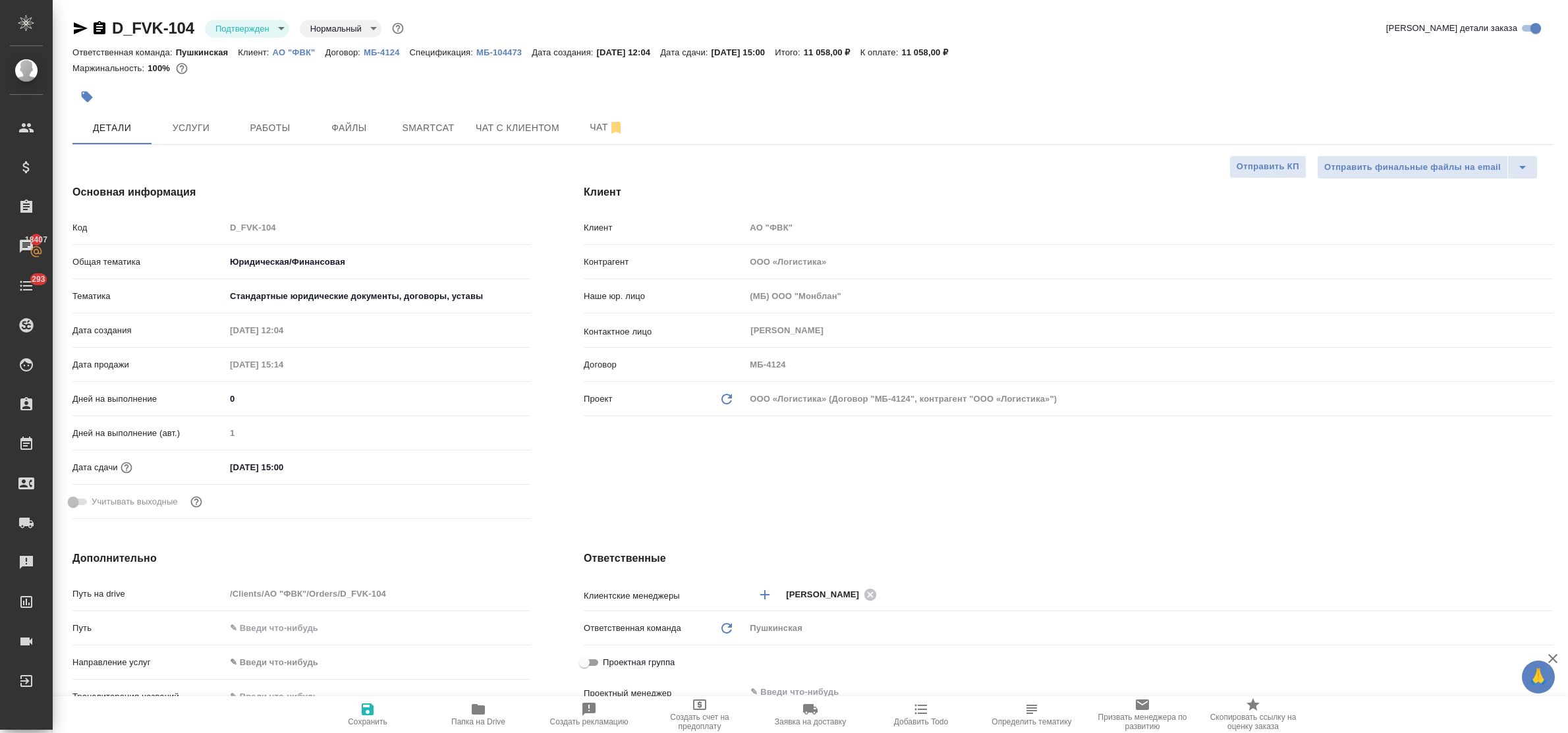
type textarea "x"
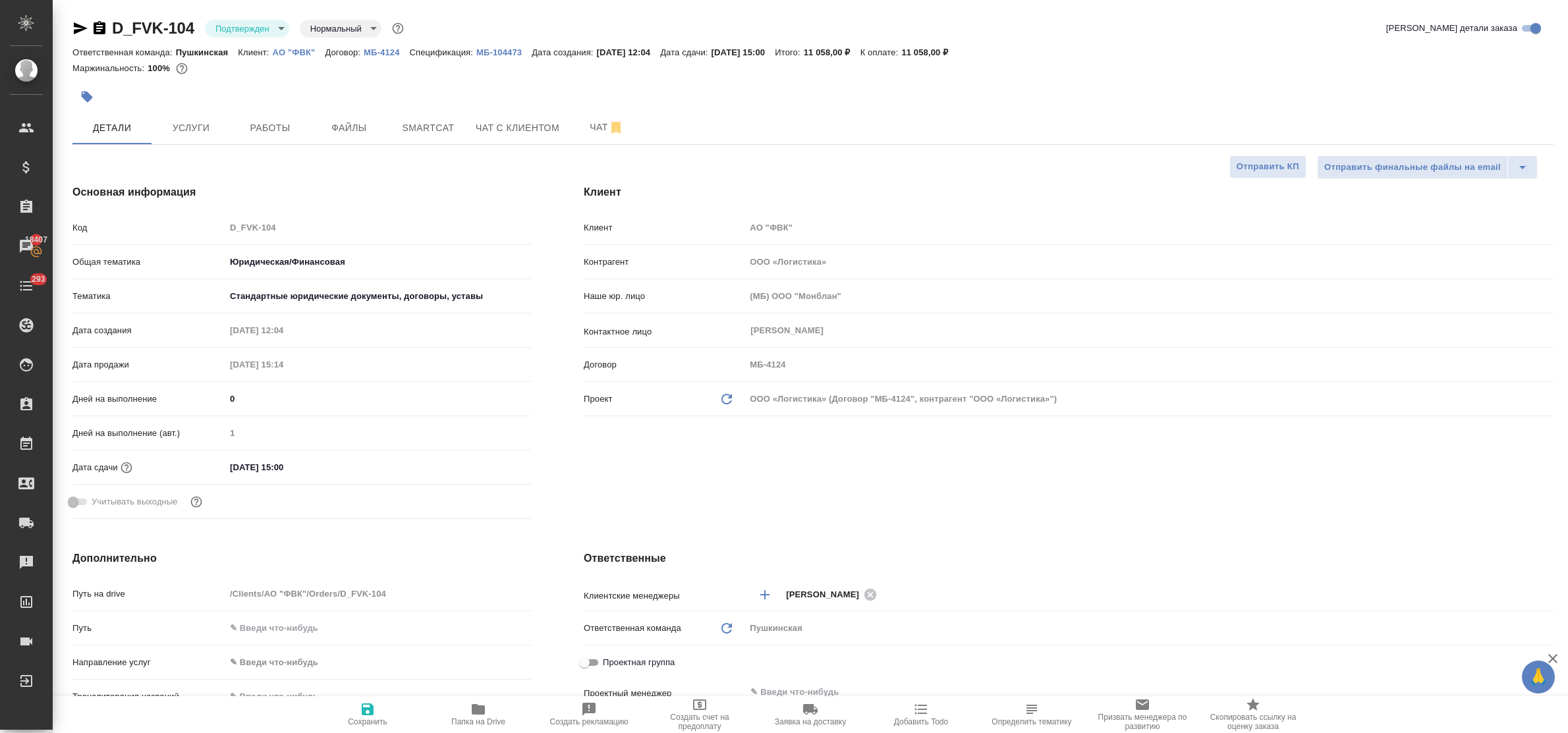
type textarea "x"
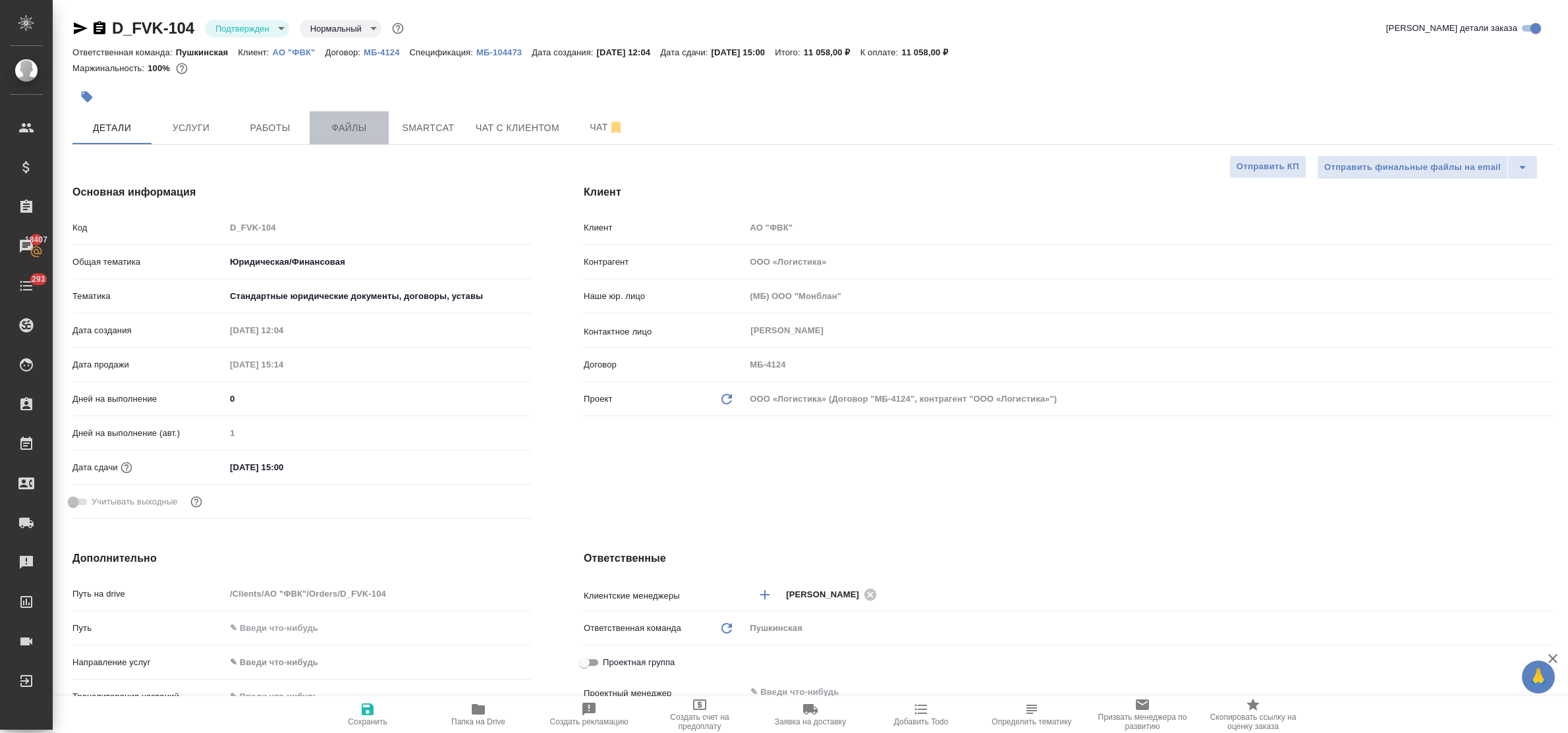
click at [347, 123] on span "Файлы" at bounding box center [349, 128] width 63 height 16
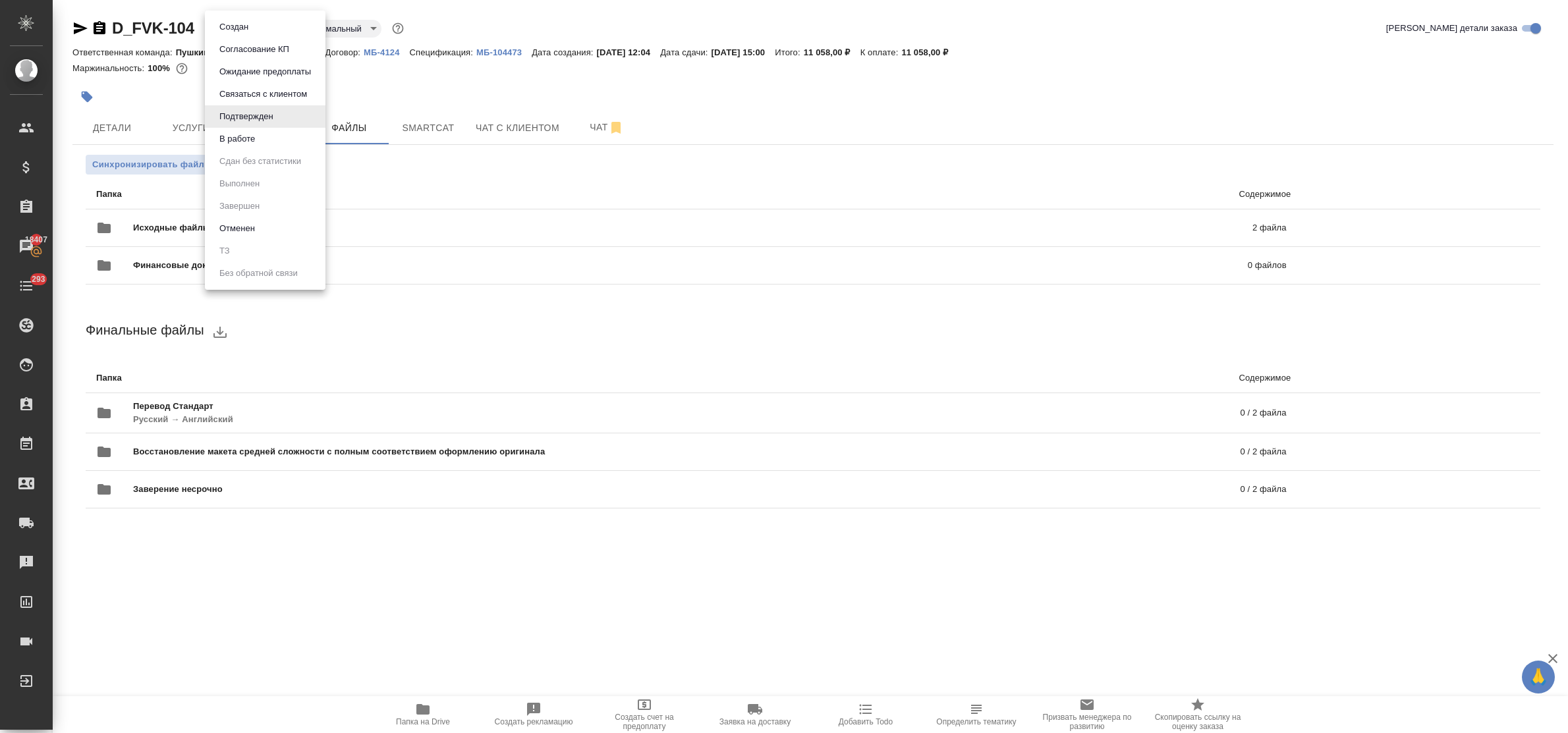
click at [249, 30] on body "🙏 .cls-1 fill:#fff; AWATERA Bulakhova Elena Клиенты Спецификации Заказы 18407 Ч…" at bounding box center [784, 366] width 1568 height 733
click at [252, 34] on li "Создан" at bounding box center [266, 26] width 121 height 22
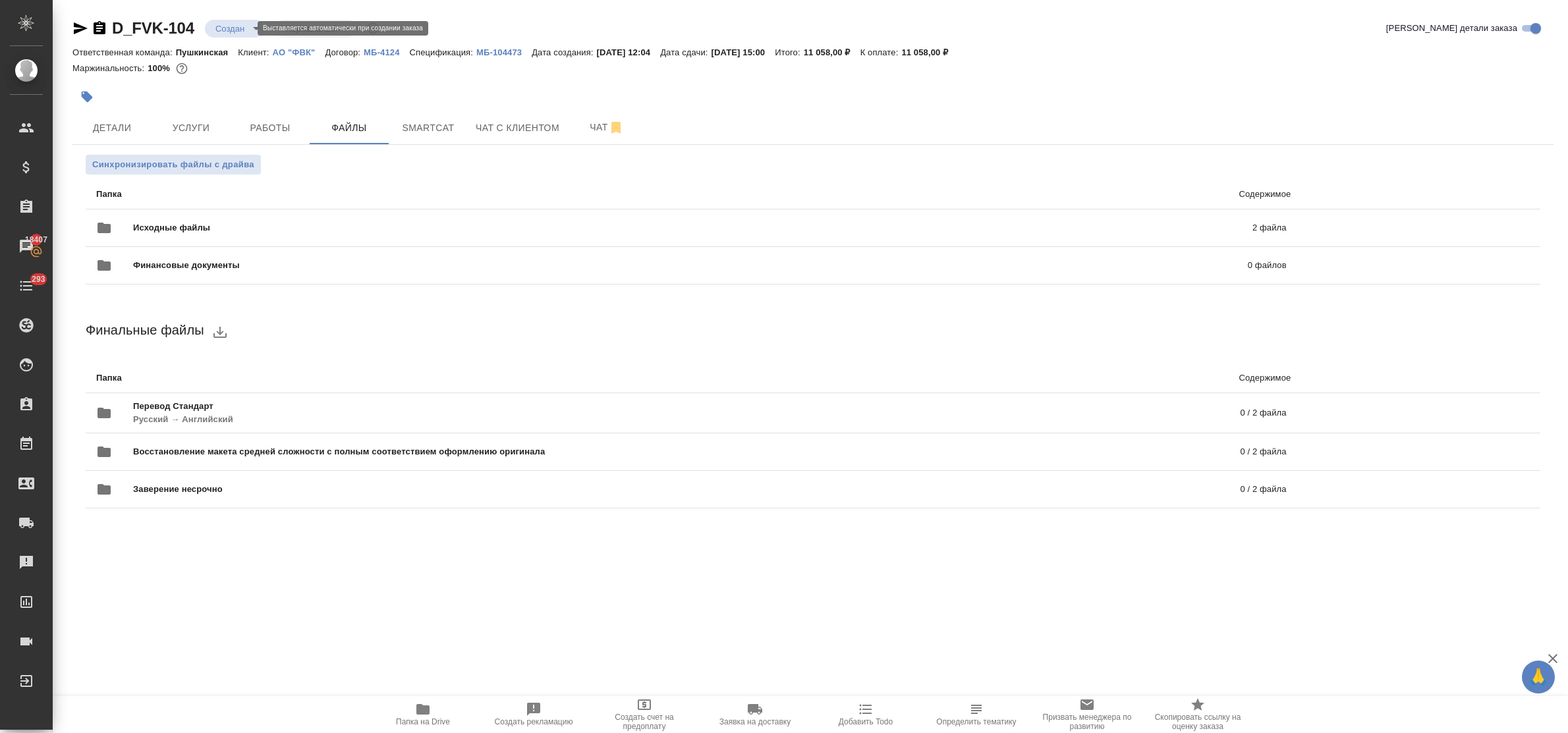
click at [224, 27] on body "🙏 .cls-1 fill:#fff; AWATERA Bulakhova Elena Клиенты Спецификации Заказы 18407 Ч…" at bounding box center [784, 366] width 1568 height 733
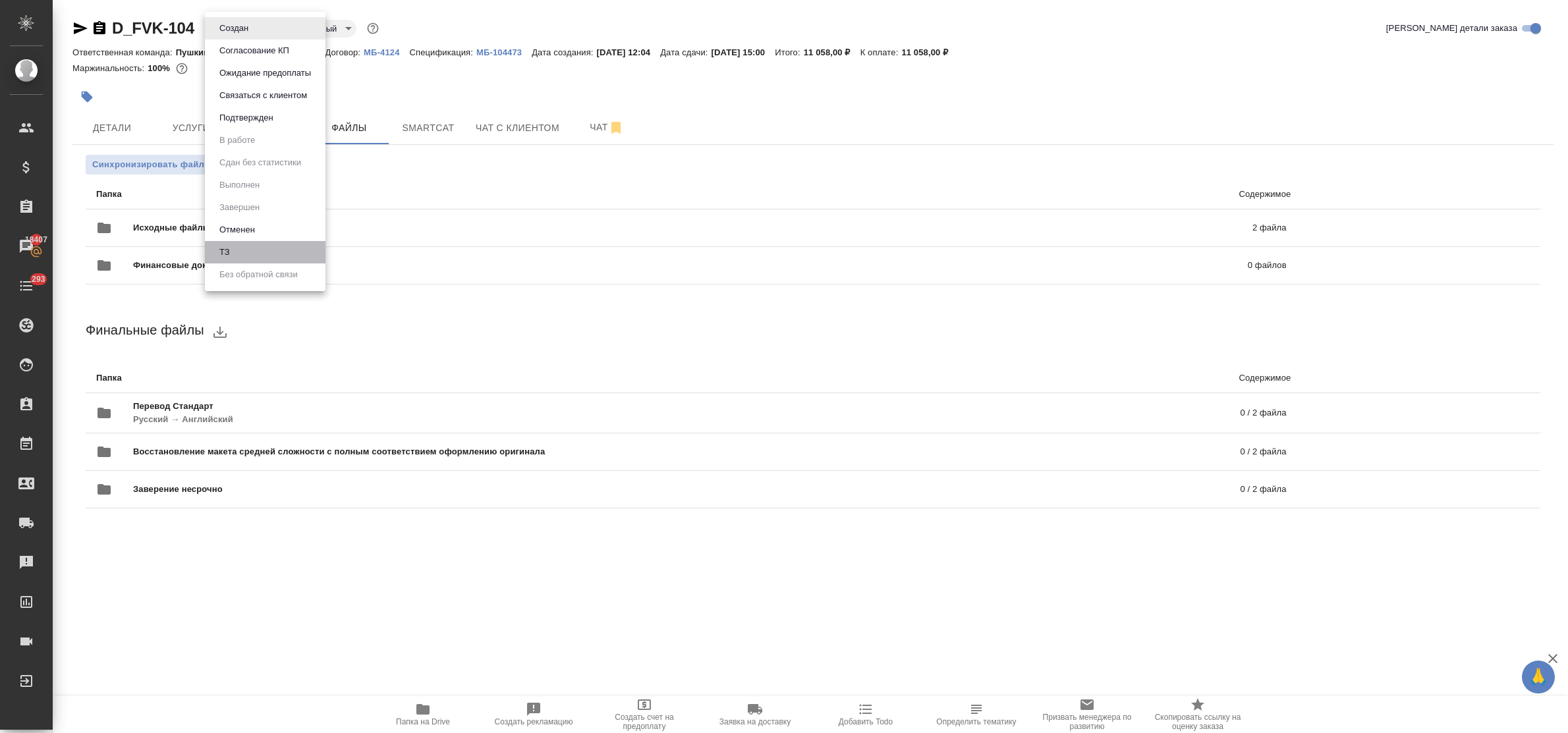
click at [244, 254] on li "ТЗ" at bounding box center [266, 252] width 121 height 22
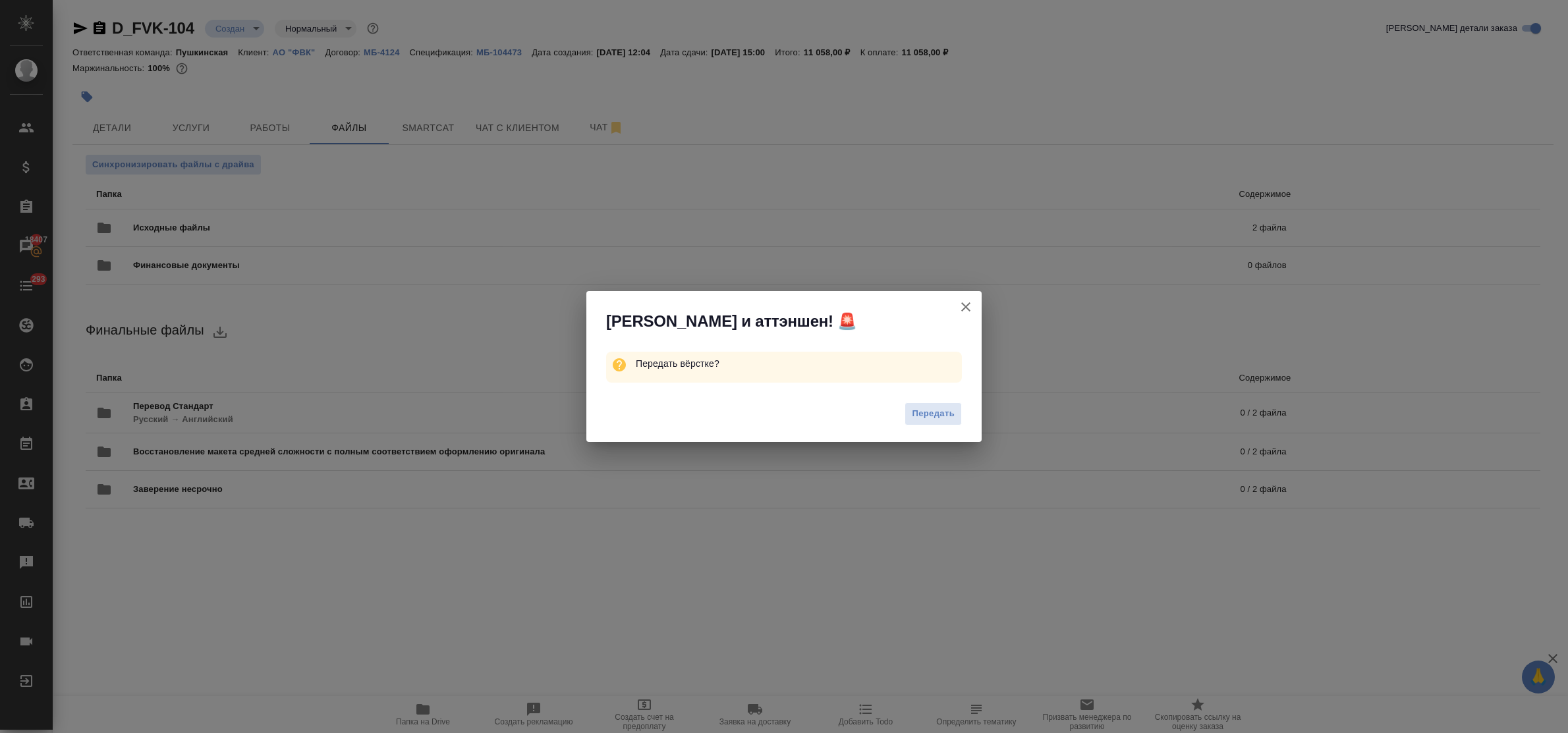
click at [942, 412] on span "Передать" at bounding box center [932, 414] width 43 height 15
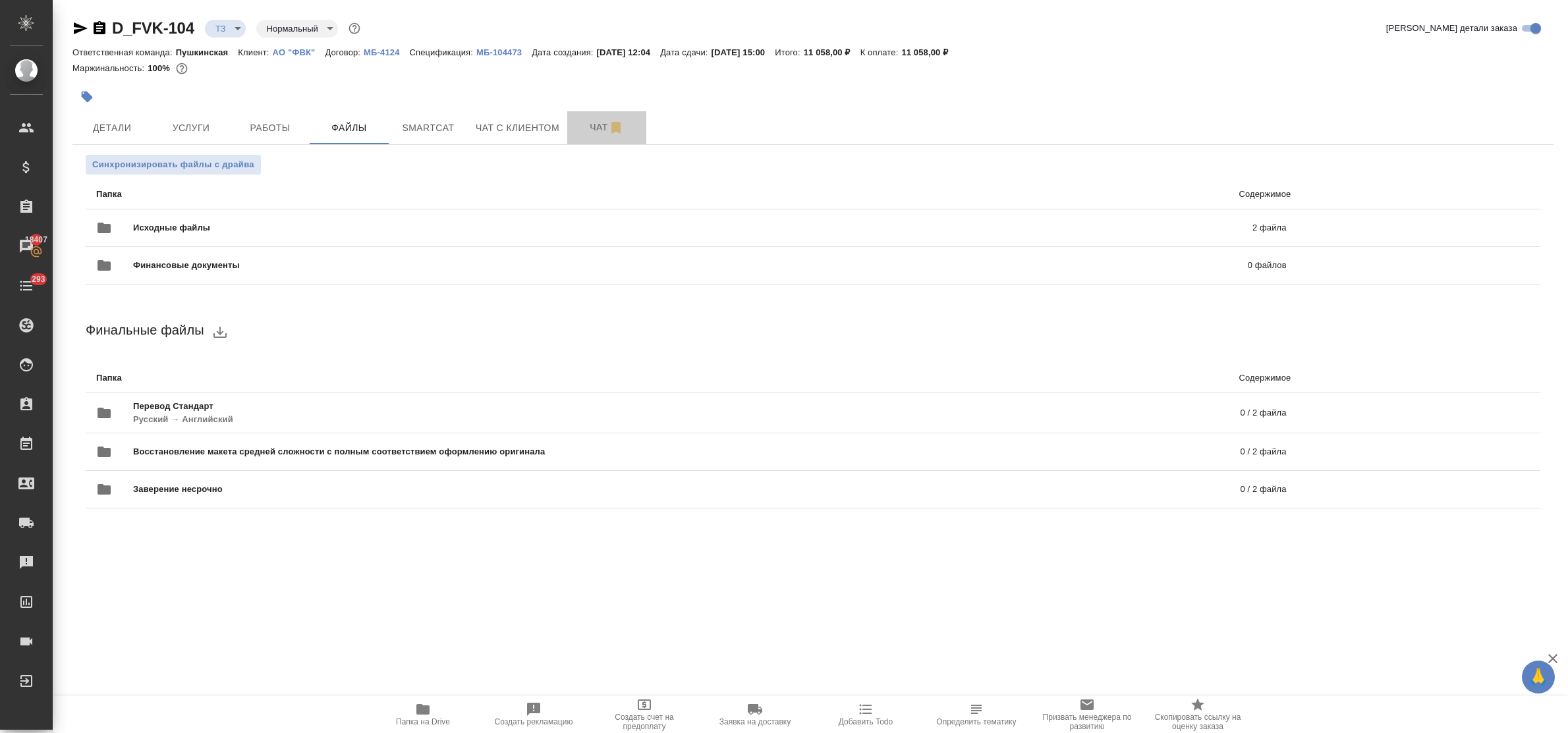
drag, startPoint x: 593, startPoint y: 125, endPoint x: 581, endPoint y: 202, distance: 77.9
click at [593, 130] on span "Чат" at bounding box center [607, 127] width 63 height 16
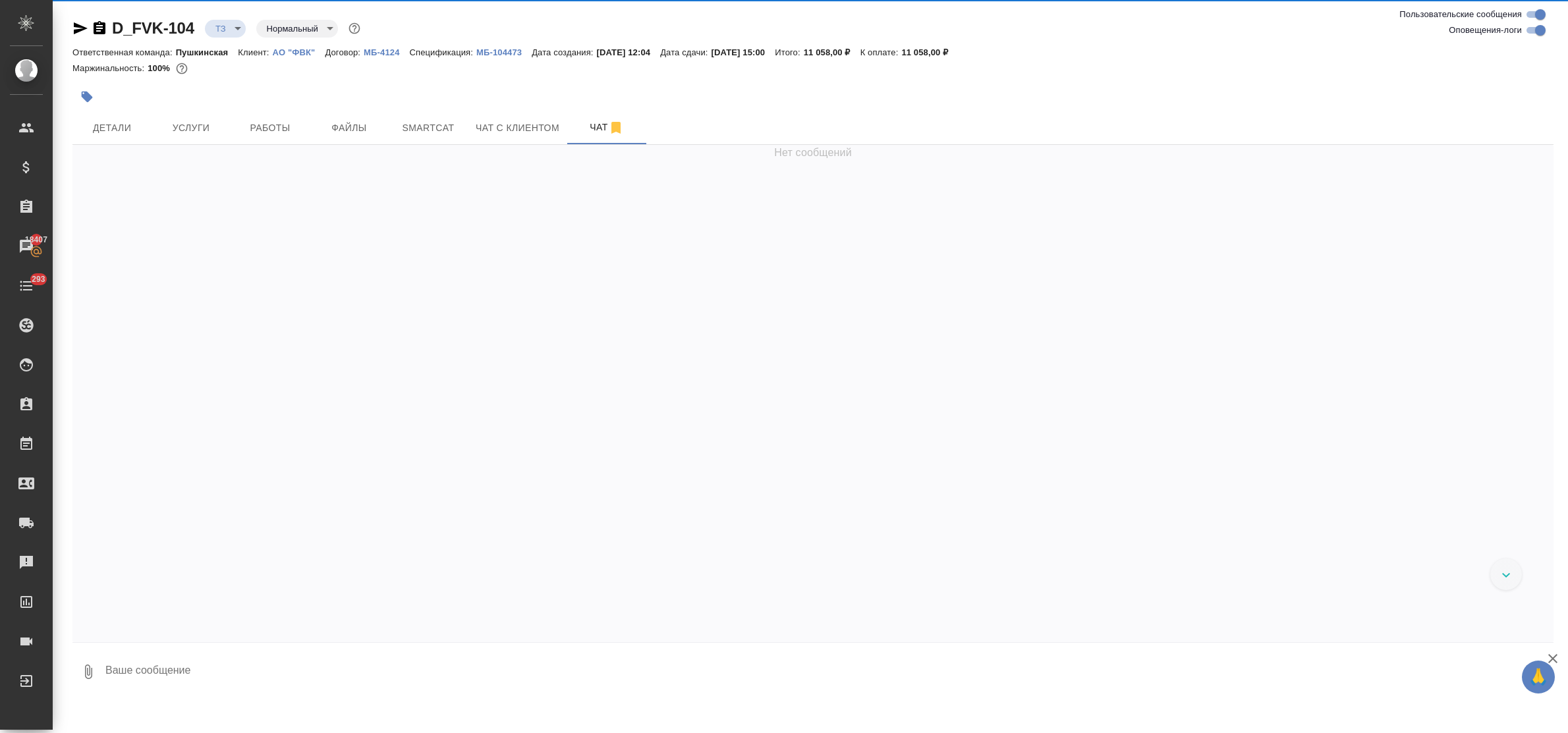
scroll to position [313, 0]
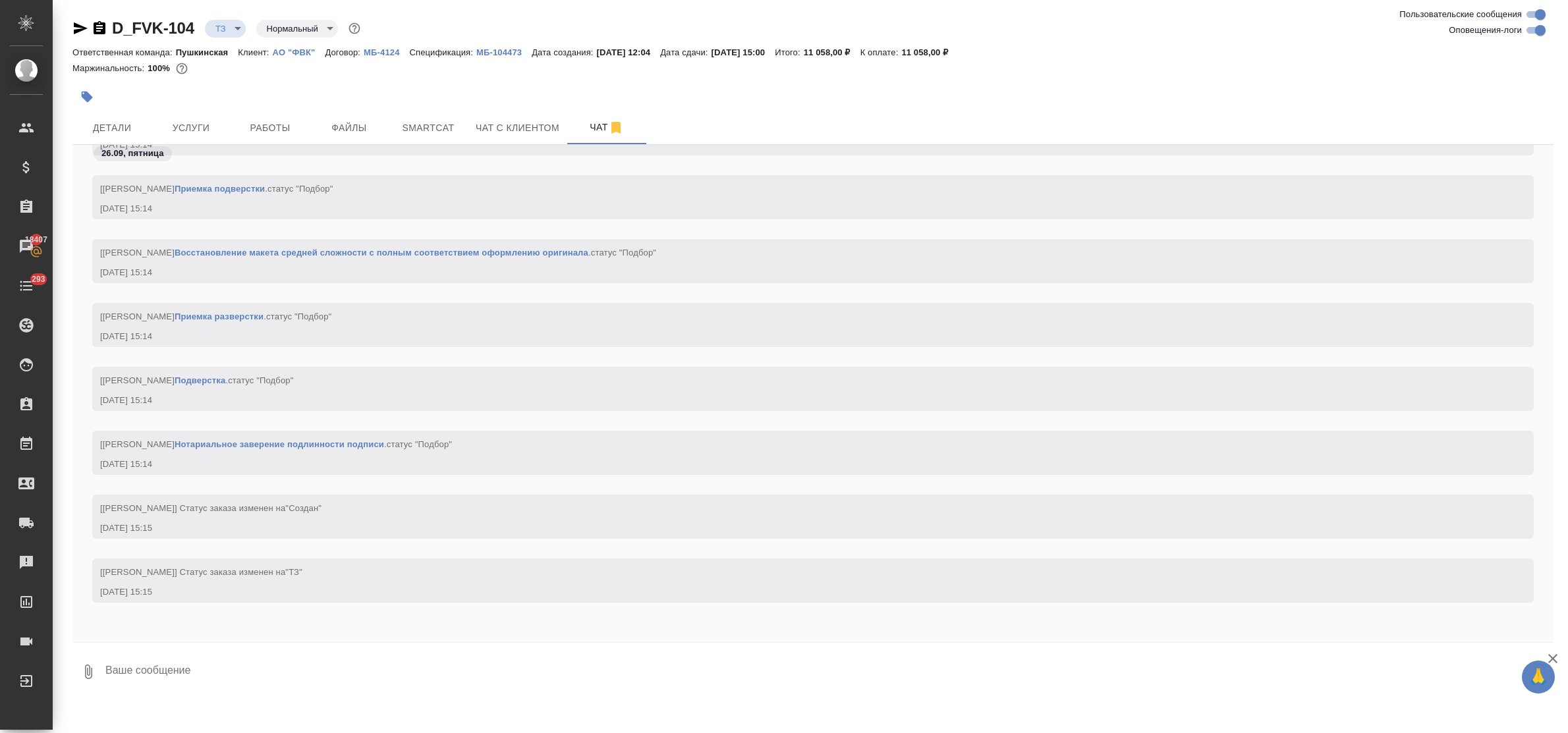
click at [186, 673] on textarea at bounding box center [829, 672] width 1450 height 45
type textarea "приветик! просьба сделать тикет, спасибо!"
click at [393, 657] on textarea at bounding box center [829, 671] width 1450 height 45
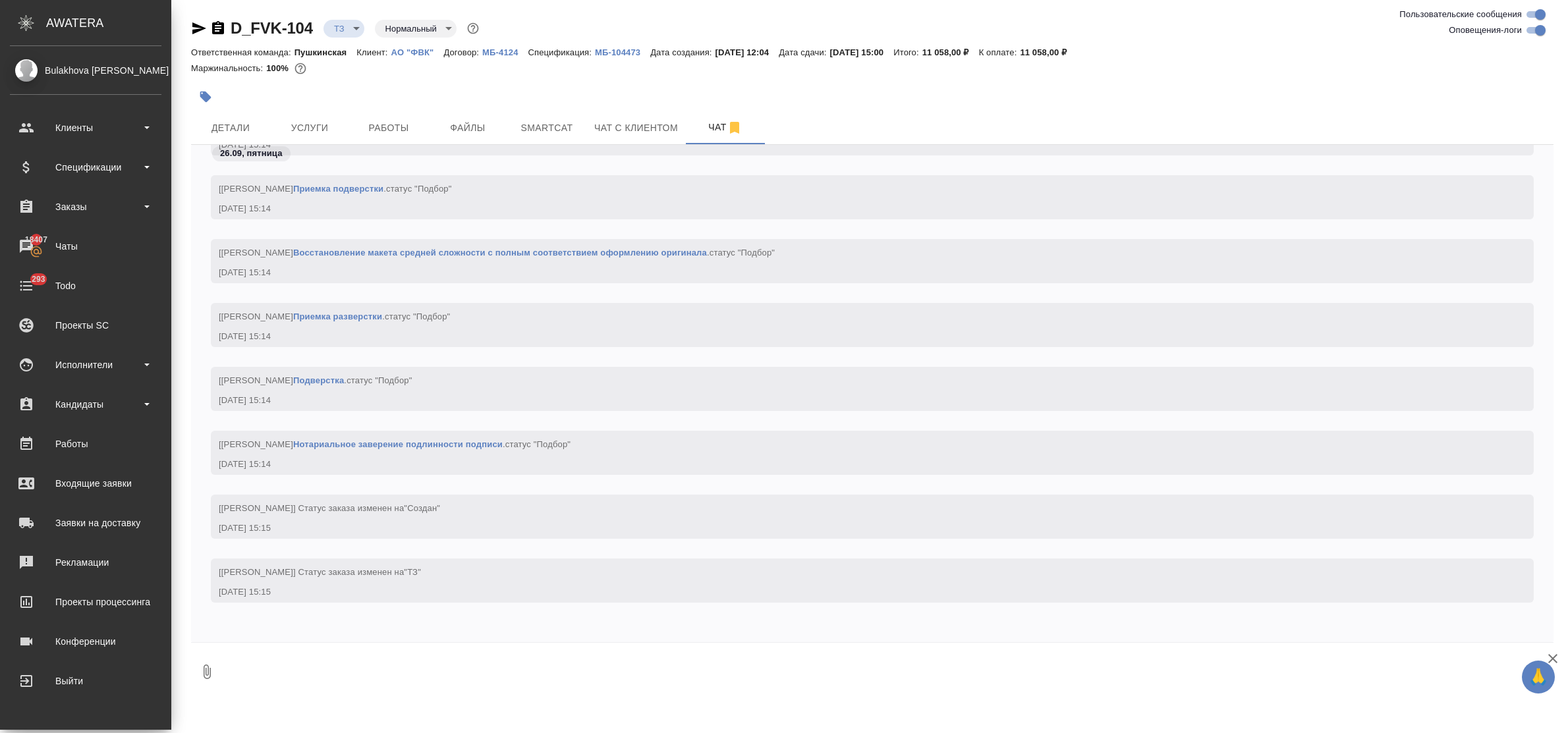
scroll to position [0, 0]
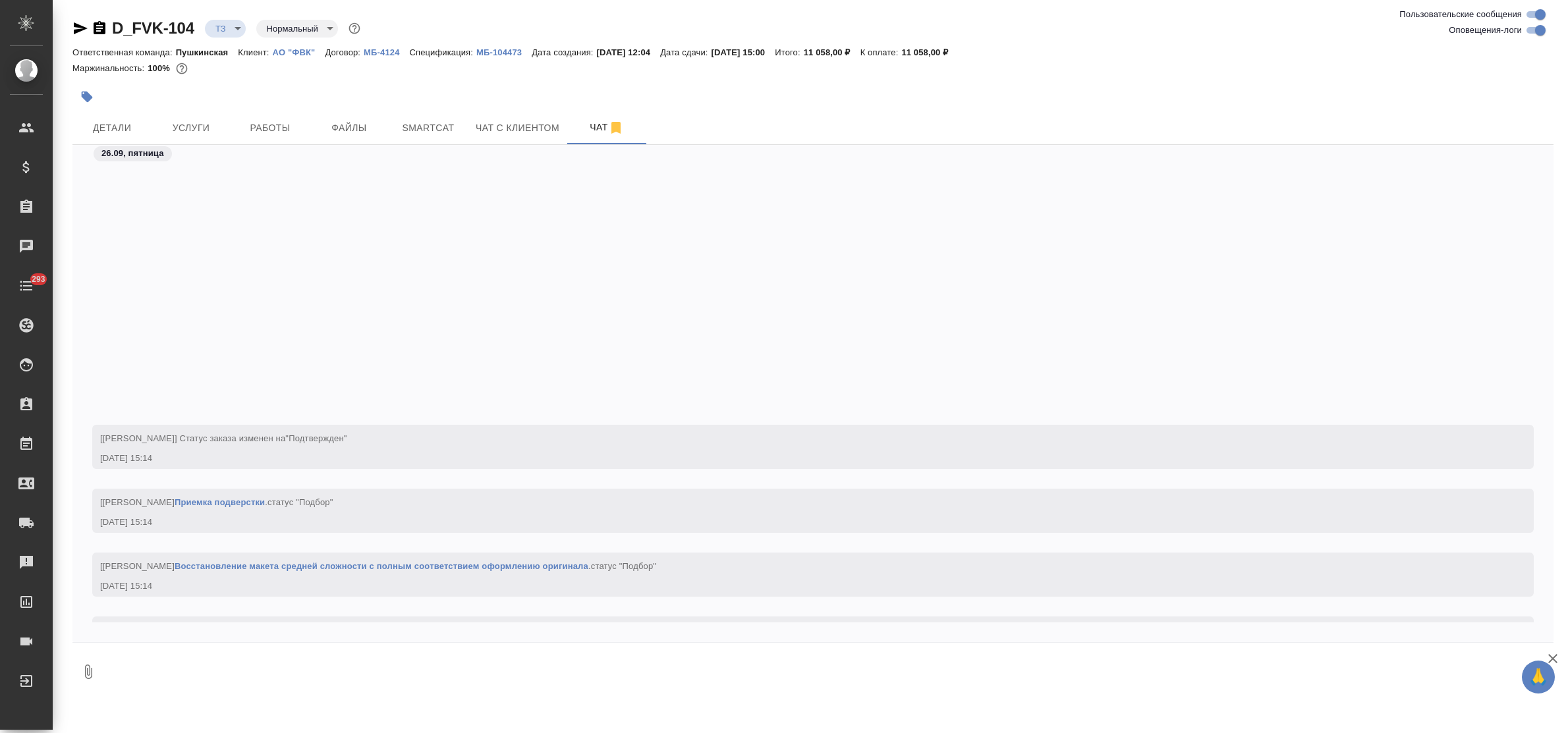
scroll to position [313, 0]
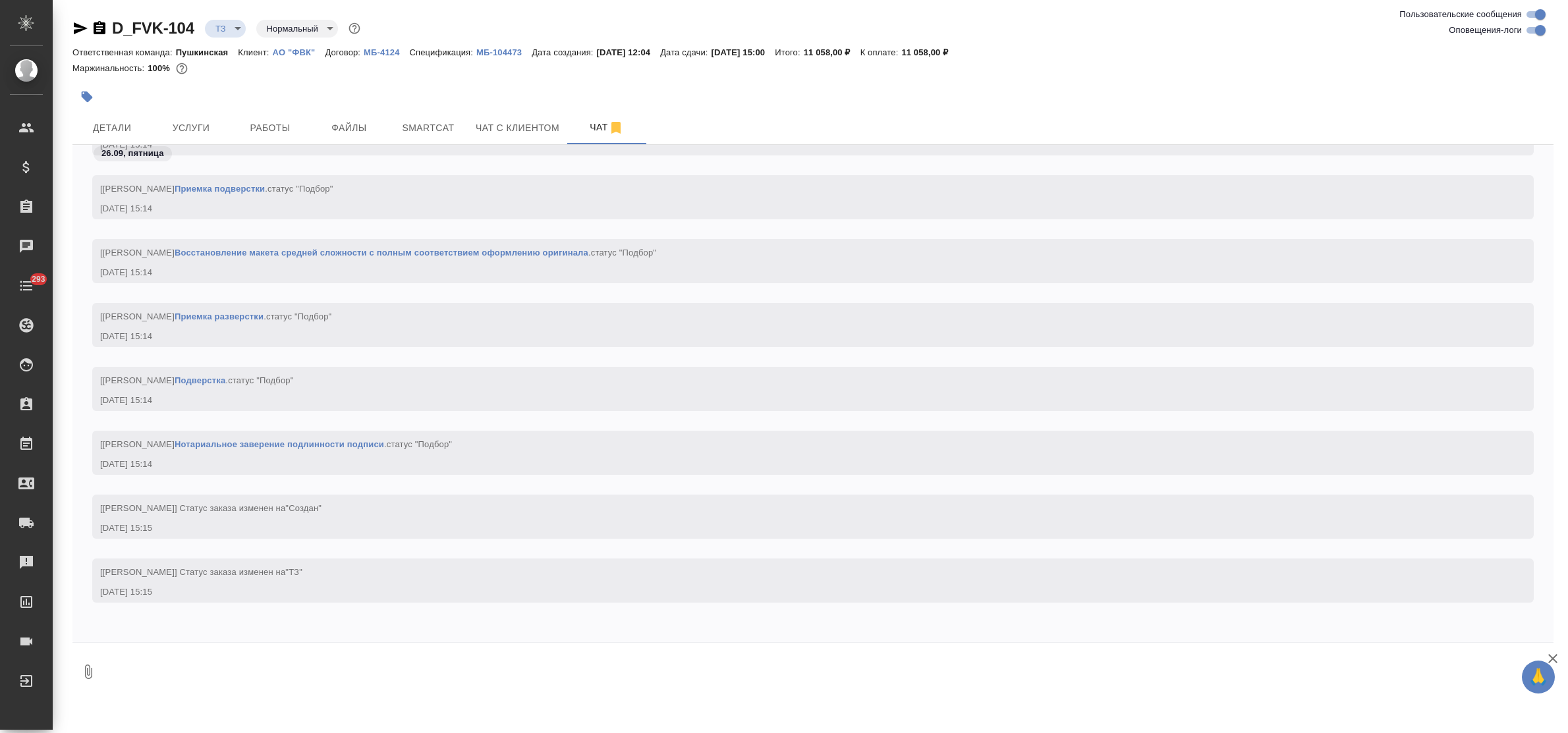
click at [201, 660] on textarea at bounding box center [829, 672] width 1450 height 45
paste textarea "приветик! просьба сделать тикет, спасибо!"
type textarea "приветик! просьба сделать тикет, спасибо!"
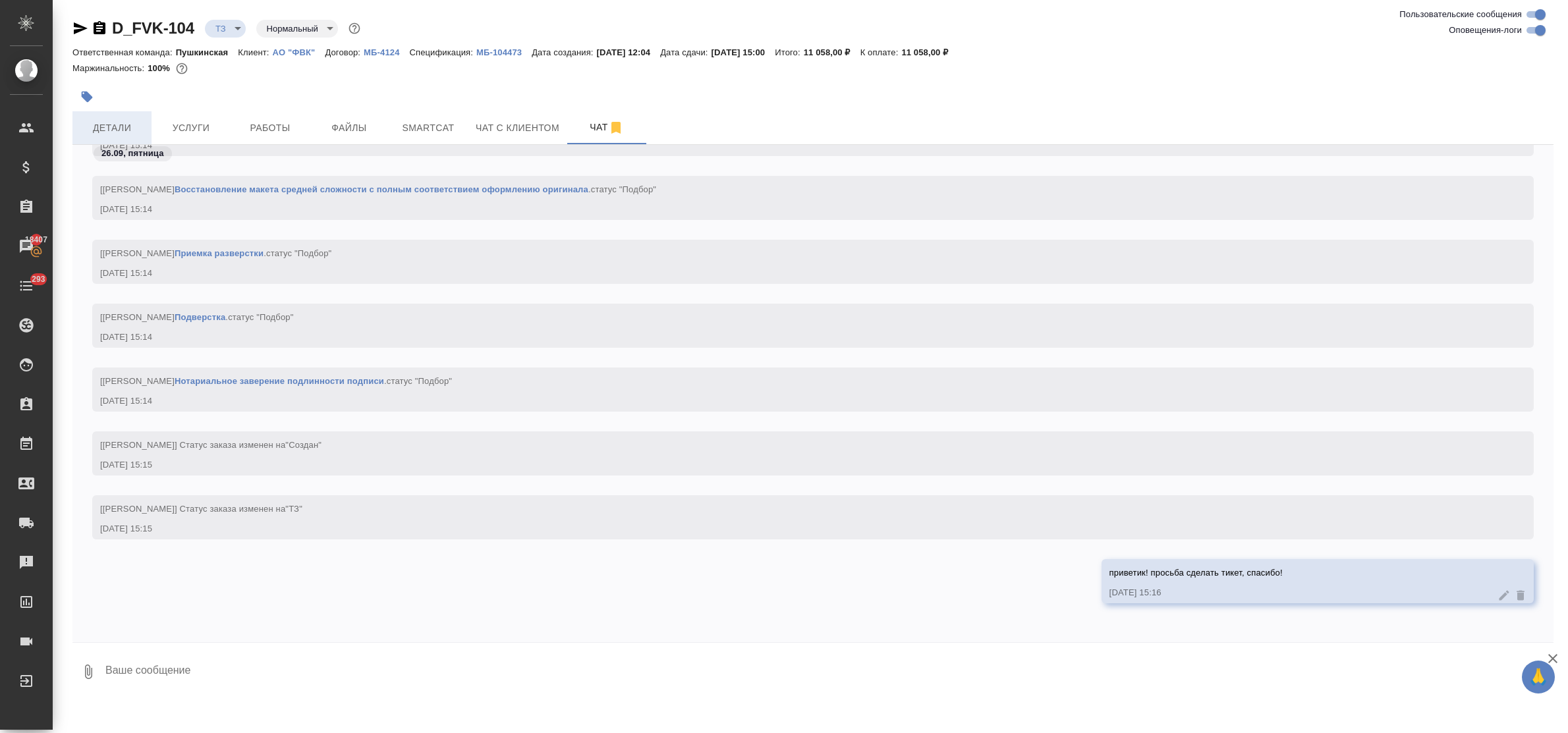
click at [130, 121] on span "Детали" at bounding box center [112, 128] width 63 height 16
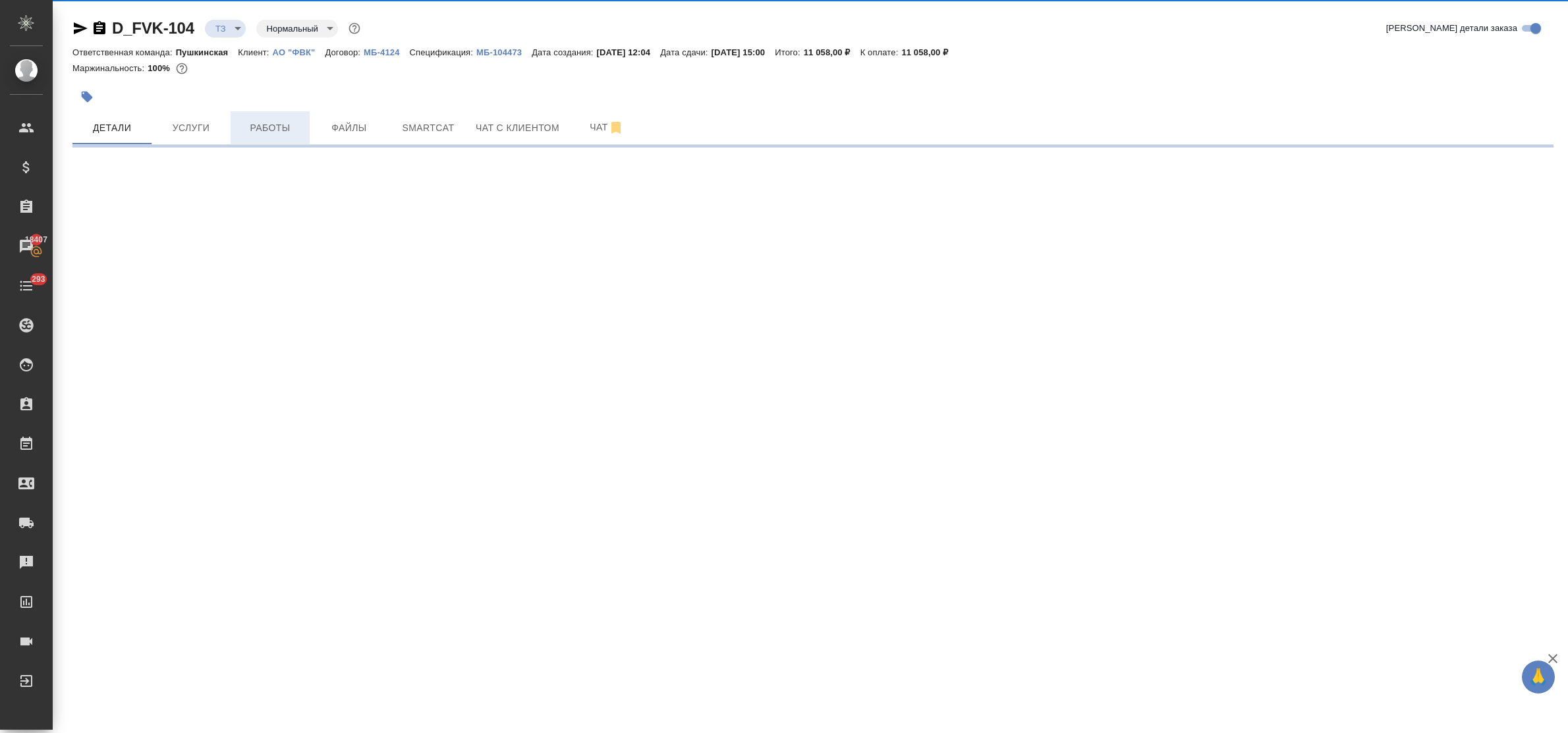
select select "RU"
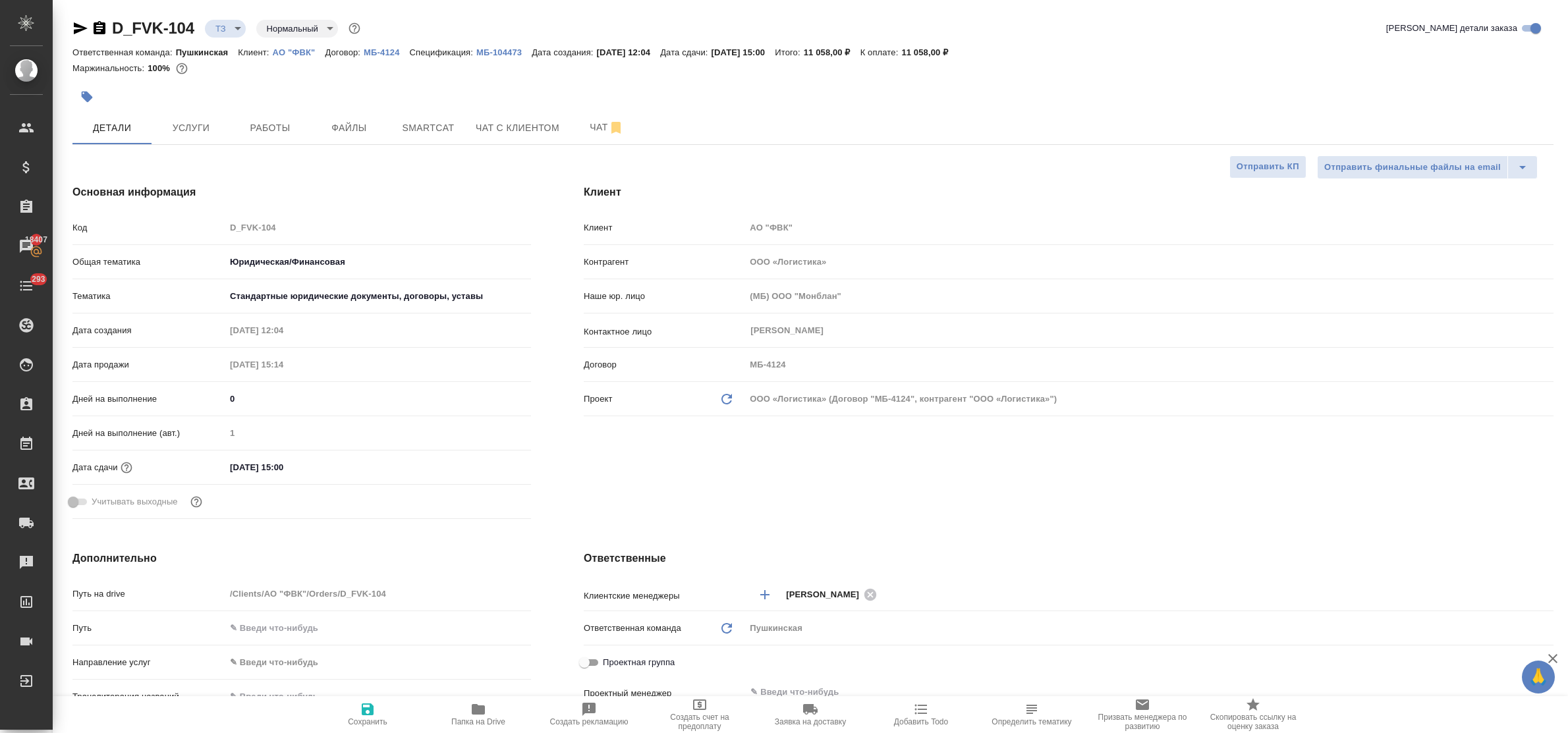
type textarea "x"
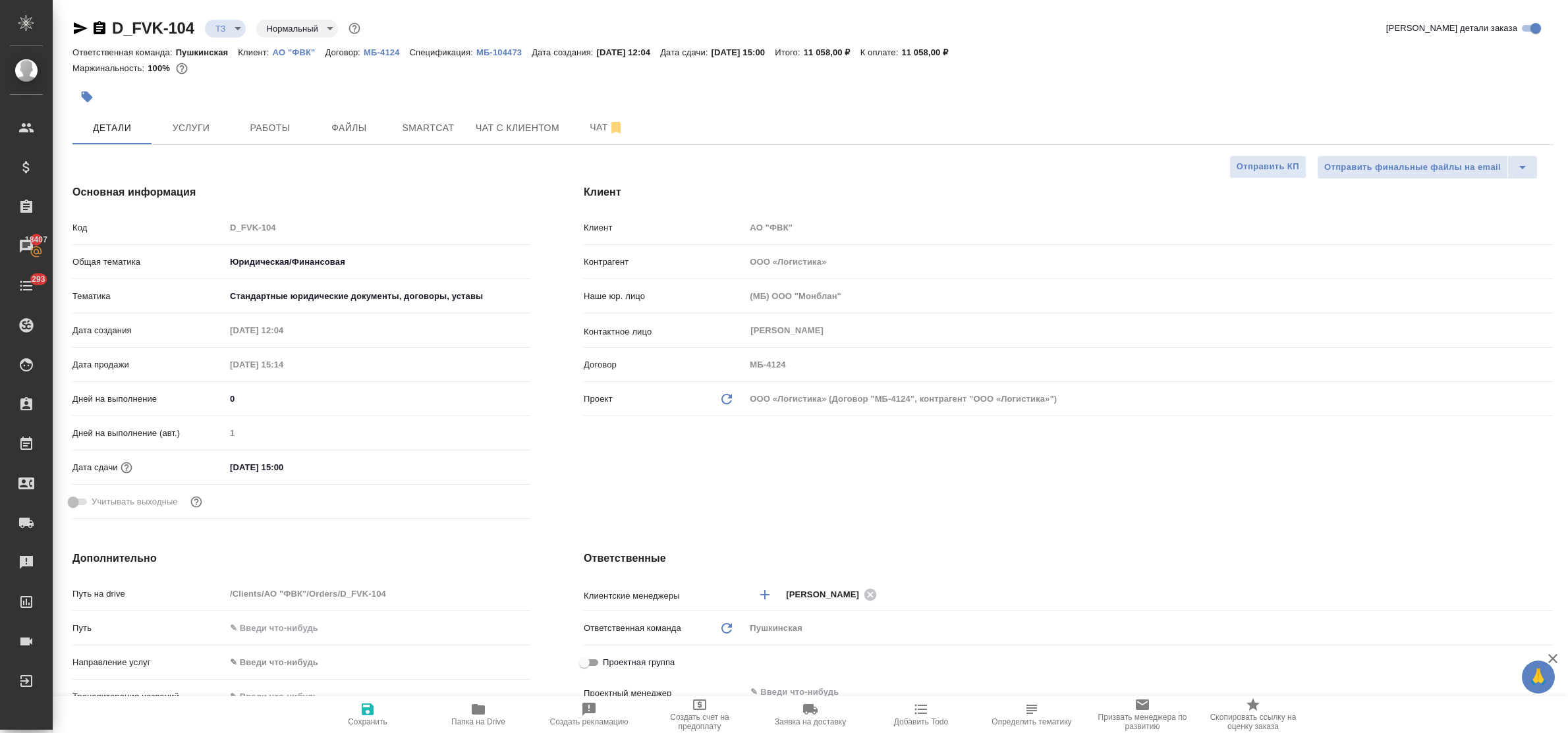
type textarea "x"
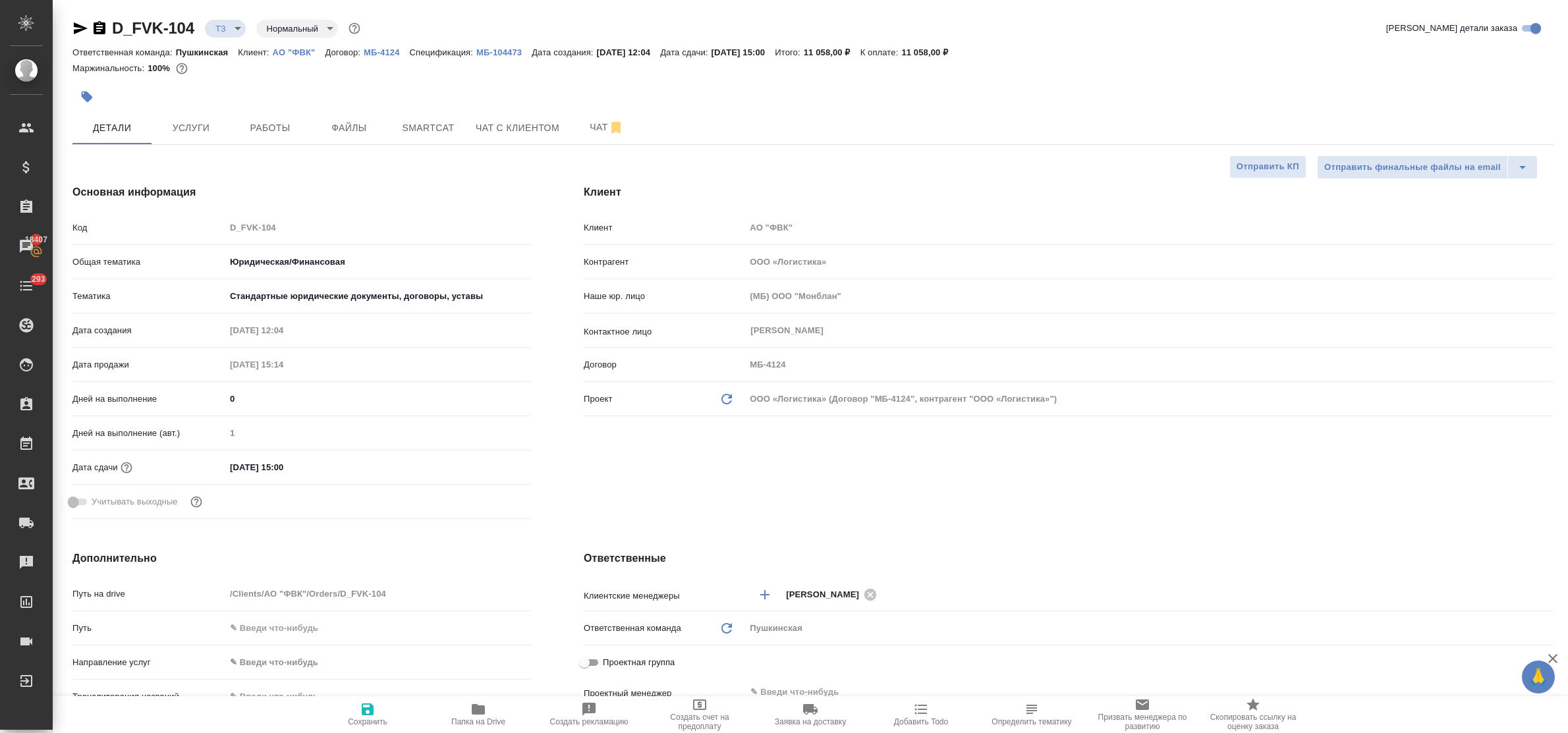
type textarea "x"
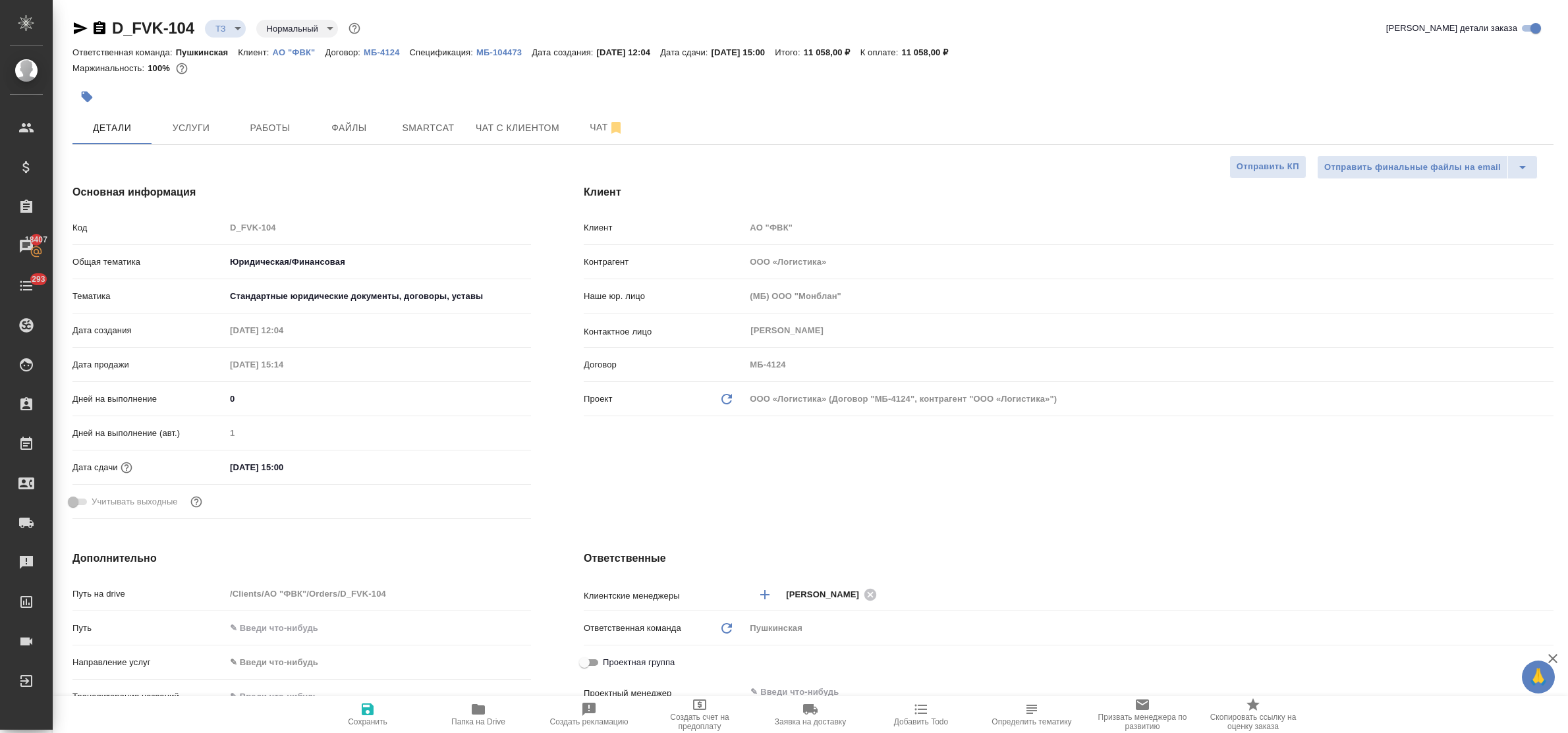
click at [265, 238] on div "Код D_FVK-104" at bounding box center [302, 228] width 458 height 23
type textarea "x"
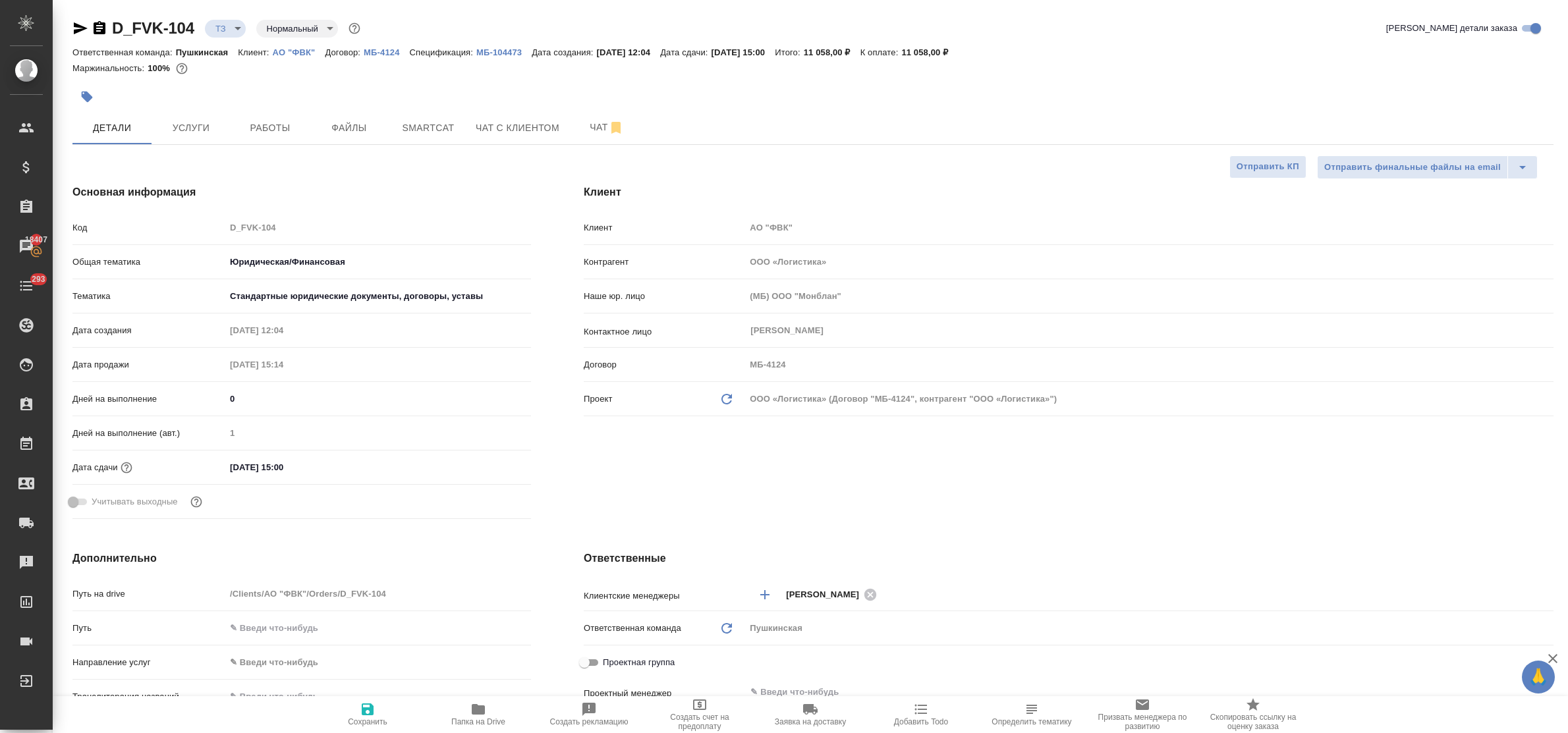
type textarea "x"
click at [407, 127] on span "Smartcat" at bounding box center [428, 128] width 63 height 16
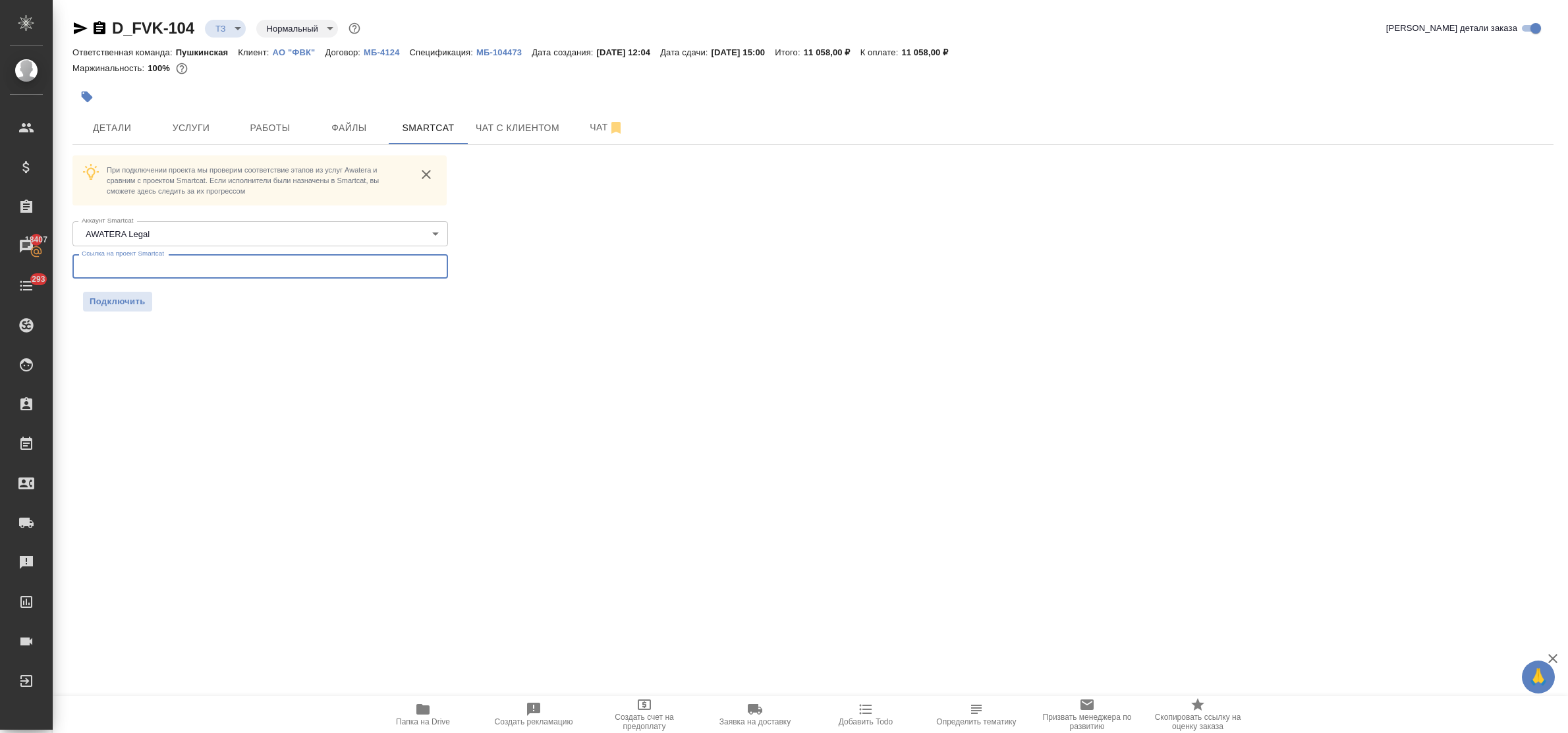
click at [242, 267] on input "text" at bounding box center [260, 265] width 376 height 24
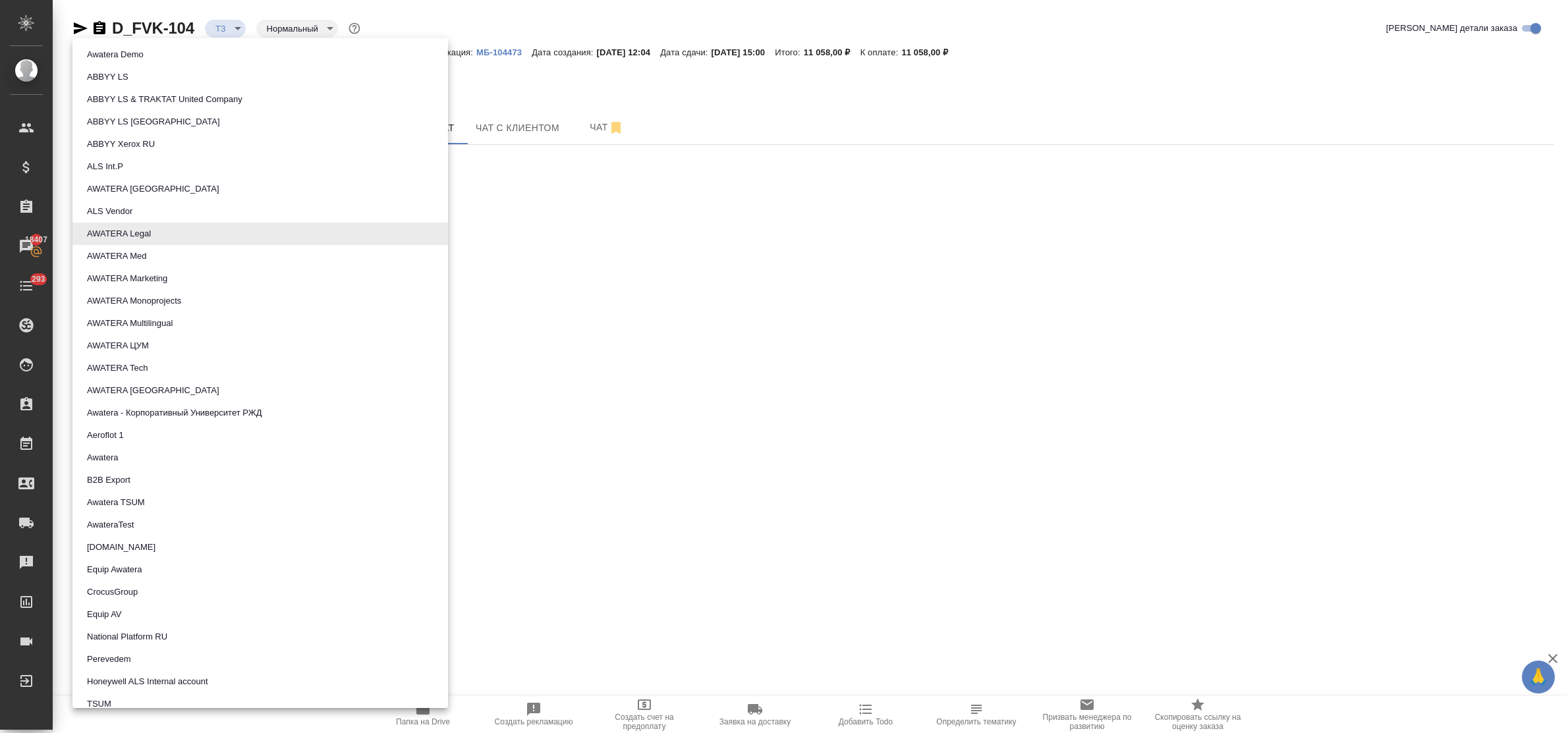
click at [228, 236] on body "🙏 .cls-1 fill:#fff; AWATERA Bulakhova Elena Клиенты Спецификации Заказы 18407 Ч…" at bounding box center [784, 366] width 1568 height 733
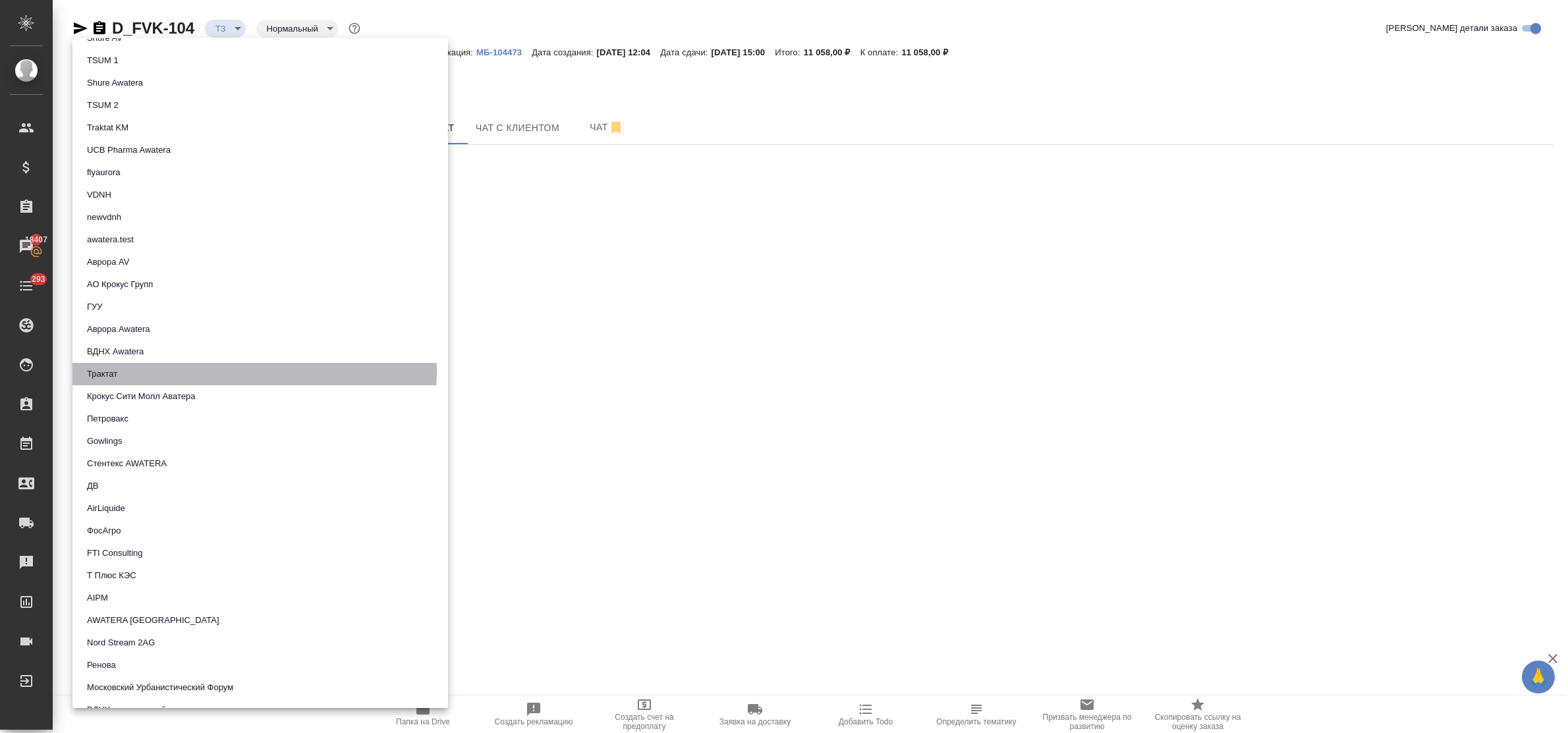
click at [178, 369] on li "Трактат" at bounding box center [260, 374] width 376 height 22
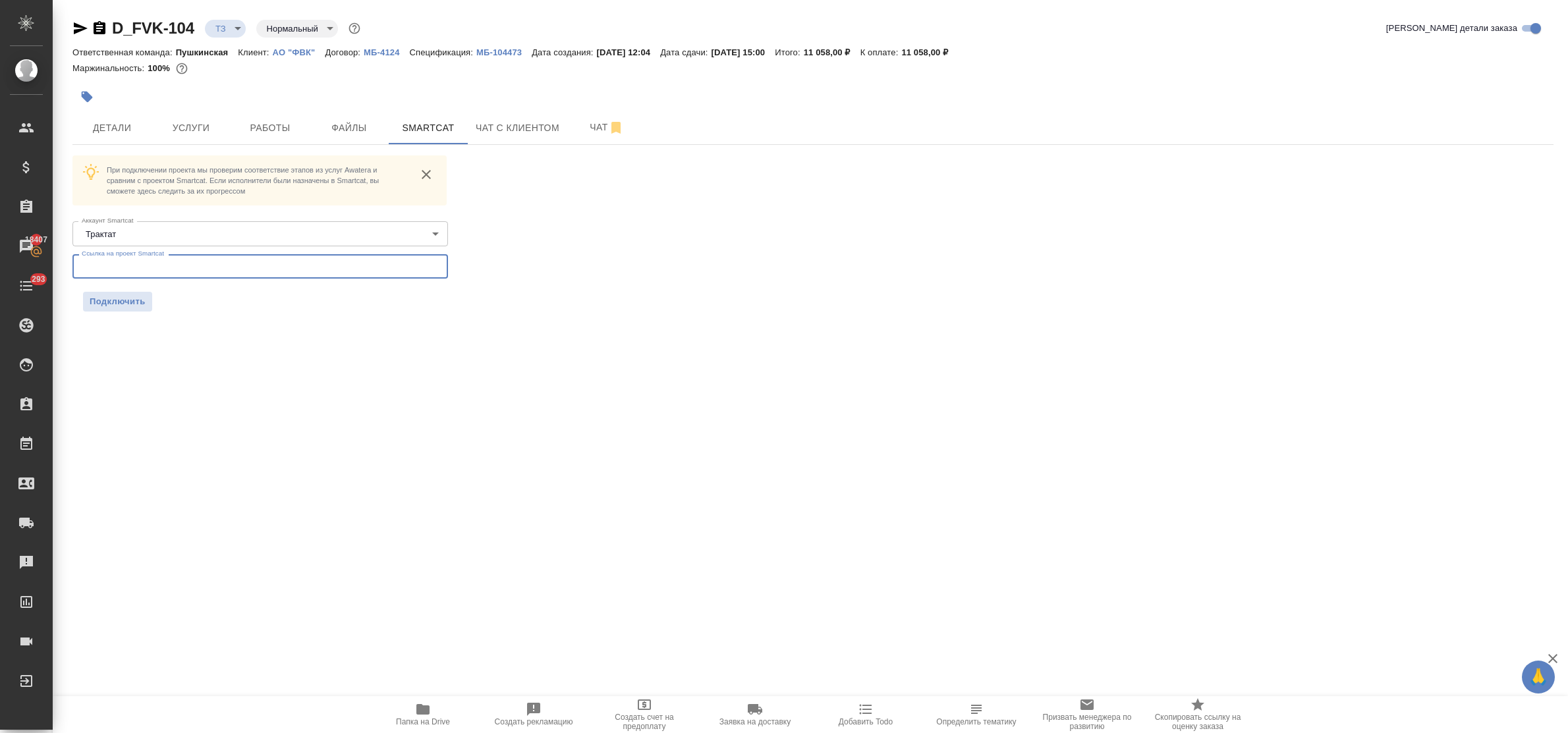
click at [165, 274] on input "text" at bounding box center [260, 265] width 376 height 24
click at [129, 296] on span "Подключить" at bounding box center [118, 301] width 56 height 13
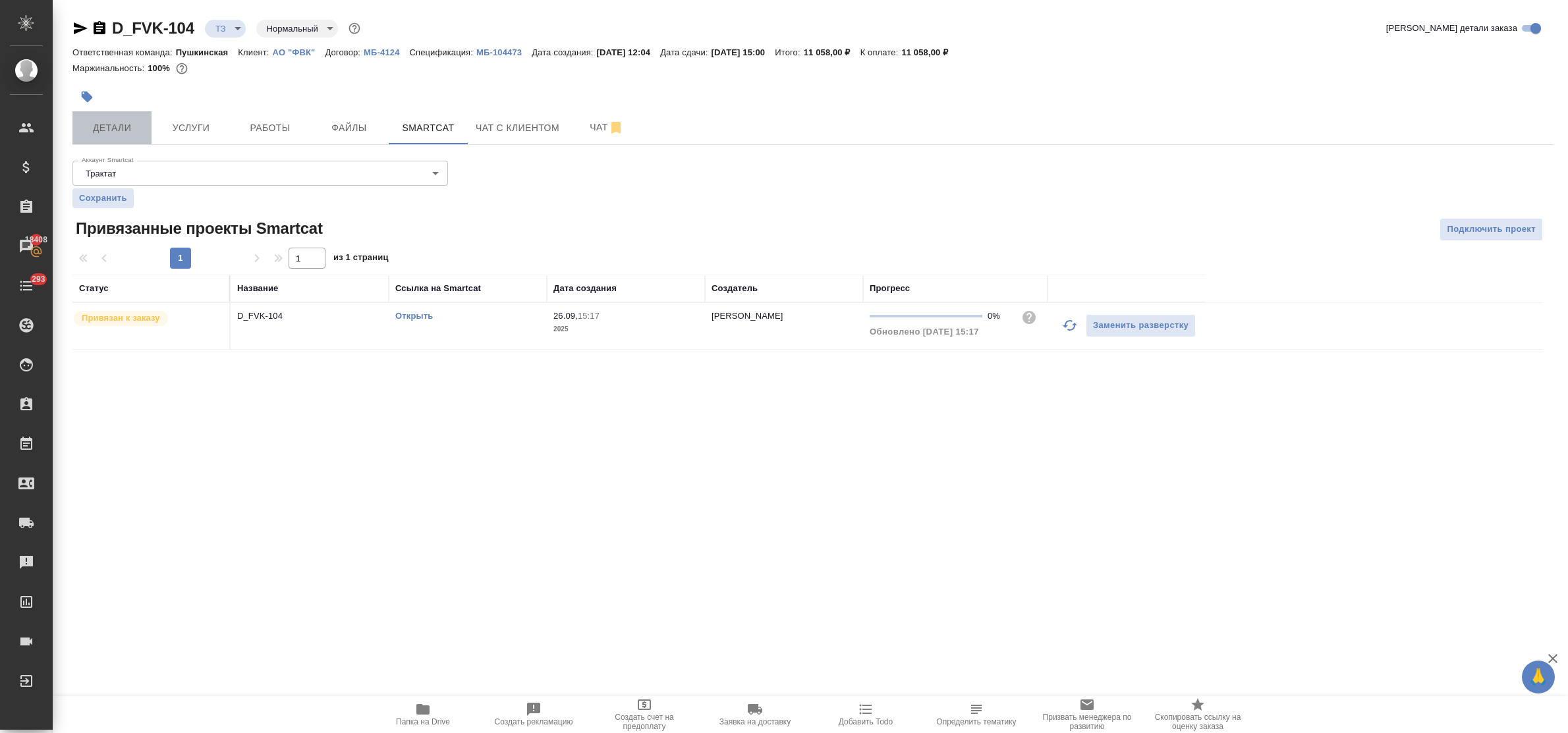
click at [99, 126] on span "Детали" at bounding box center [112, 128] width 63 height 16
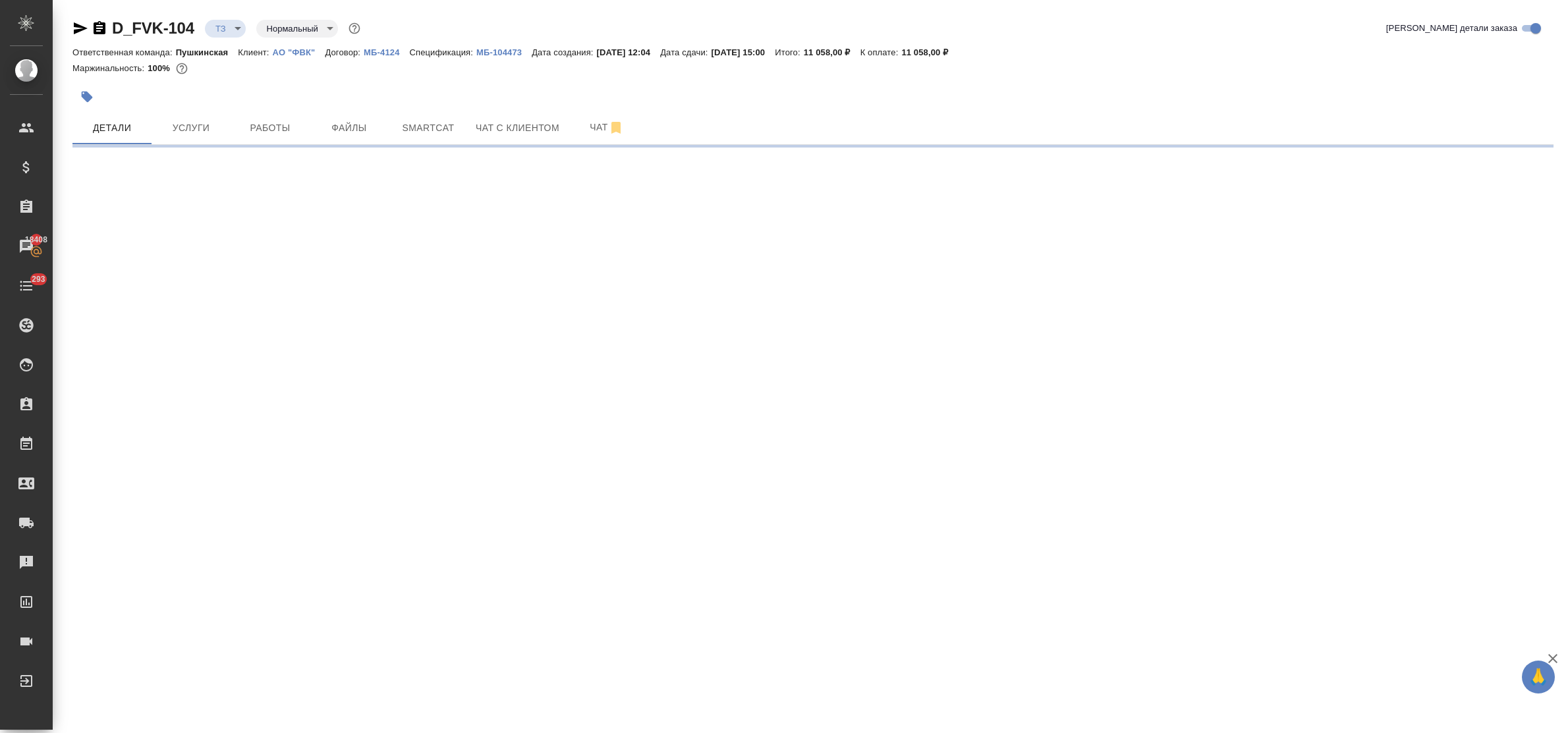
select select "RU"
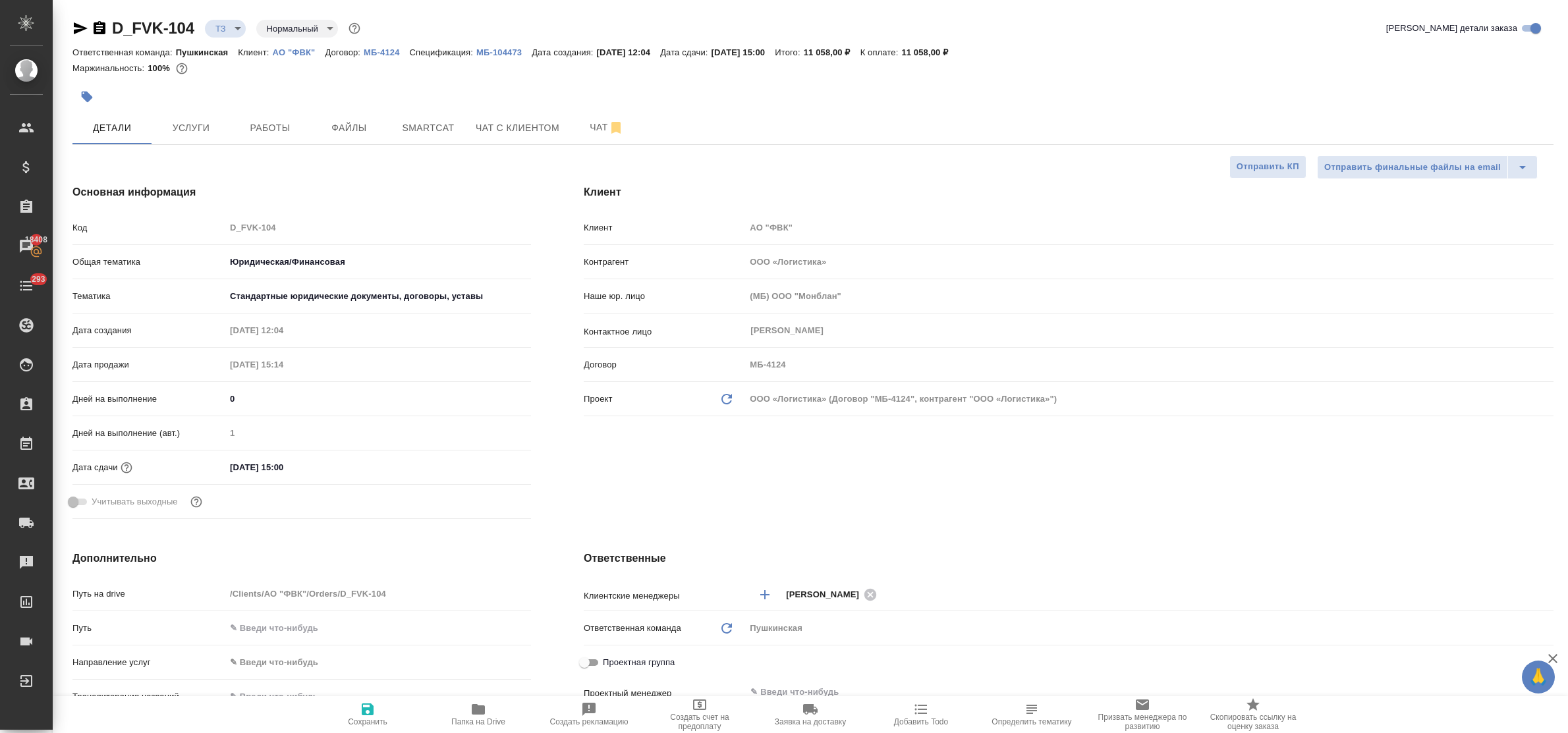
type textarea "x"
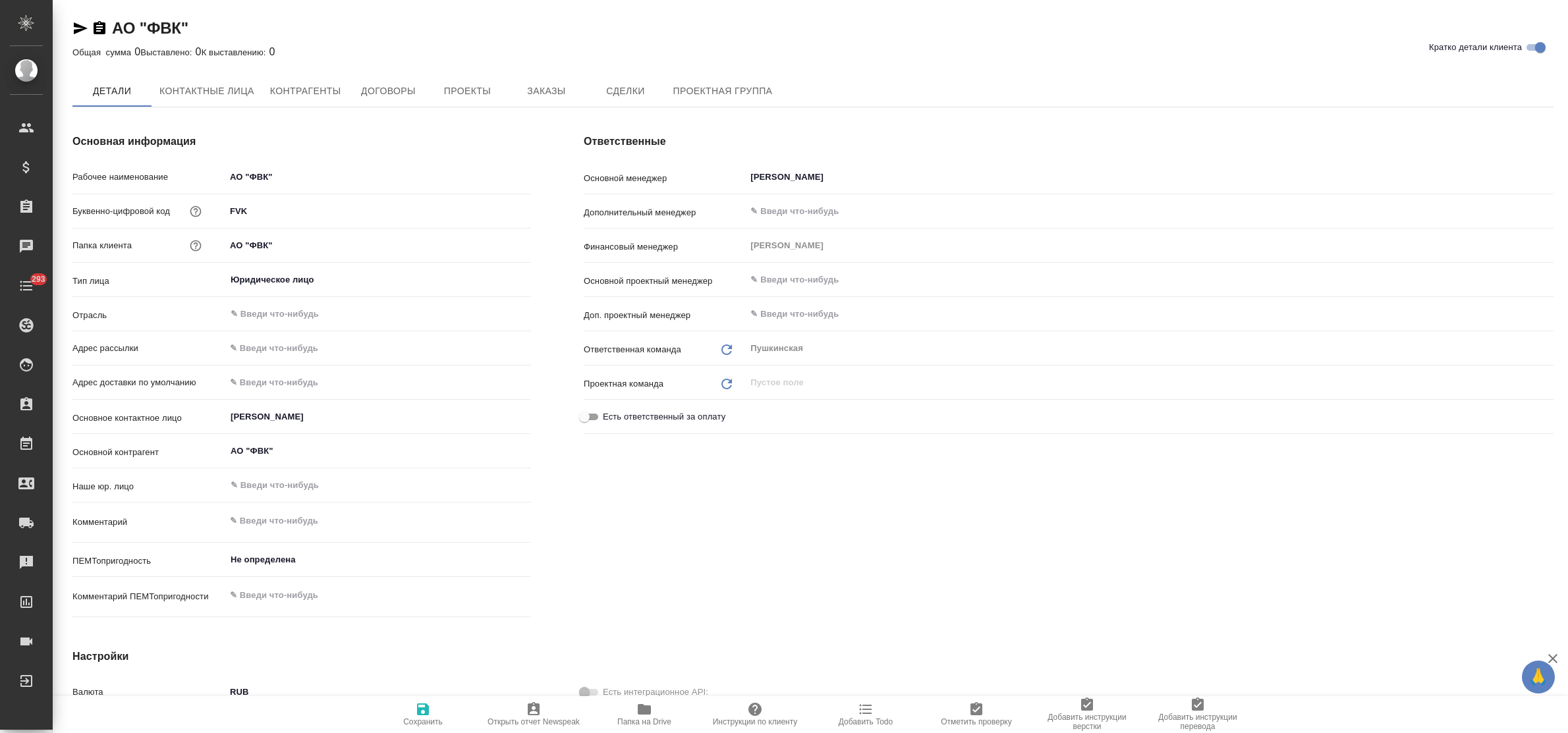
click at [561, 100] on button "Заказы" at bounding box center [546, 91] width 79 height 32
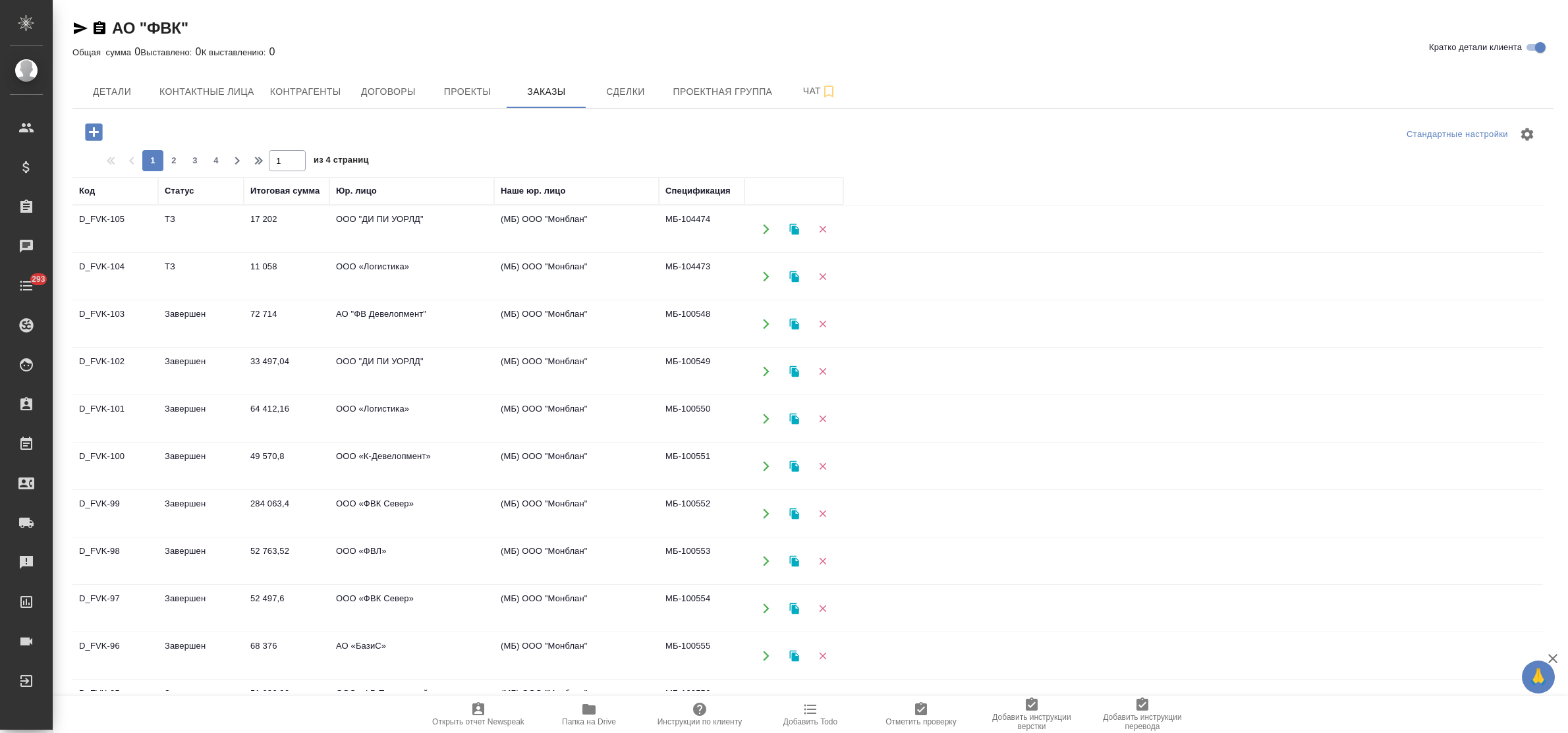
click at [269, 313] on td "72 714" at bounding box center [286, 324] width 86 height 46
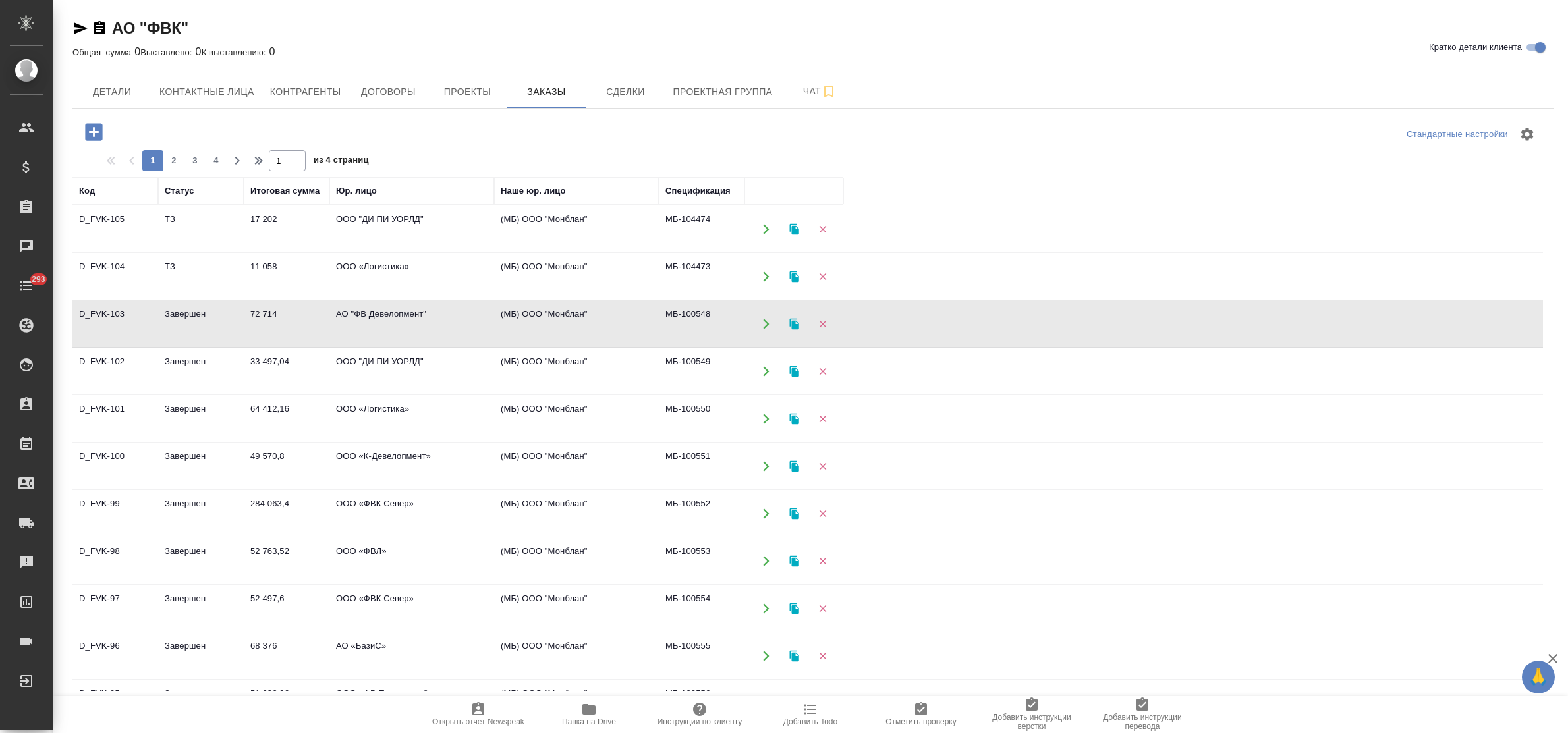
click at [269, 313] on td "72 714" at bounding box center [286, 324] width 86 height 46
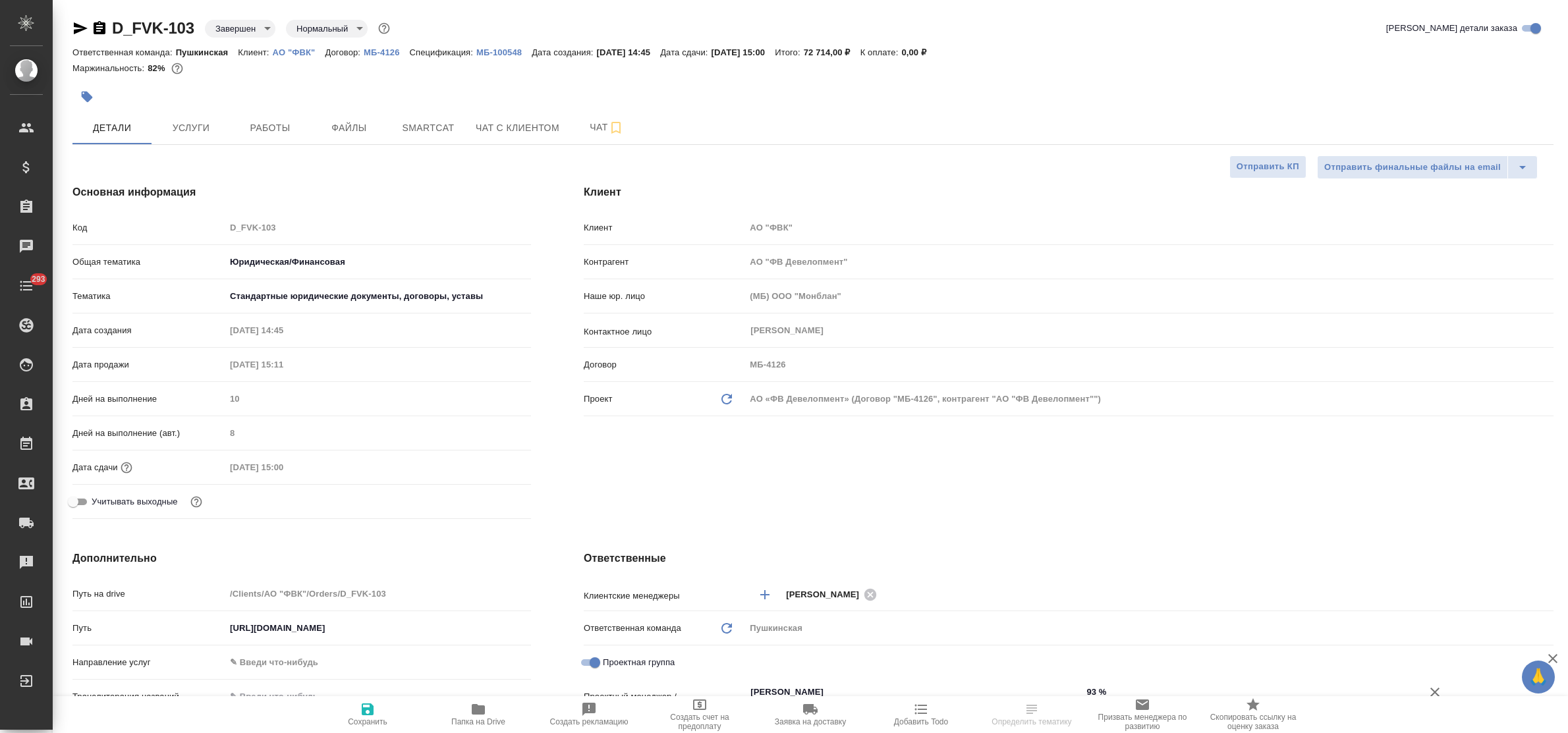
select select "RU"
click at [397, 122] on span "Smartcat" at bounding box center [428, 128] width 63 height 16
select select "RU"
click at [587, 133] on span "Чат" at bounding box center [607, 127] width 63 height 16
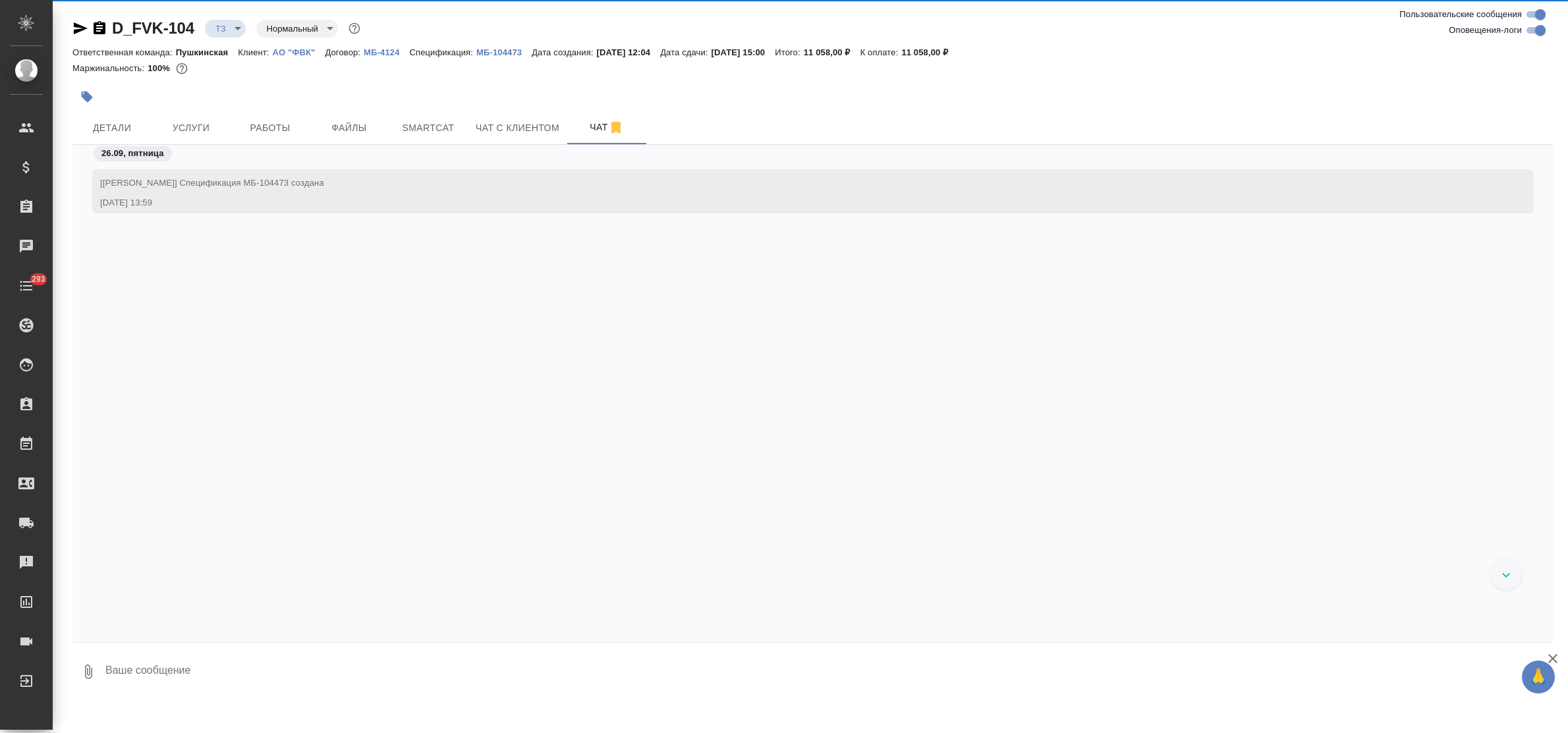
scroll to position [377, 0]
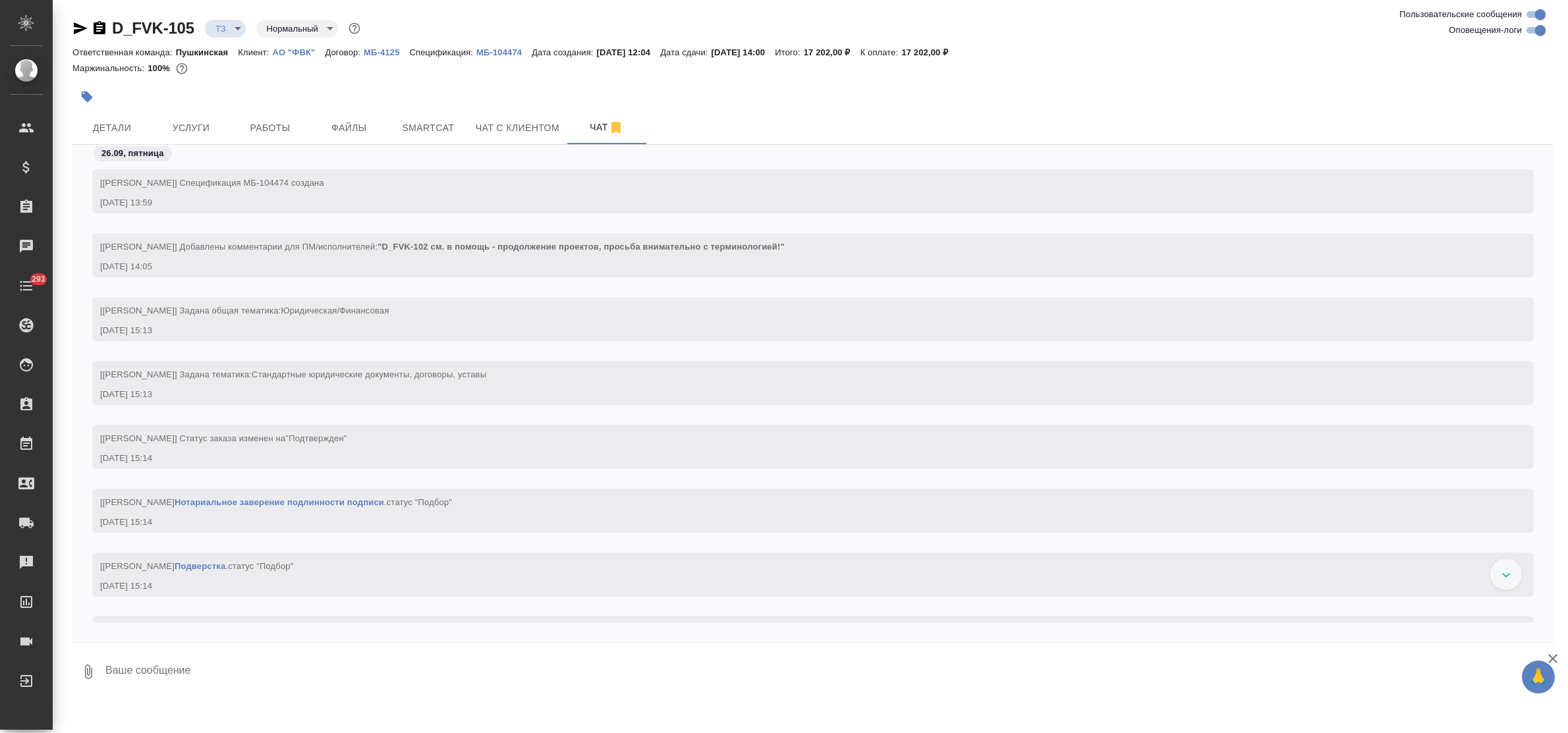
scroll to position [377, 0]
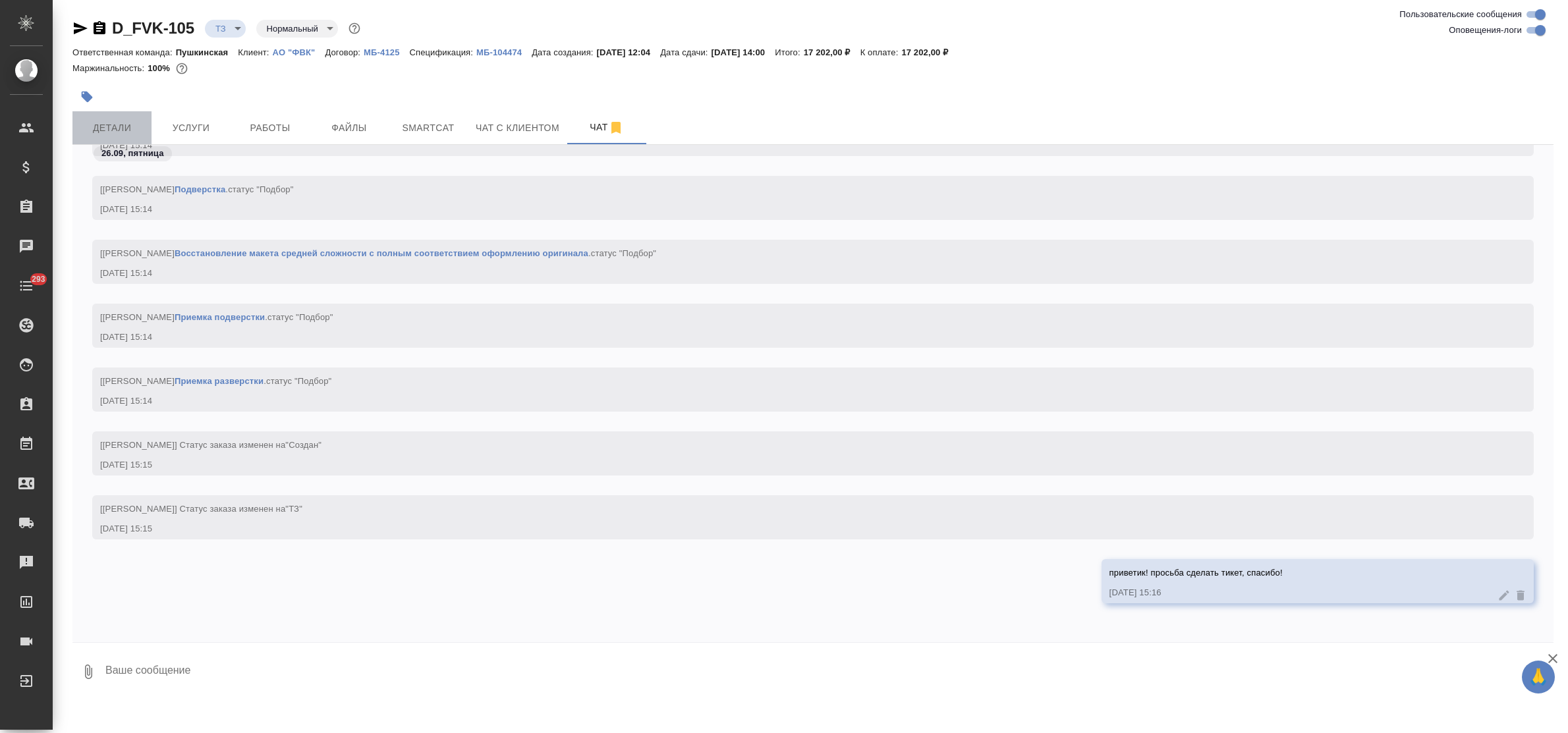
click at [119, 127] on span "Детали" at bounding box center [112, 128] width 63 height 16
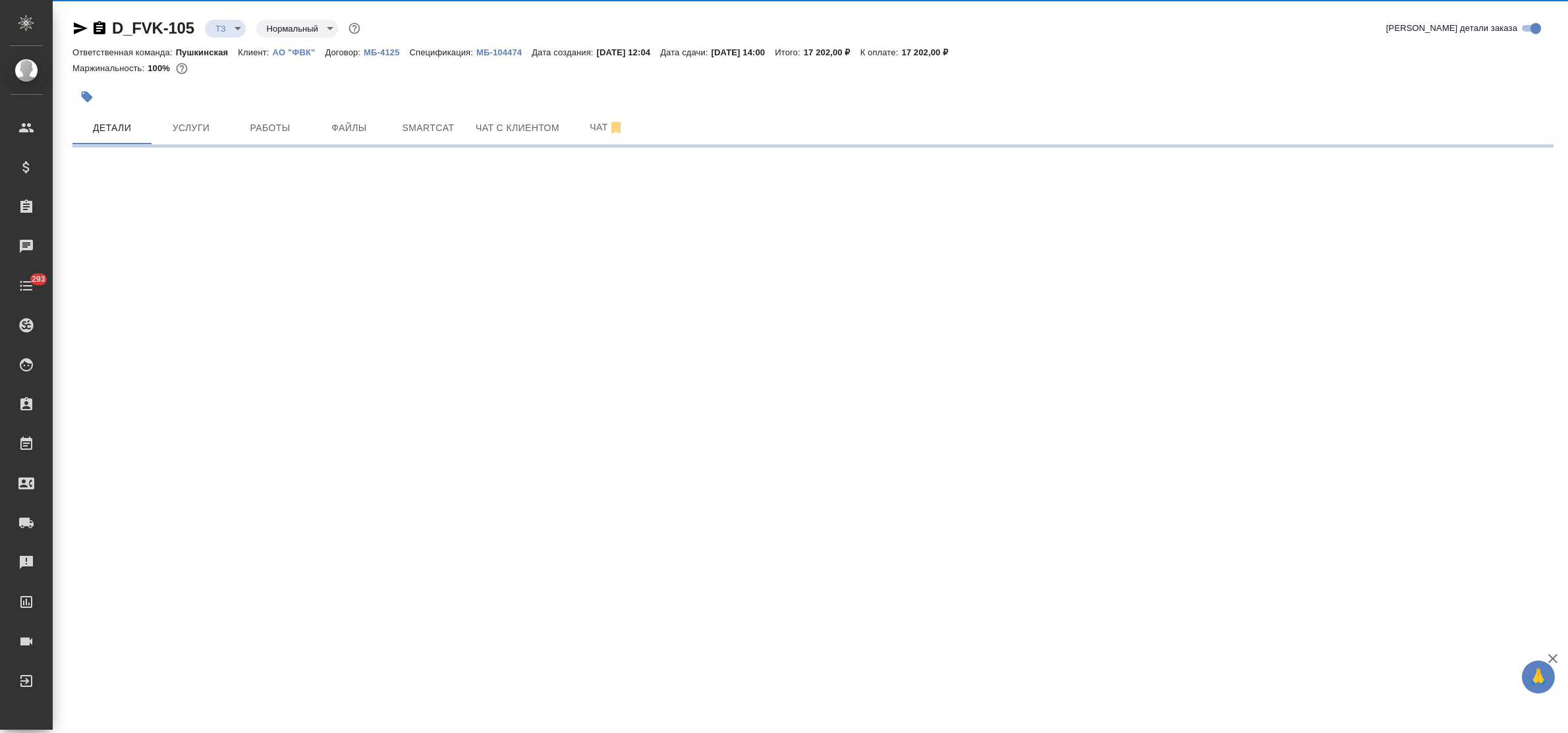
select select "RU"
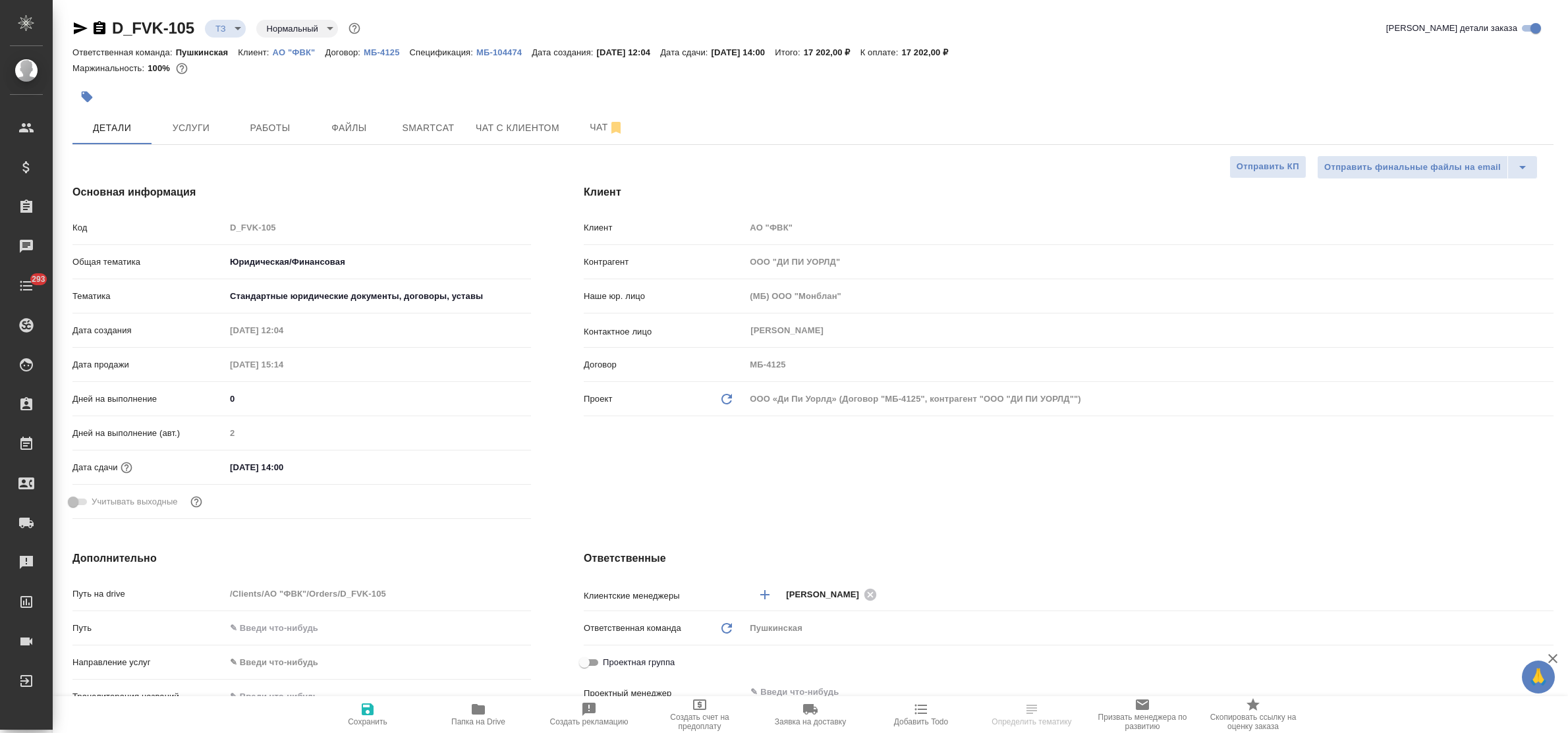
type textarea "x"
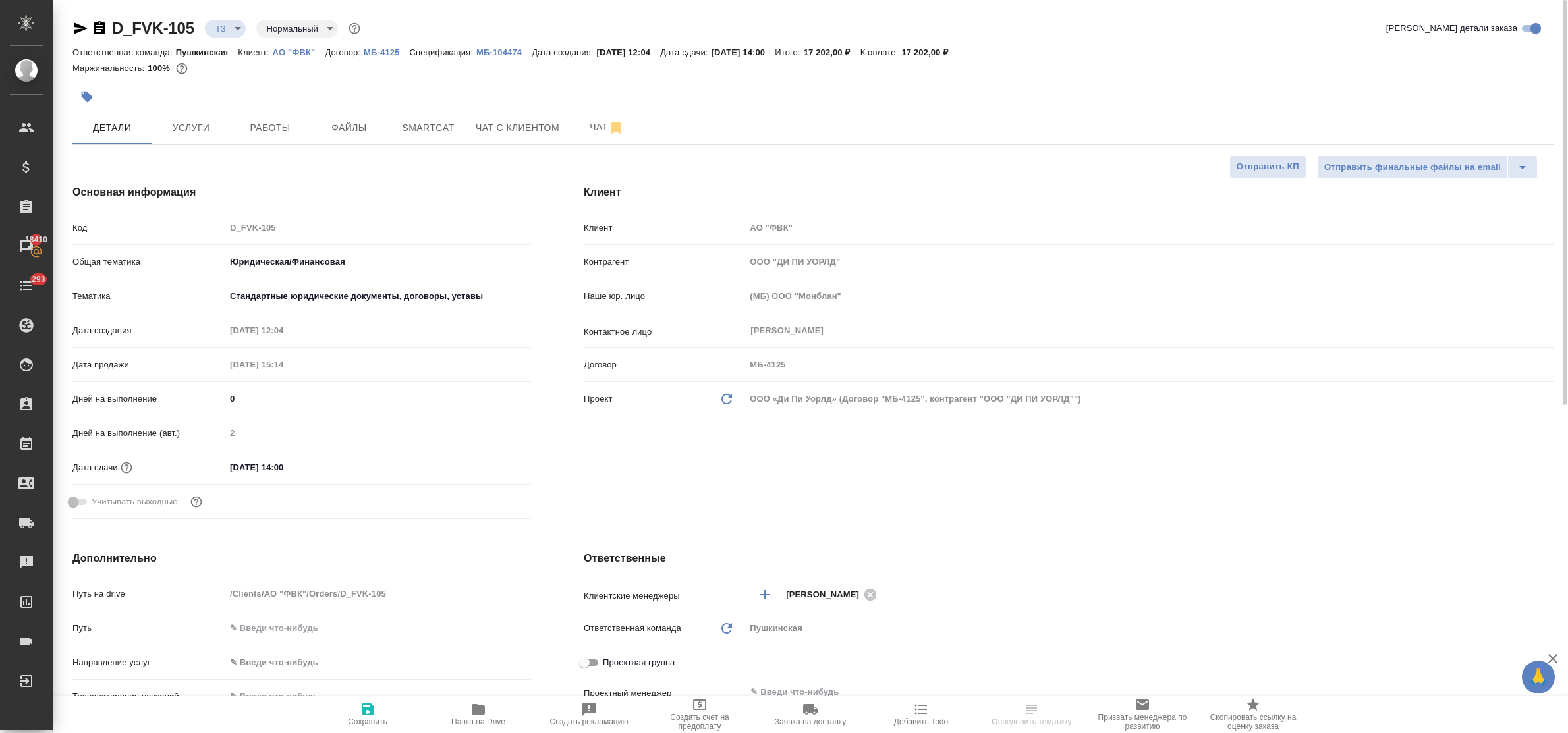
type textarea "x"
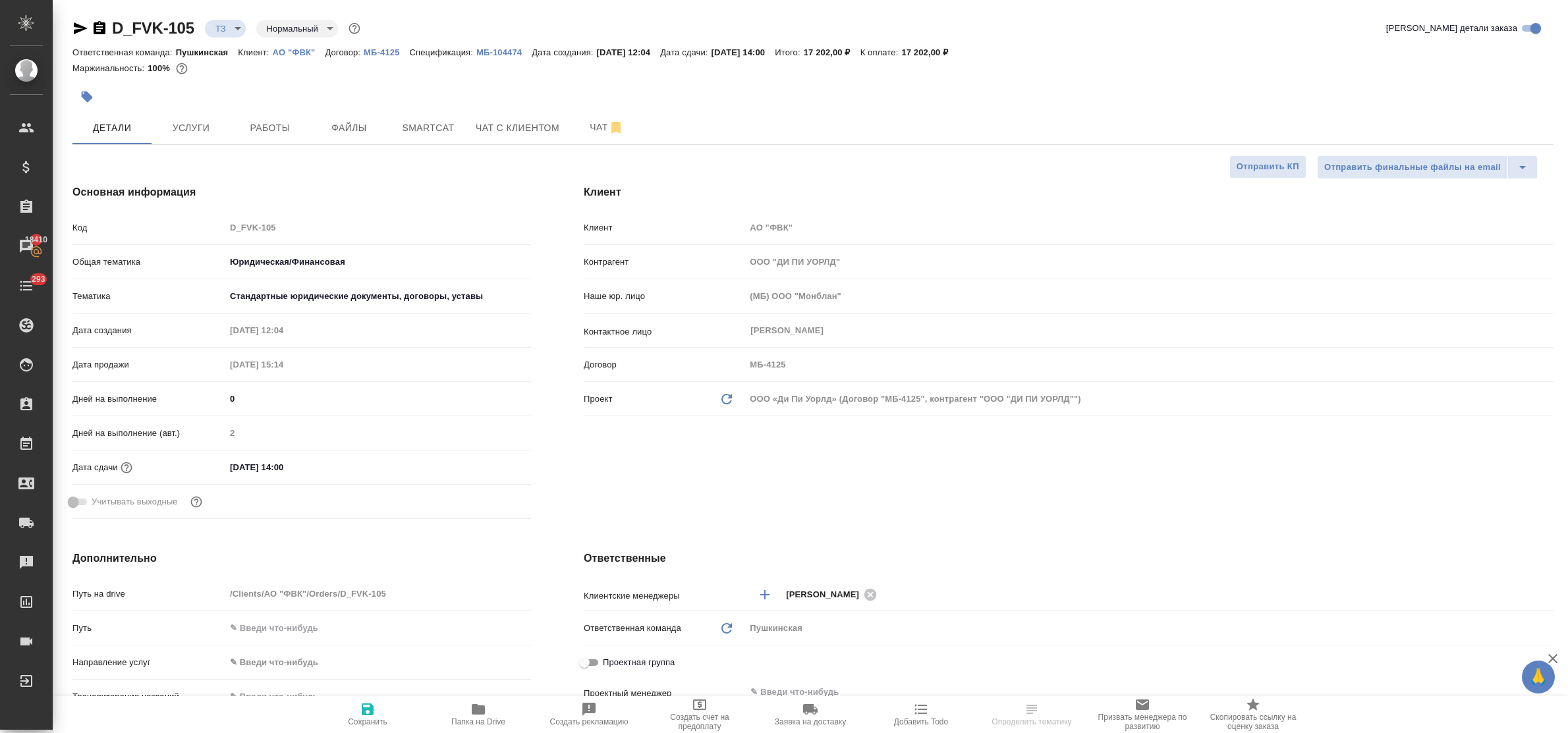
type textarea "x"
select select "RU"
type textarea "x"
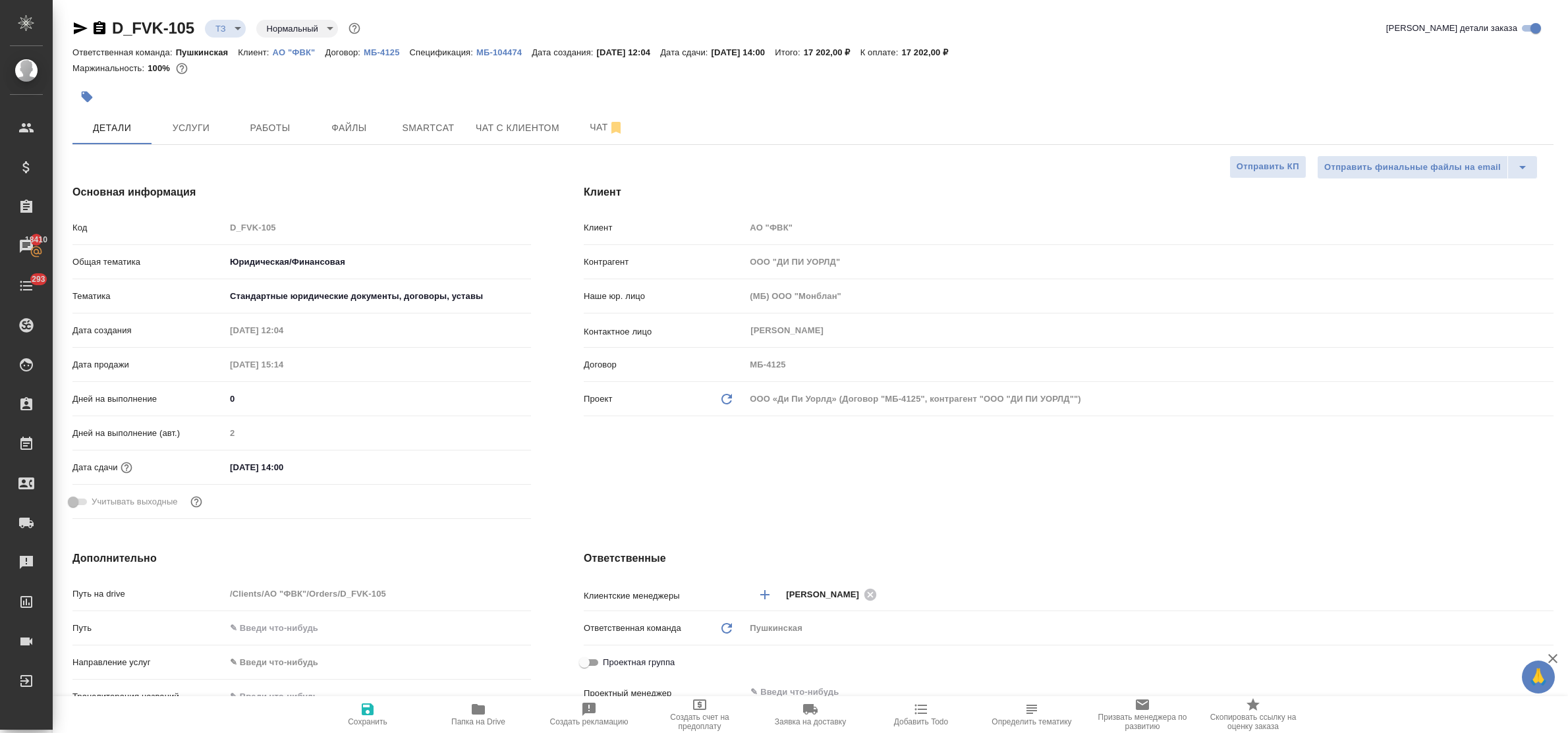
type textarea "x"
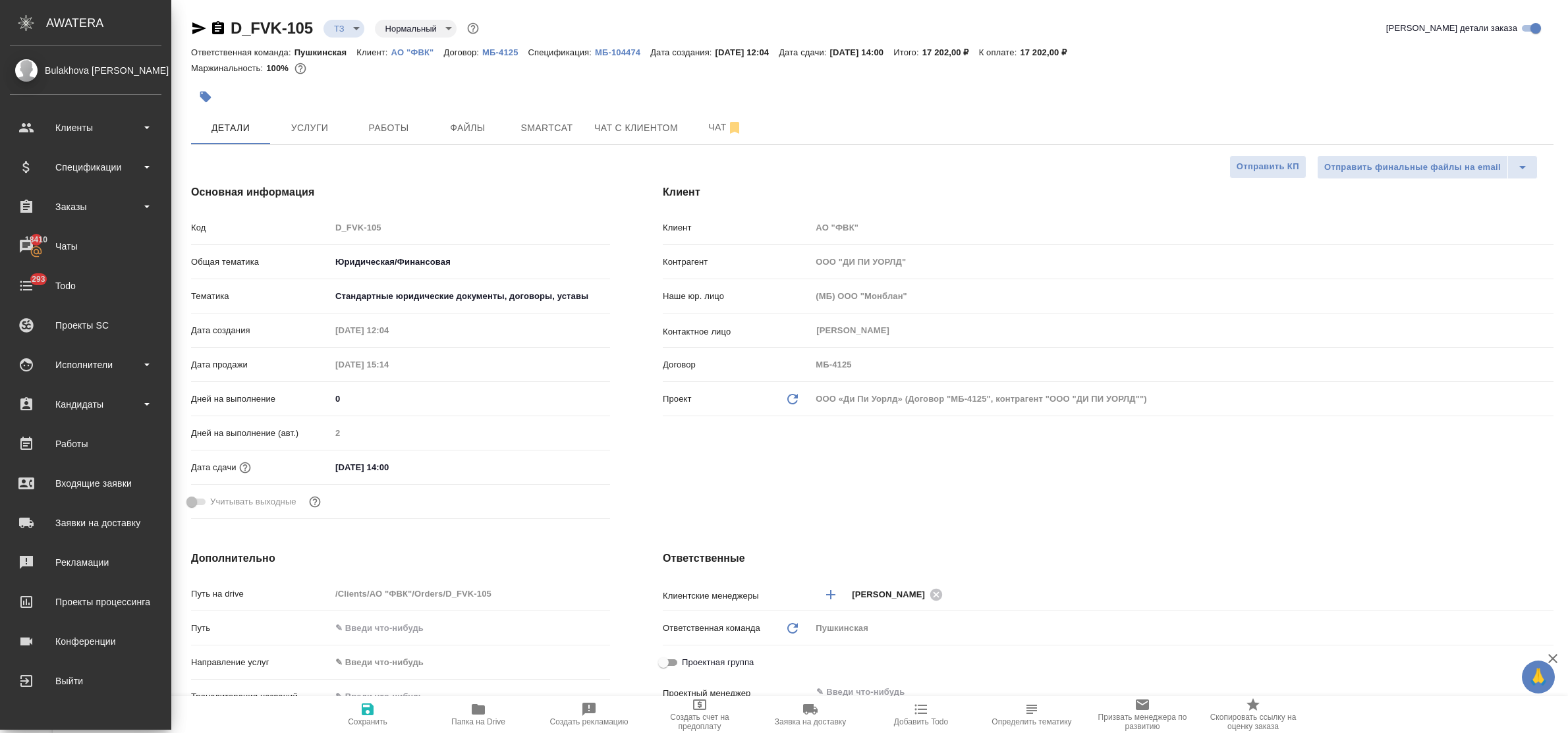
type textarea "x"
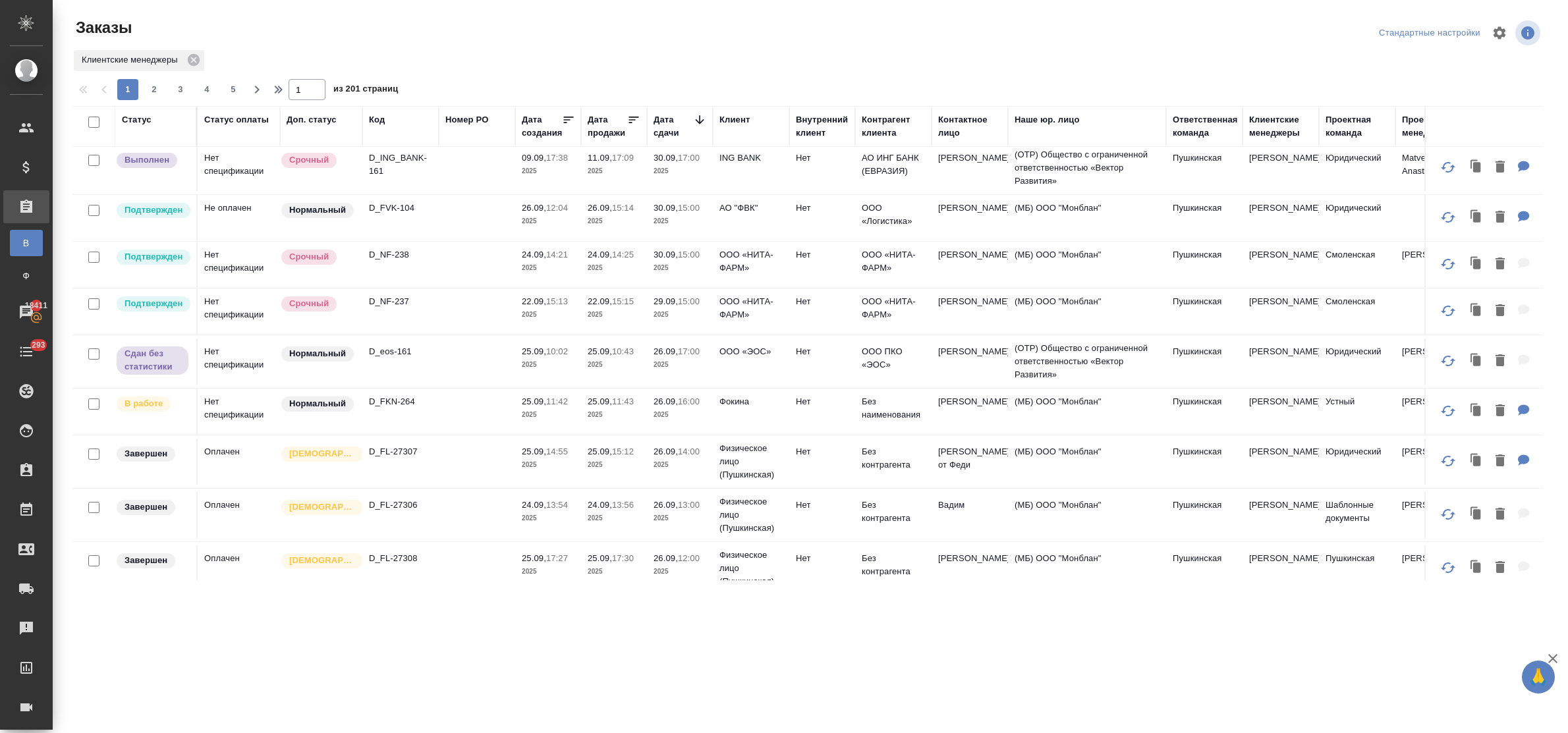
scroll to position [64, 0]
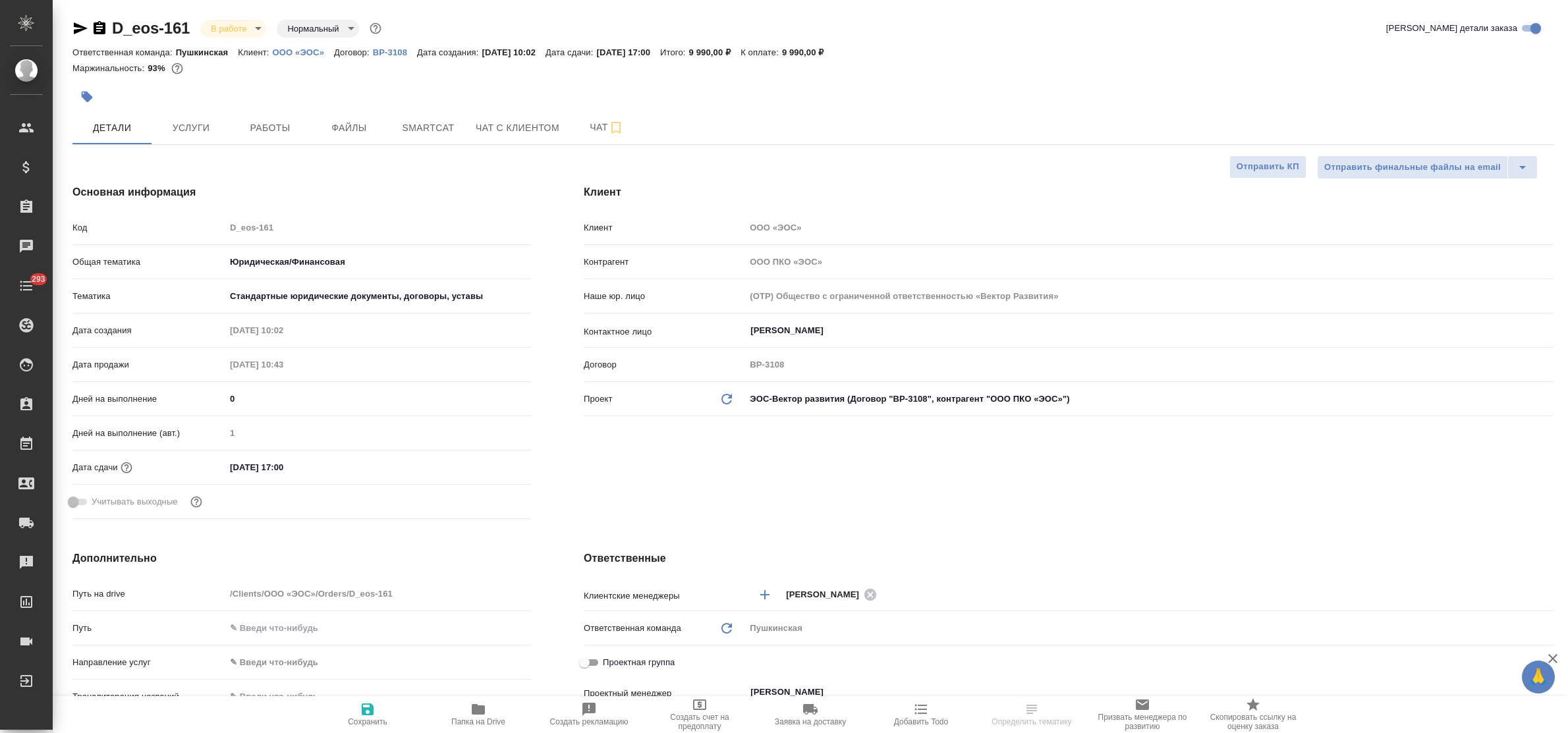
select select "RU"
click at [190, 132] on span "Услуги" at bounding box center [191, 128] width 63 height 16
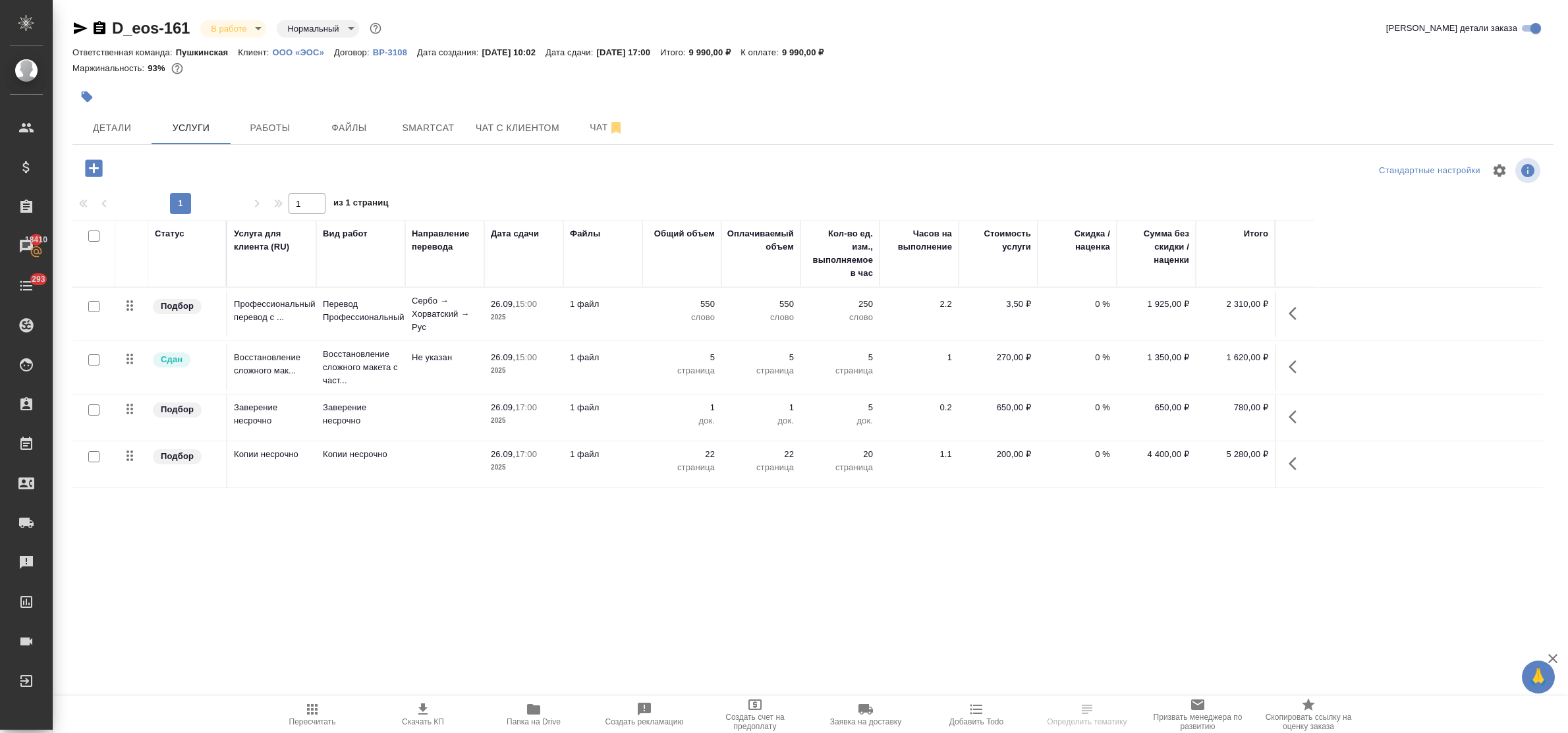
click at [532, 711] on icon "button" at bounding box center [534, 709] width 13 height 11
click at [77, 26] on icon "button" at bounding box center [81, 28] width 14 height 12
click at [262, 129] on span "Работы" at bounding box center [270, 128] width 63 height 16
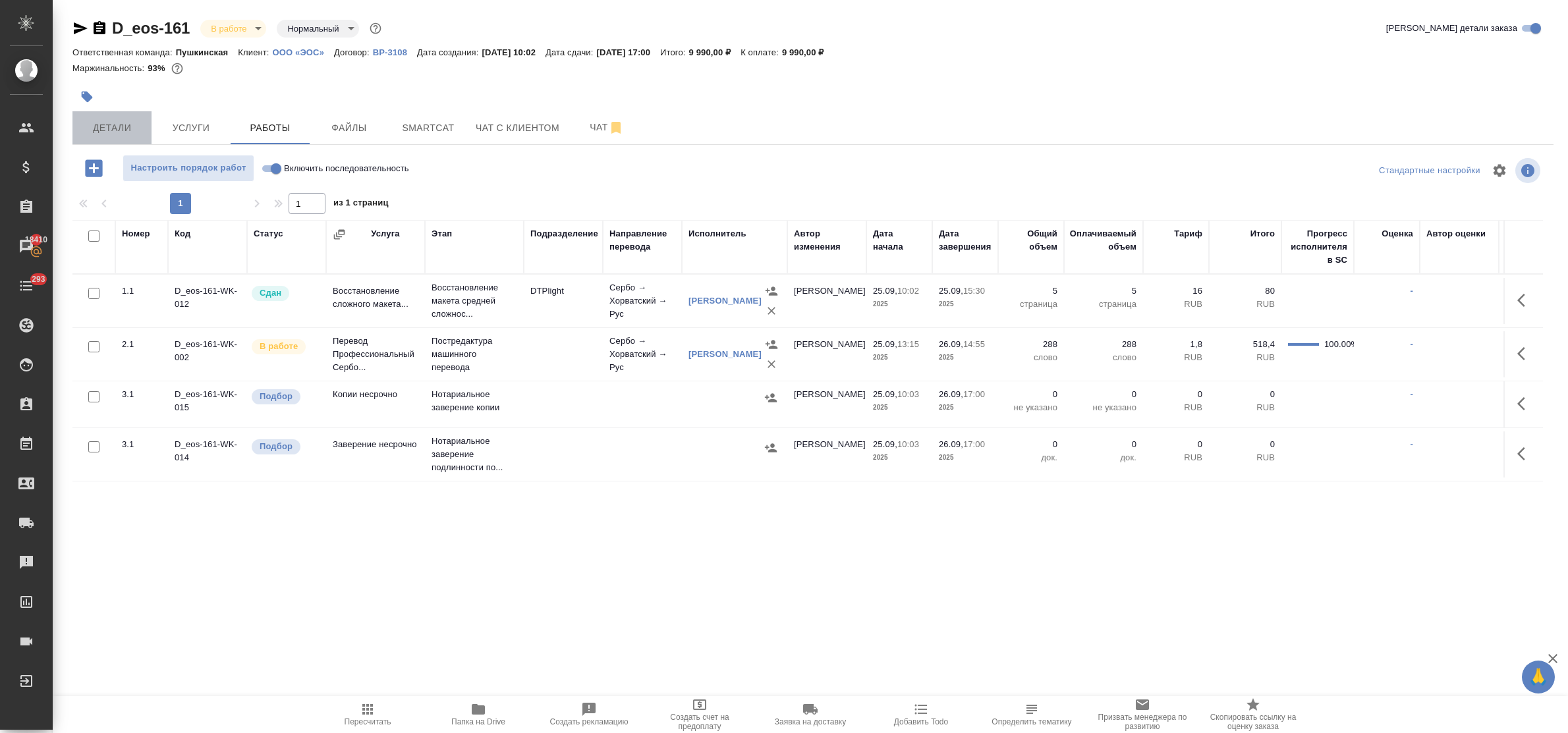
click at [125, 128] on span "Детали" at bounding box center [112, 128] width 63 height 16
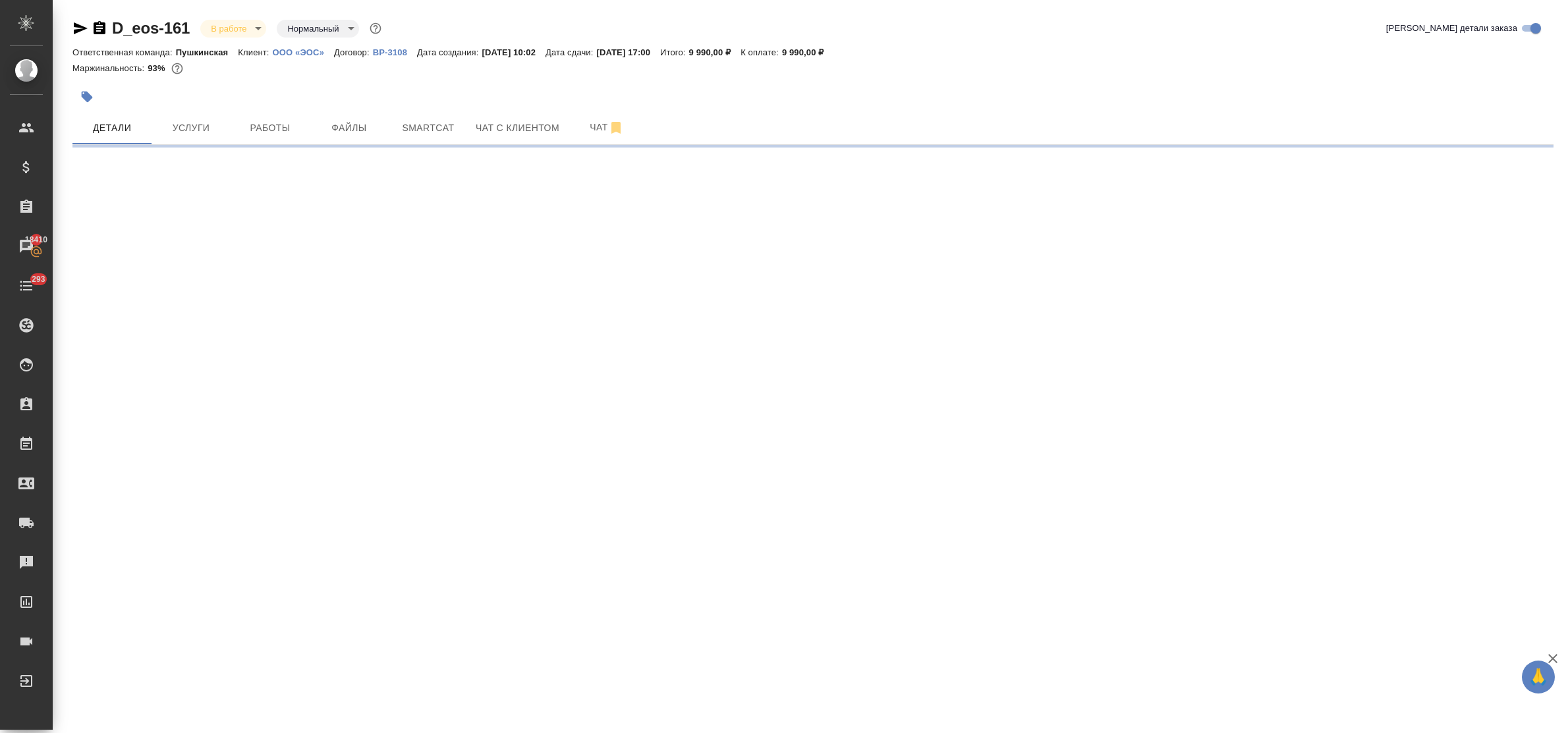
select select "RU"
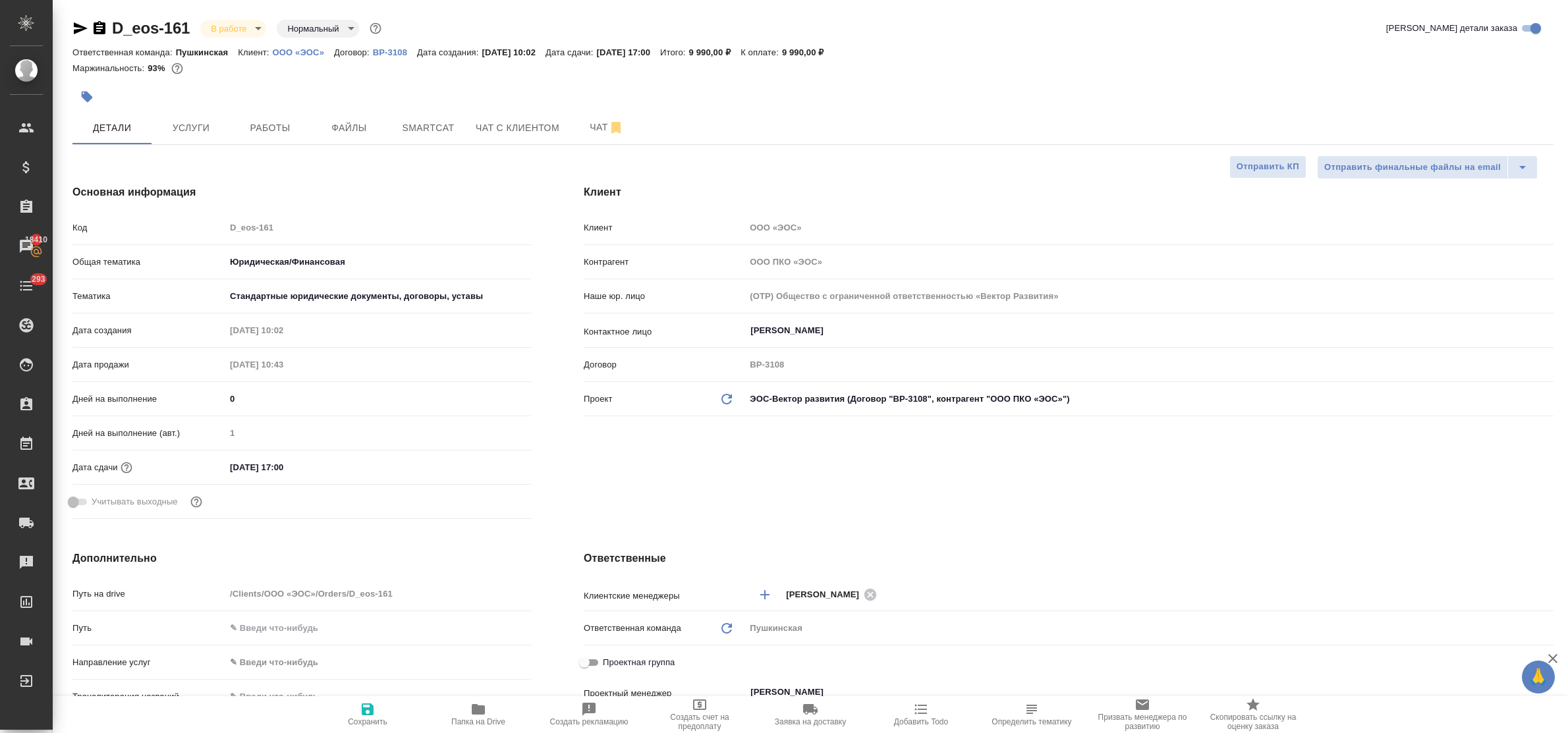
type textarea "x"
click at [183, 132] on span "Услуги" at bounding box center [191, 128] width 63 height 16
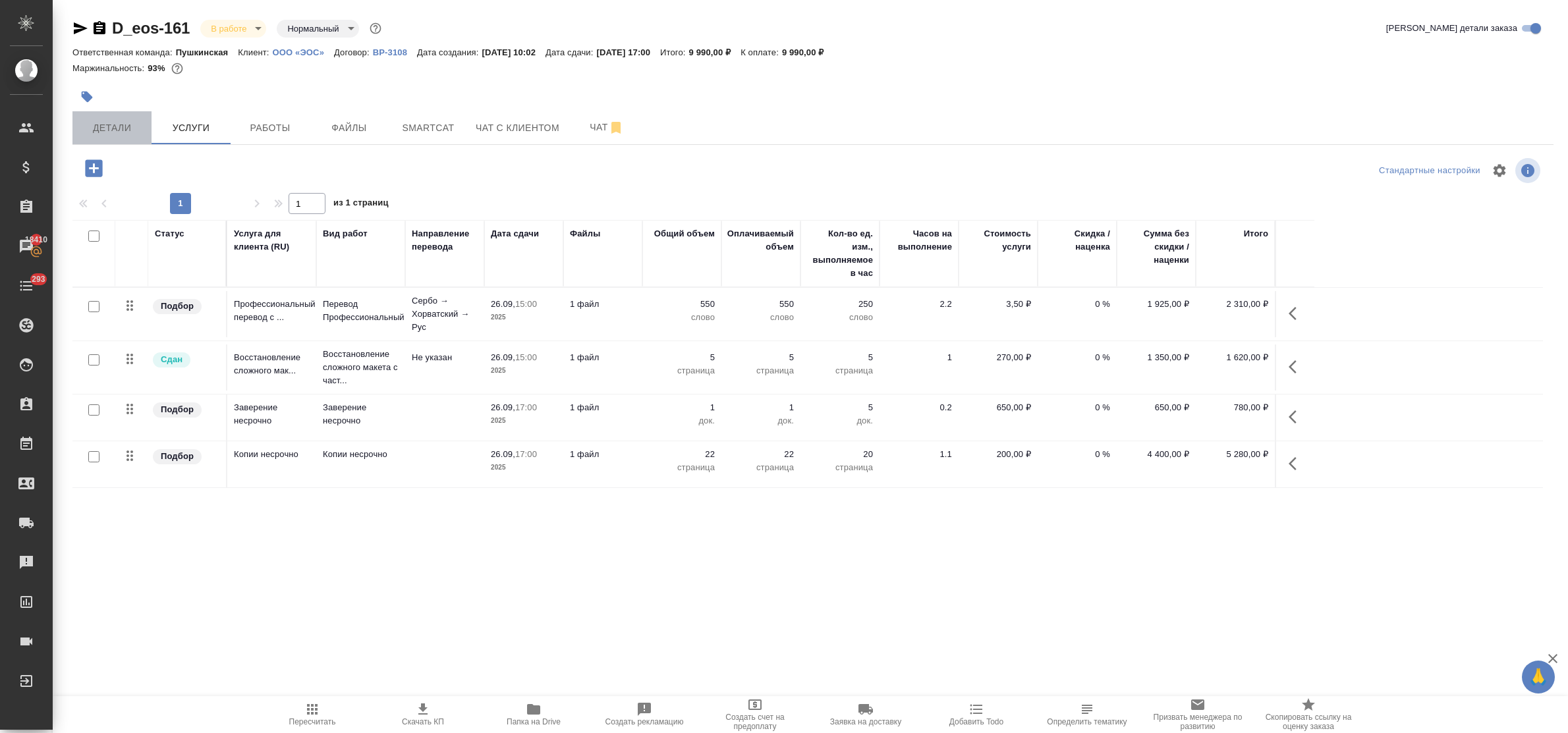
click at [118, 127] on span "Детали" at bounding box center [112, 128] width 63 height 16
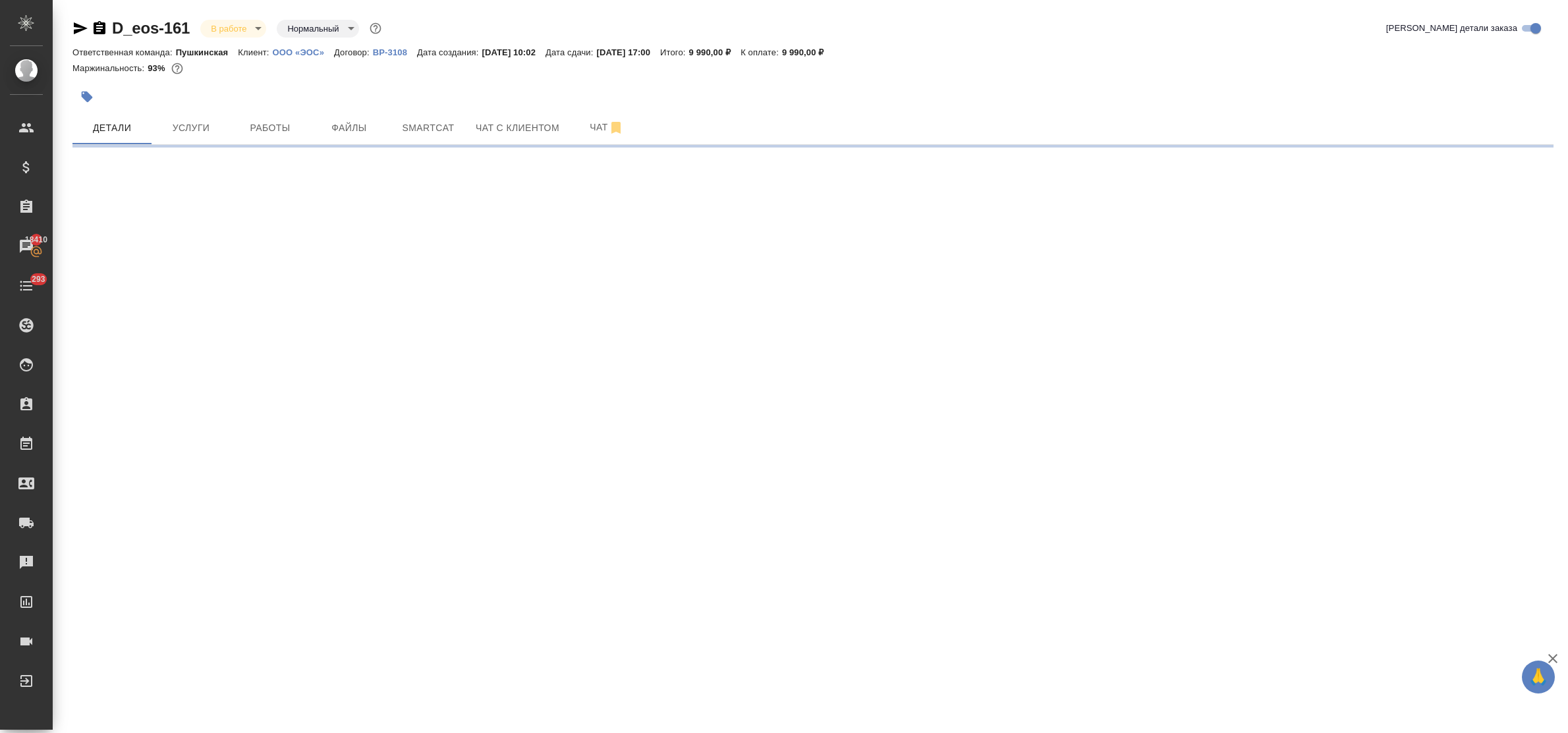
select select "RU"
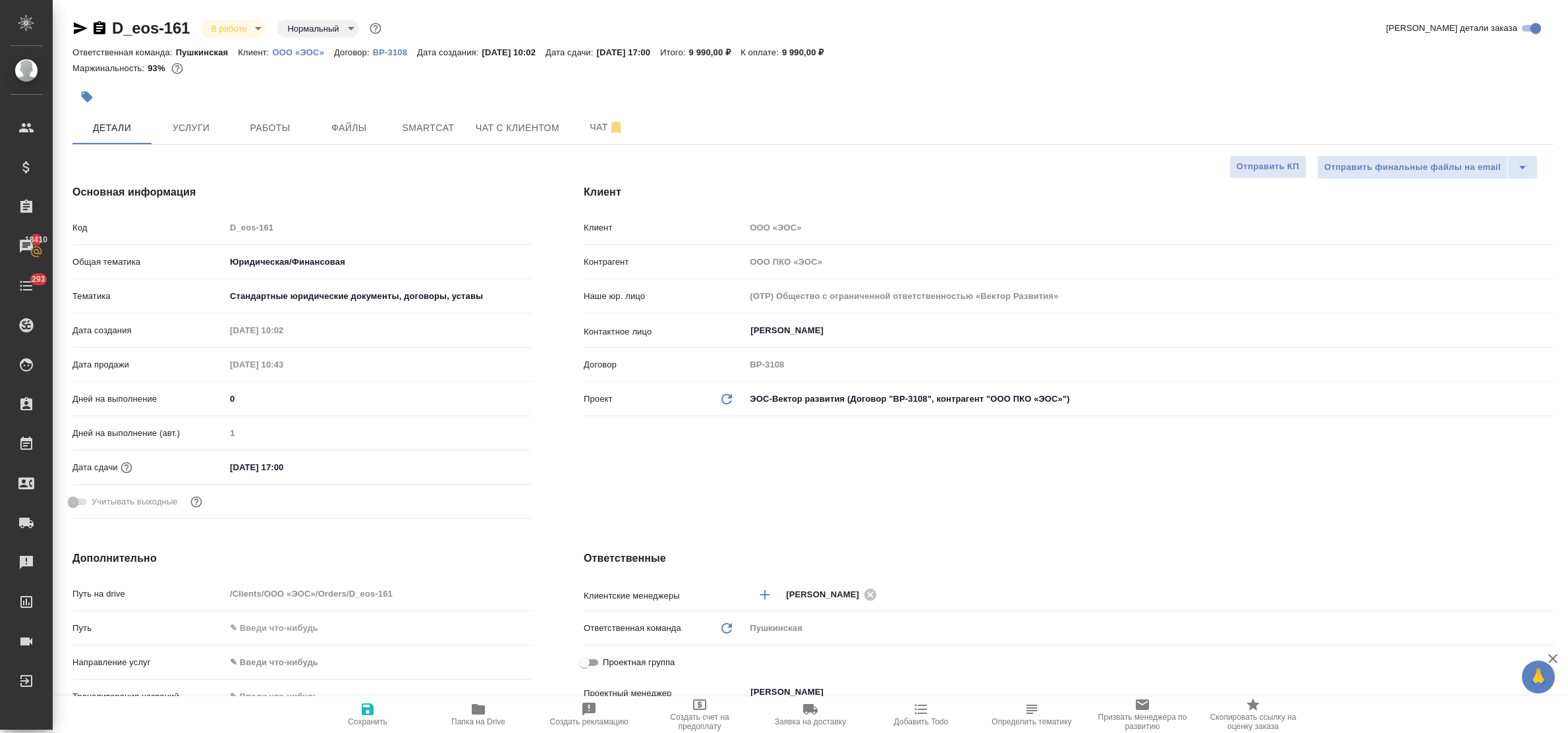
type textarea "x"
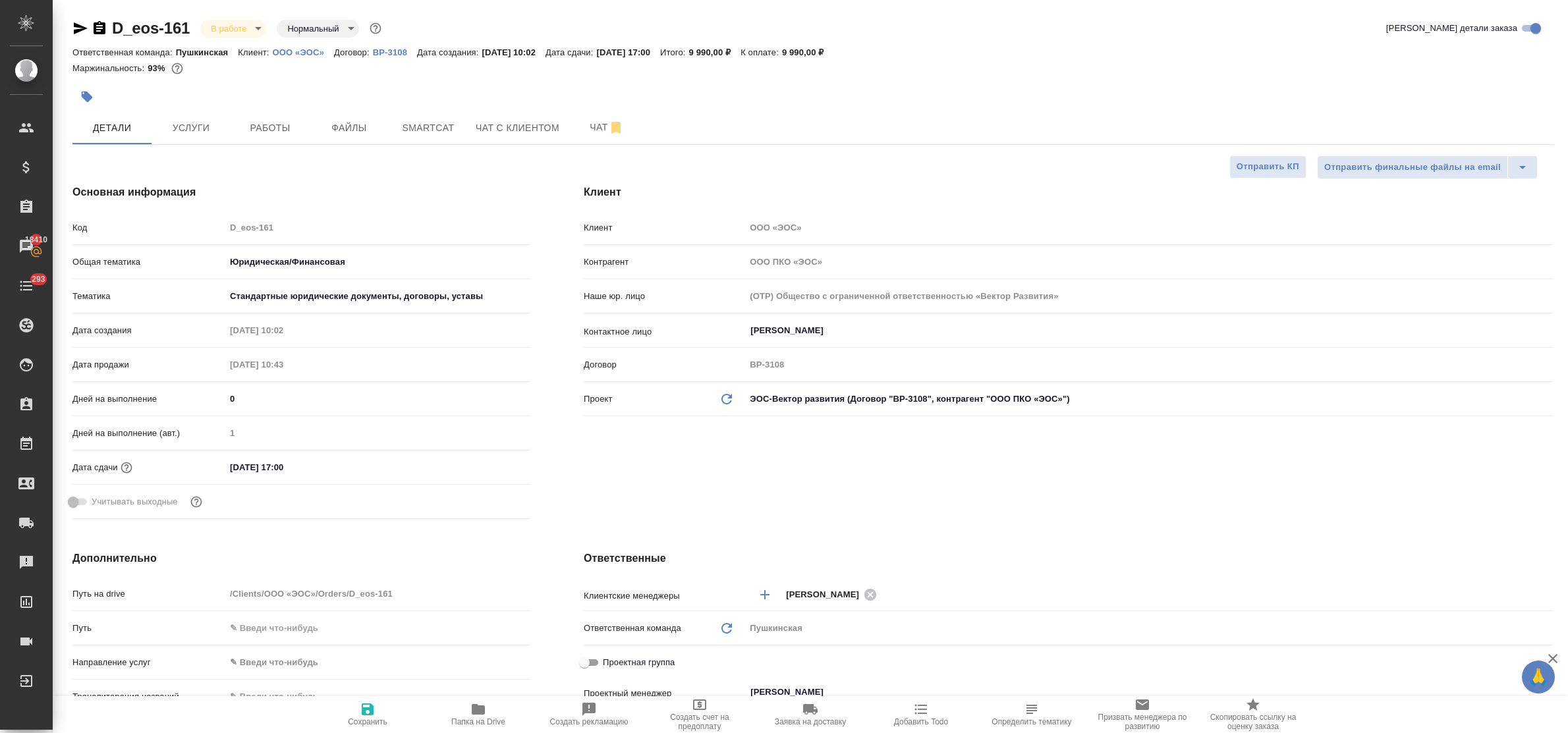
type textarea "x"
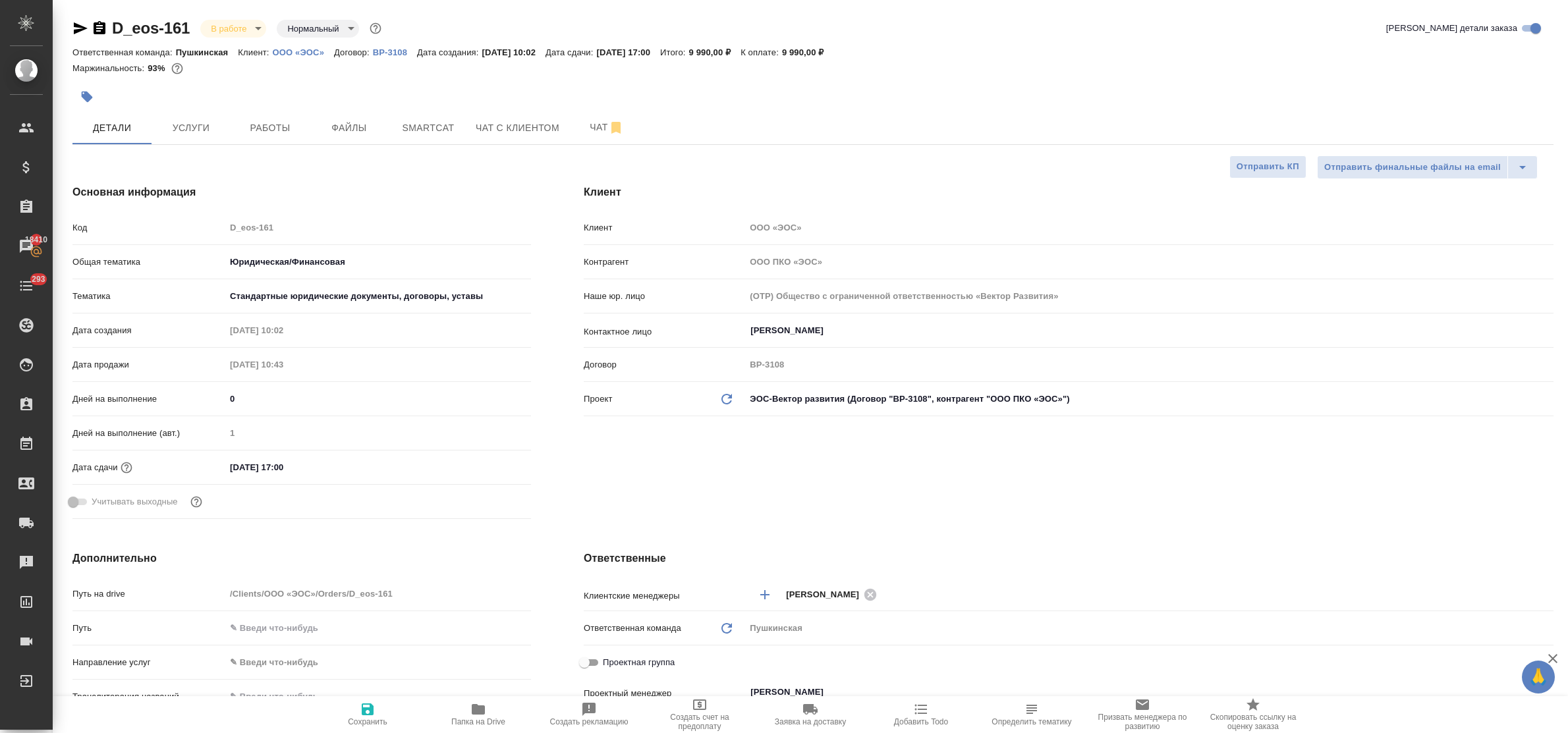
type textarea "x"
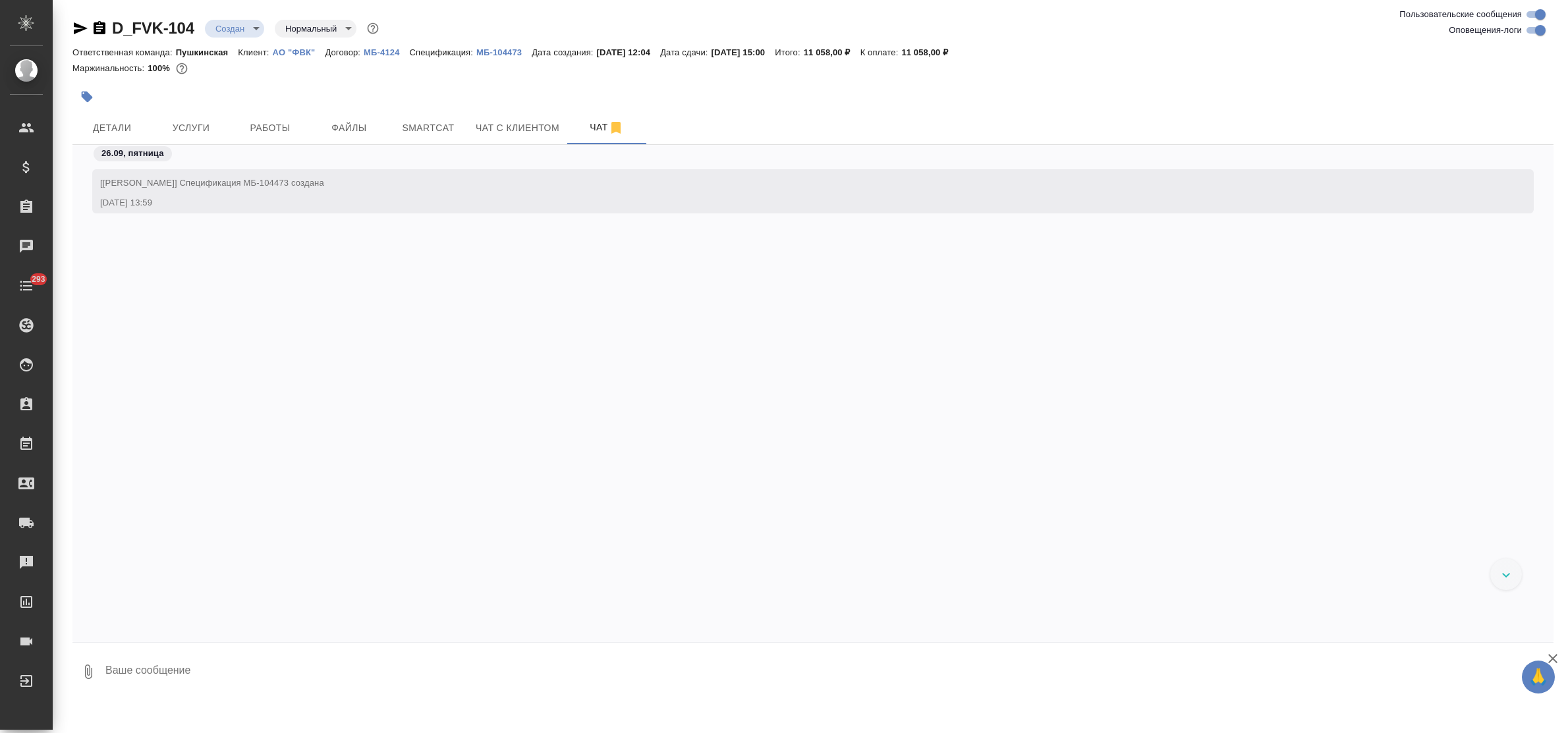
scroll to position [441, 0]
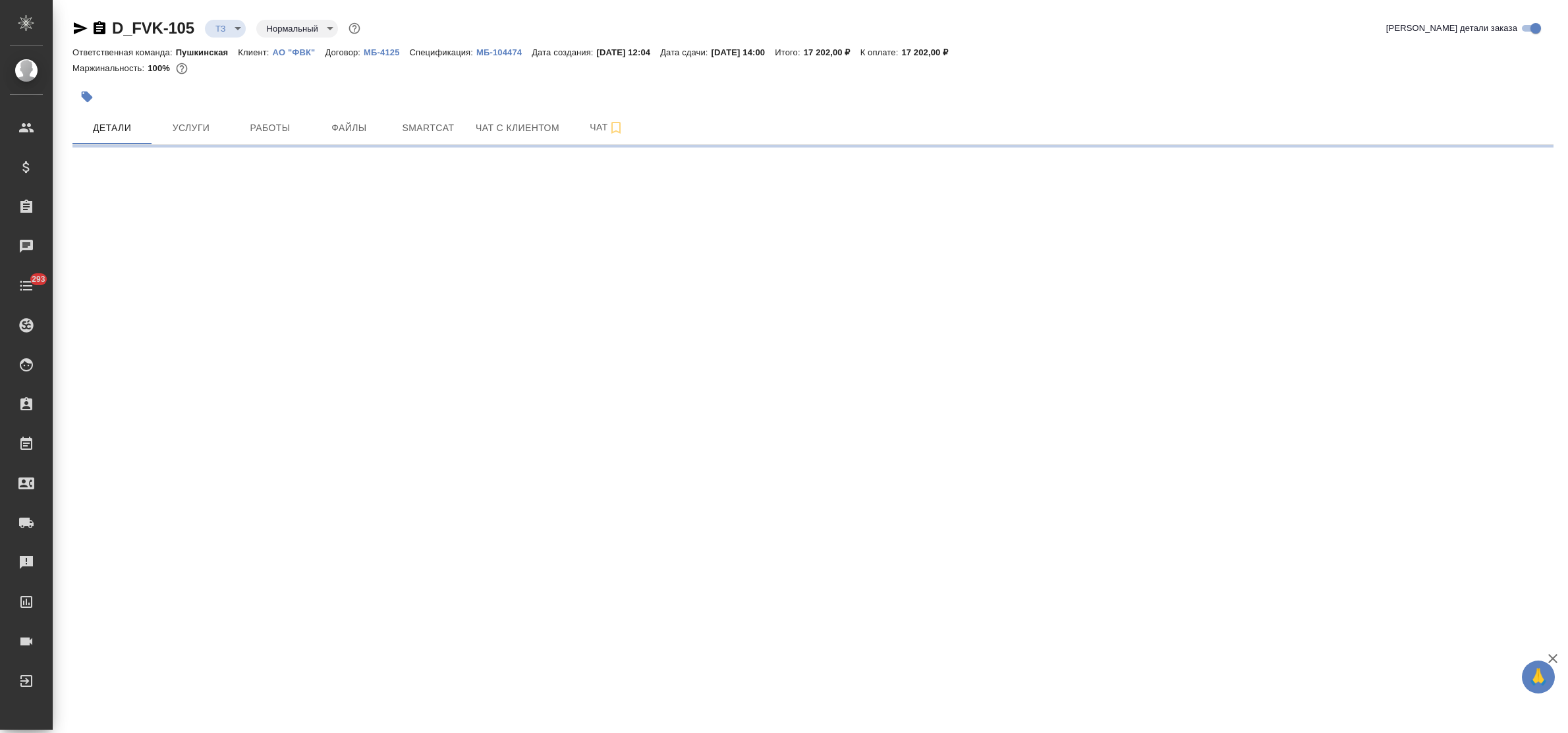
select select "RU"
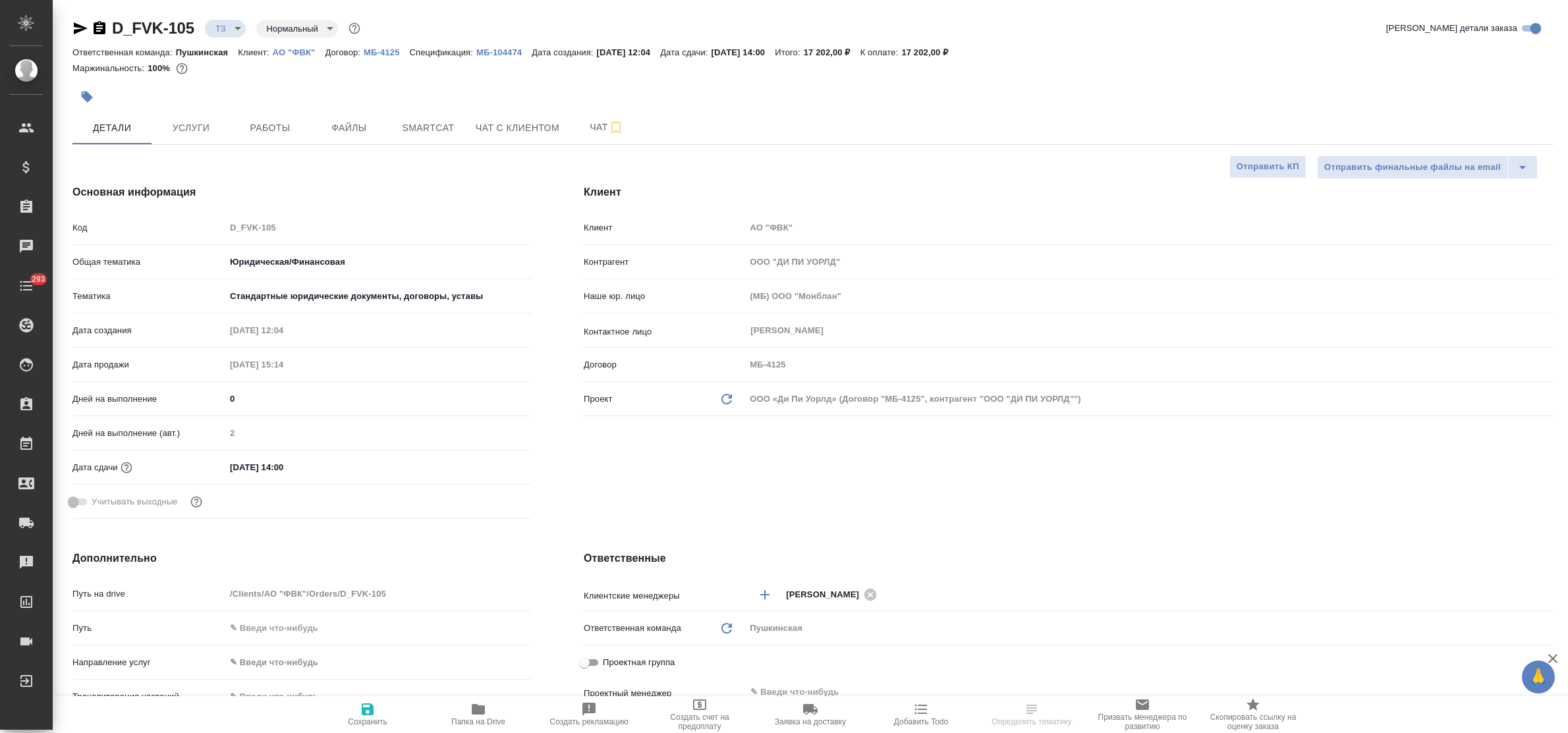
type textarea "x"
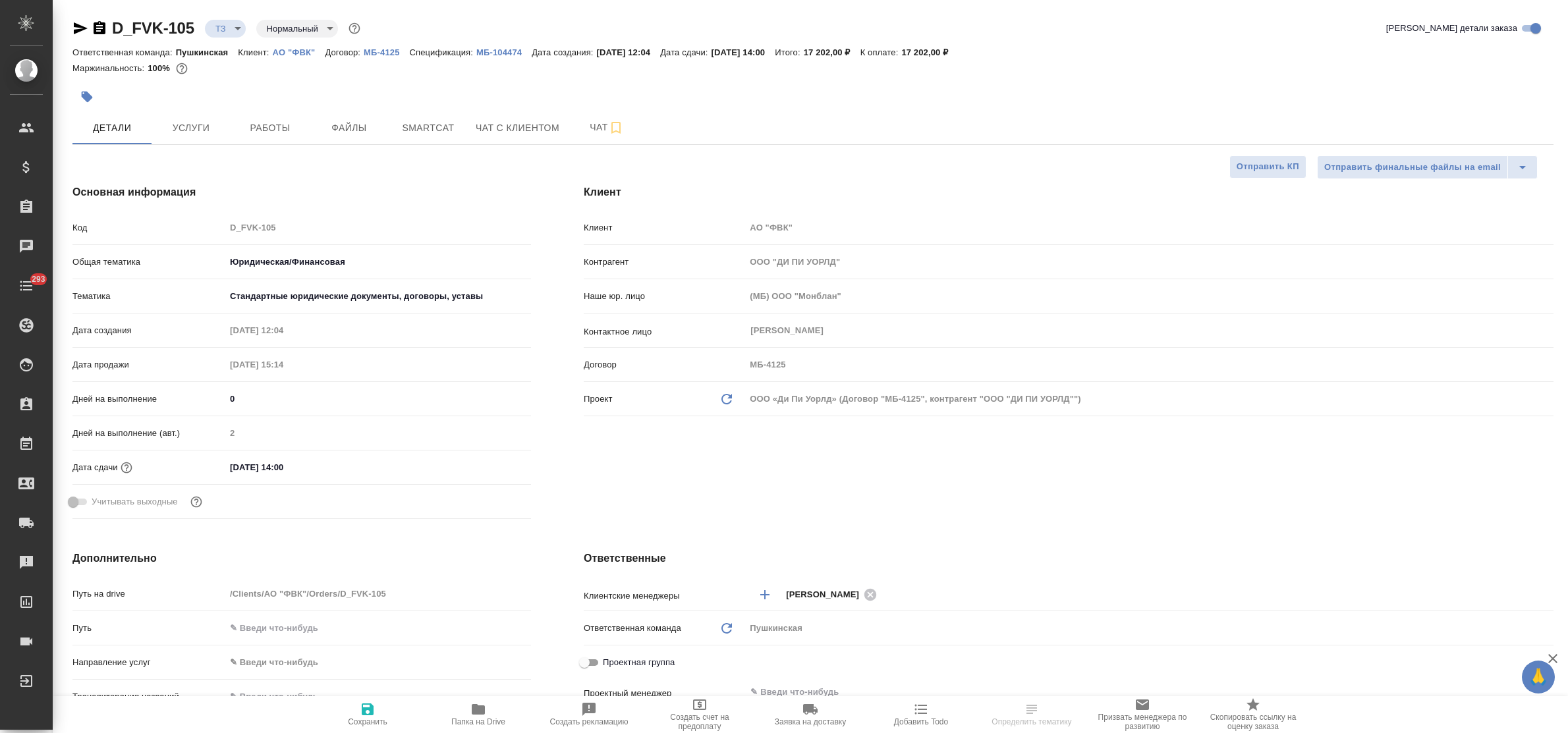
type textarea "x"
select select "RU"
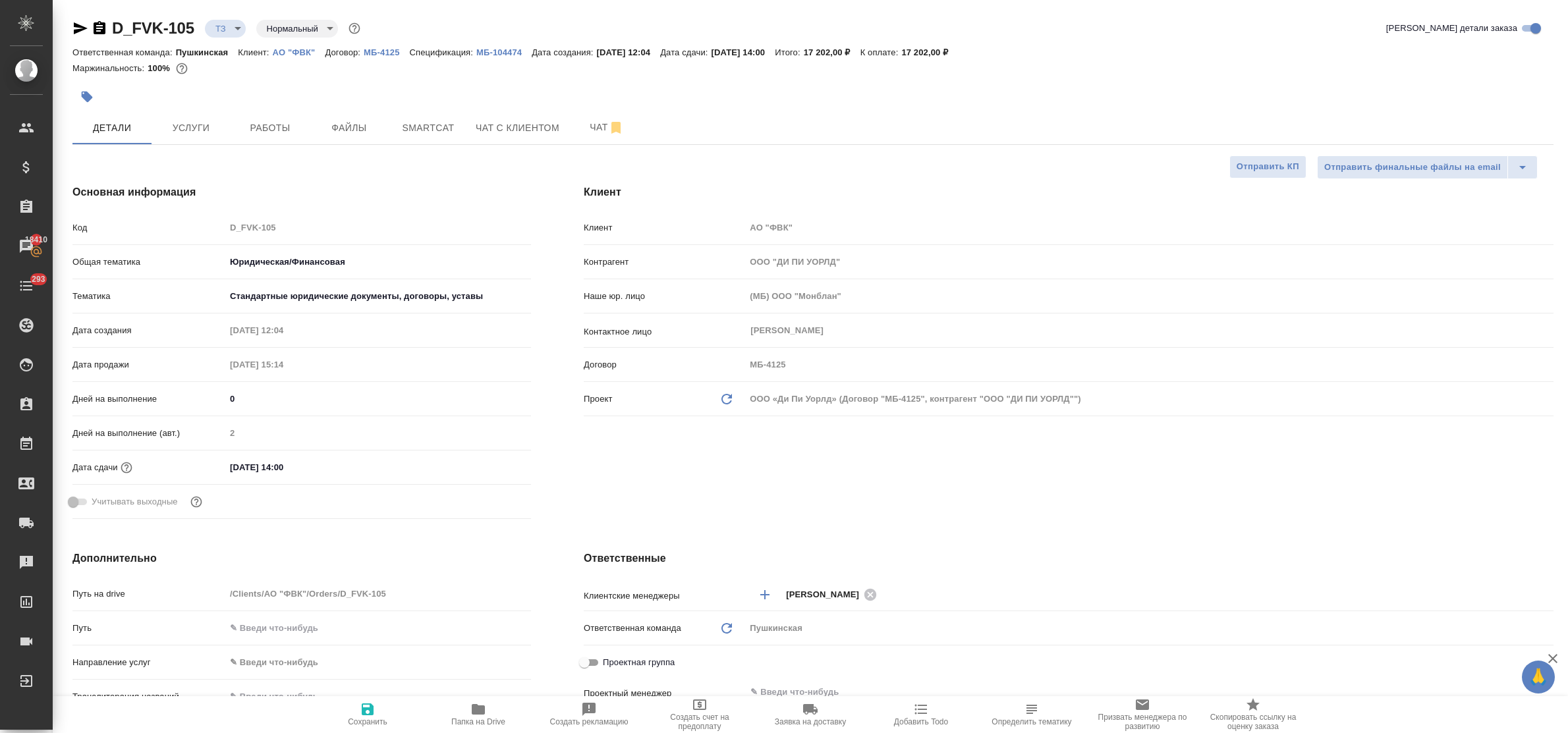
type textarea "x"
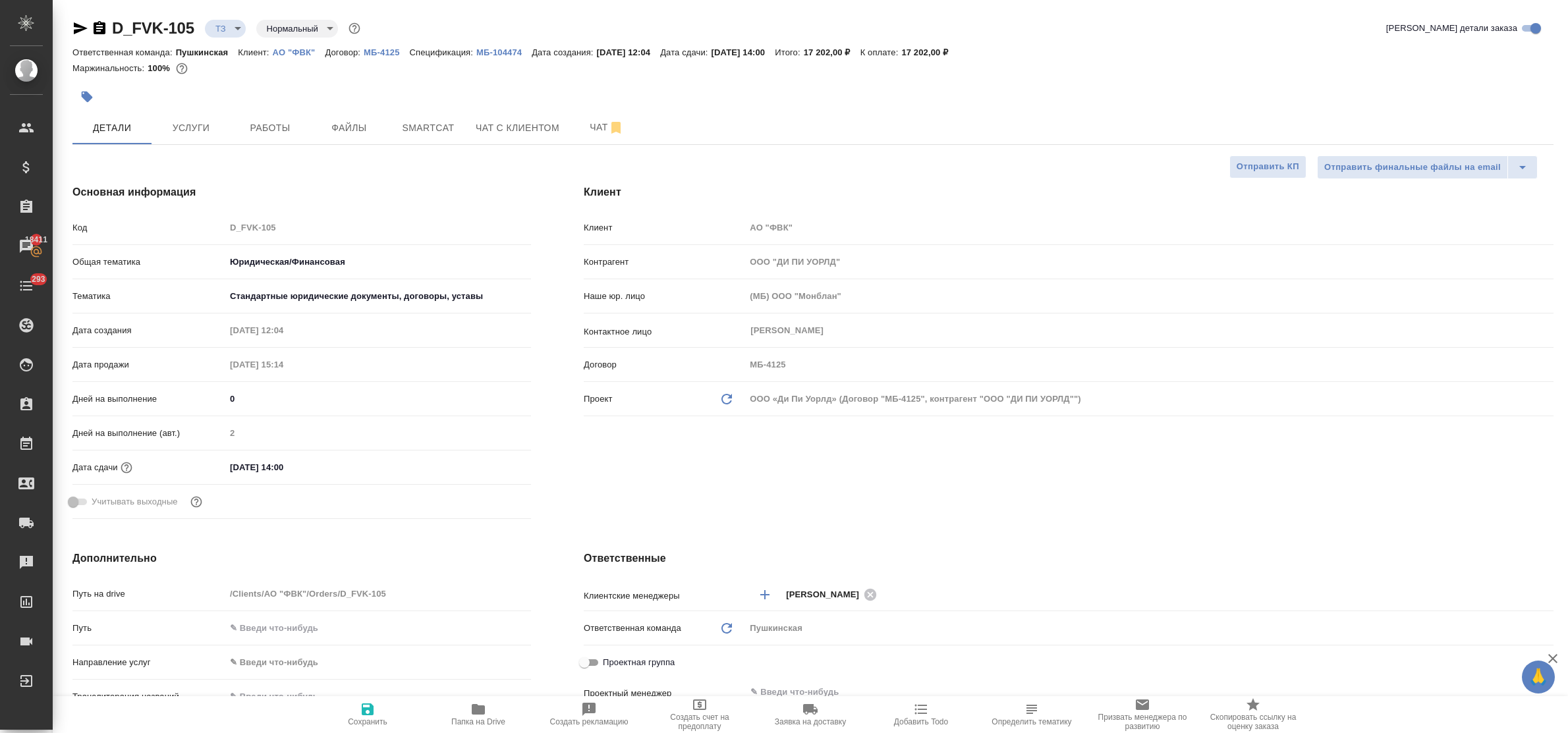
type textarea "x"
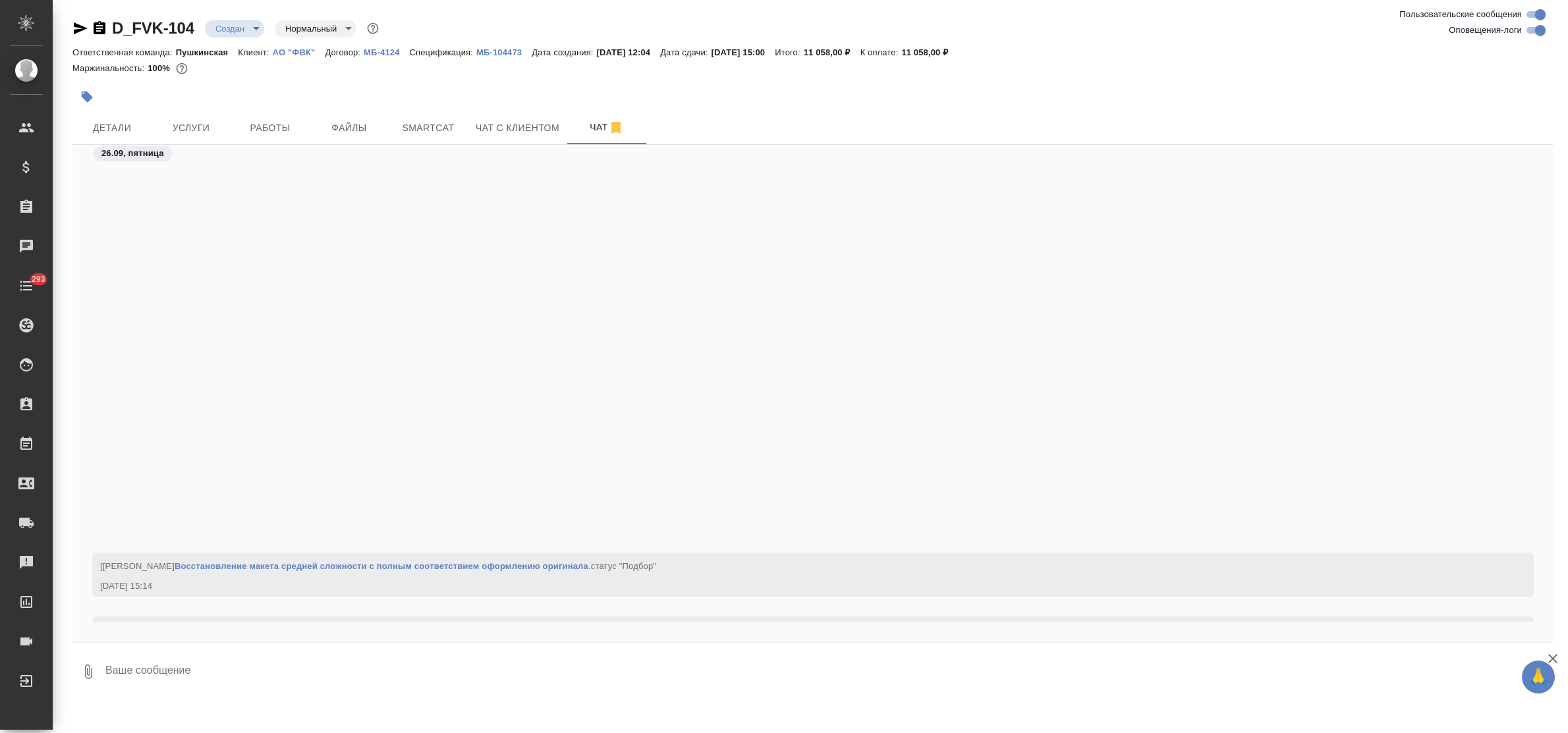
scroll to position [441, 0]
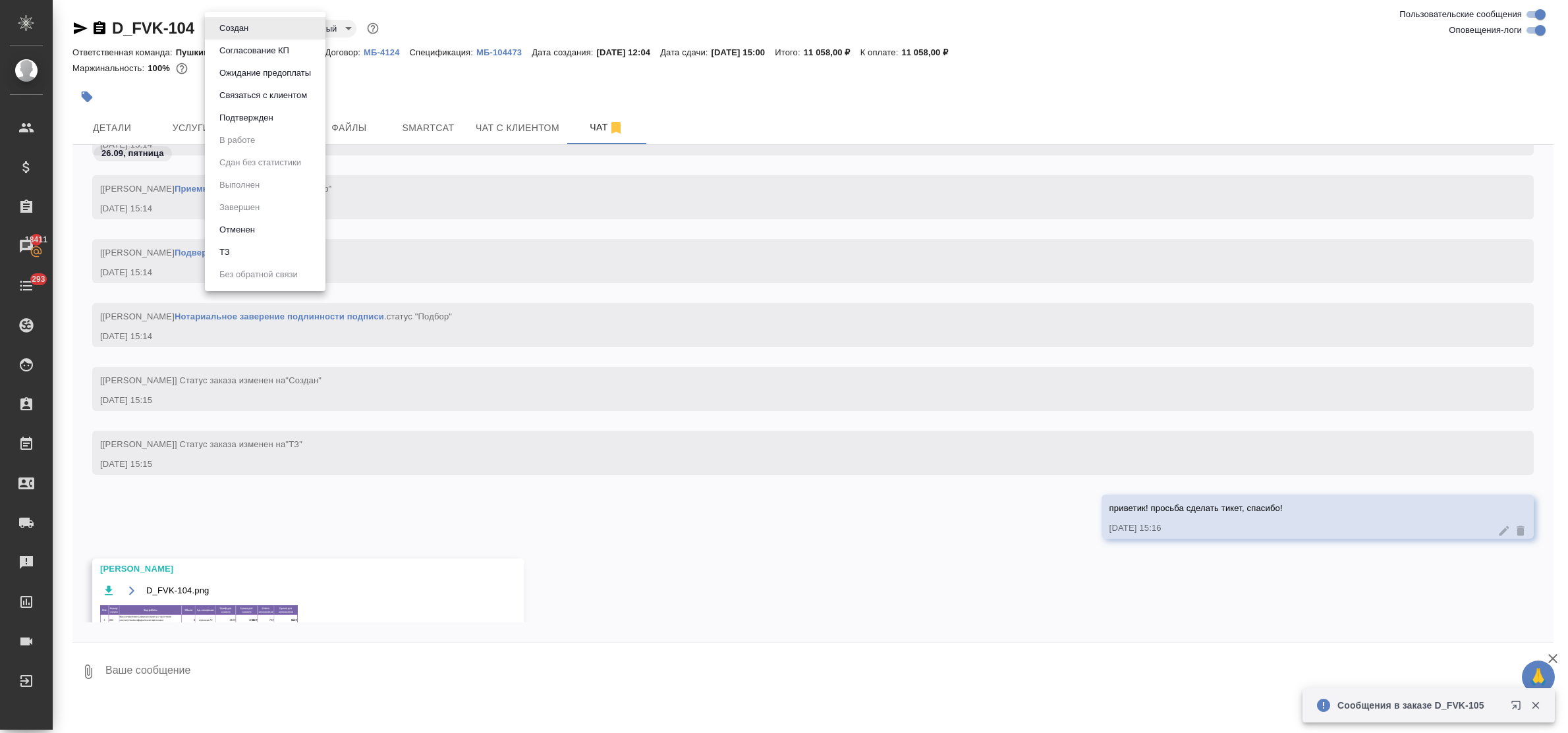
click at [247, 27] on body "🙏 .cls-1 fill:#fff; AWATERA Bulakhova [PERSON_NAME] Спецификации Заказы 18411 Ч…" at bounding box center [784, 366] width 1568 height 733
click at [248, 115] on button "Подтвержден" at bounding box center [246, 118] width 62 height 15
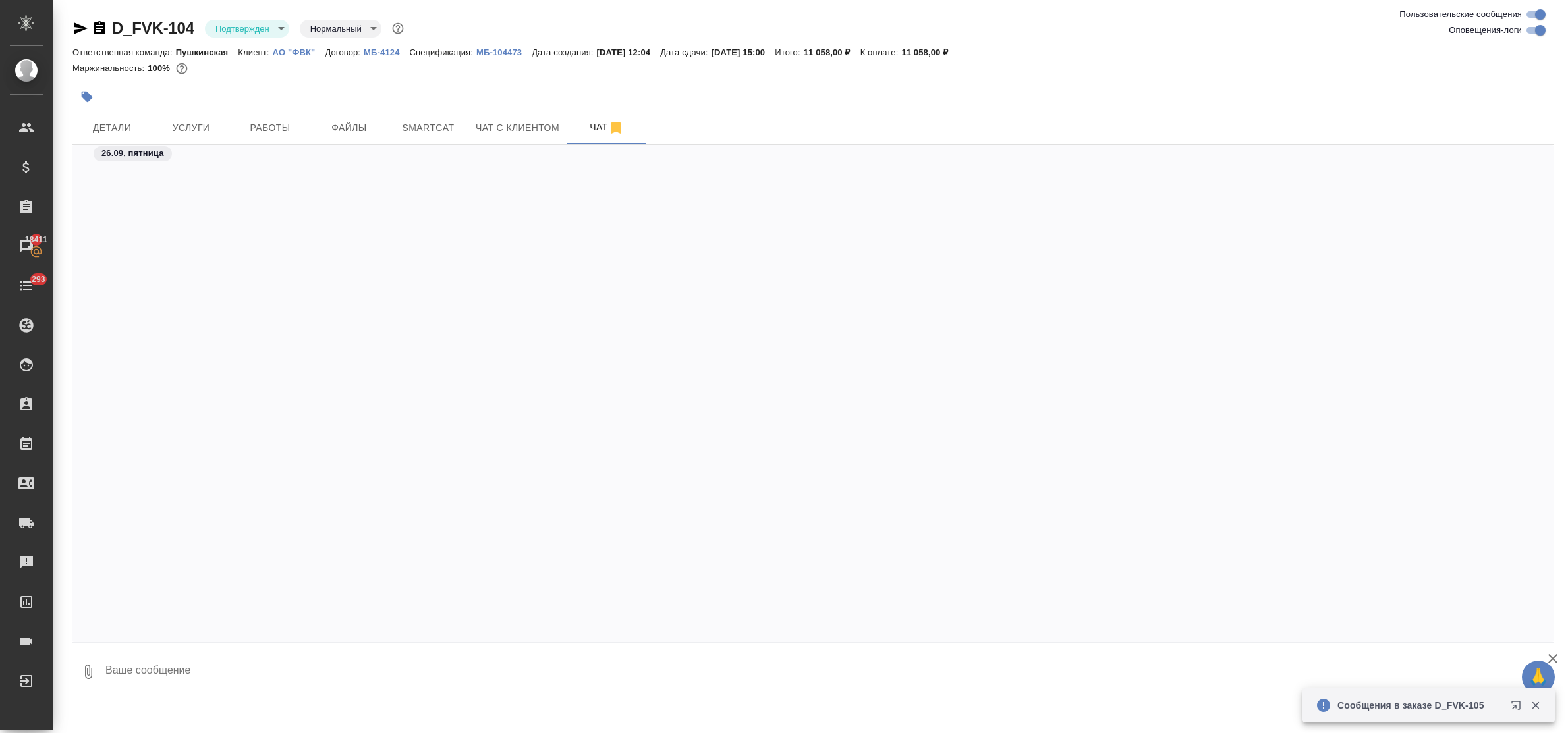
scroll to position [667, 0]
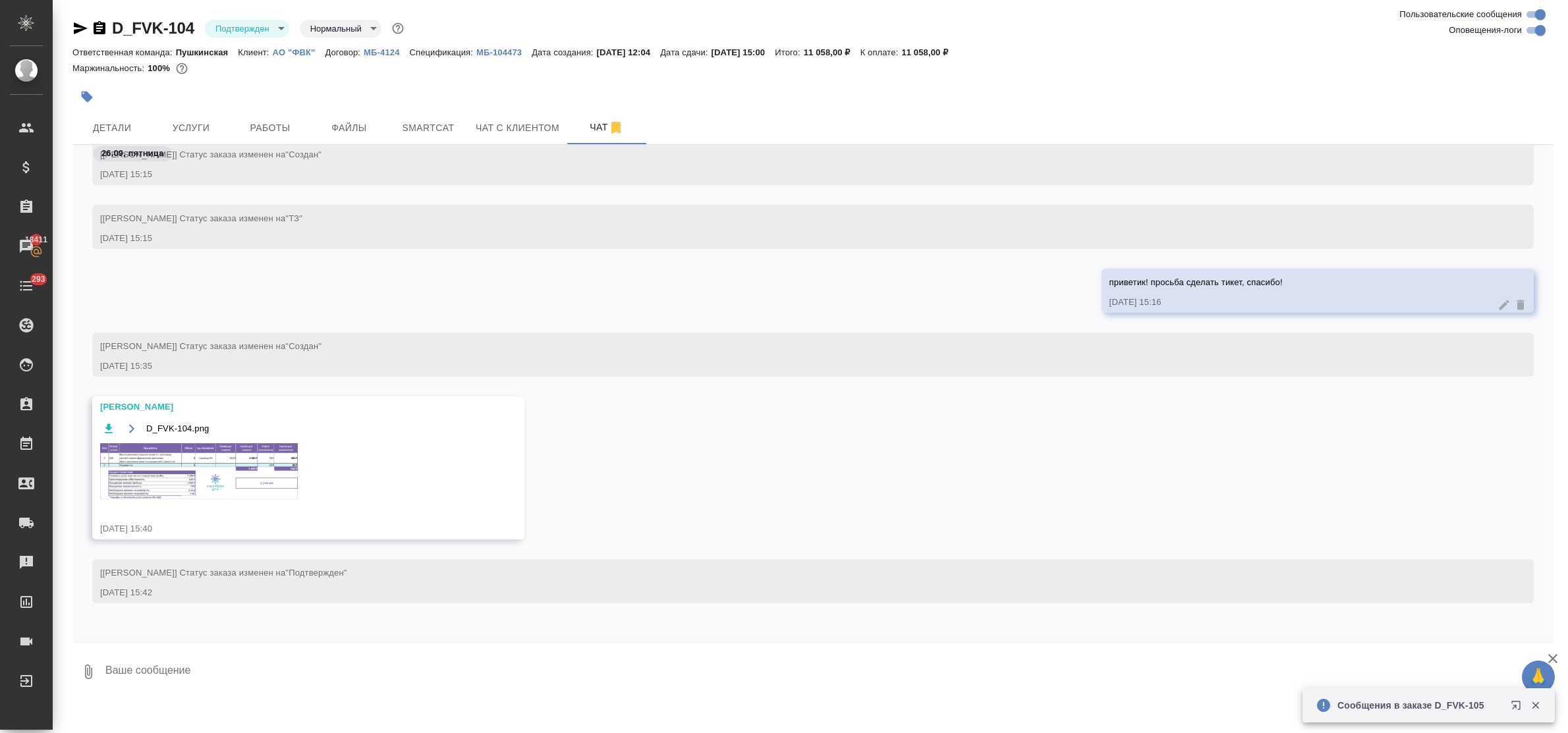
click at [221, 475] on img at bounding box center [198, 471] width 197 height 56
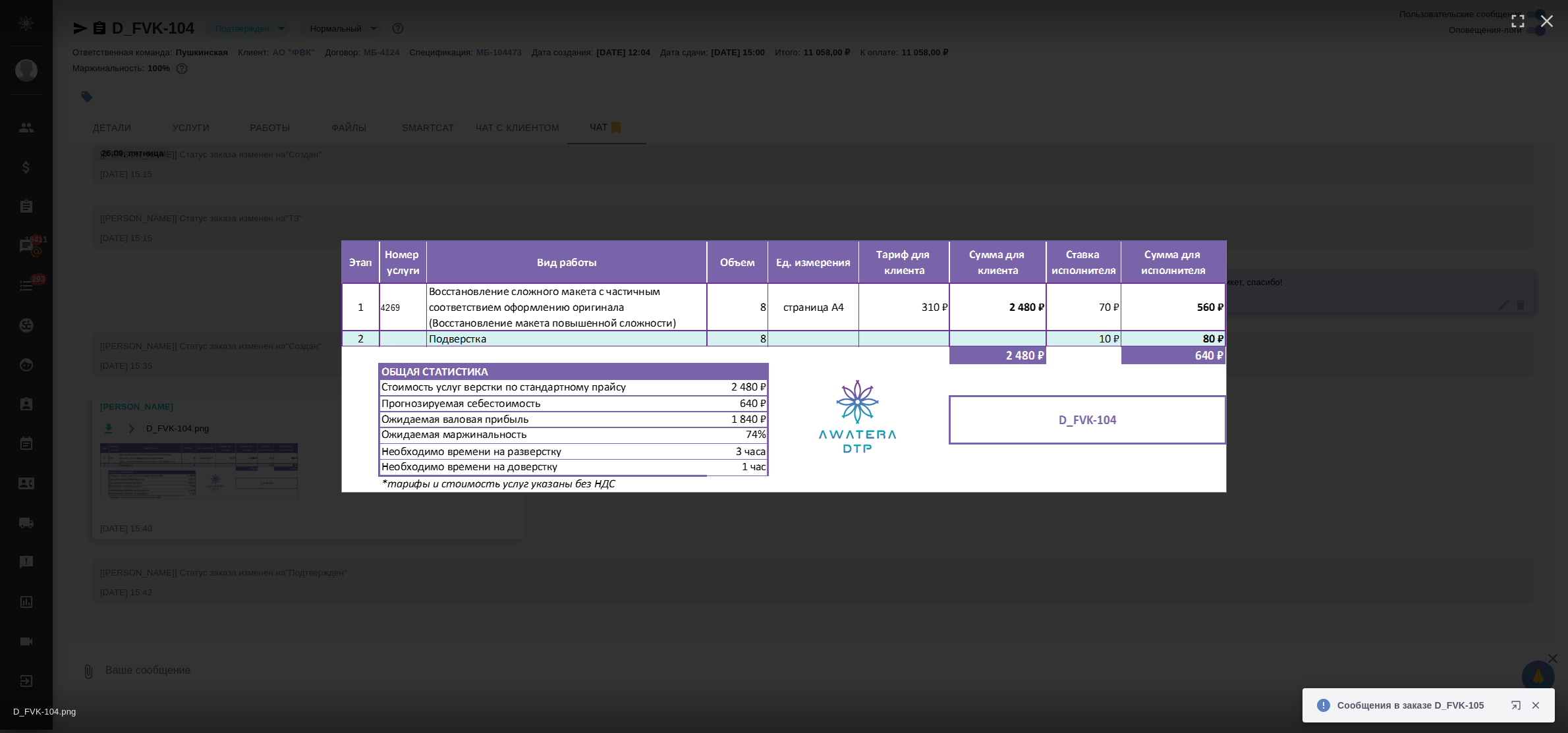
click at [221, 475] on div "D_FVK-104.png 1 of 1" at bounding box center [784, 366] width 1568 height 733
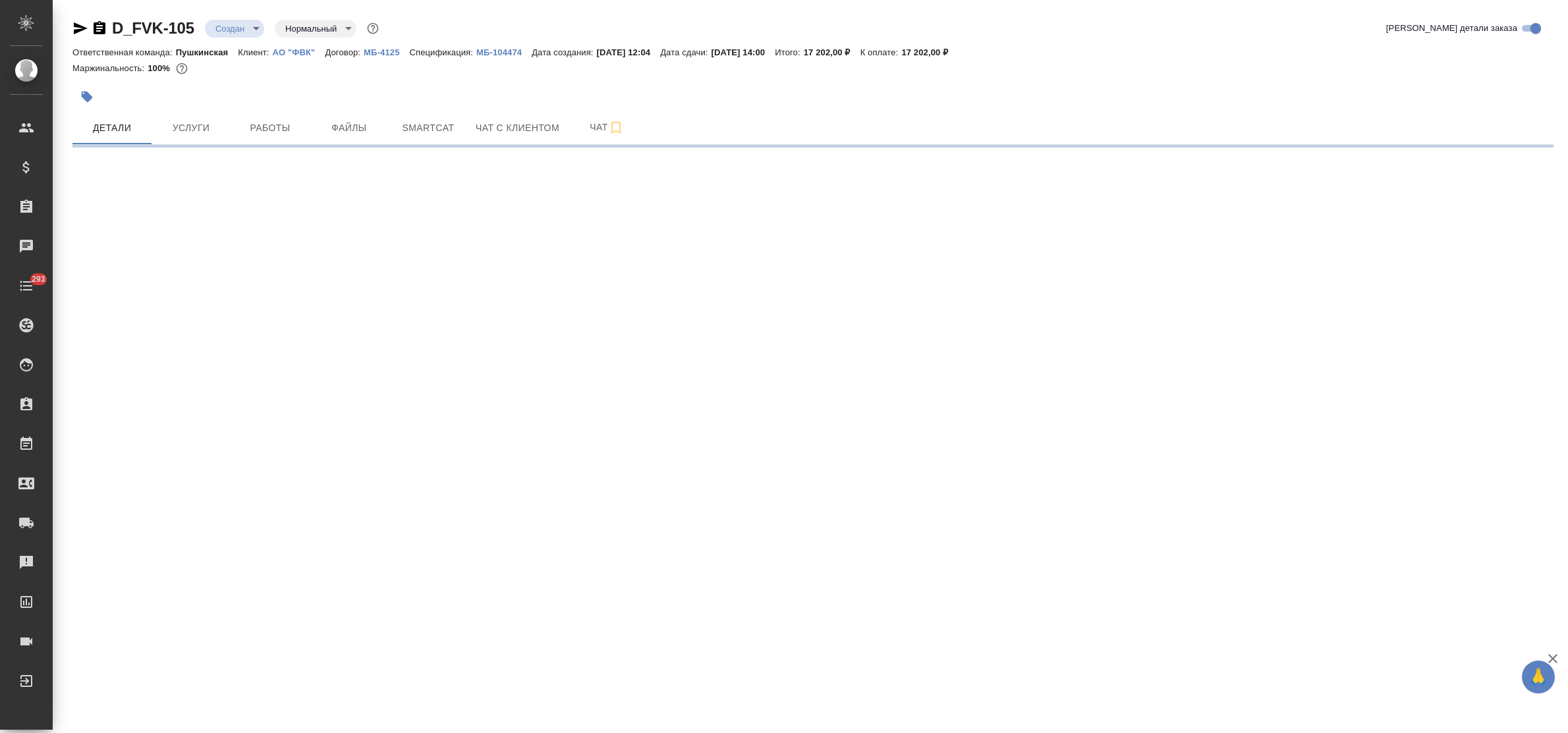
select select "RU"
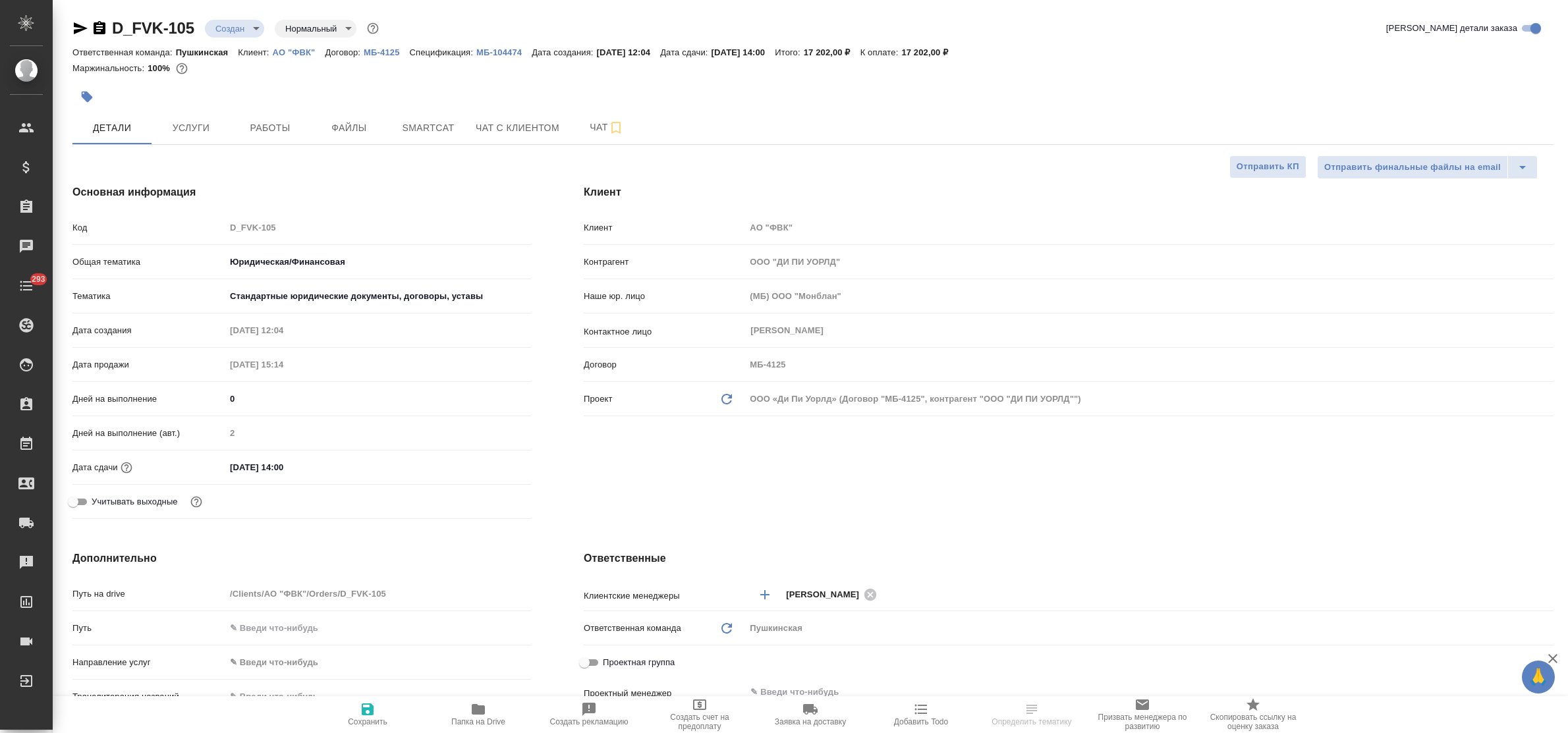
type textarea "x"
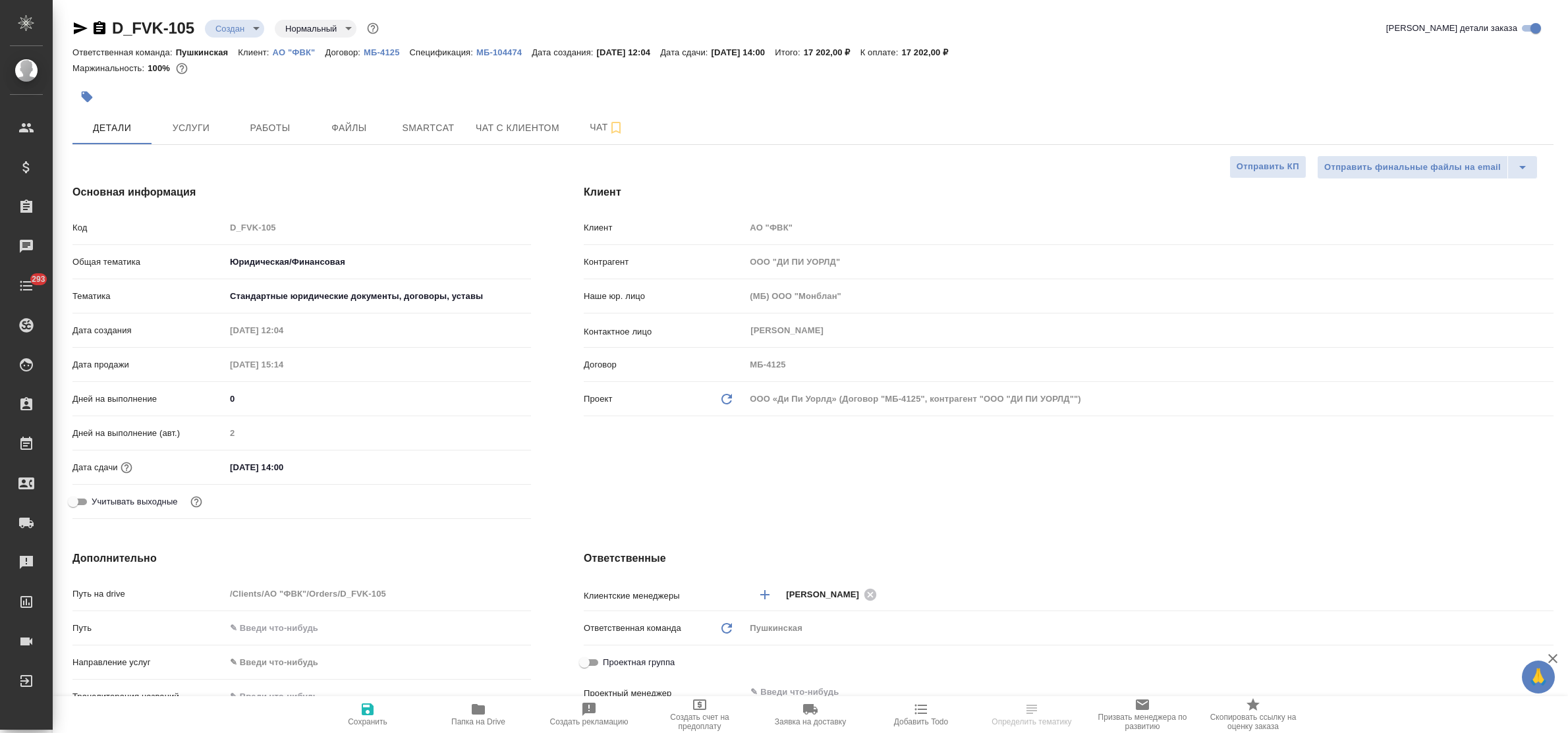
type textarea "x"
click at [232, 29] on body "🙏 .cls-1 fill:#fff; AWATERA Bulakhova [PERSON_NAME] Спецификации Заказы Чаты 29…" at bounding box center [784, 366] width 1568 height 733
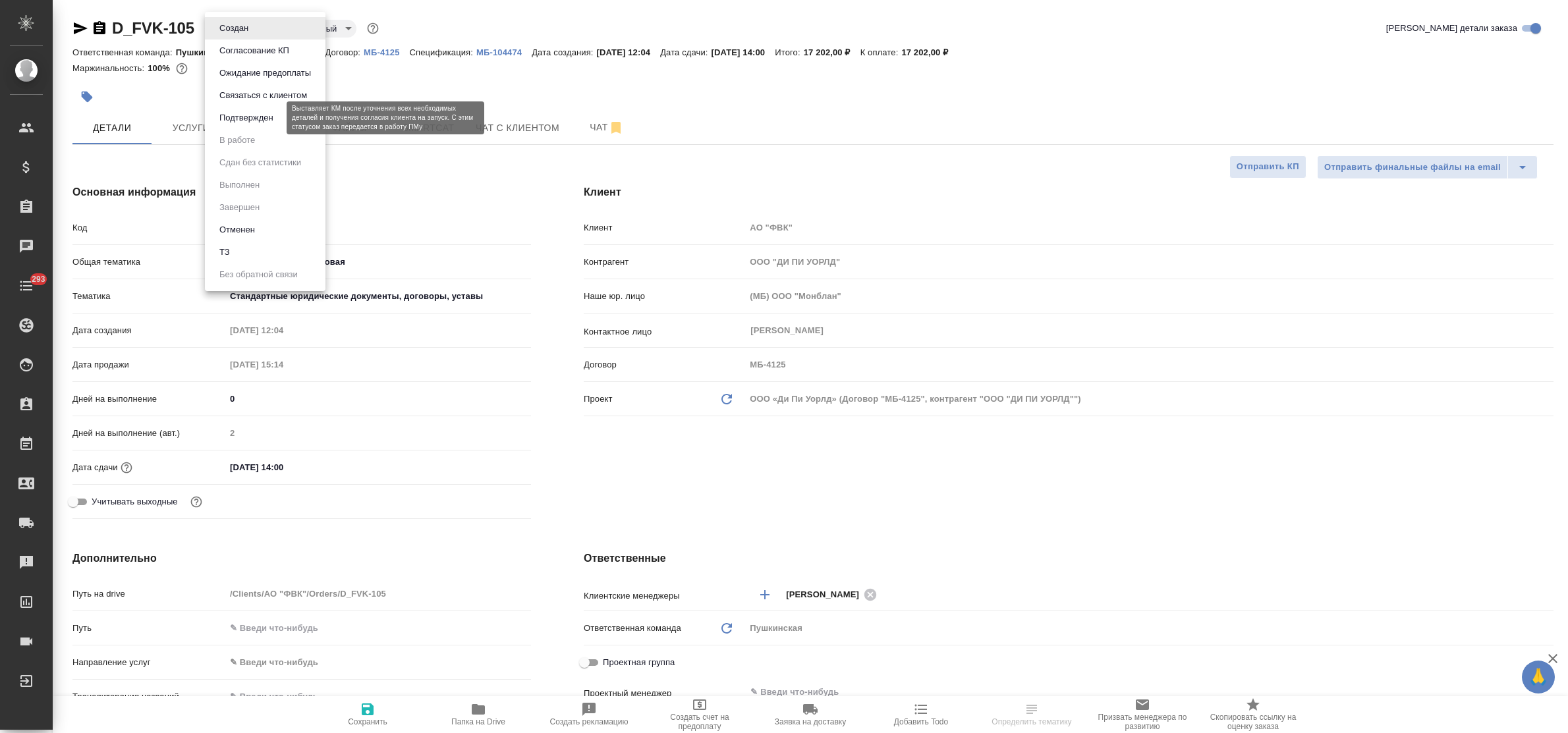
click at [254, 118] on button "Подтвержден" at bounding box center [246, 118] width 62 height 15
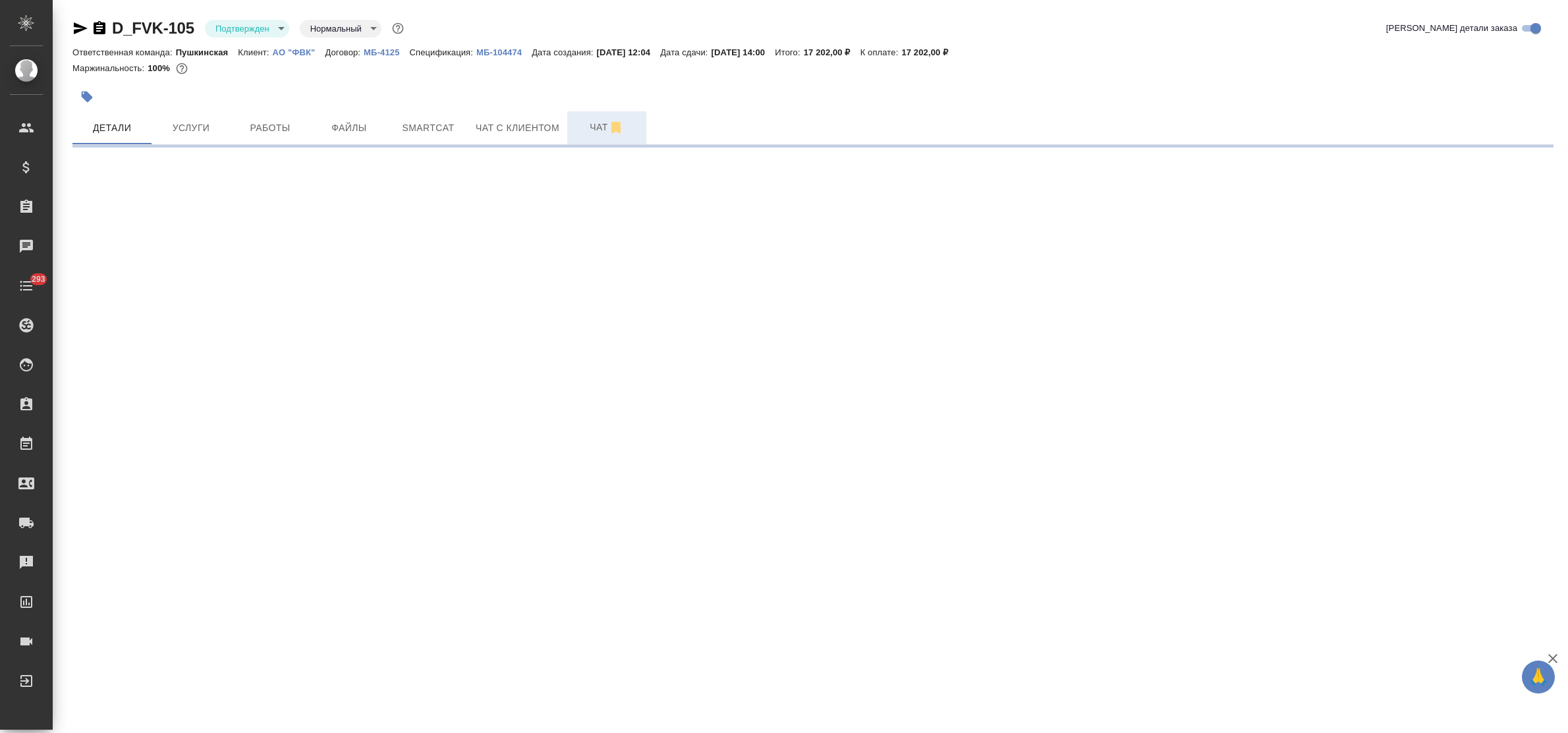
select select "RU"
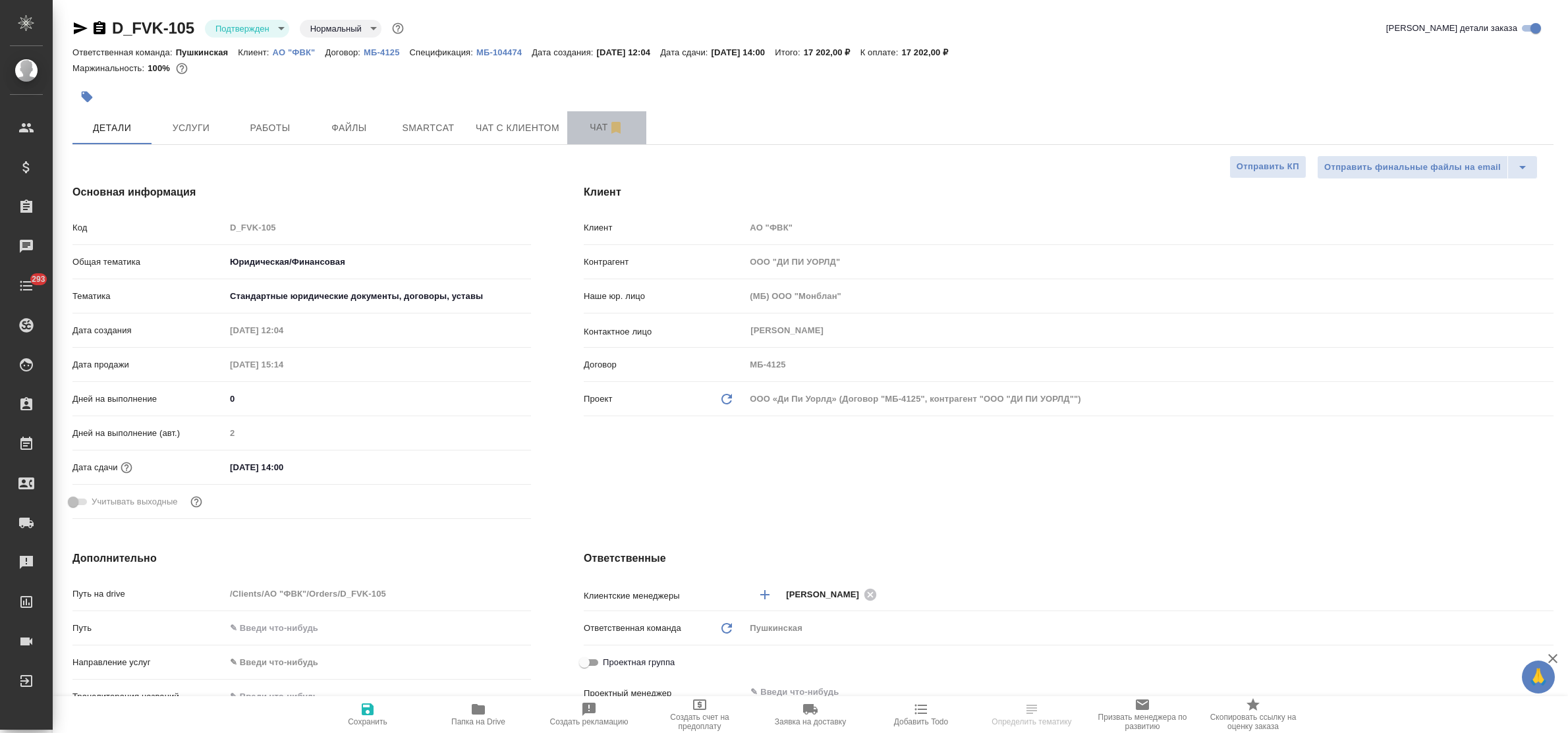
click at [596, 132] on span "Чат" at bounding box center [607, 127] width 63 height 16
type textarea "x"
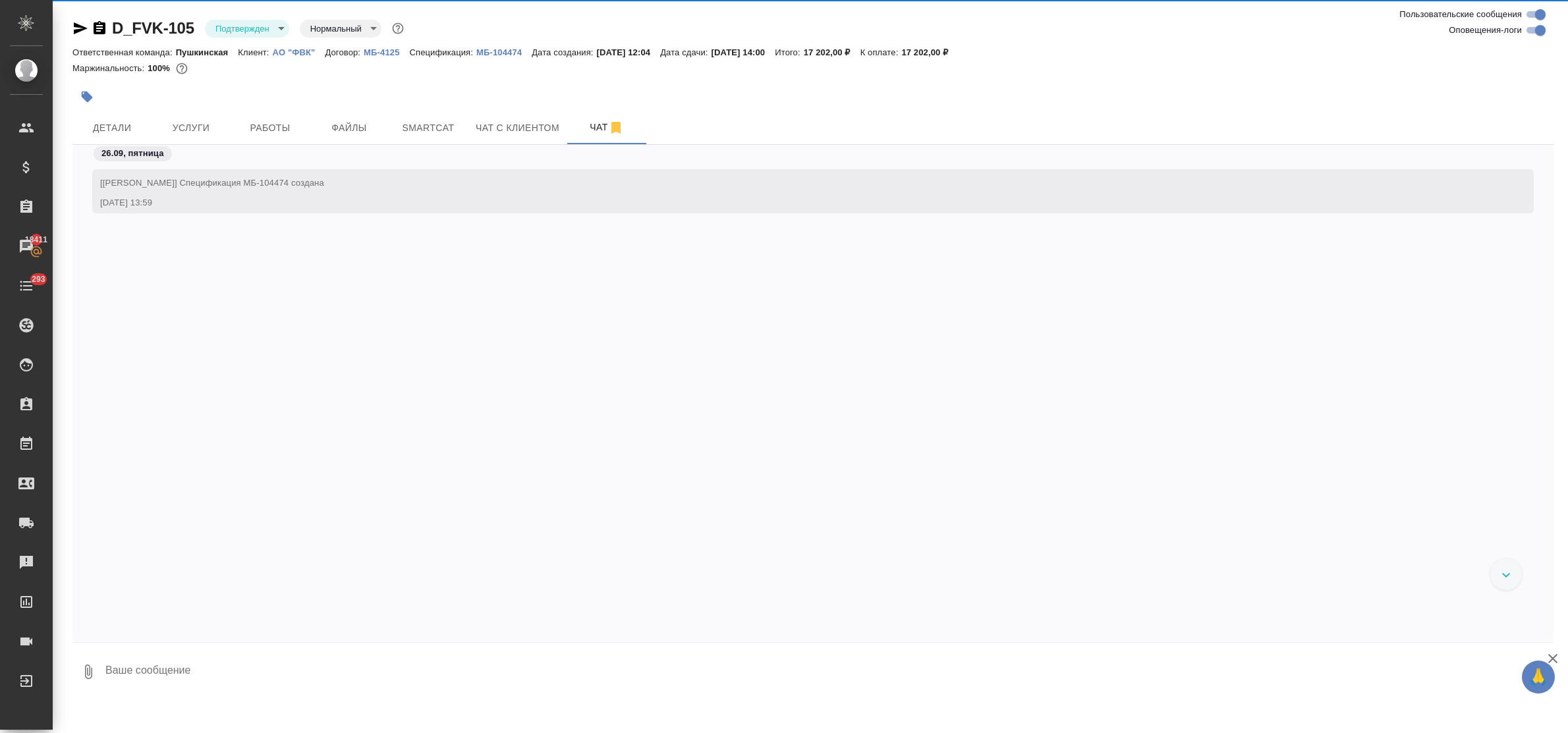
scroll to position [611, 0]
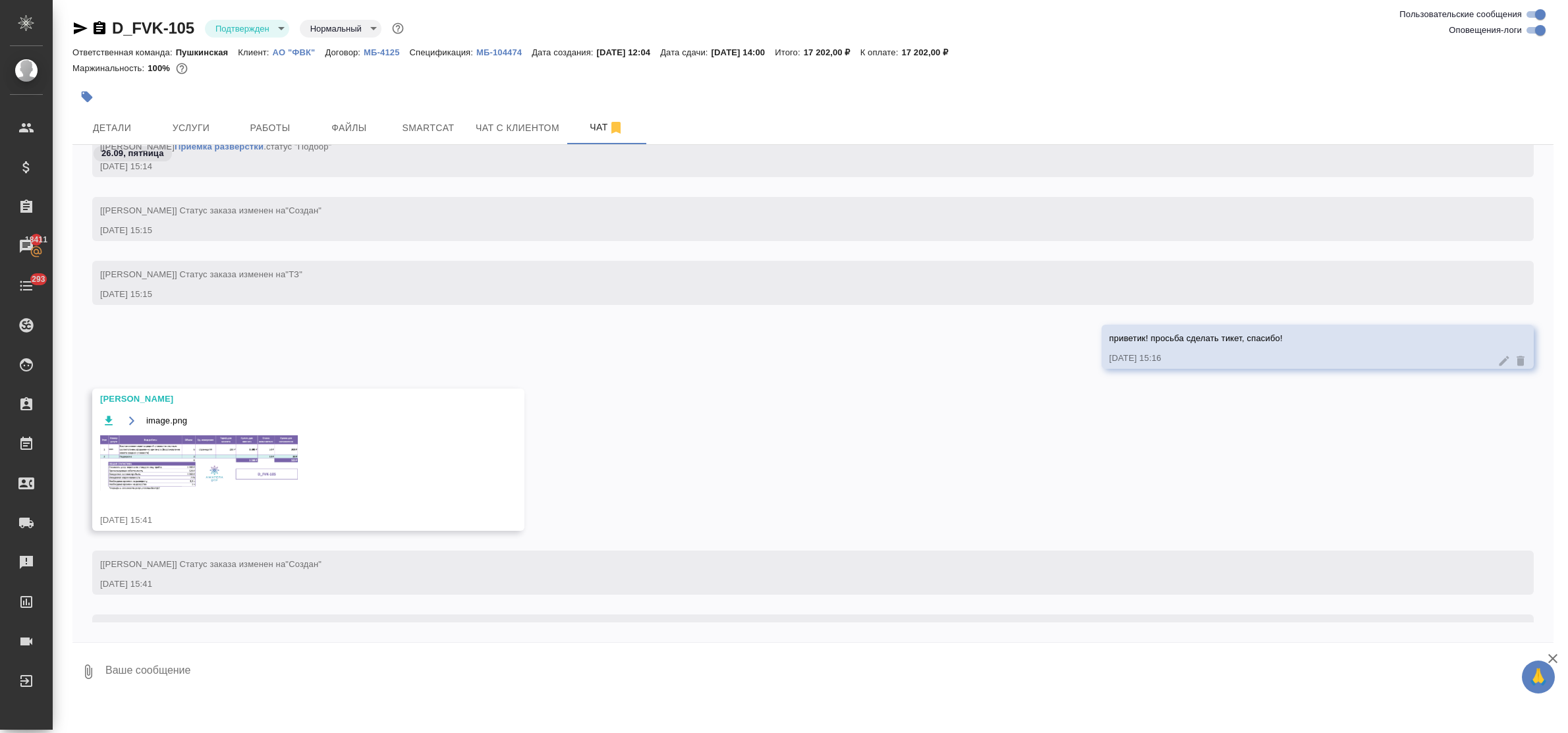
click at [191, 472] on img at bounding box center [198, 462] width 197 height 55
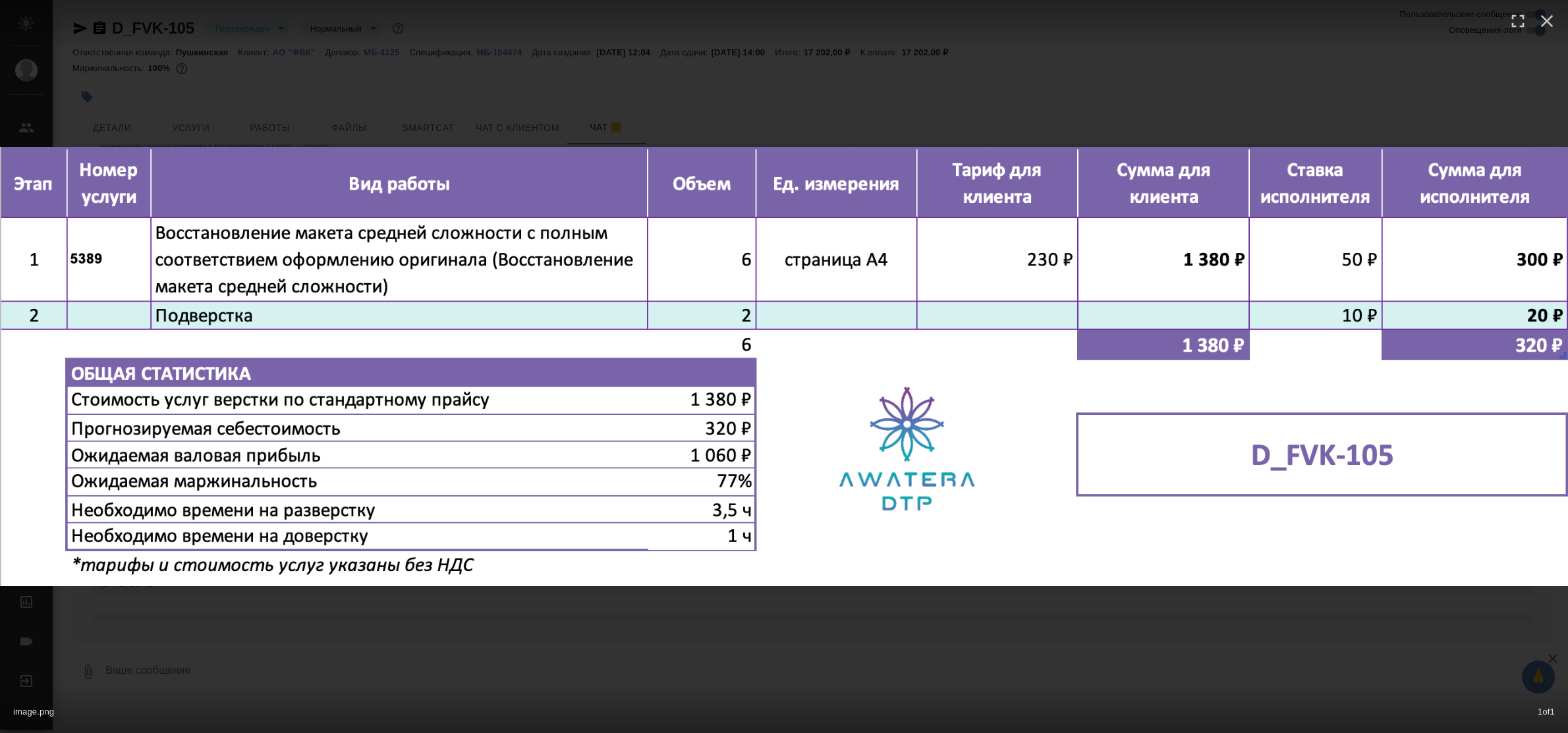
click at [595, 633] on div "image.png 1 of 1" at bounding box center [784, 366] width 1568 height 733
